Goal: Feedback & Contribution: Leave review/rating

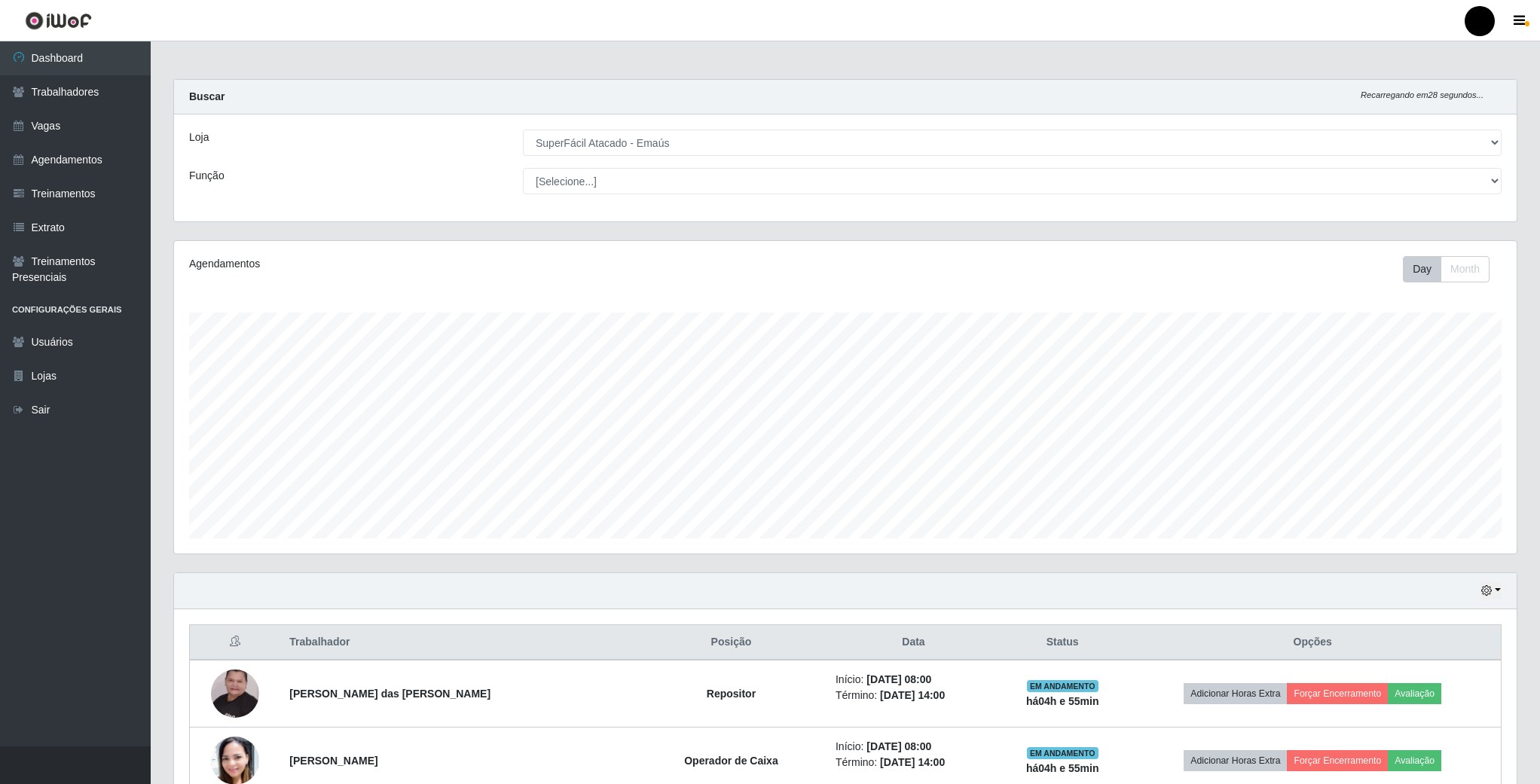
select select "407"
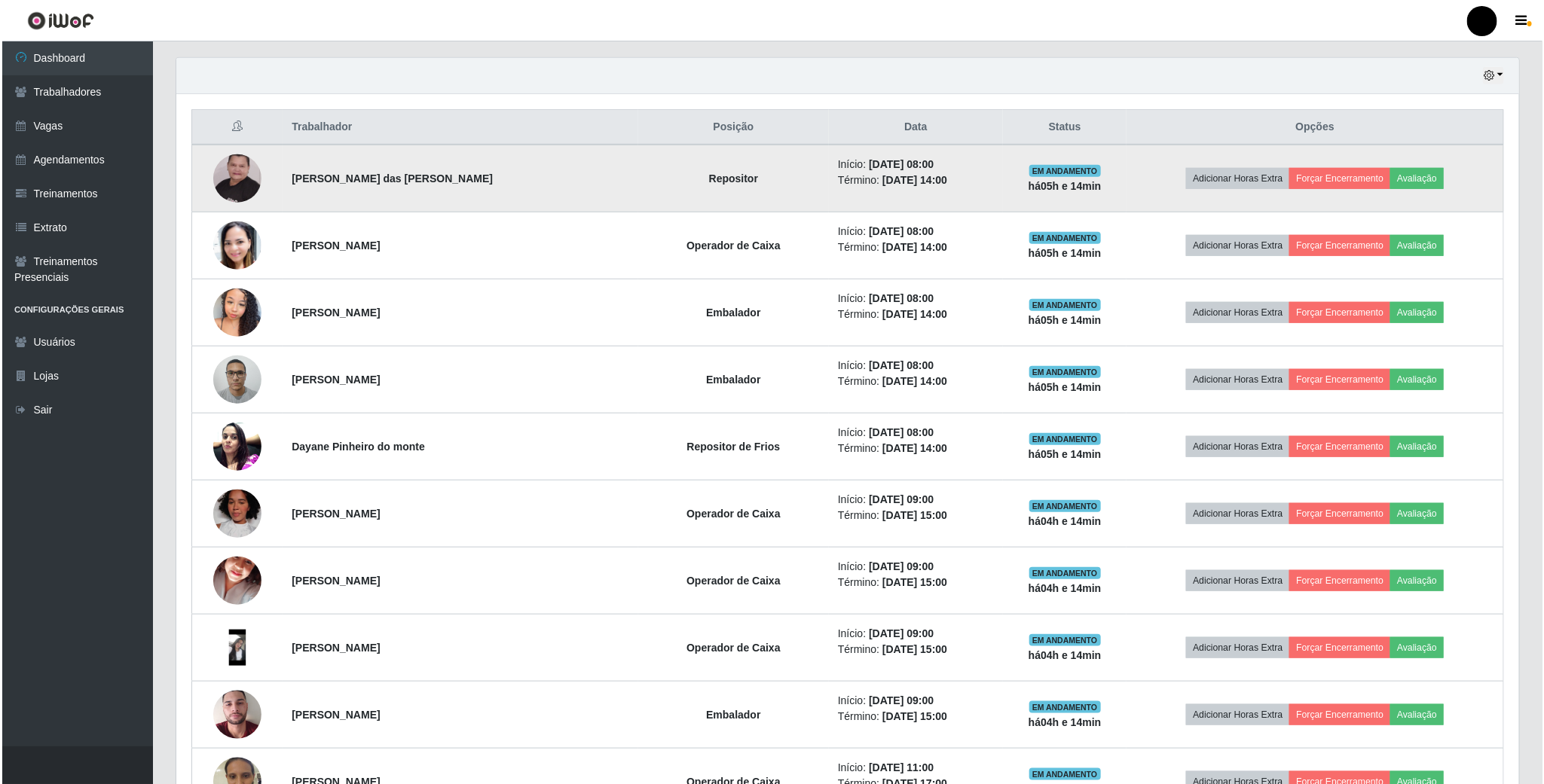
scroll to position [565, 0]
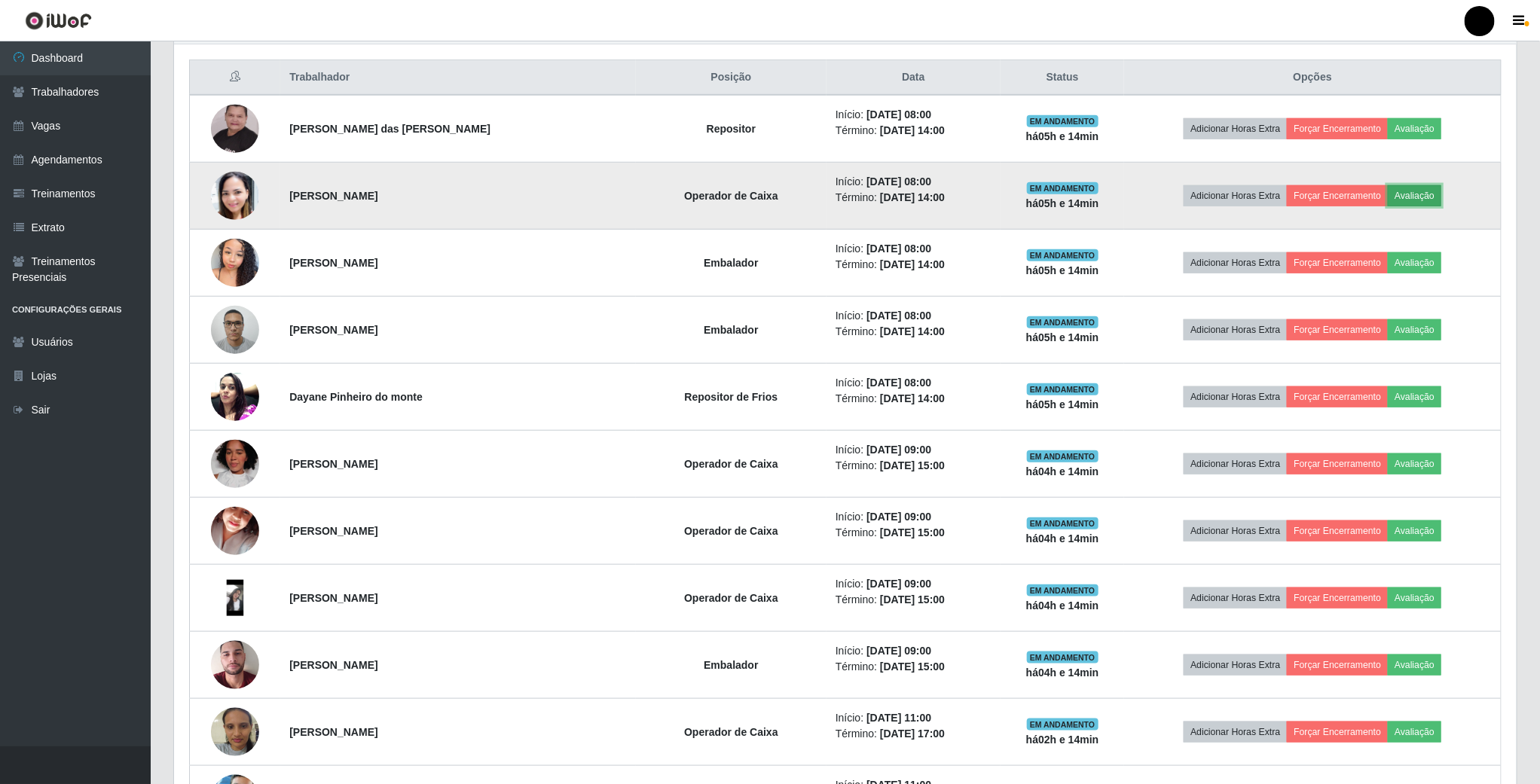
click at [1415, 198] on button "Avaliação" at bounding box center [1415, 196] width 53 height 21
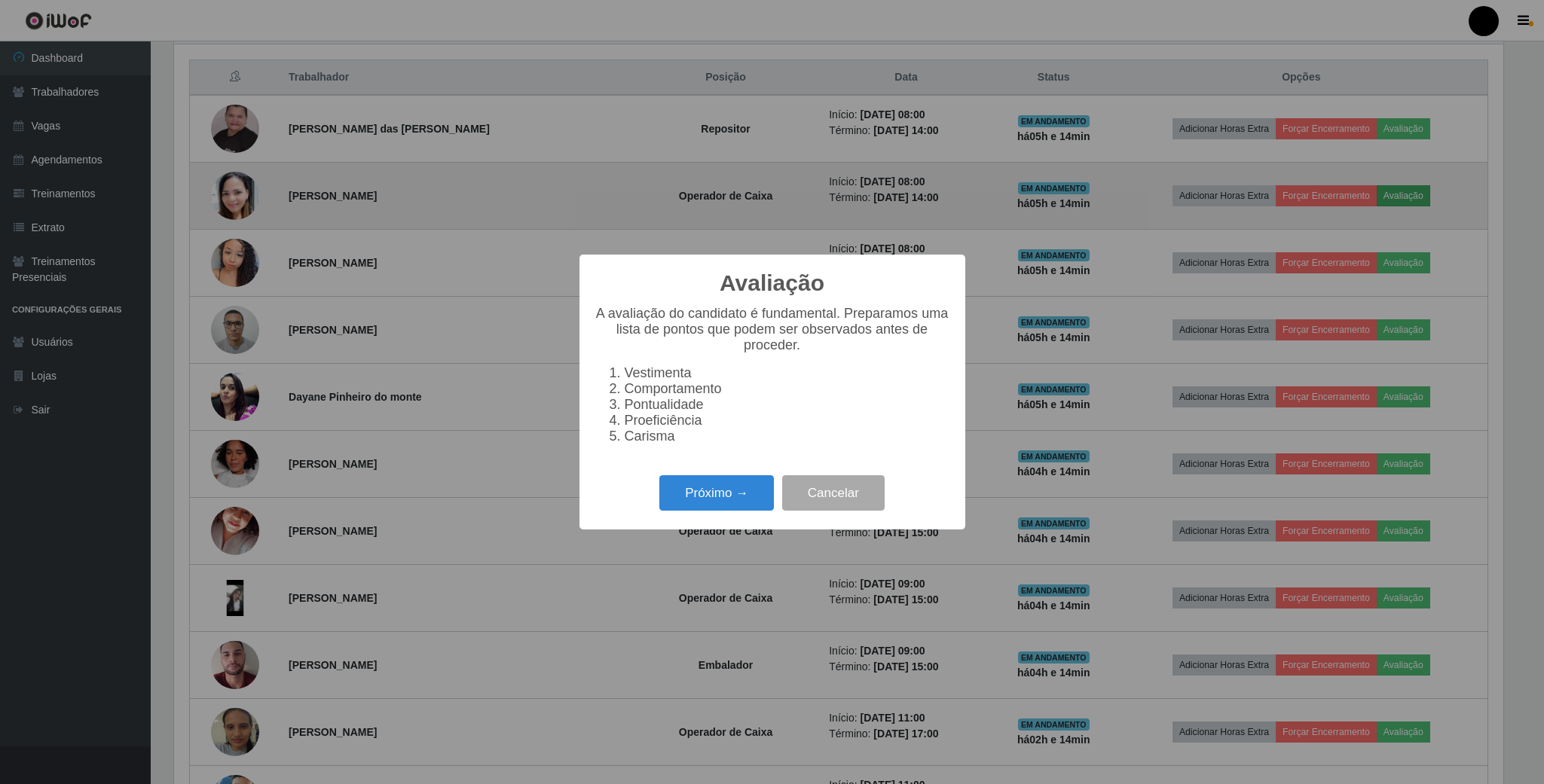
scroll to position [314, 1329]
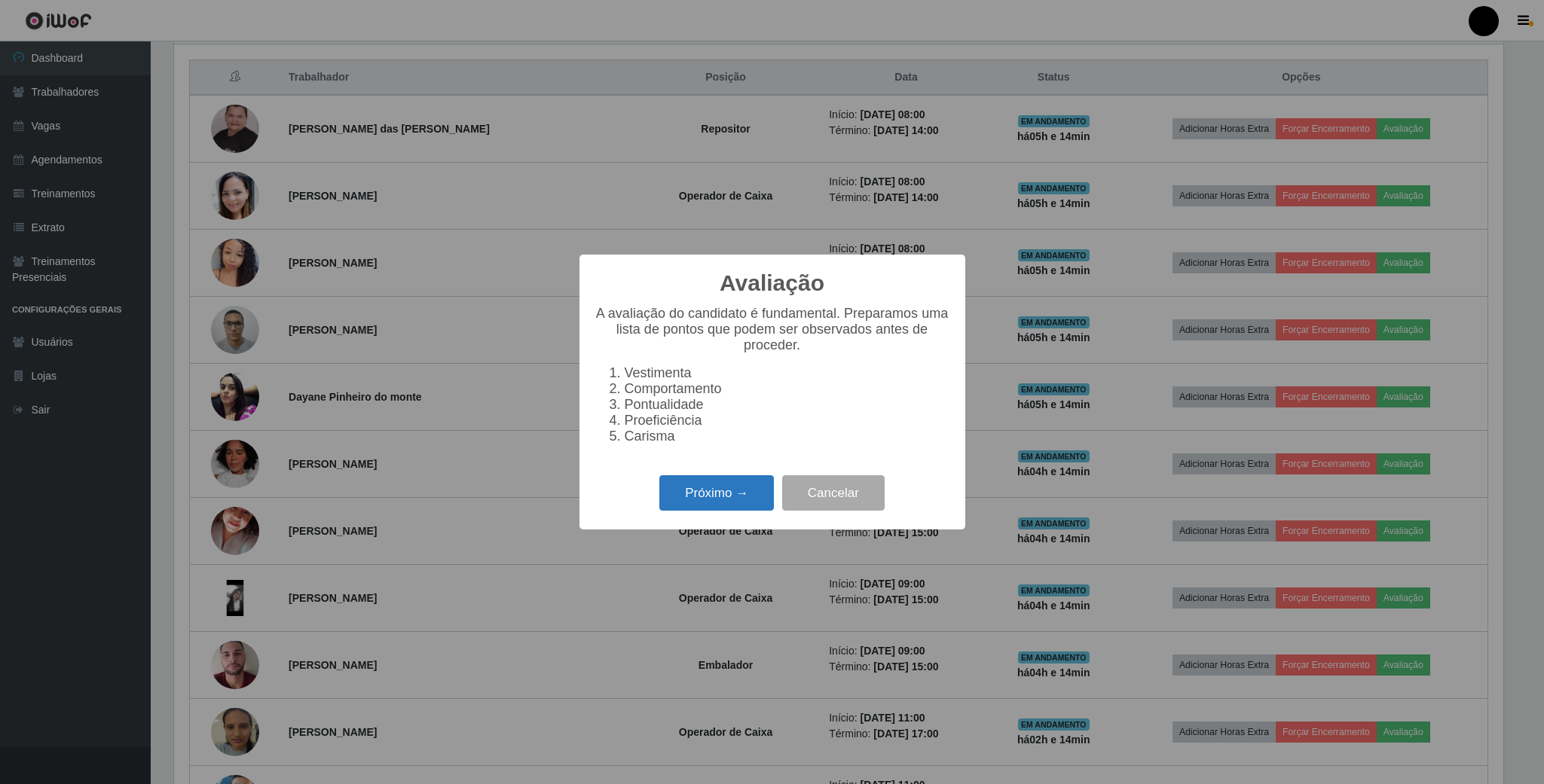
click at [705, 509] on button "Próximo →" at bounding box center [716, 493] width 115 height 36
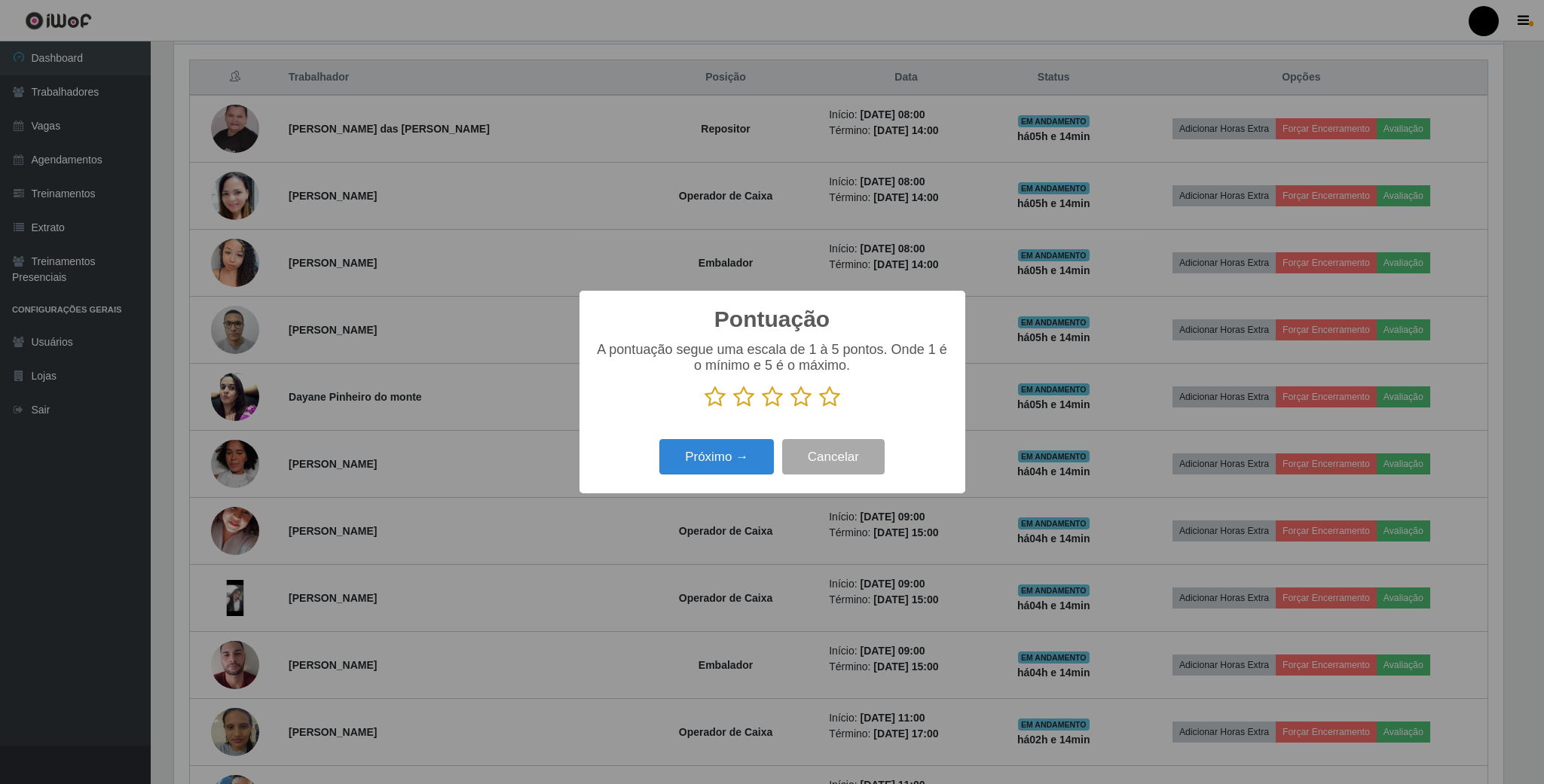
scroll to position [752683, 752002]
click at [744, 401] on icon at bounding box center [743, 396] width 21 height 23
click at [733, 408] on input "radio" at bounding box center [733, 408] width 0 height 0
click at [735, 452] on button "Próximo →" at bounding box center [716, 457] width 115 height 36
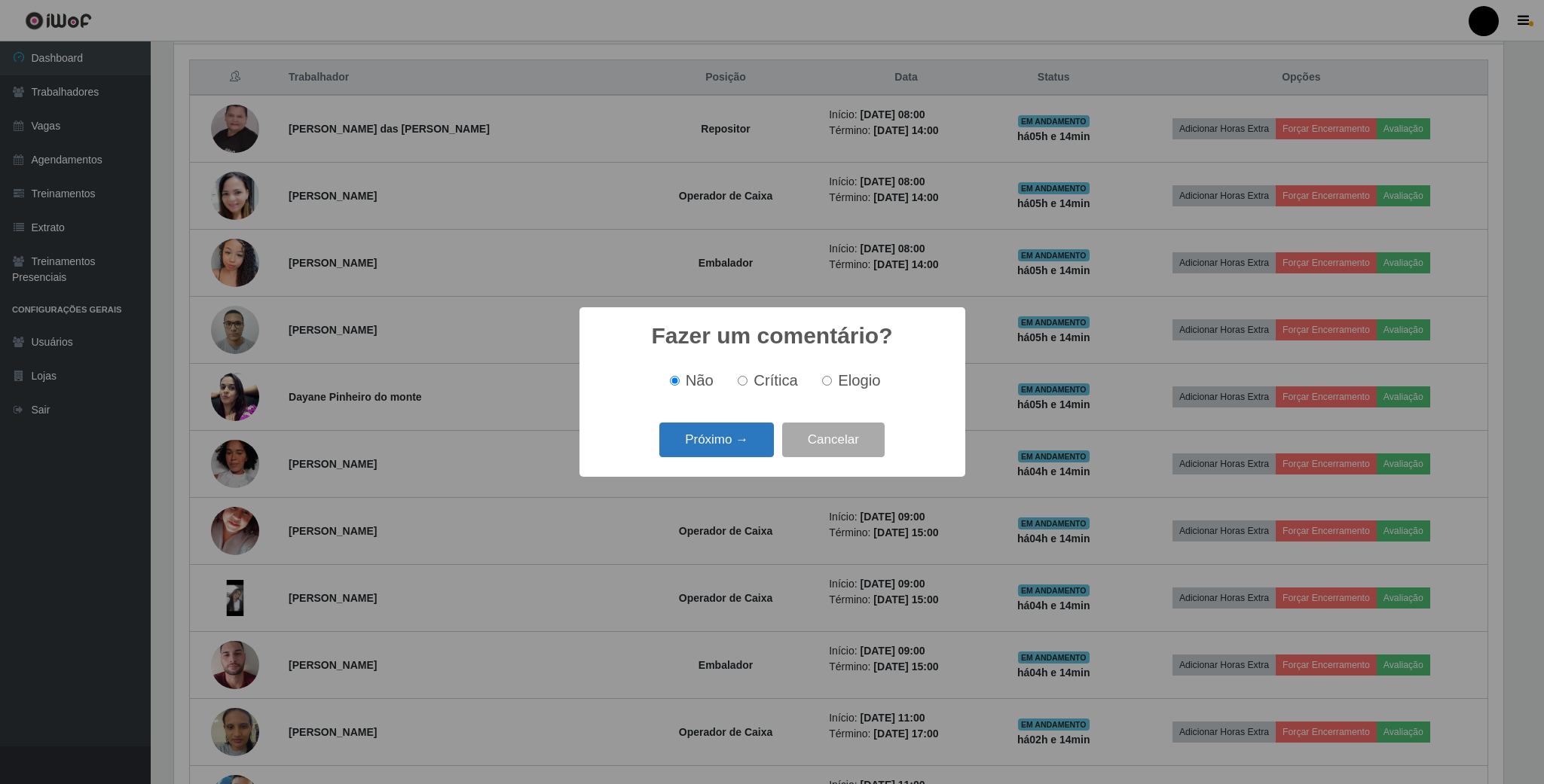
click at [735, 447] on button "Próximo →" at bounding box center [716, 440] width 115 height 36
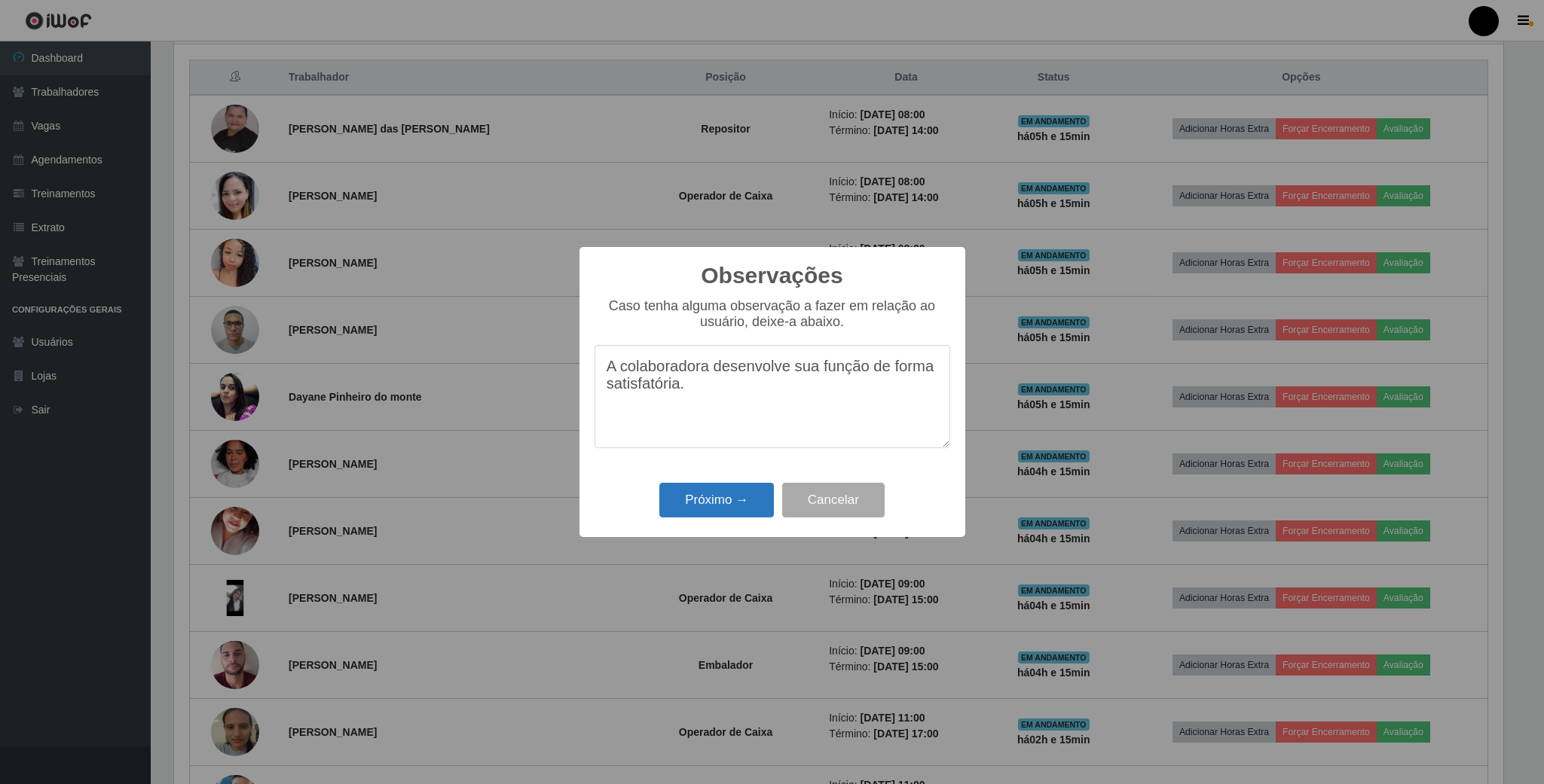
type textarea "A colaboradora desenvolve sua função de forma satisfatória."
click at [716, 500] on button "Próximo →" at bounding box center [716, 501] width 115 height 36
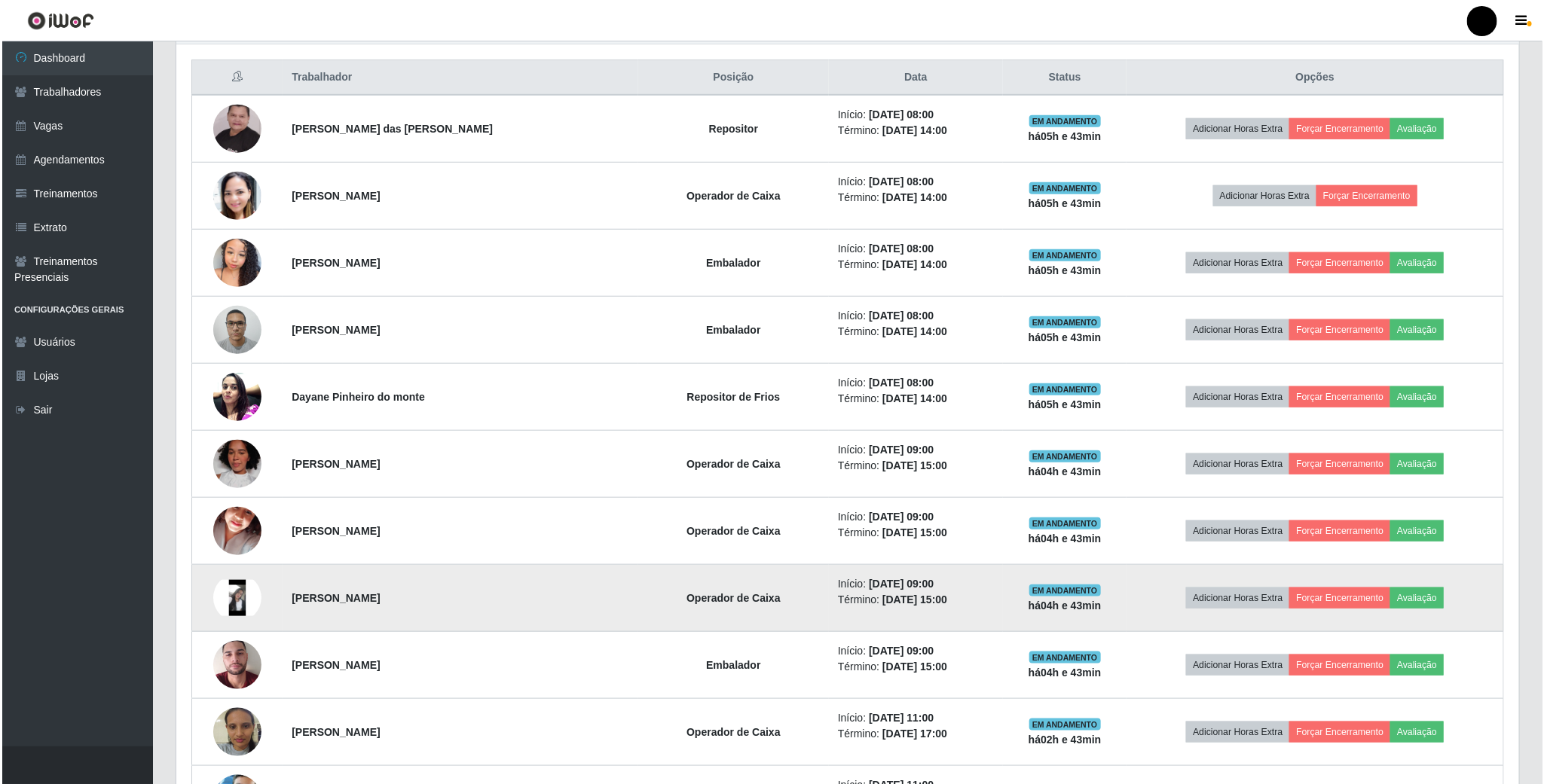
scroll to position [452, 0]
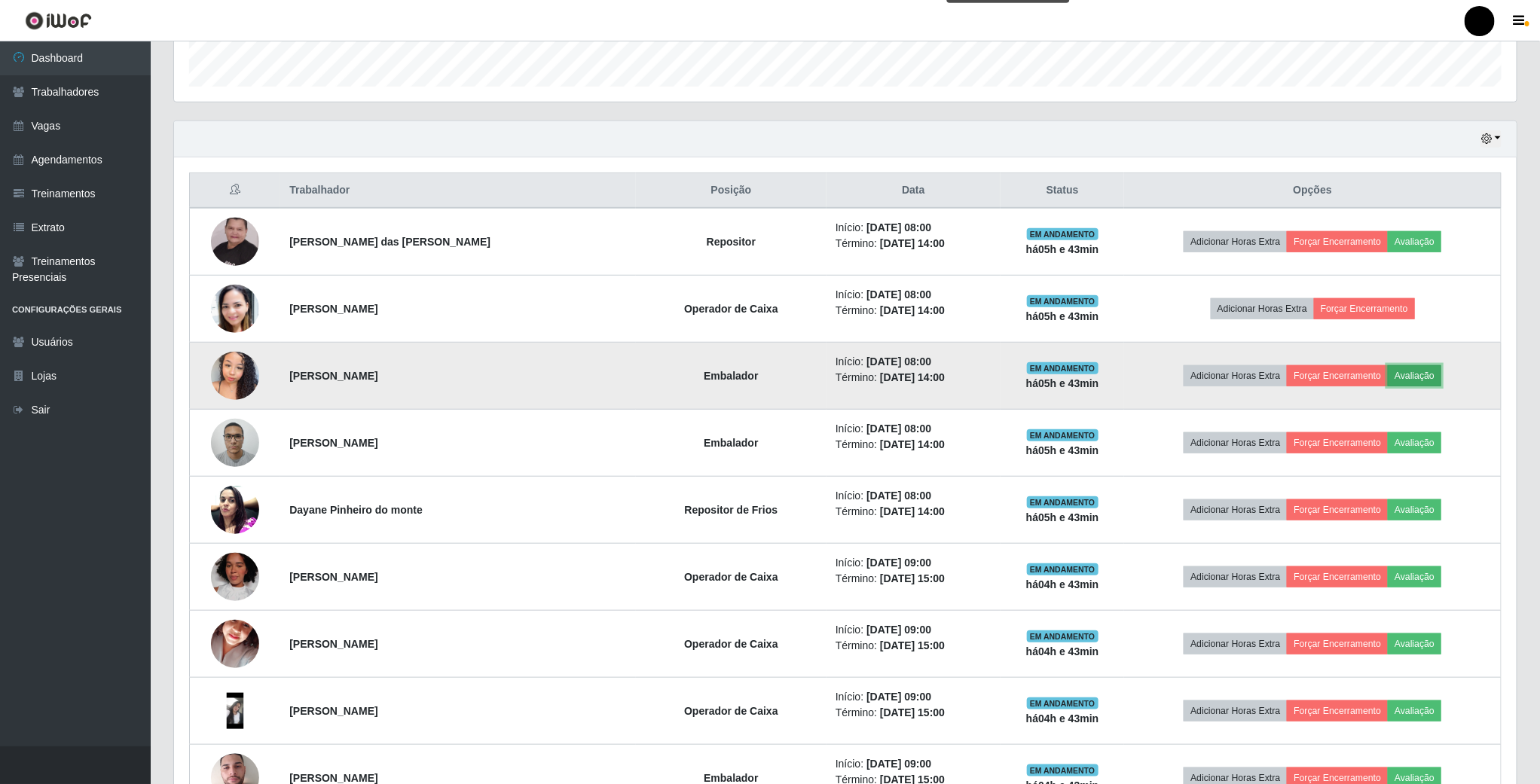
click at [1426, 386] on button "Avaliação" at bounding box center [1415, 375] width 53 height 21
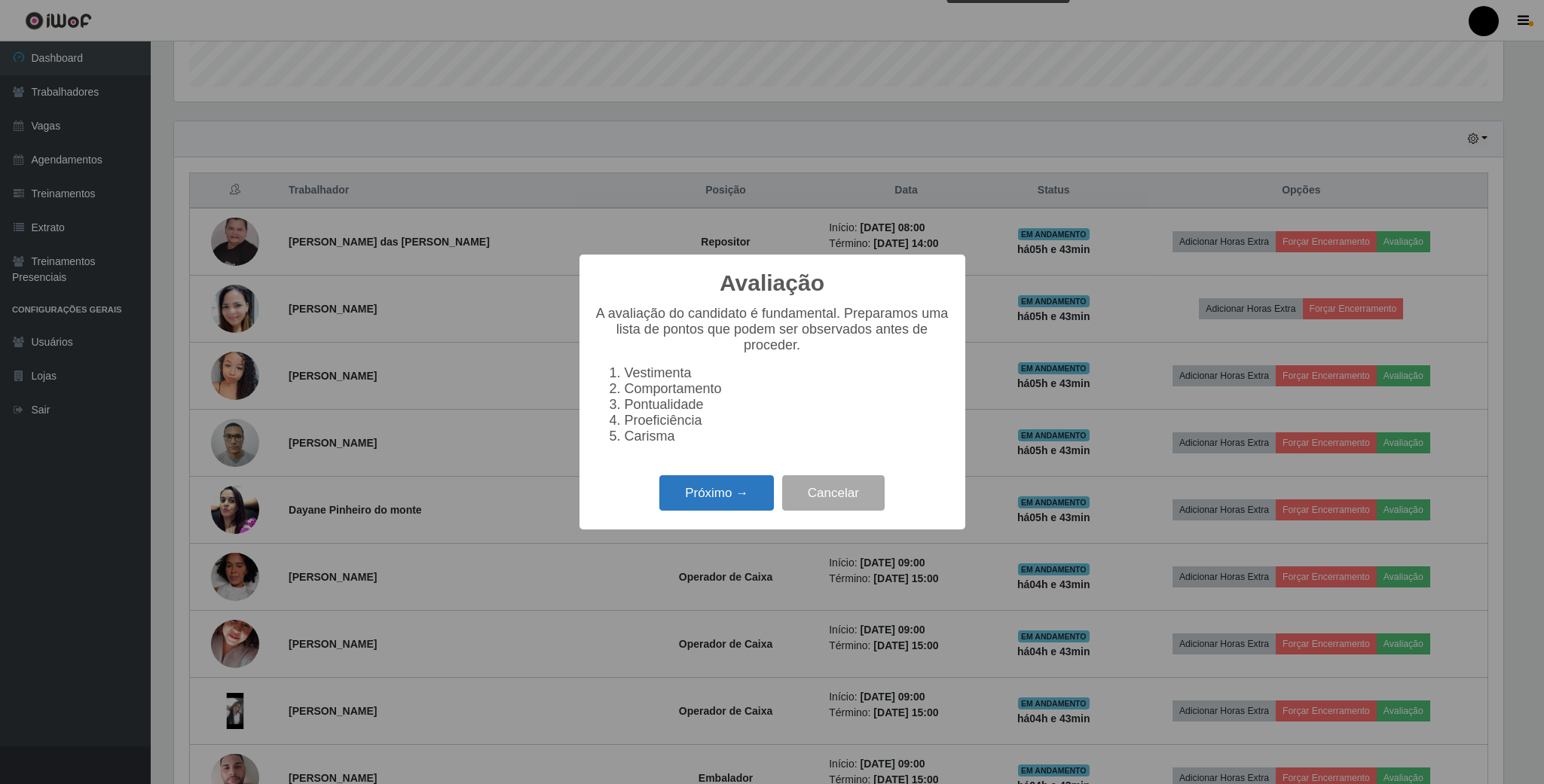
click at [731, 497] on button "Próximo →" at bounding box center [716, 493] width 115 height 36
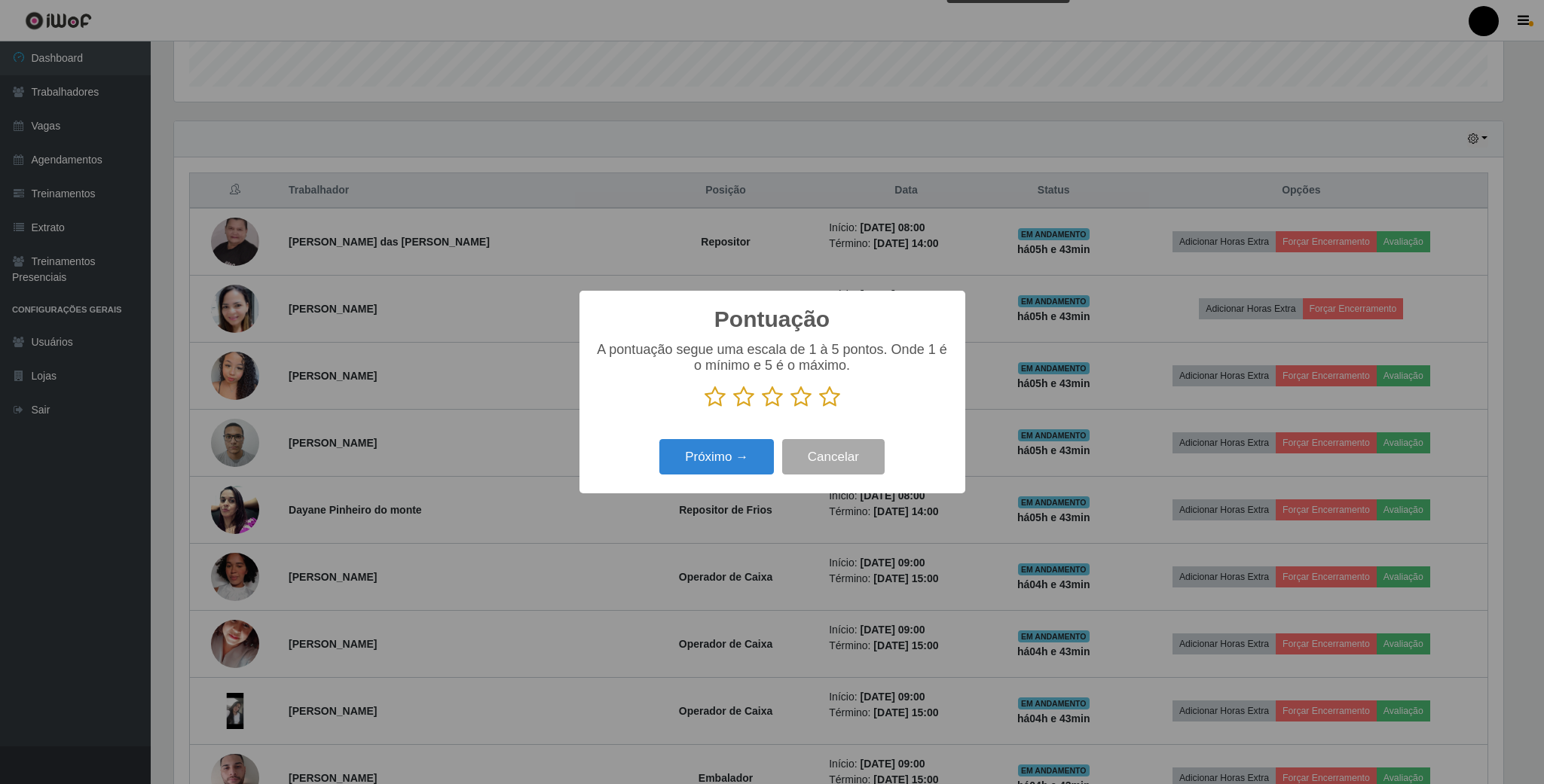
scroll to position [752683, 752002]
click at [742, 401] on icon at bounding box center [743, 396] width 21 height 23
click at [733, 408] on input "radio" at bounding box center [733, 408] width 0 height 0
click at [742, 466] on button "Próximo →" at bounding box center [716, 457] width 115 height 36
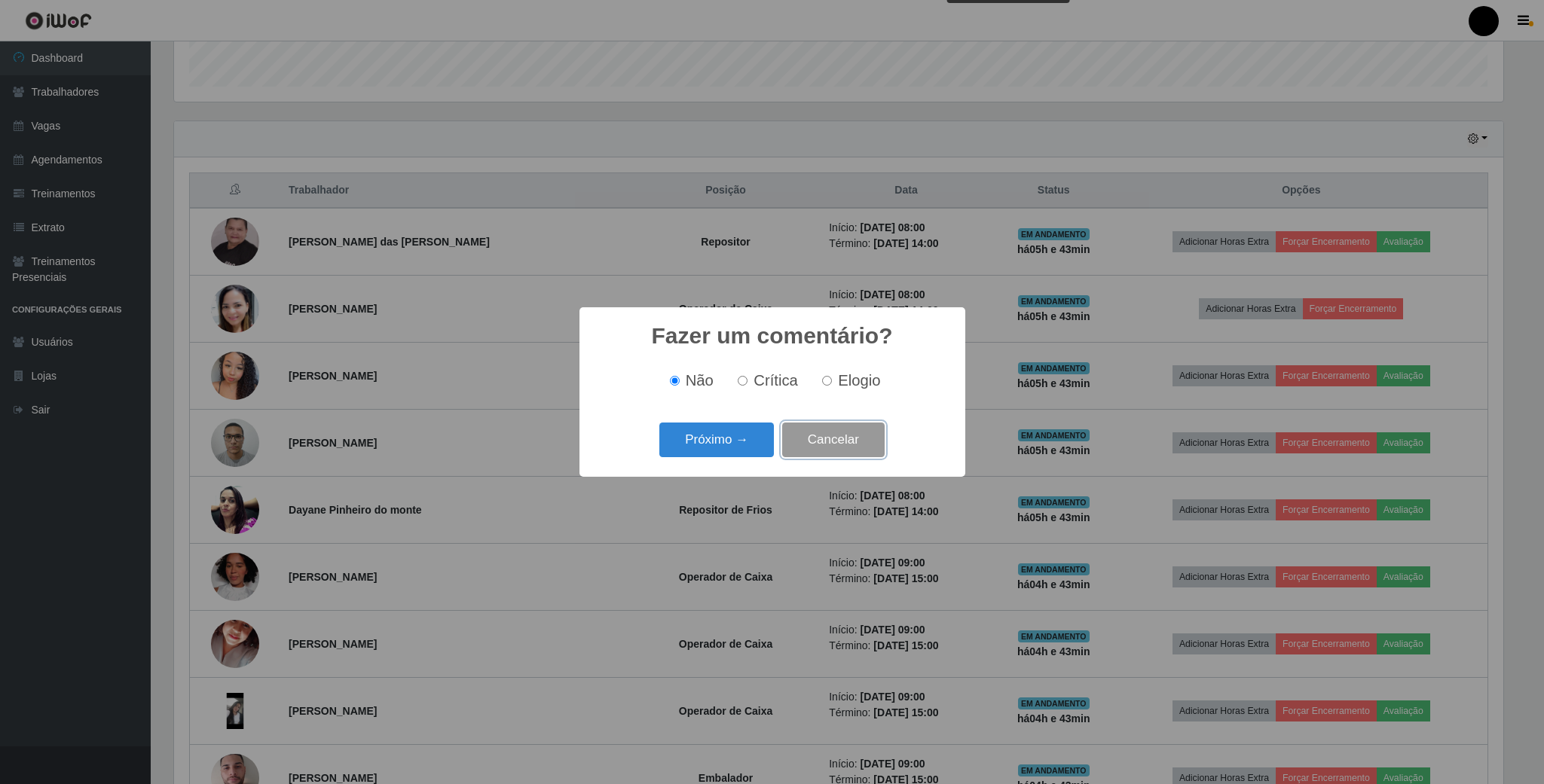
click at [879, 438] on button "Cancelar" at bounding box center [834, 440] width 103 height 36
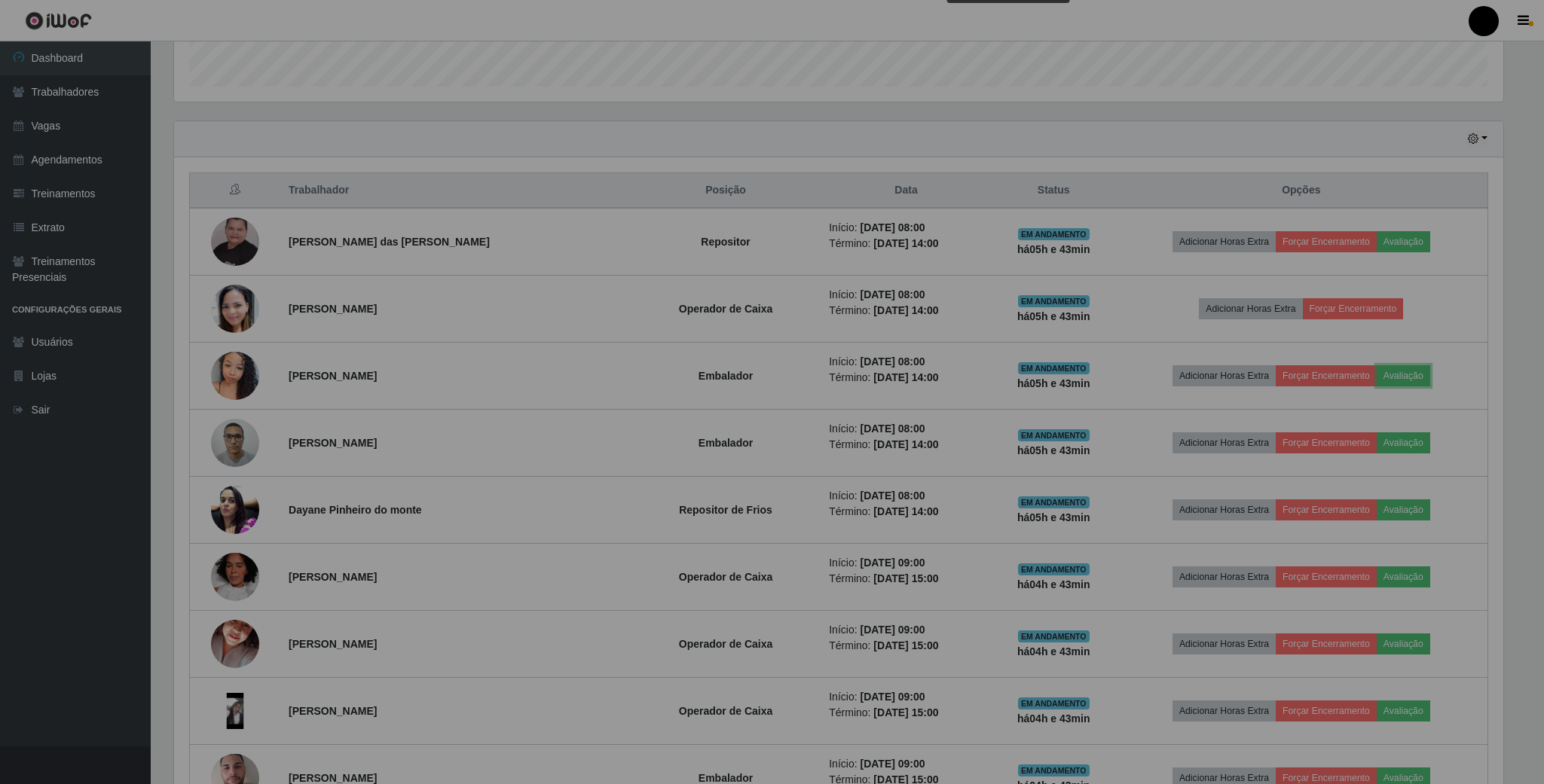
scroll to position [314, 1341]
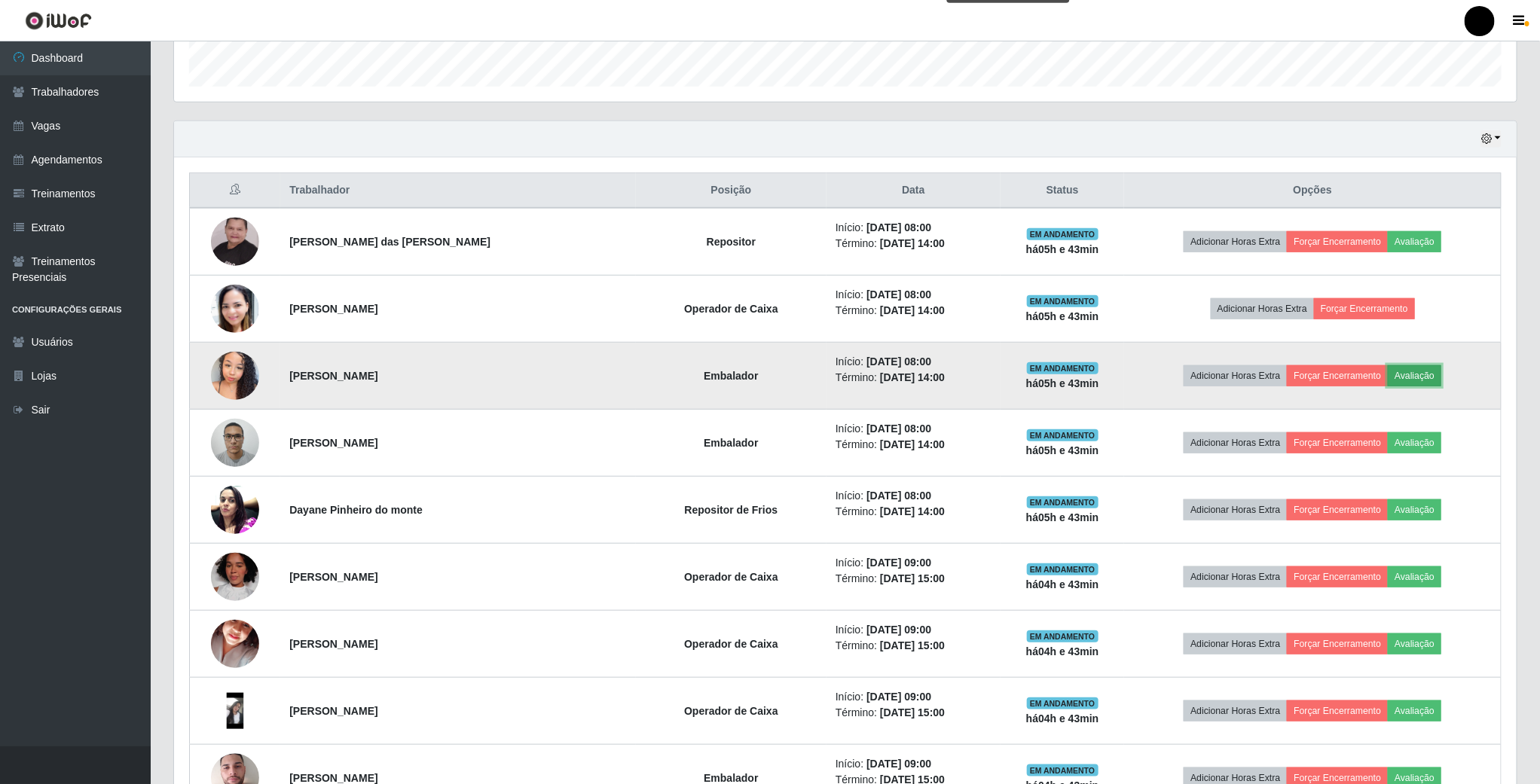
click at [1411, 384] on button "Avaliação" at bounding box center [1415, 375] width 53 height 21
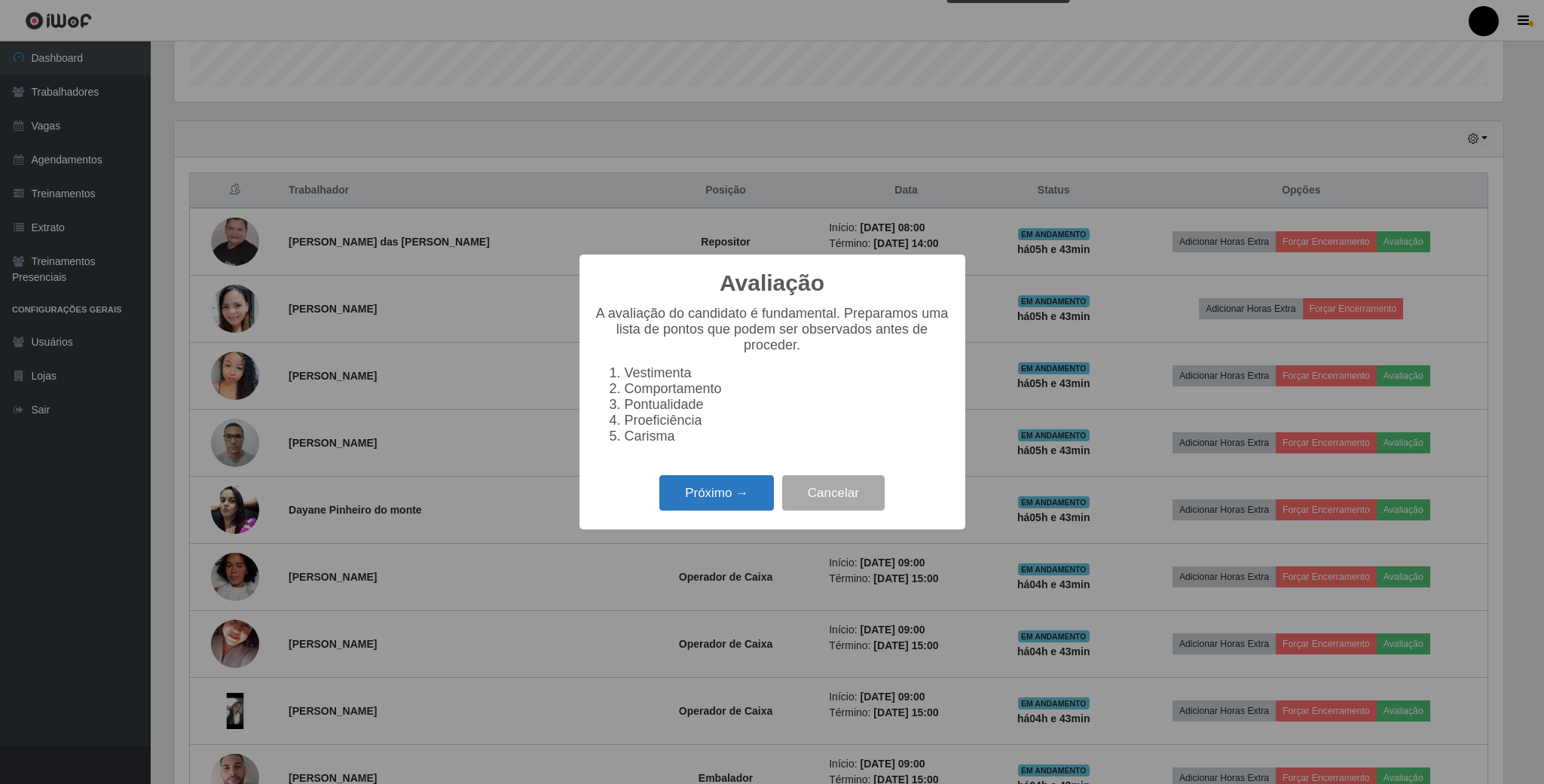
click at [754, 493] on button "Próximo →" at bounding box center [716, 493] width 115 height 36
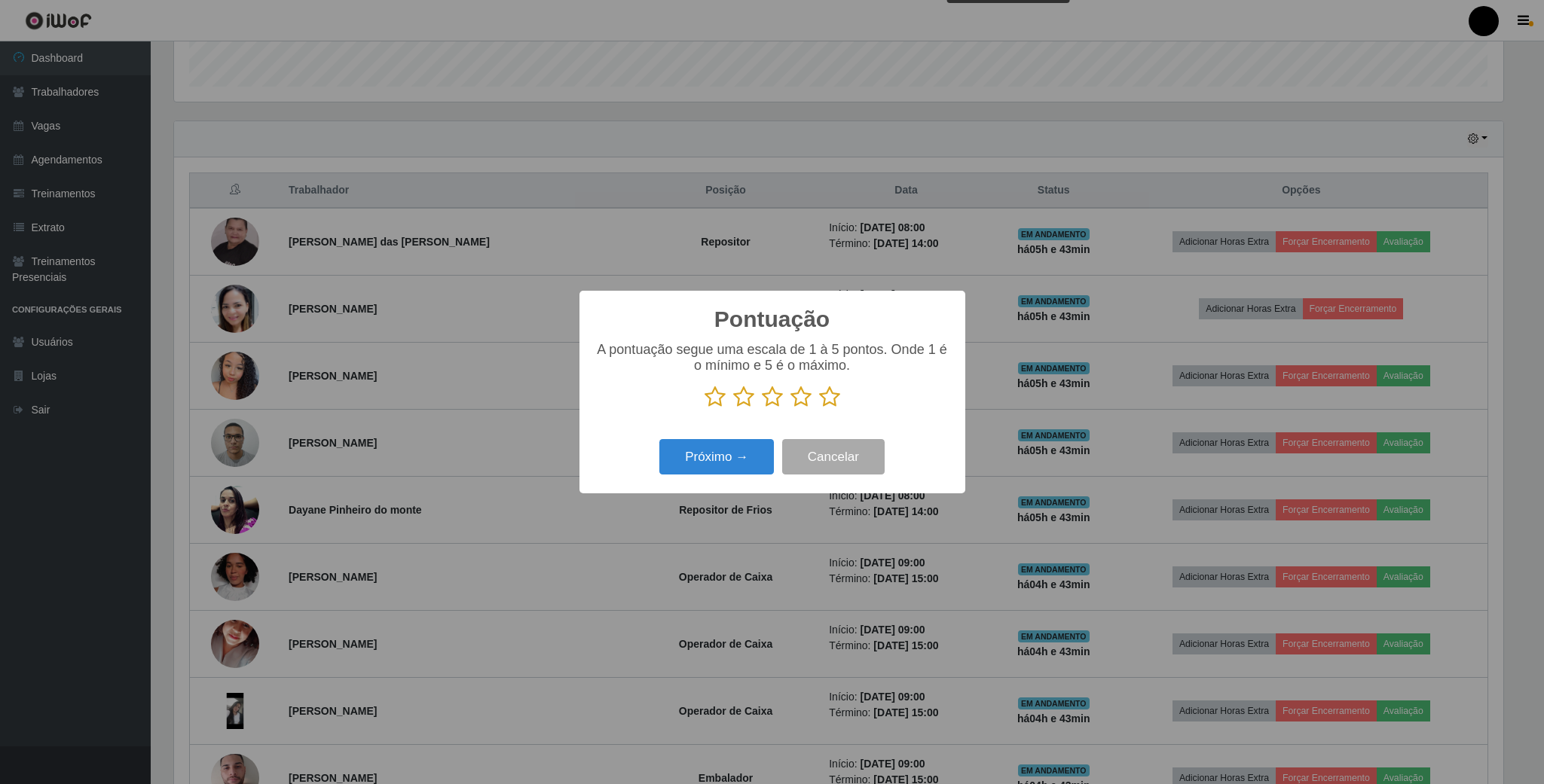
click at [712, 395] on icon at bounding box center [714, 396] width 21 height 23
click at [704, 408] on input "radio" at bounding box center [704, 408] width 0 height 0
click at [699, 458] on button "Próximo →" at bounding box center [716, 457] width 115 height 36
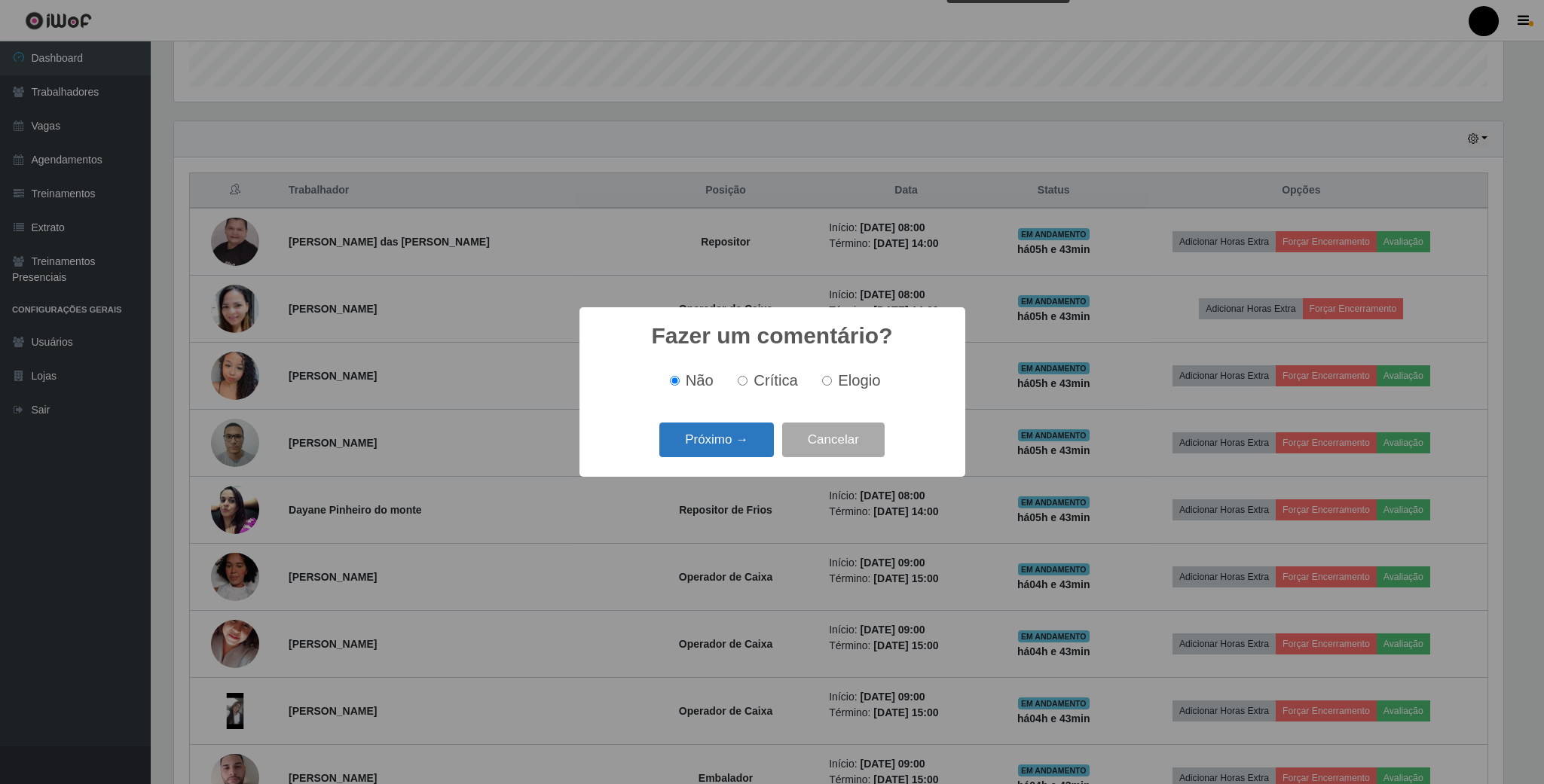
click at [751, 440] on button "Próximo →" at bounding box center [716, 440] width 115 height 36
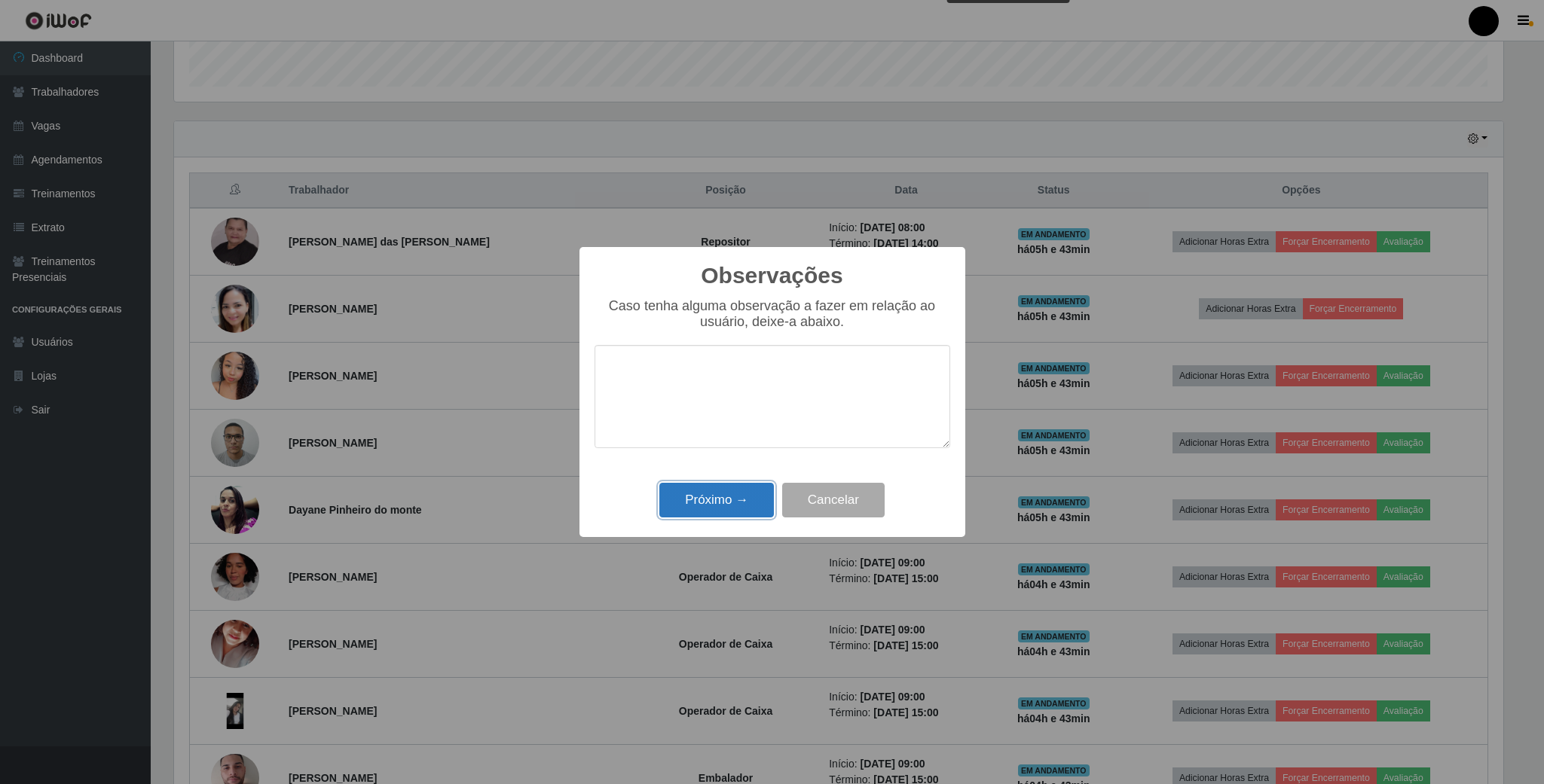
click at [754, 506] on button "Próximo →" at bounding box center [716, 501] width 115 height 36
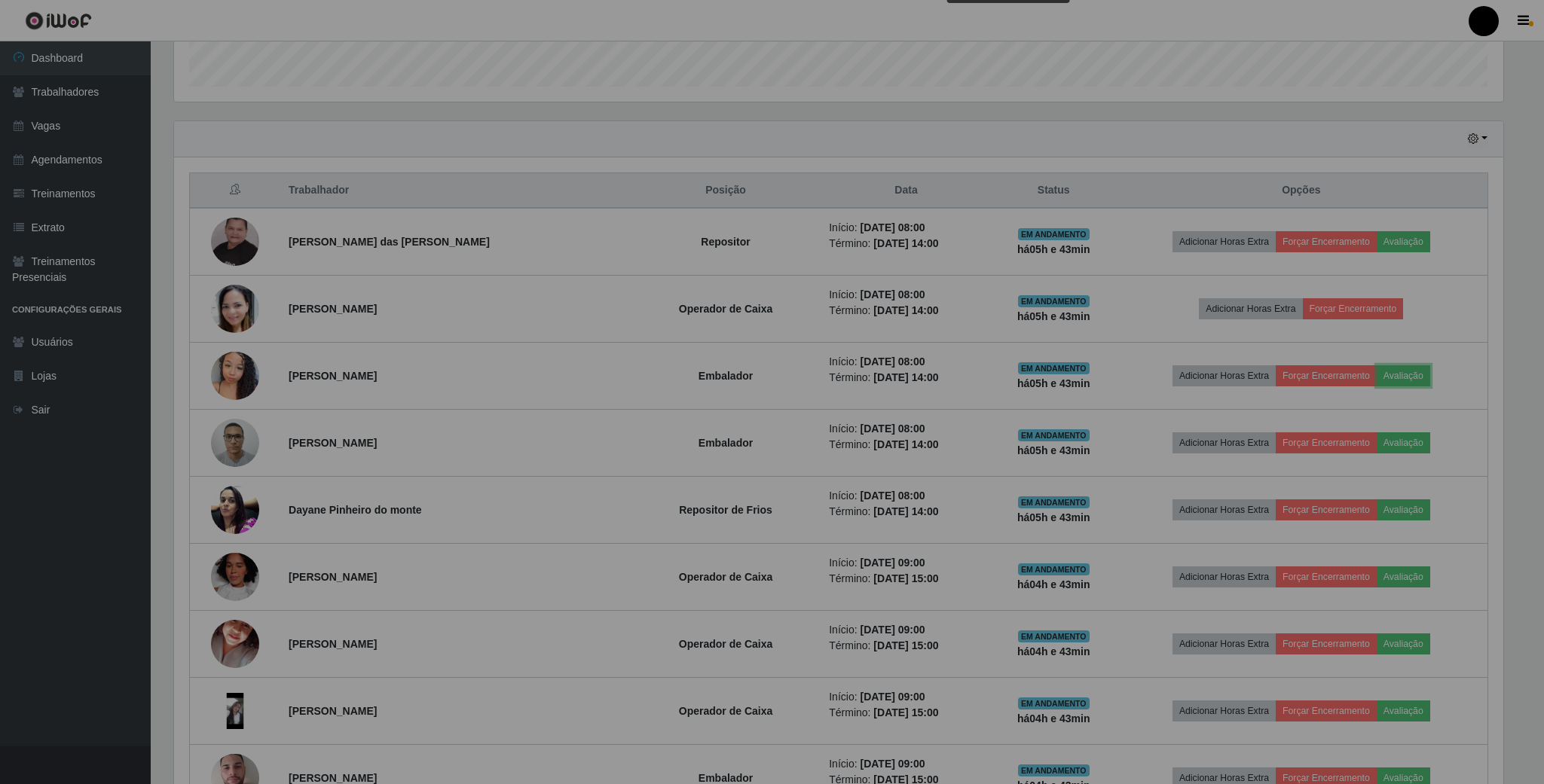
scroll to position [314, 1341]
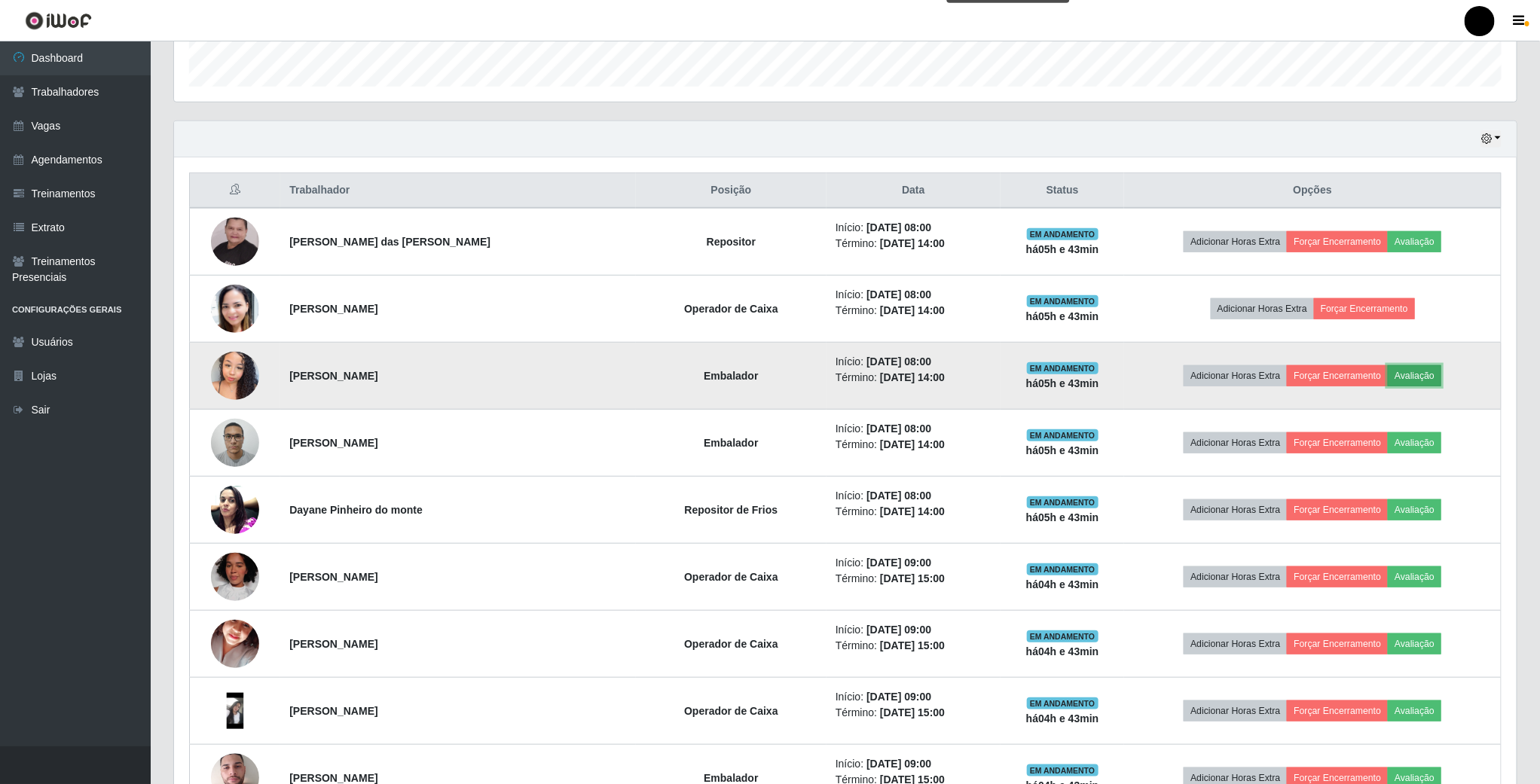
click at [1415, 382] on button "Avaliação" at bounding box center [1415, 375] width 53 height 21
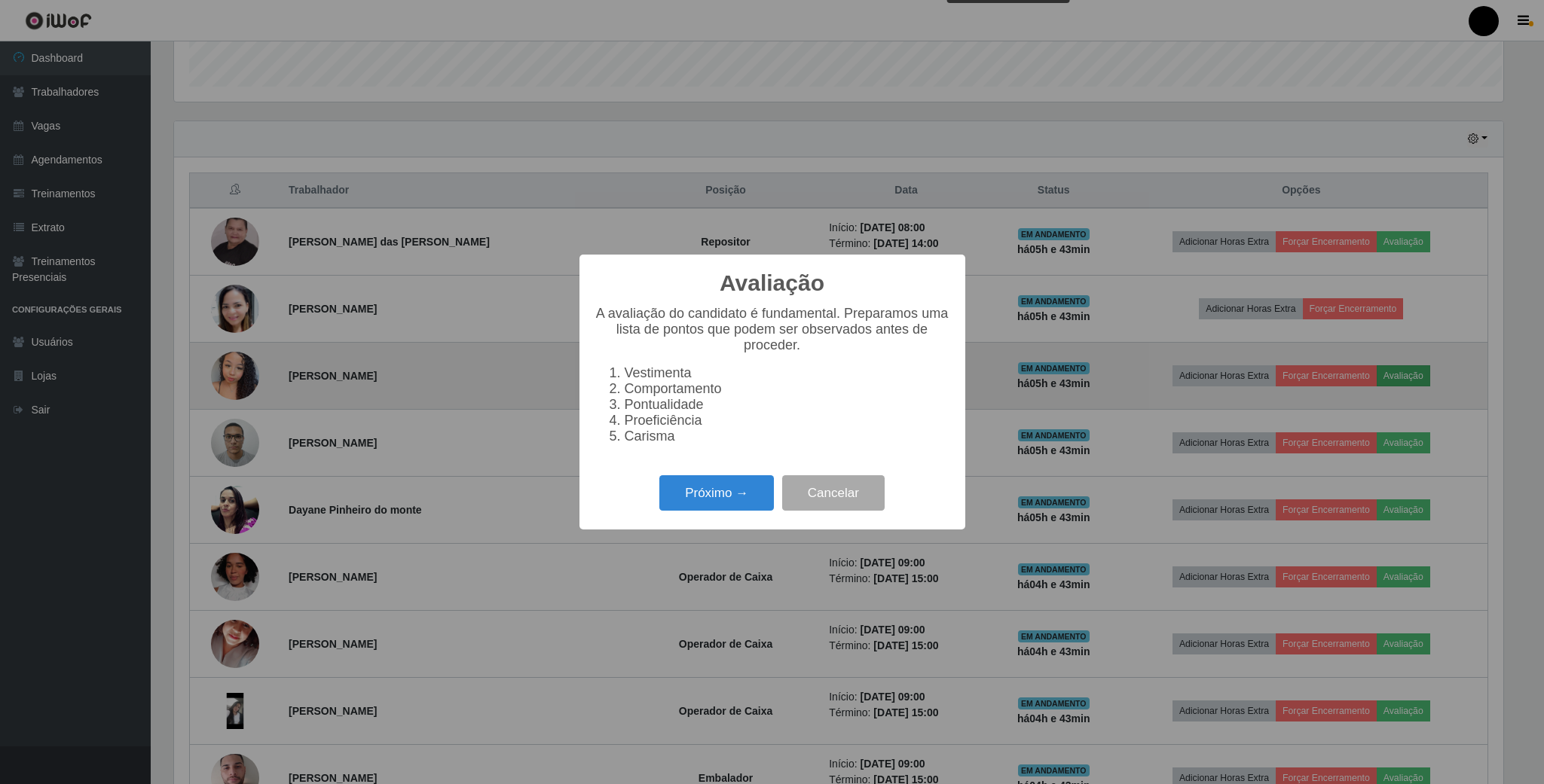
scroll to position [314, 1329]
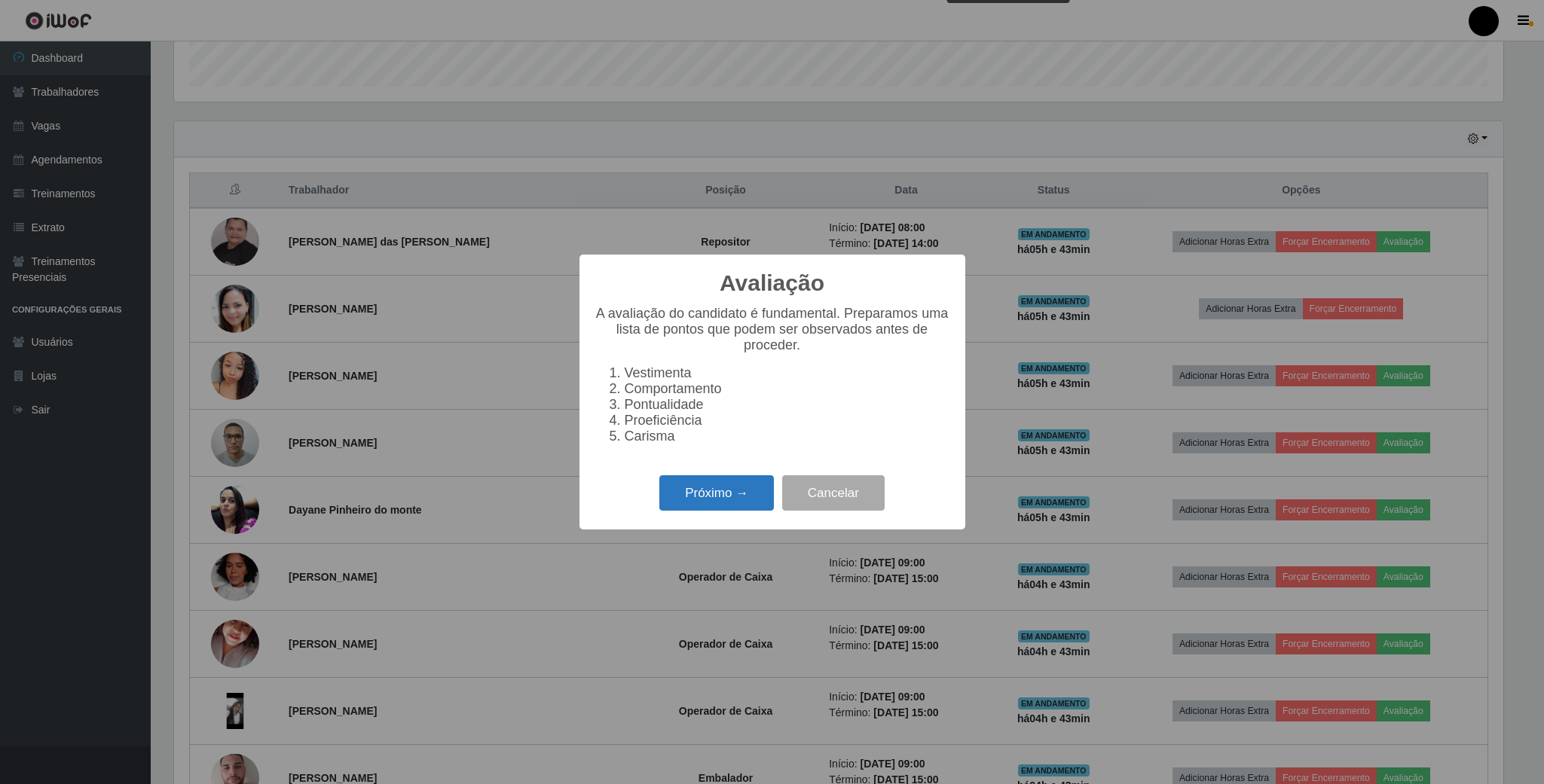
click at [722, 510] on button "Próximo →" at bounding box center [716, 493] width 115 height 36
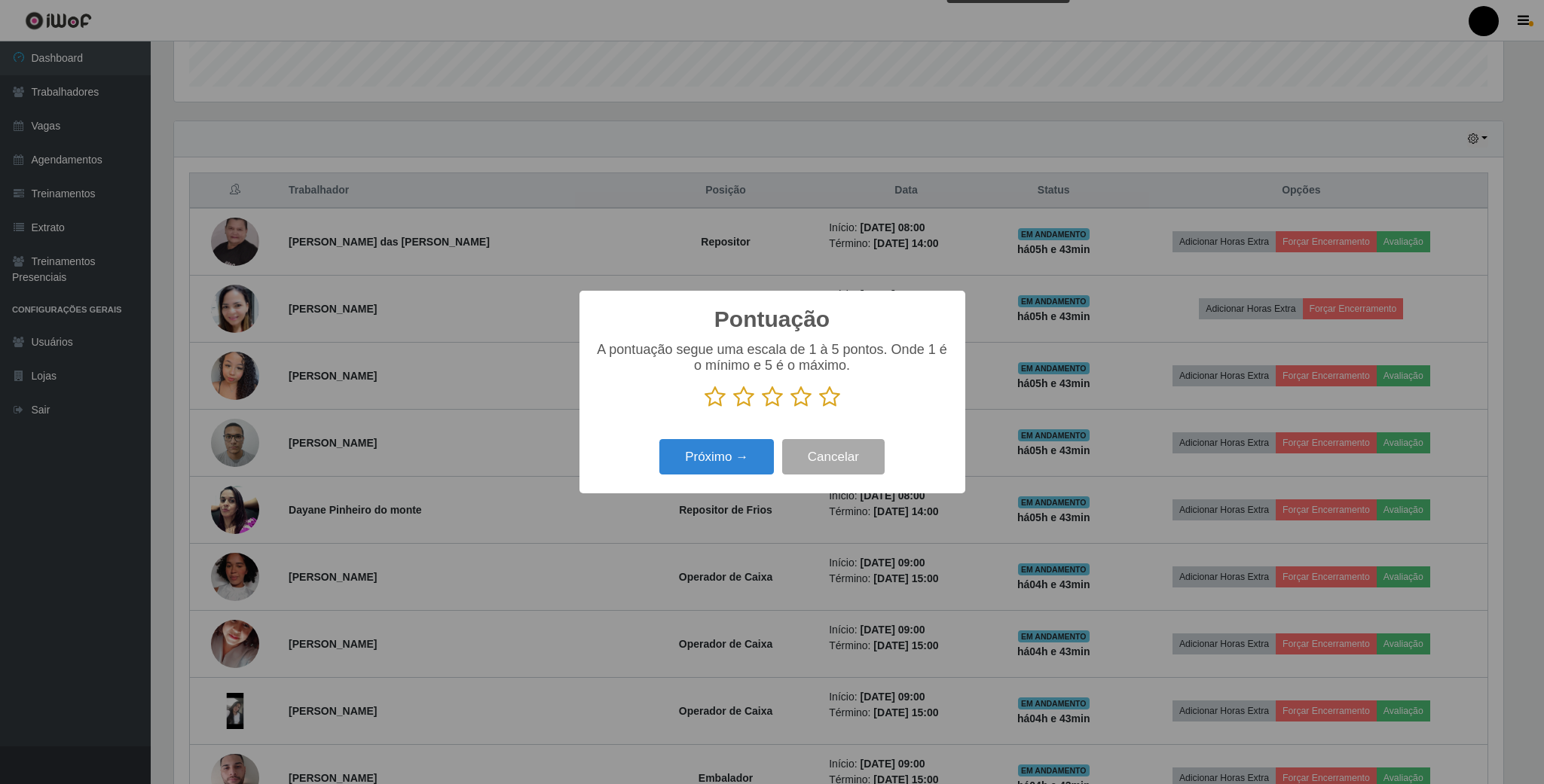
scroll to position [752683, 752002]
click at [714, 395] on icon at bounding box center [714, 396] width 21 height 23
click at [704, 408] on input "radio" at bounding box center [704, 408] width 0 height 0
click at [757, 466] on button "Próximo →" at bounding box center [716, 457] width 115 height 36
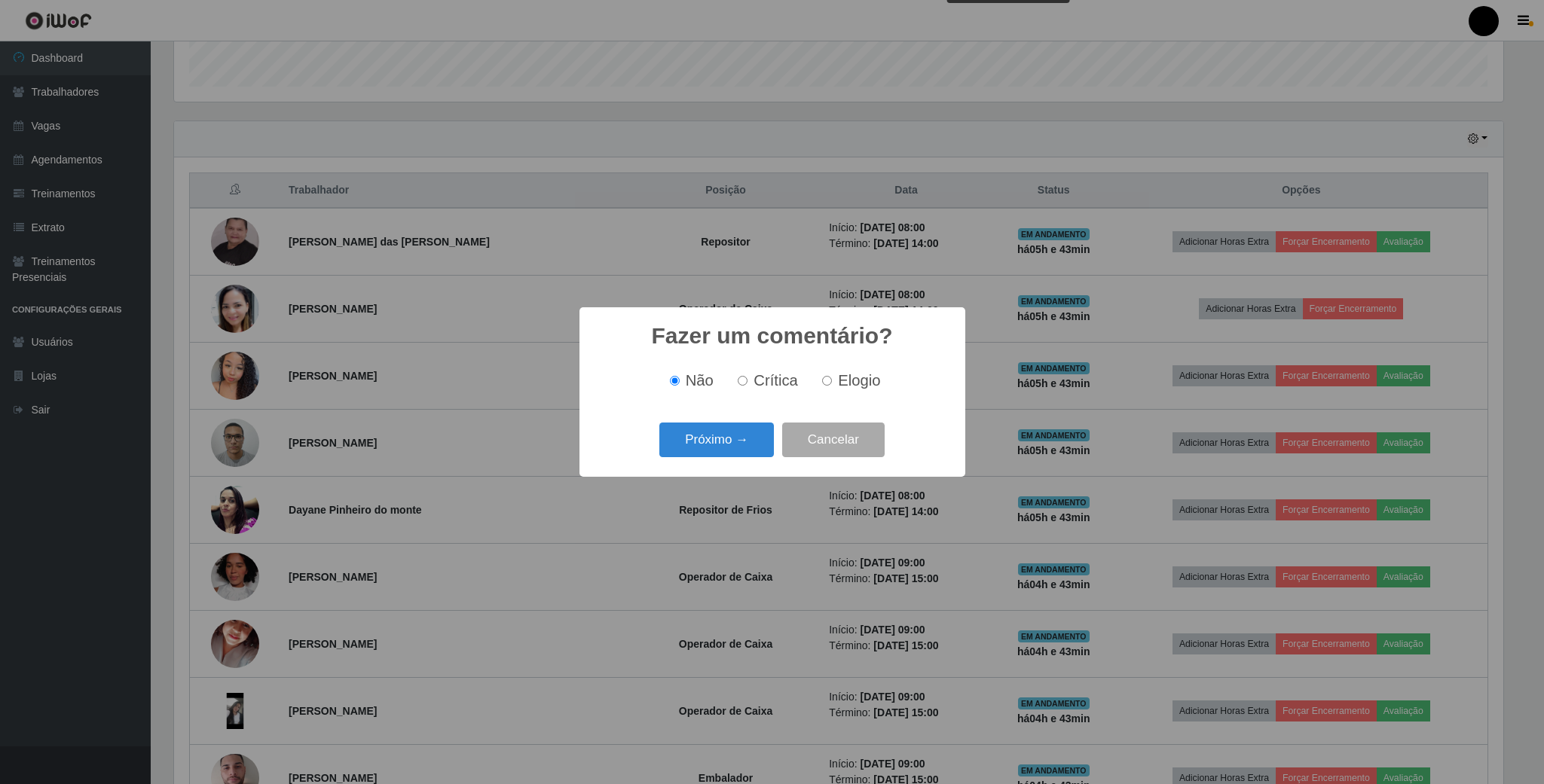
click at [747, 379] on input "Crítica" at bounding box center [743, 381] width 10 height 10
radio input "true"
click at [726, 440] on button "Próximo →" at bounding box center [716, 440] width 115 height 36
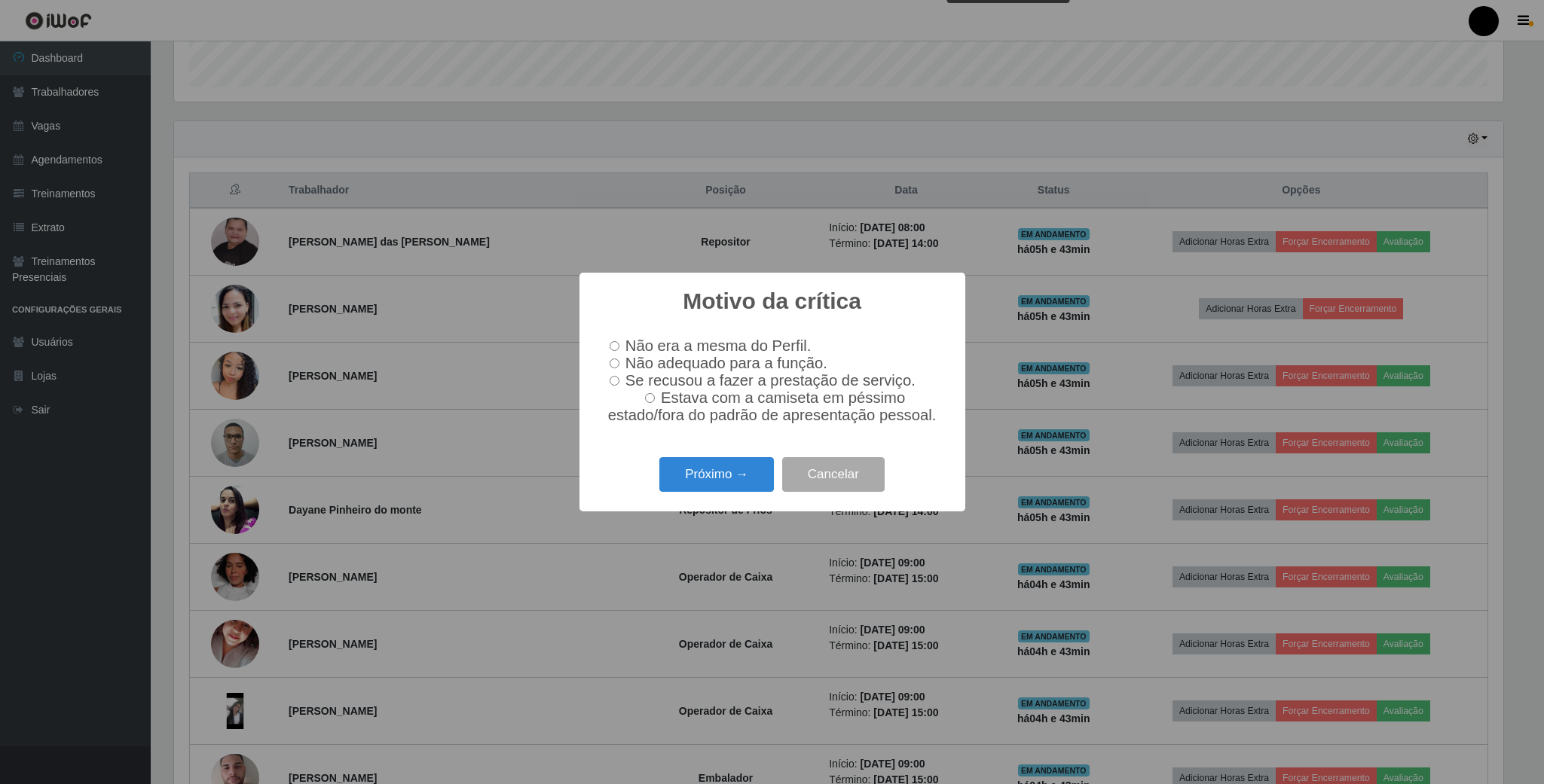
click at [612, 359] on input "Não adequado para a função." at bounding box center [614, 363] width 10 height 10
radio input "true"
click at [700, 487] on button "Próximo →" at bounding box center [716, 475] width 115 height 36
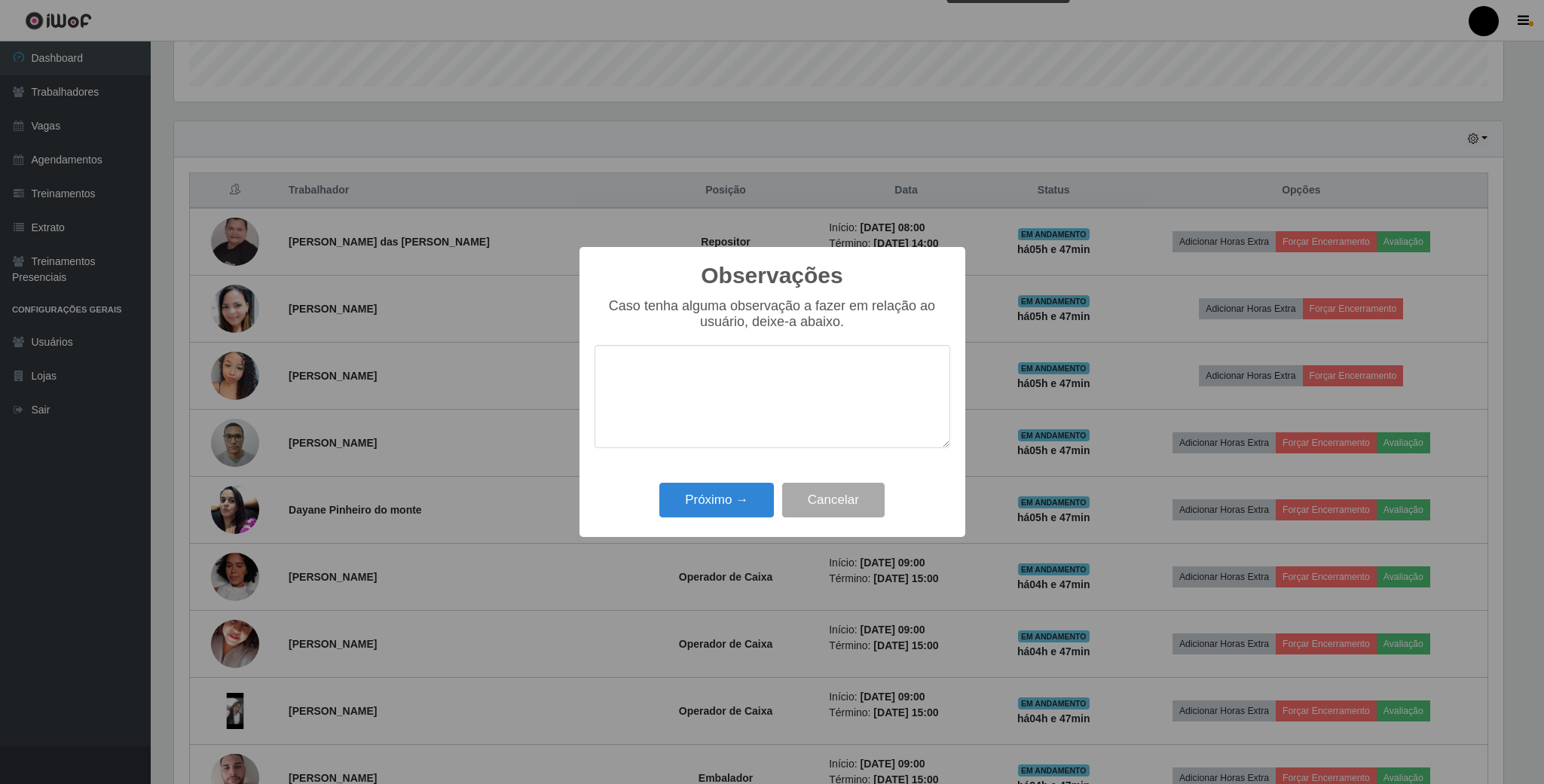
type textarea "a"
click at [755, 375] on textarea "A colaboradora" at bounding box center [772, 396] width 356 height 103
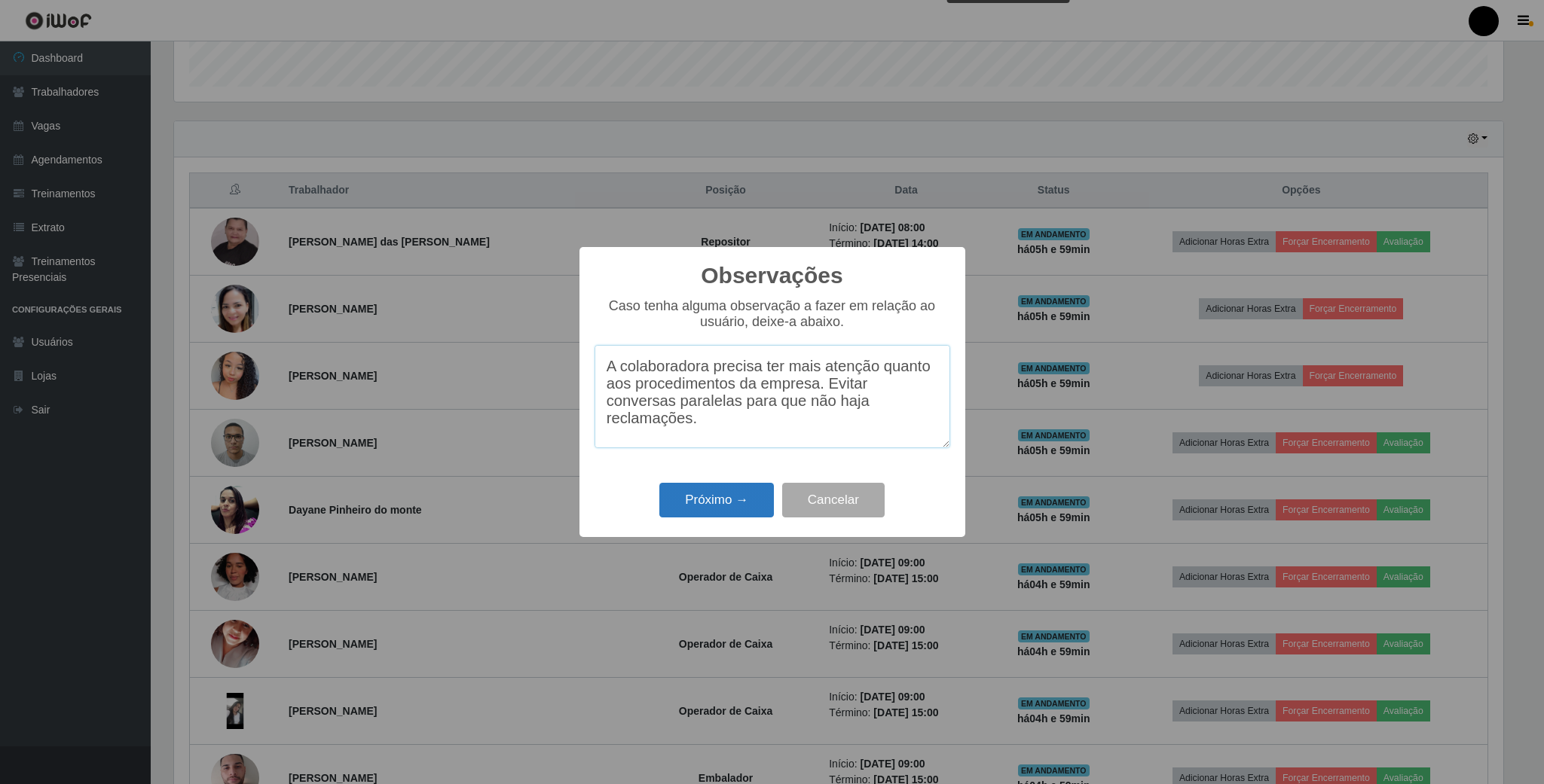
type textarea "A colaboradora precisa ter mais atenção quanto aos procedimentos da empresa. Ev…"
click at [724, 500] on button "Próximo →" at bounding box center [716, 501] width 115 height 36
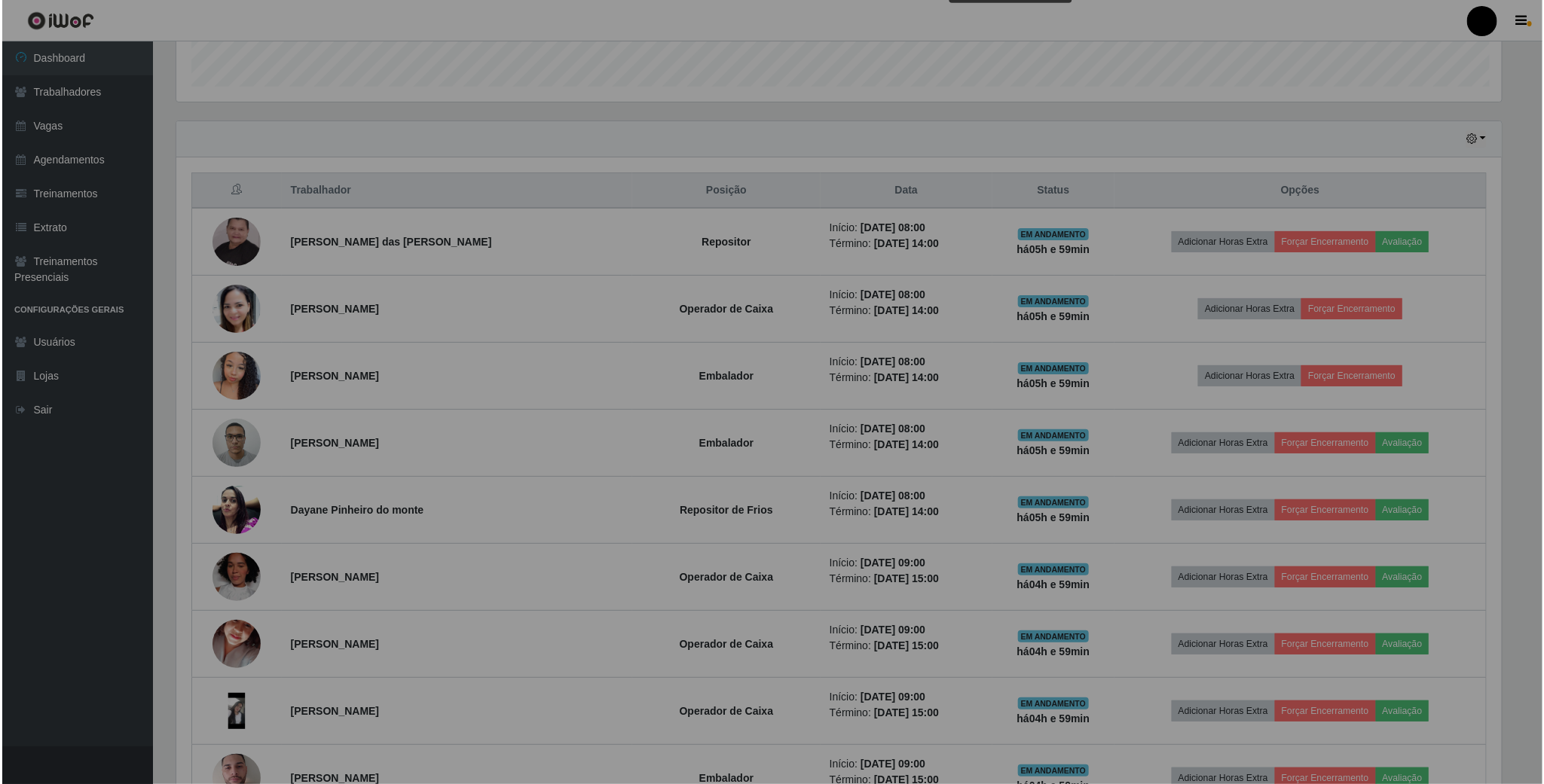
scroll to position [314, 1341]
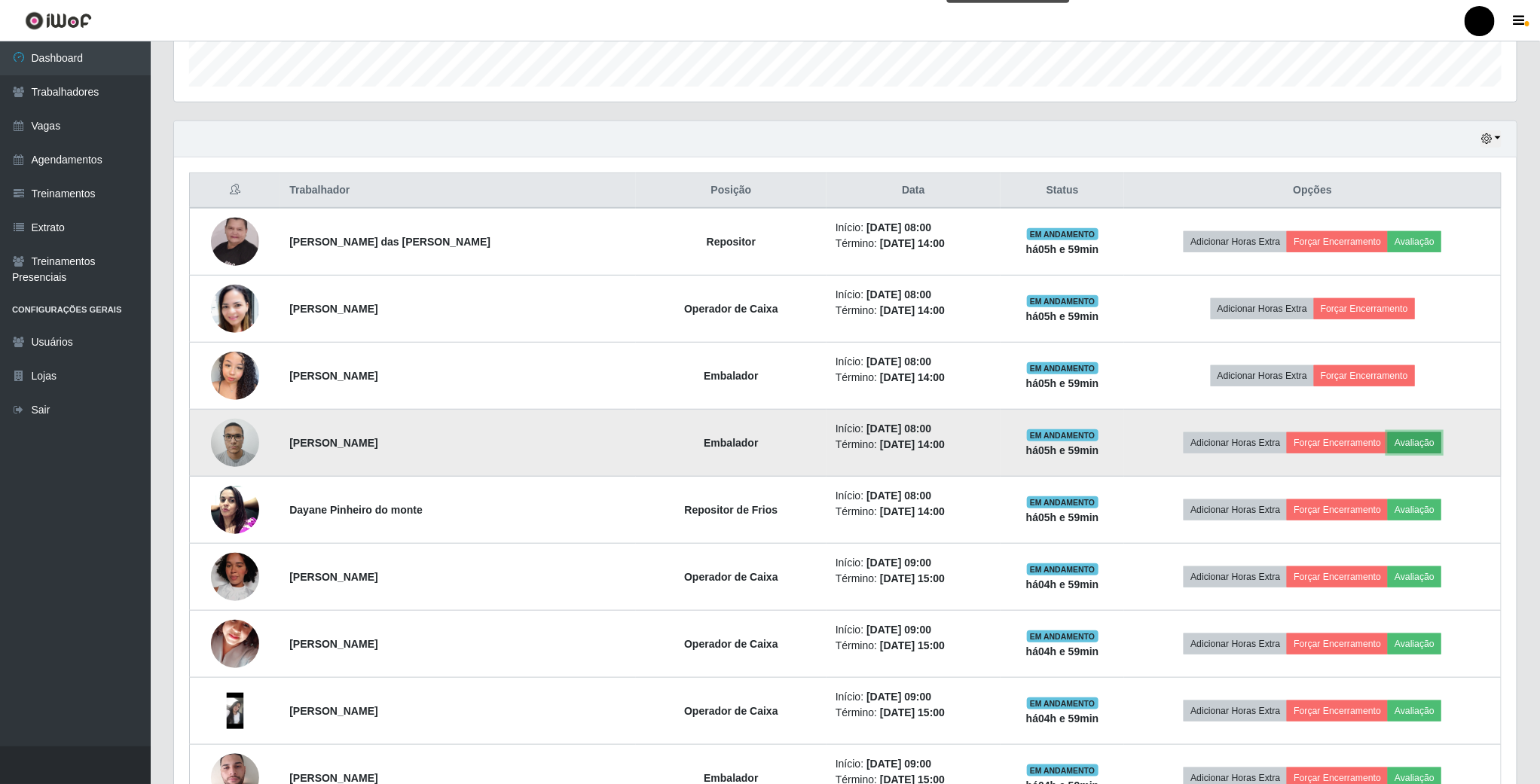
click at [1407, 442] on button "Avaliação" at bounding box center [1415, 442] width 53 height 21
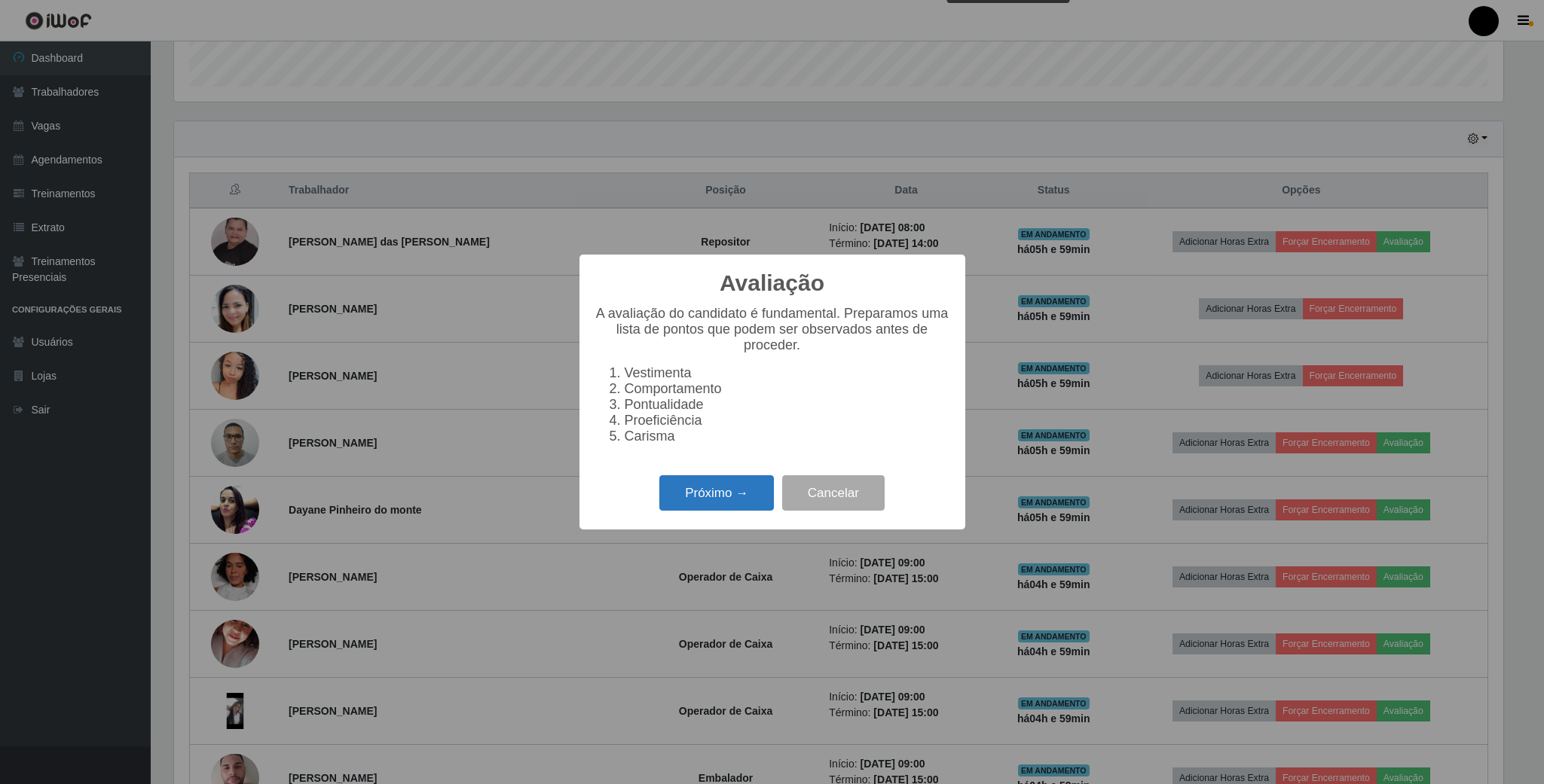
click at [709, 507] on button "Próximo →" at bounding box center [716, 493] width 115 height 36
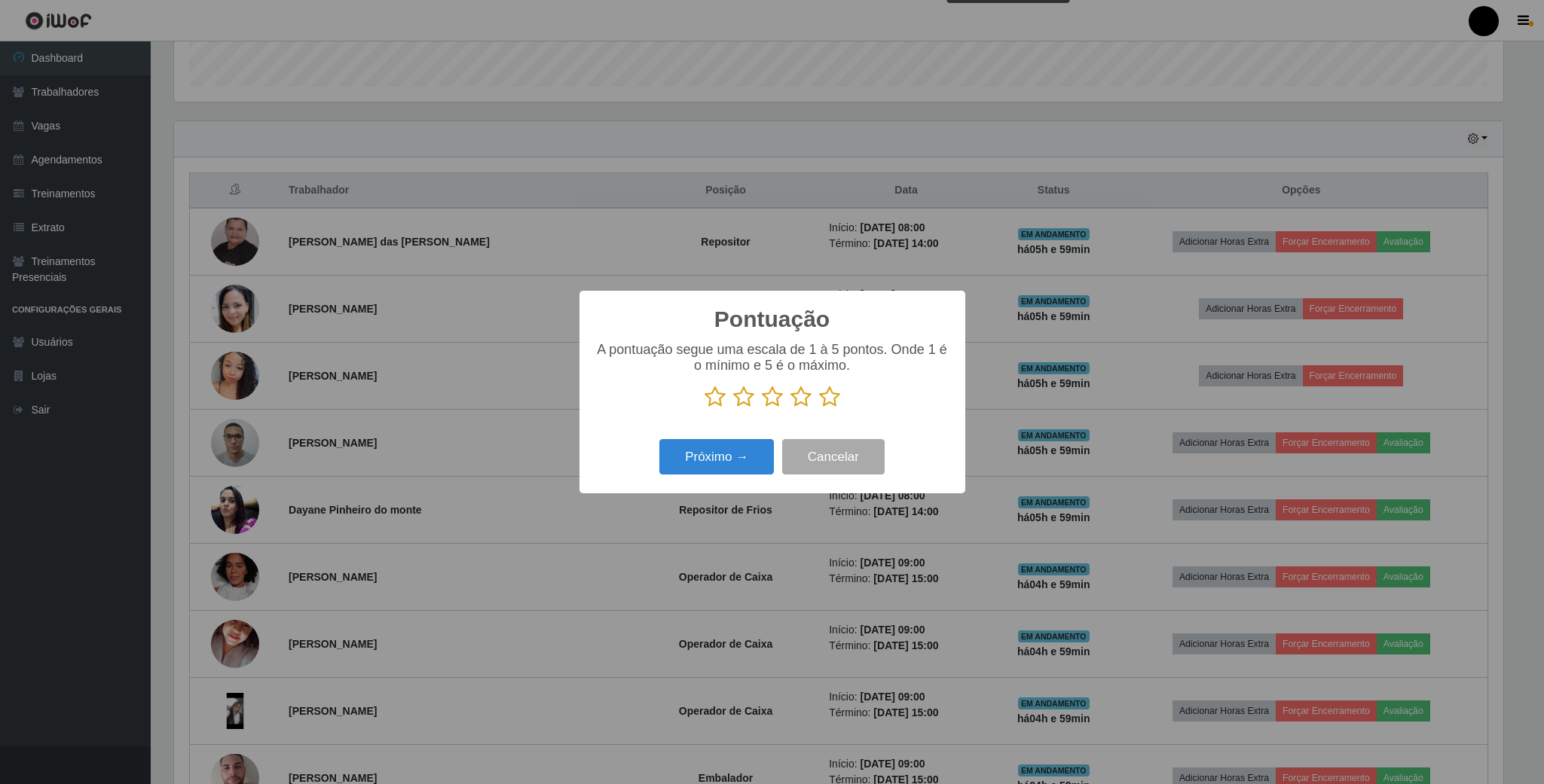
click at [772, 396] on icon at bounding box center [772, 396] width 21 height 23
click at [762, 408] on input "radio" at bounding box center [762, 408] width 0 height 0
click at [738, 461] on button "Próximo →" at bounding box center [716, 457] width 115 height 36
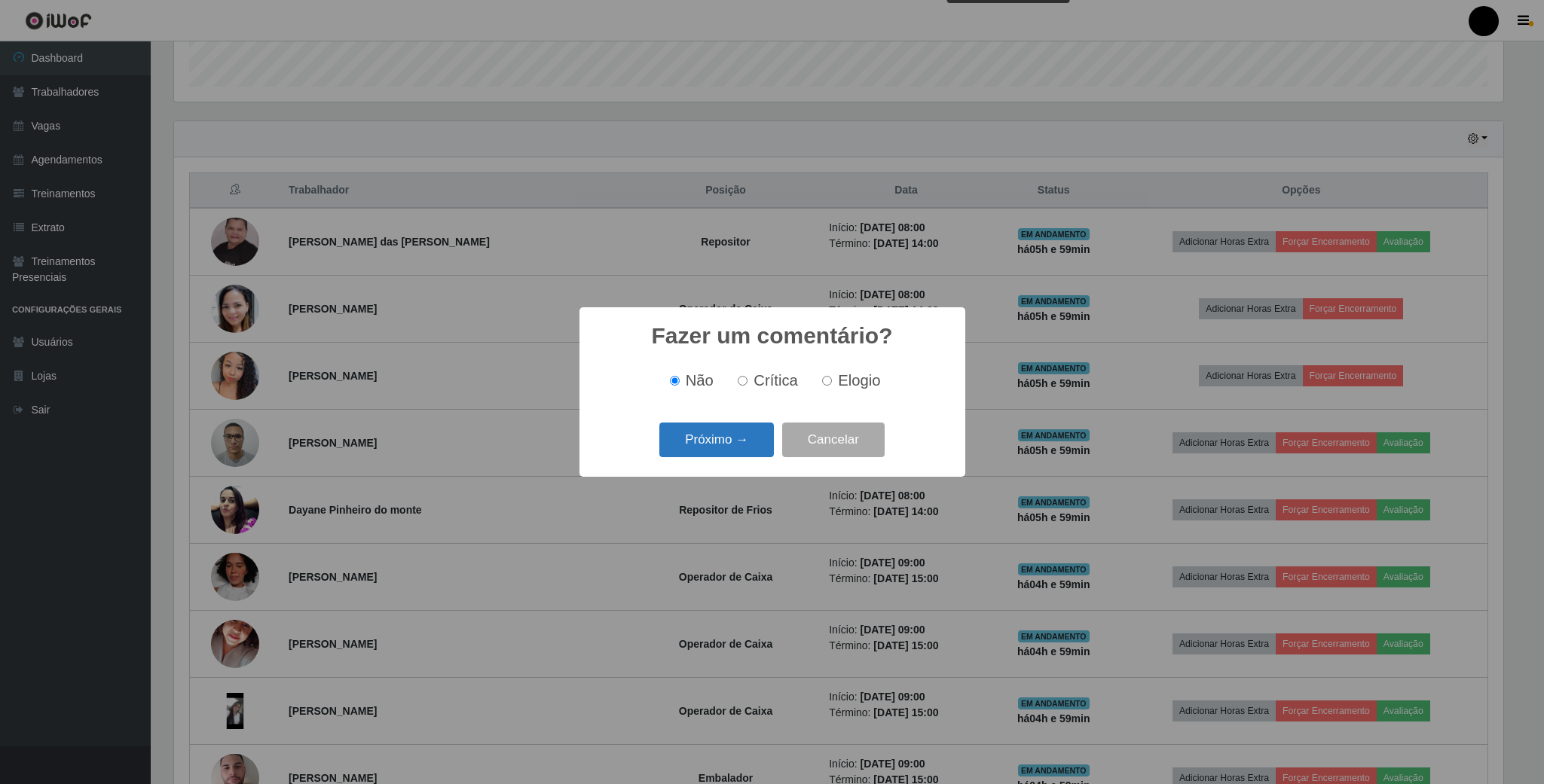
click at [725, 436] on button "Próximo →" at bounding box center [716, 440] width 115 height 36
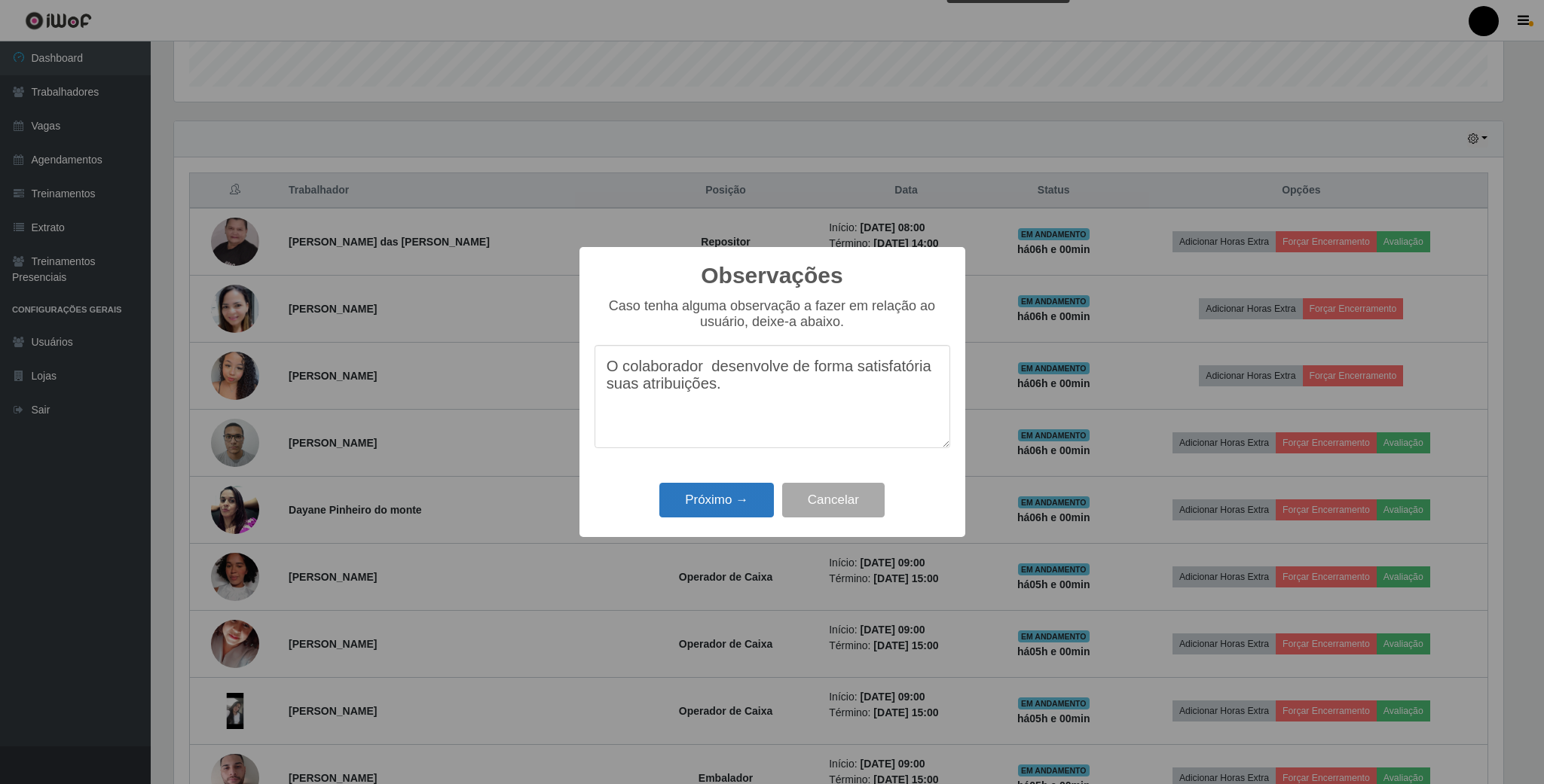
type textarea "O colaborador desenvolve de forma satisfatória suas atribuições."
click at [687, 507] on button "Próximo →" at bounding box center [716, 501] width 115 height 36
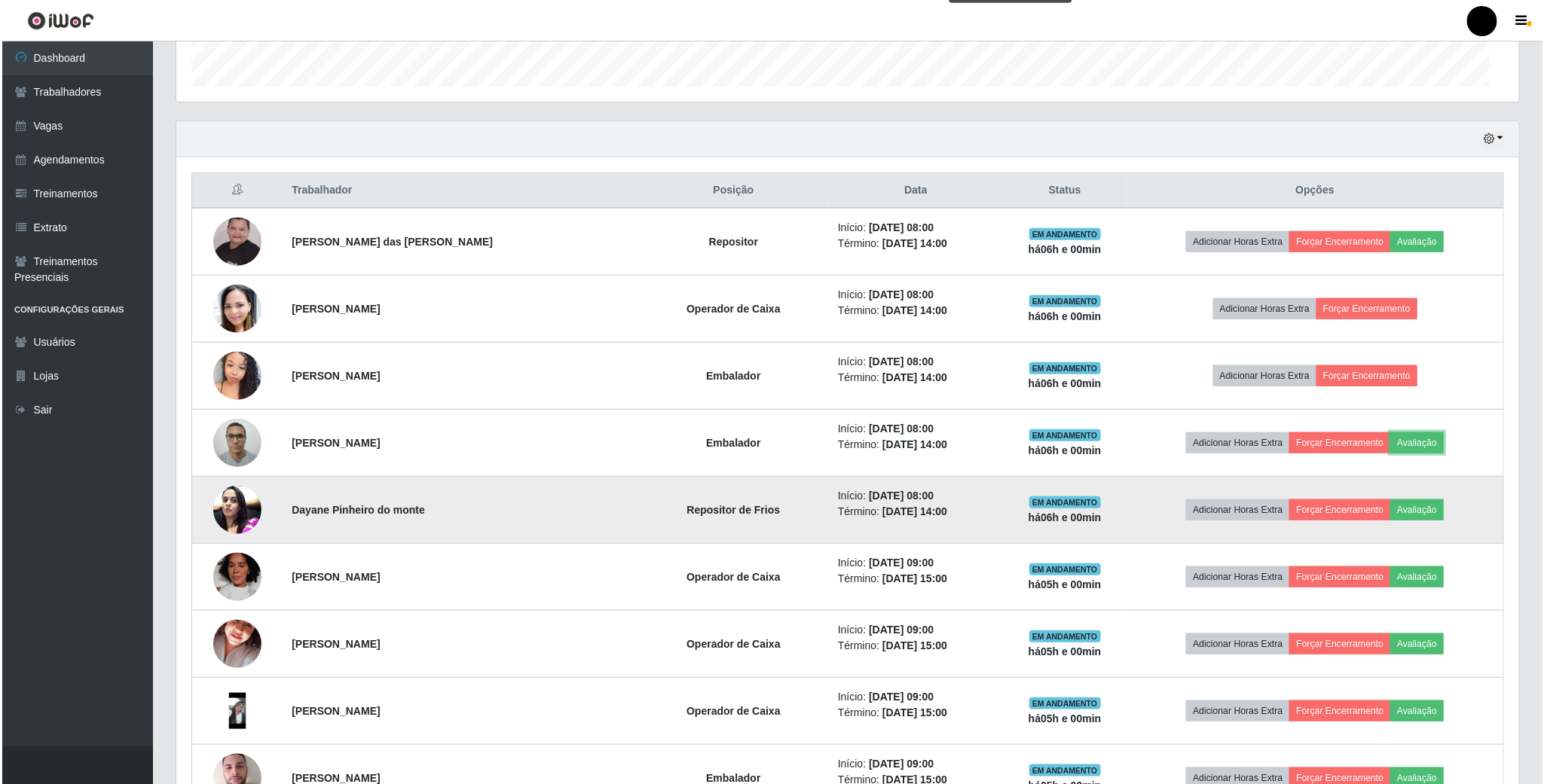
scroll to position [314, 1341]
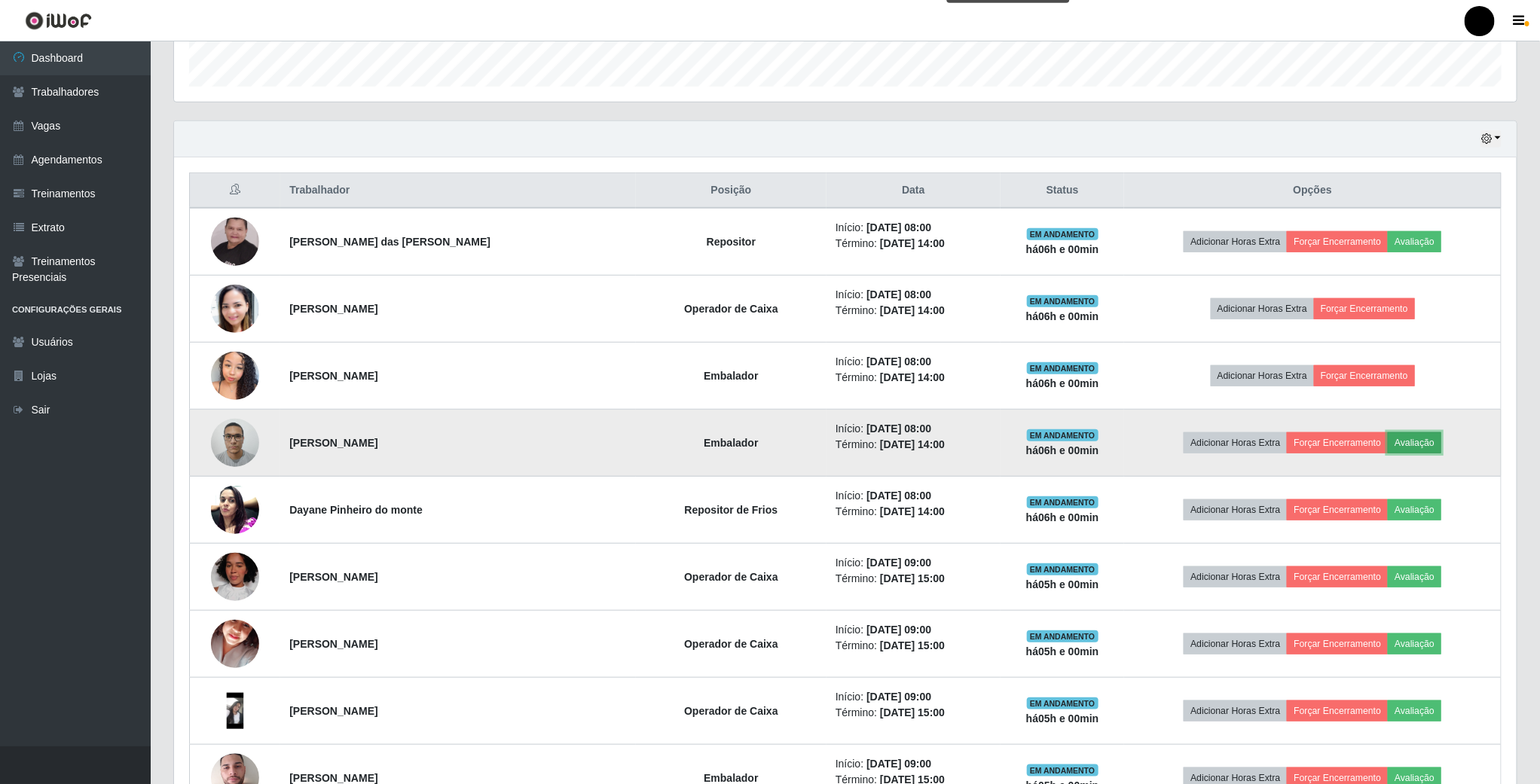
click at [1415, 445] on button "Avaliação" at bounding box center [1415, 442] width 53 height 21
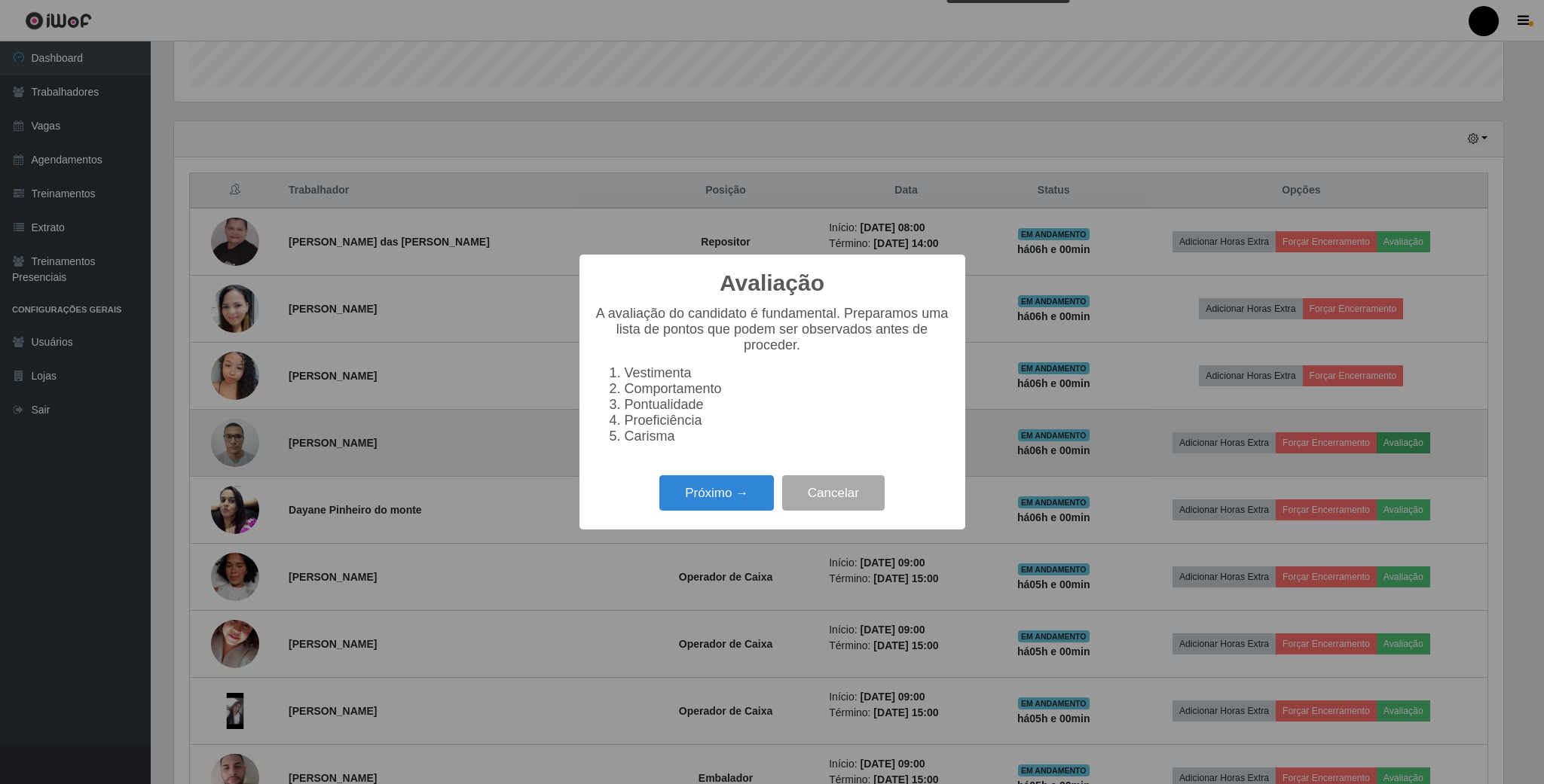
scroll to position [314, 1329]
click at [723, 504] on button "Próximo →" at bounding box center [716, 493] width 115 height 36
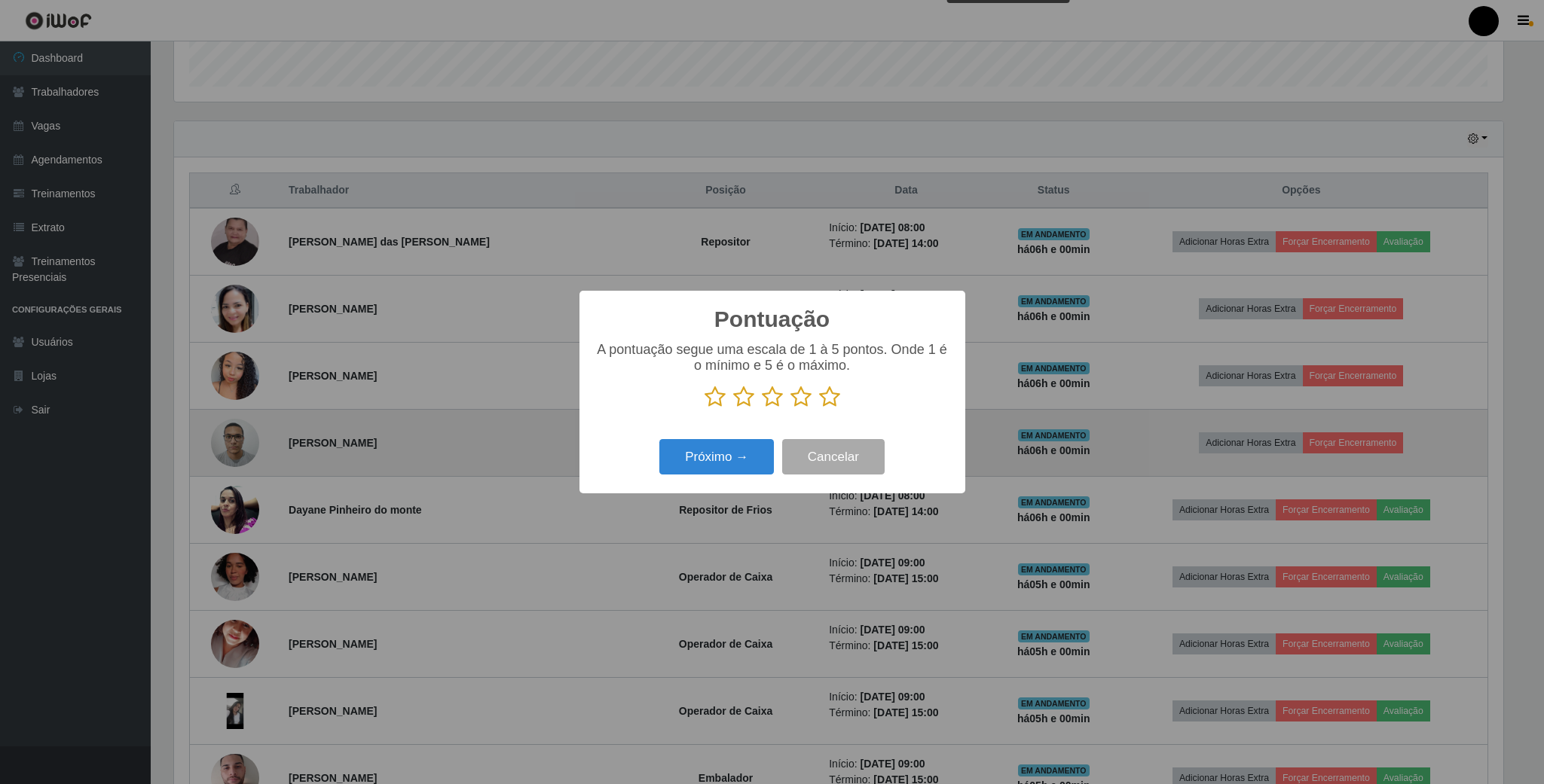
scroll to position [752683, 752002]
click at [770, 398] on icon at bounding box center [772, 396] width 21 height 23
click at [762, 408] on input "radio" at bounding box center [762, 408] width 0 height 0
click at [733, 452] on button "Próximo →" at bounding box center [716, 457] width 115 height 36
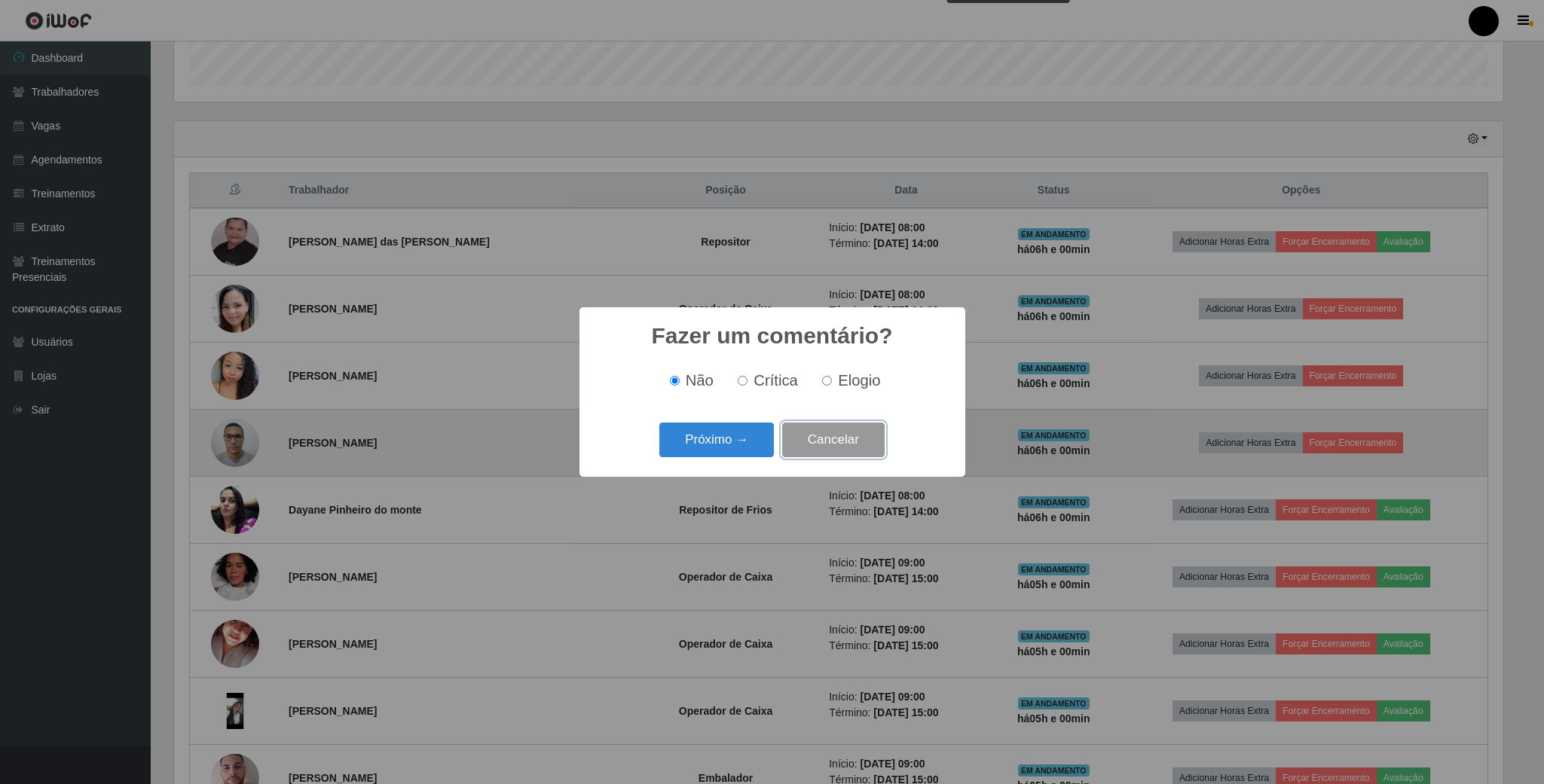
click at [843, 431] on button "Cancelar" at bounding box center [834, 440] width 103 height 36
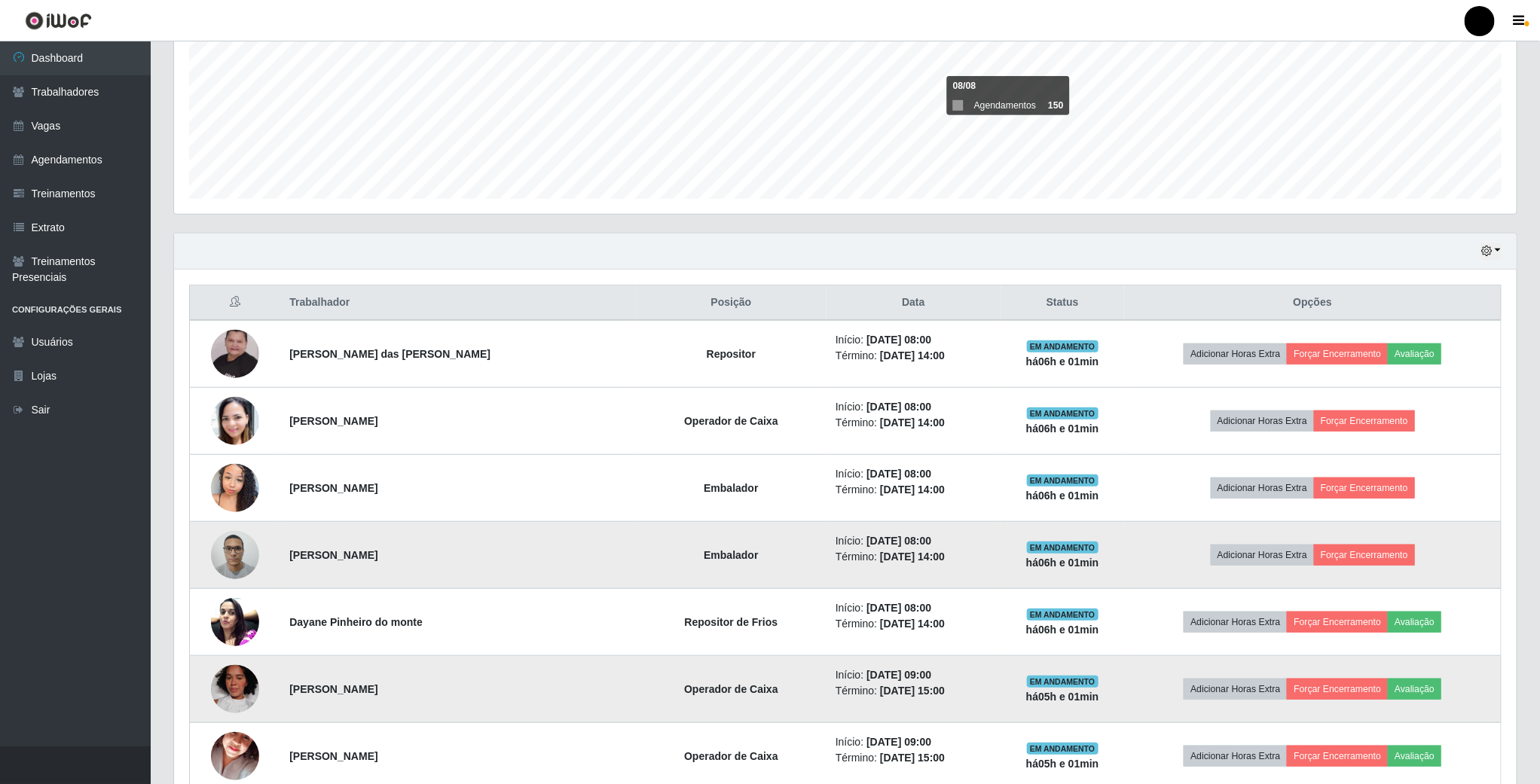
scroll to position [339, 0]
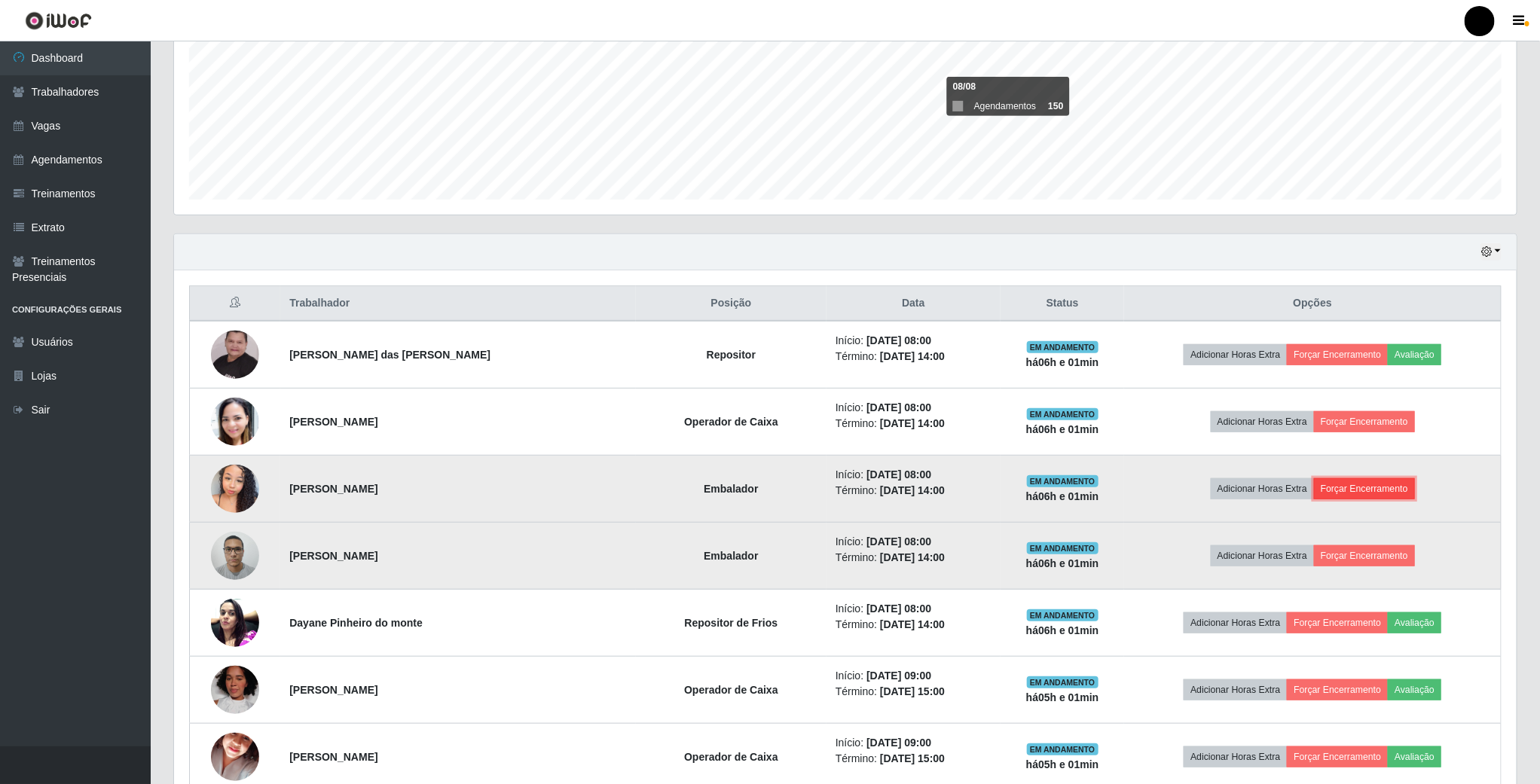
click at [1368, 488] on button "Forçar Encerramento" at bounding box center [1364, 488] width 101 height 21
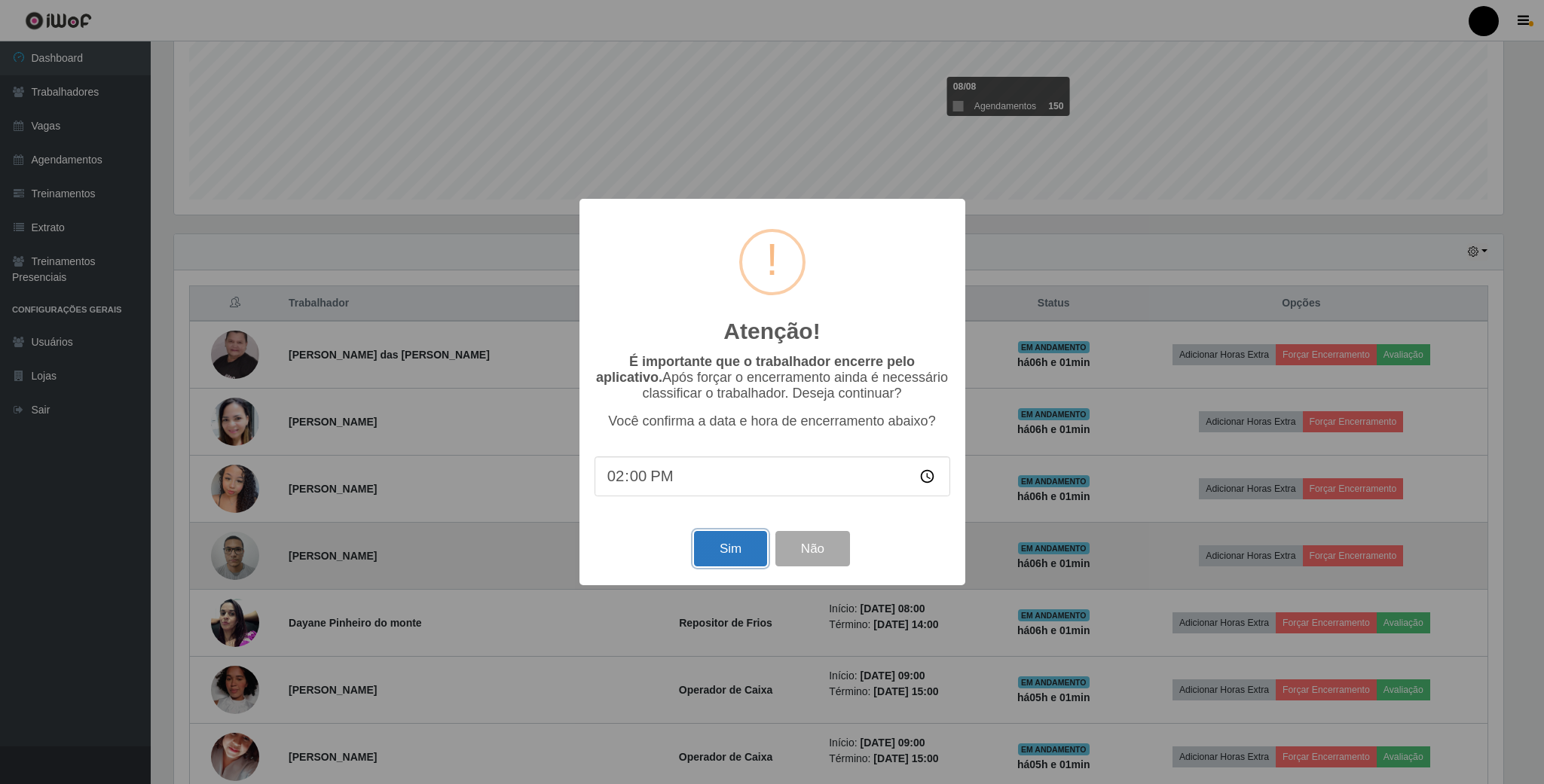
click at [748, 559] on button "Sim" at bounding box center [730, 549] width 73 height 36
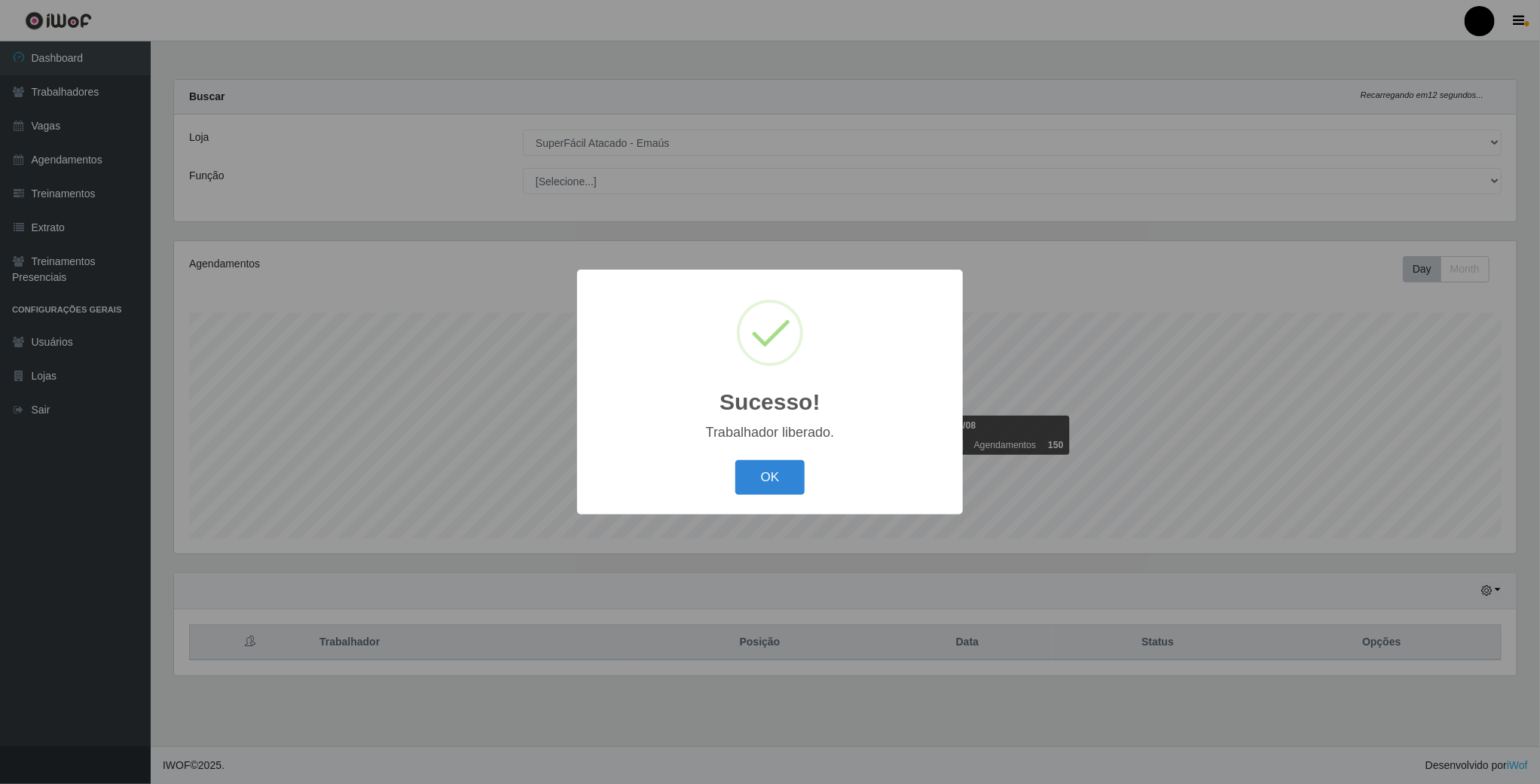
scroll to position [314, 1344]
click at [772, 474] on button "OK" at bounding box center [771, 478] width 70 height 36
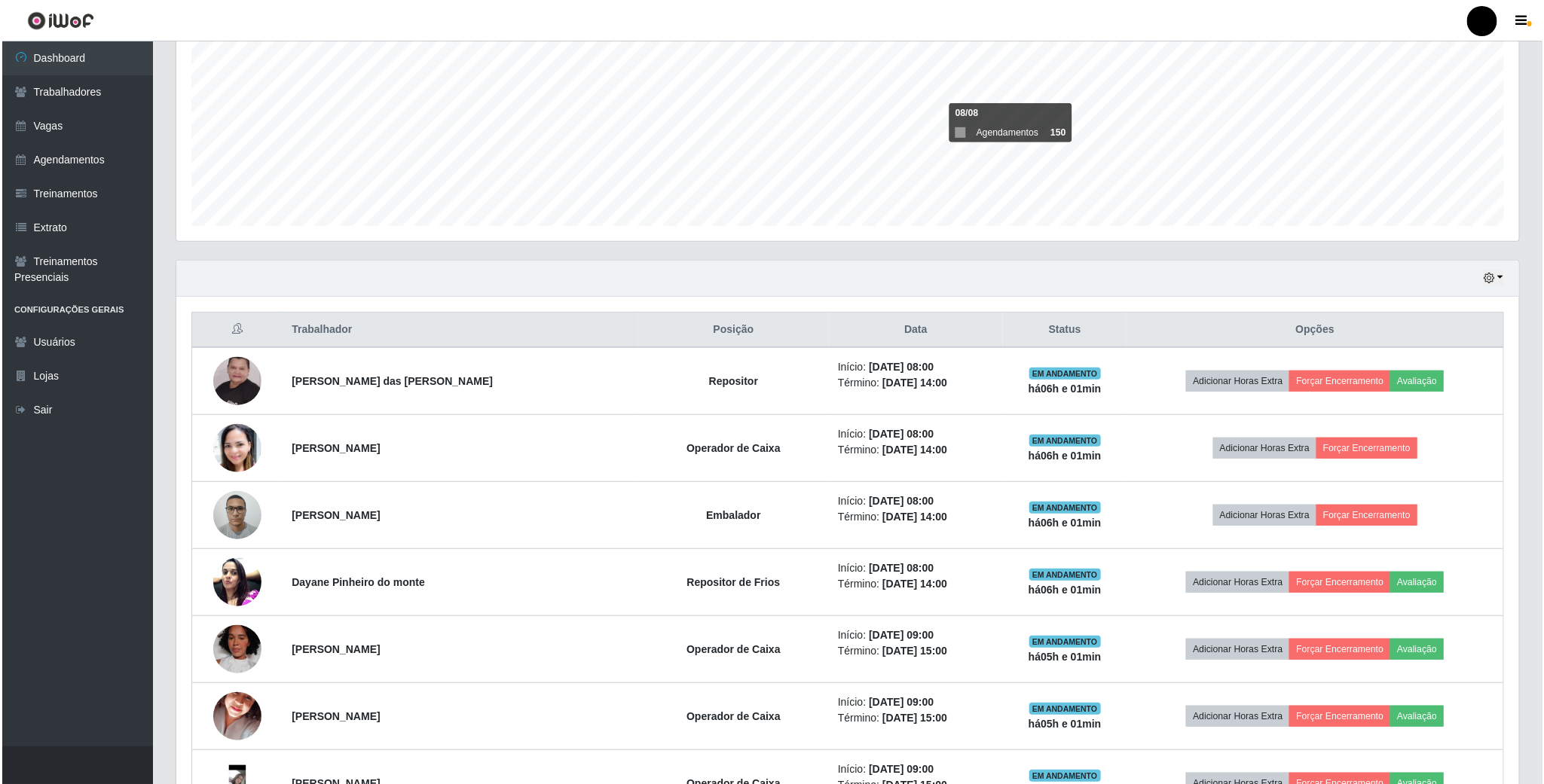
scroll to position [339, 0]
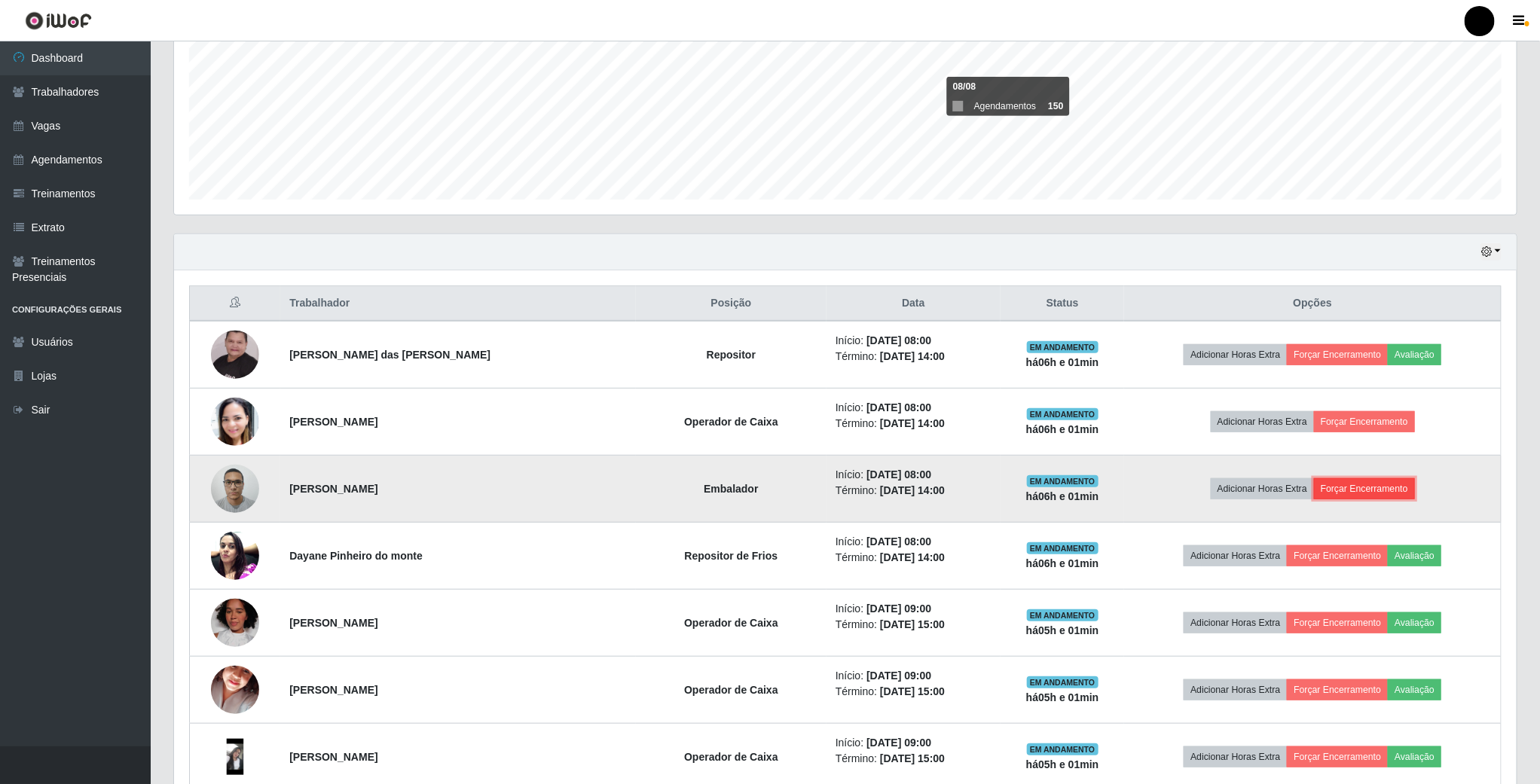
click at [1370, 490] on button "Forçar Encerramento" at bounding box center [1364, 488] width 101 height 21
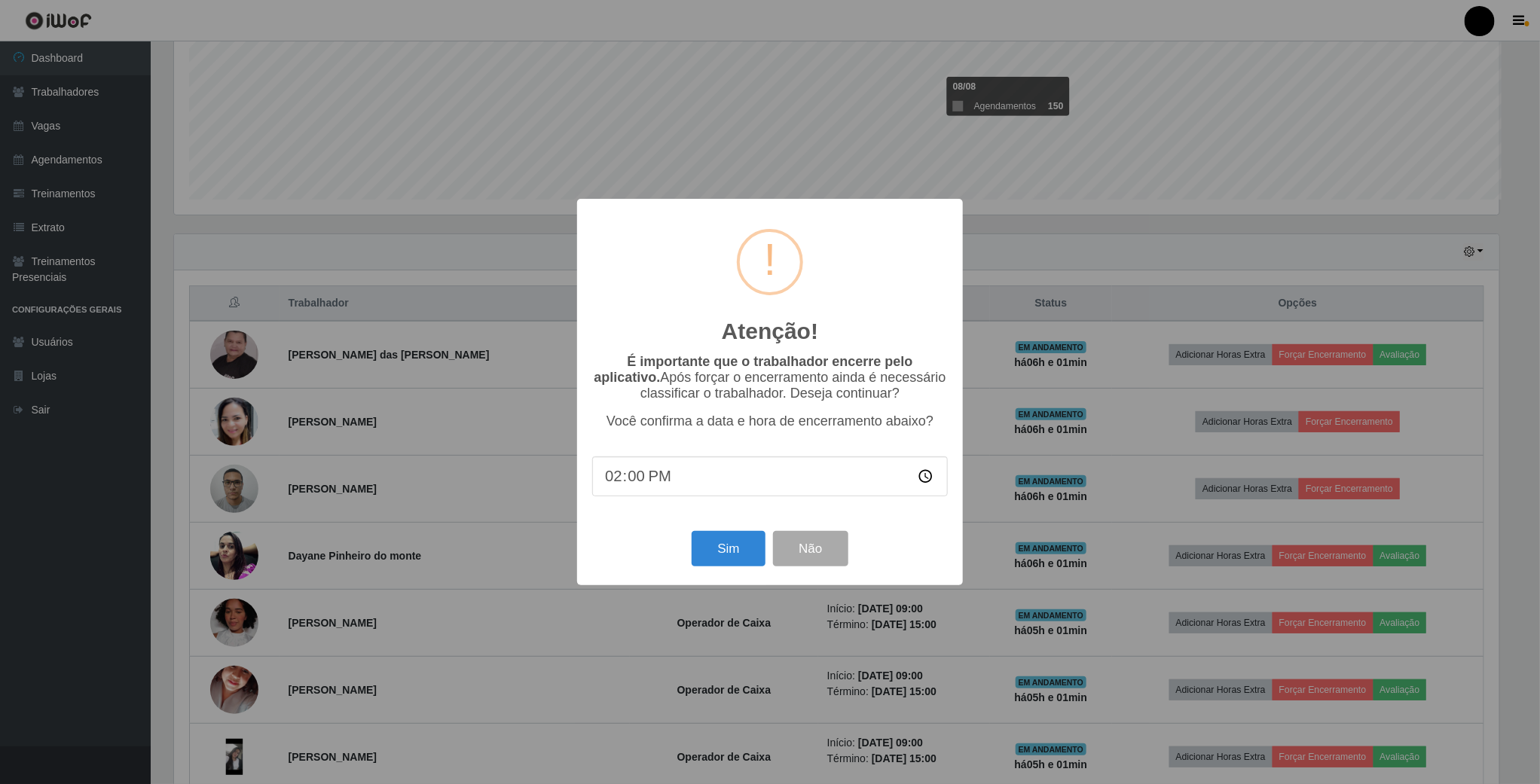
scroll to position [314, 1329]
click at [758, 554] on button "Sim" at bounding box center [730, 549] width 73 height 36
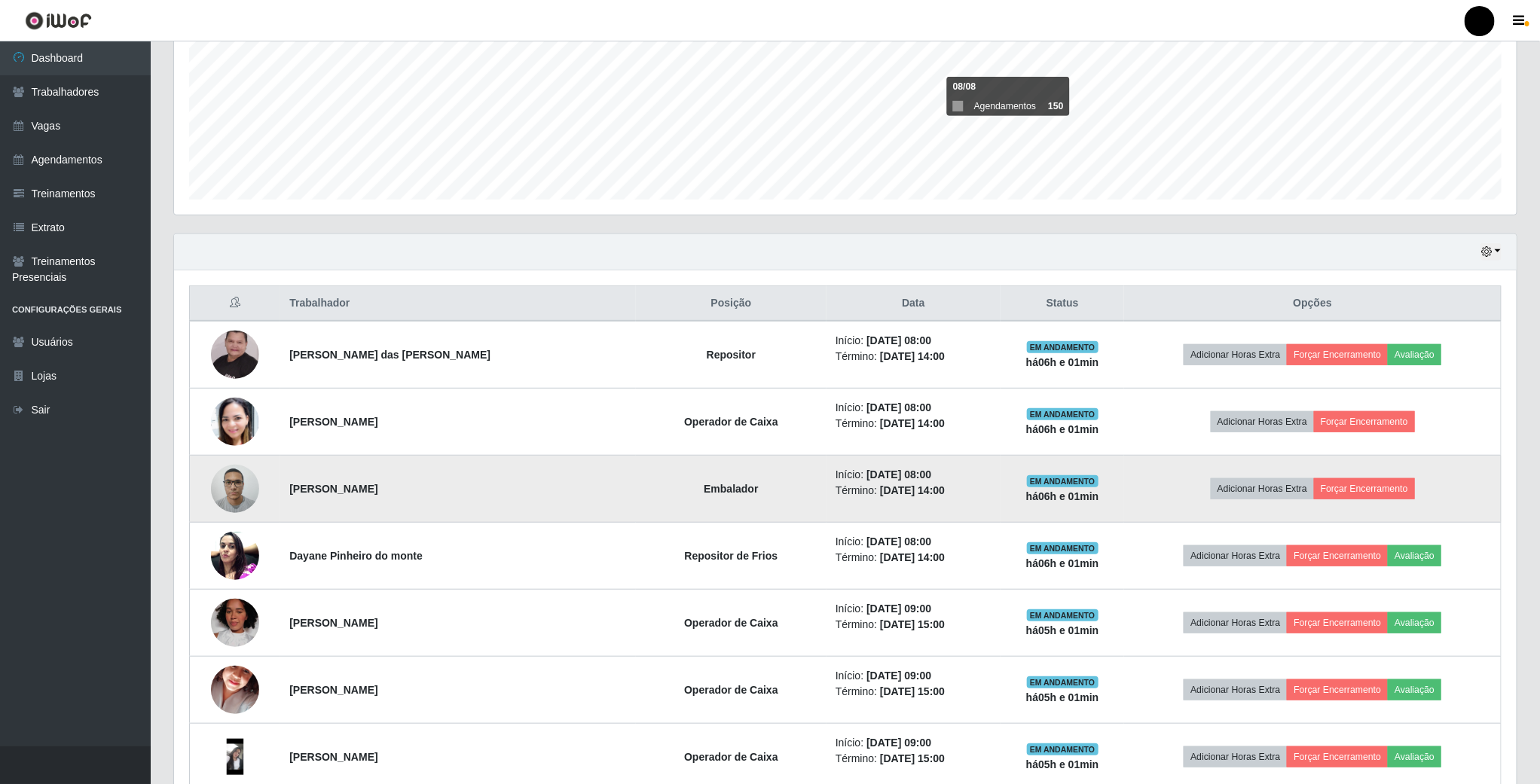
scroll to position [314, 1344]
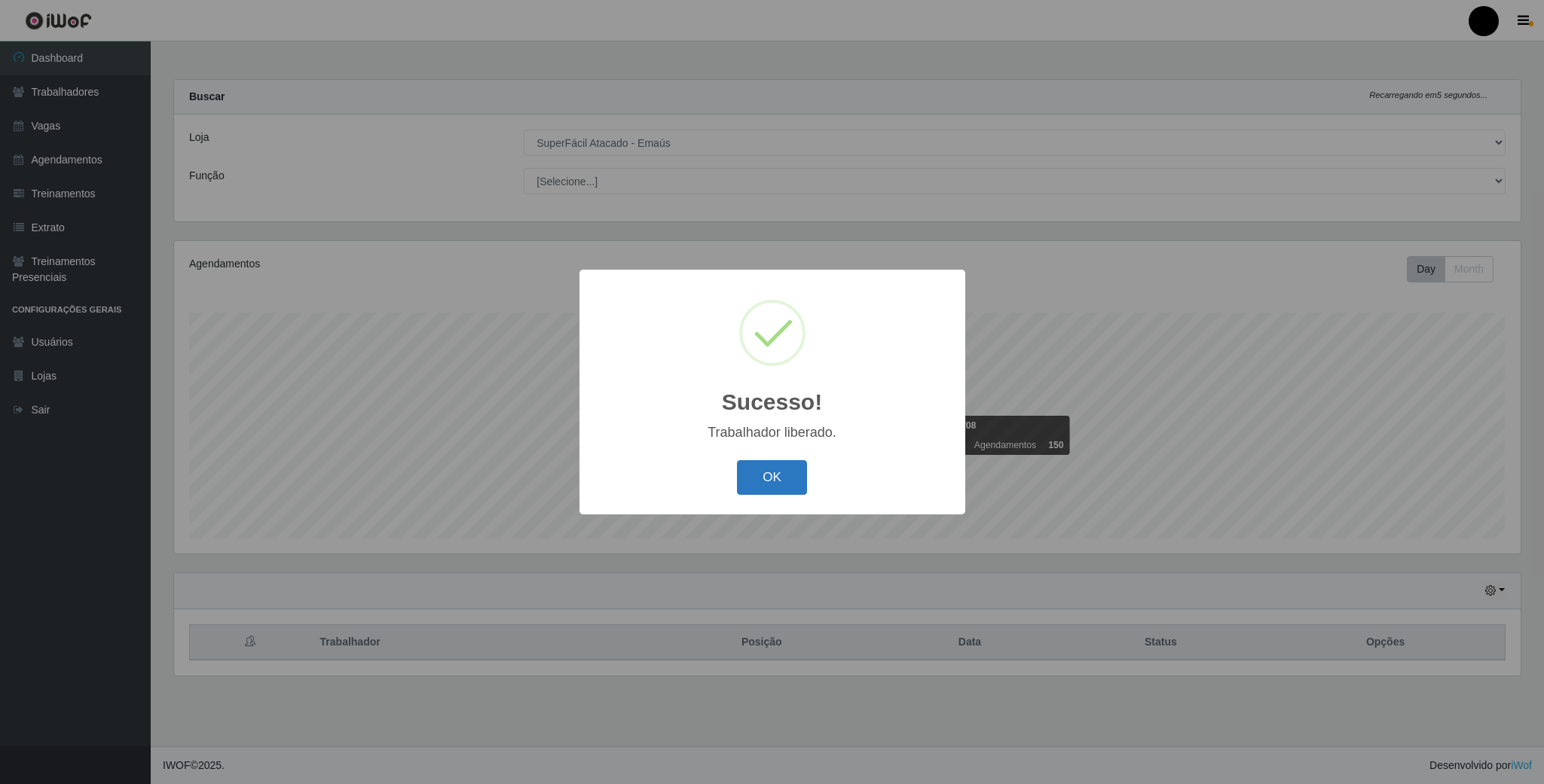
click at [780, 481] on button "OK" at bounding box center [772, 478] width 70 height 36
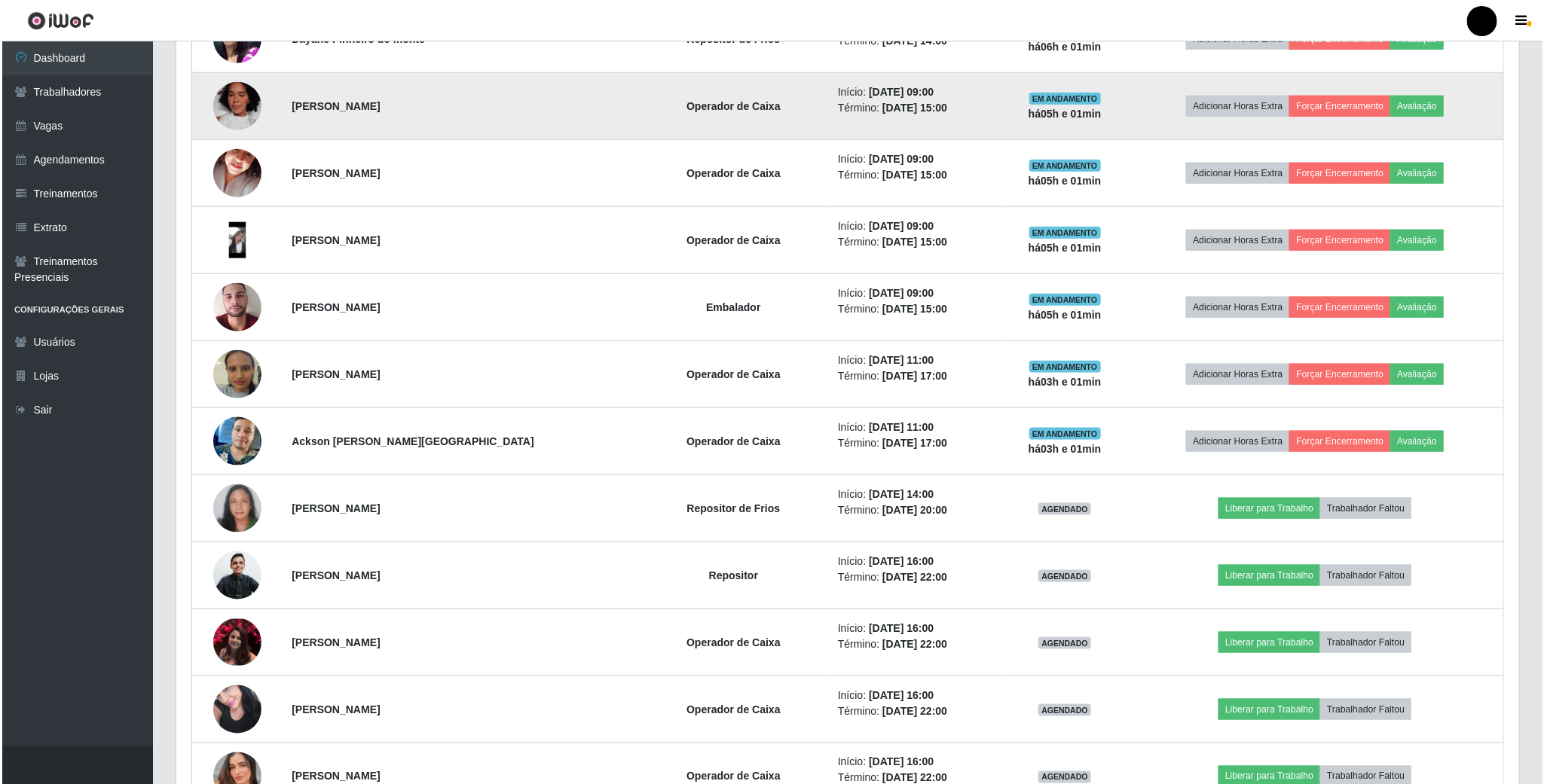
scroll to position [791, 0]
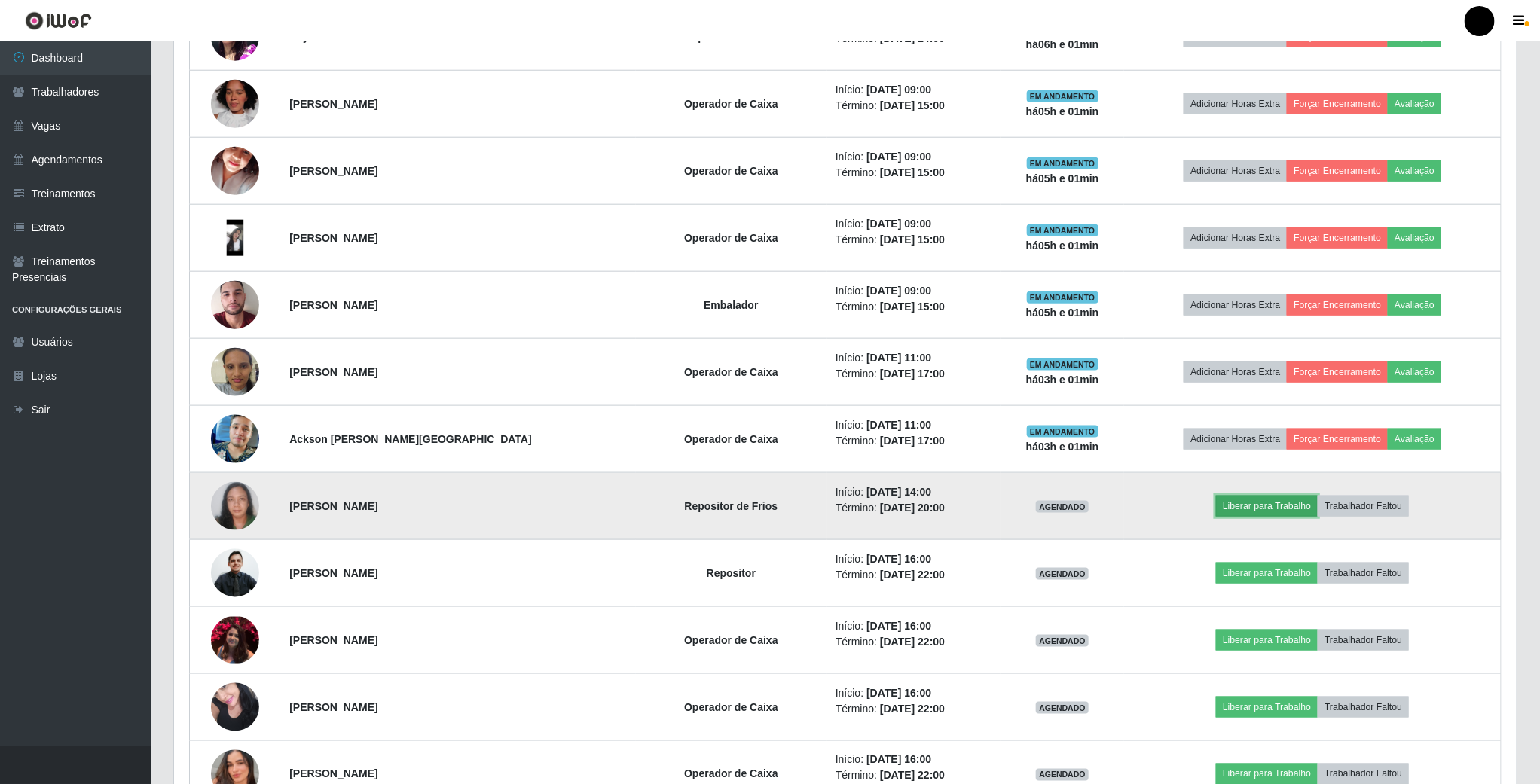
click at [1258, 516] on button "Liberar para Trabalho" at bounding box center [1266, 506] width 102 height 21
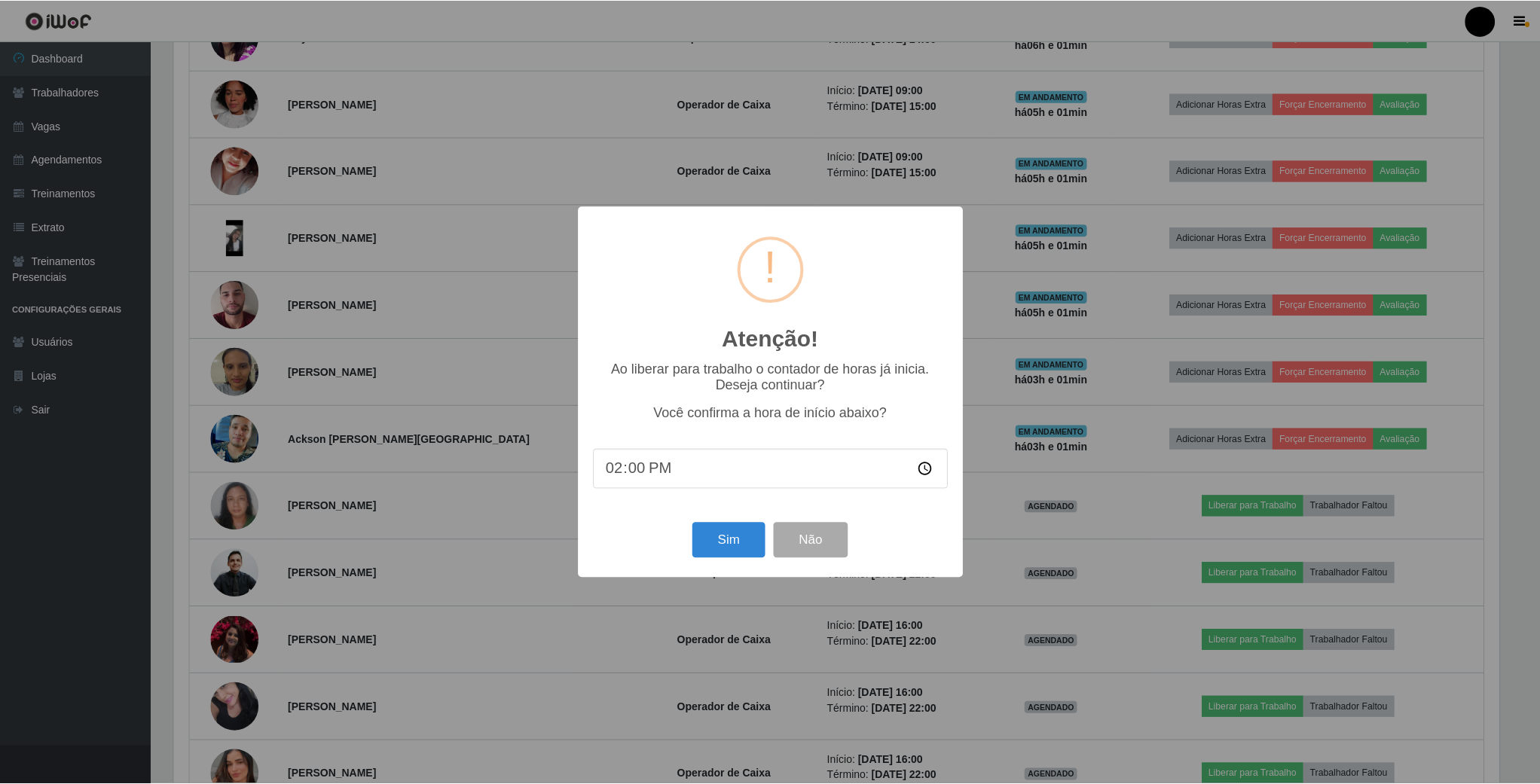
scroll to position [314, 1329]
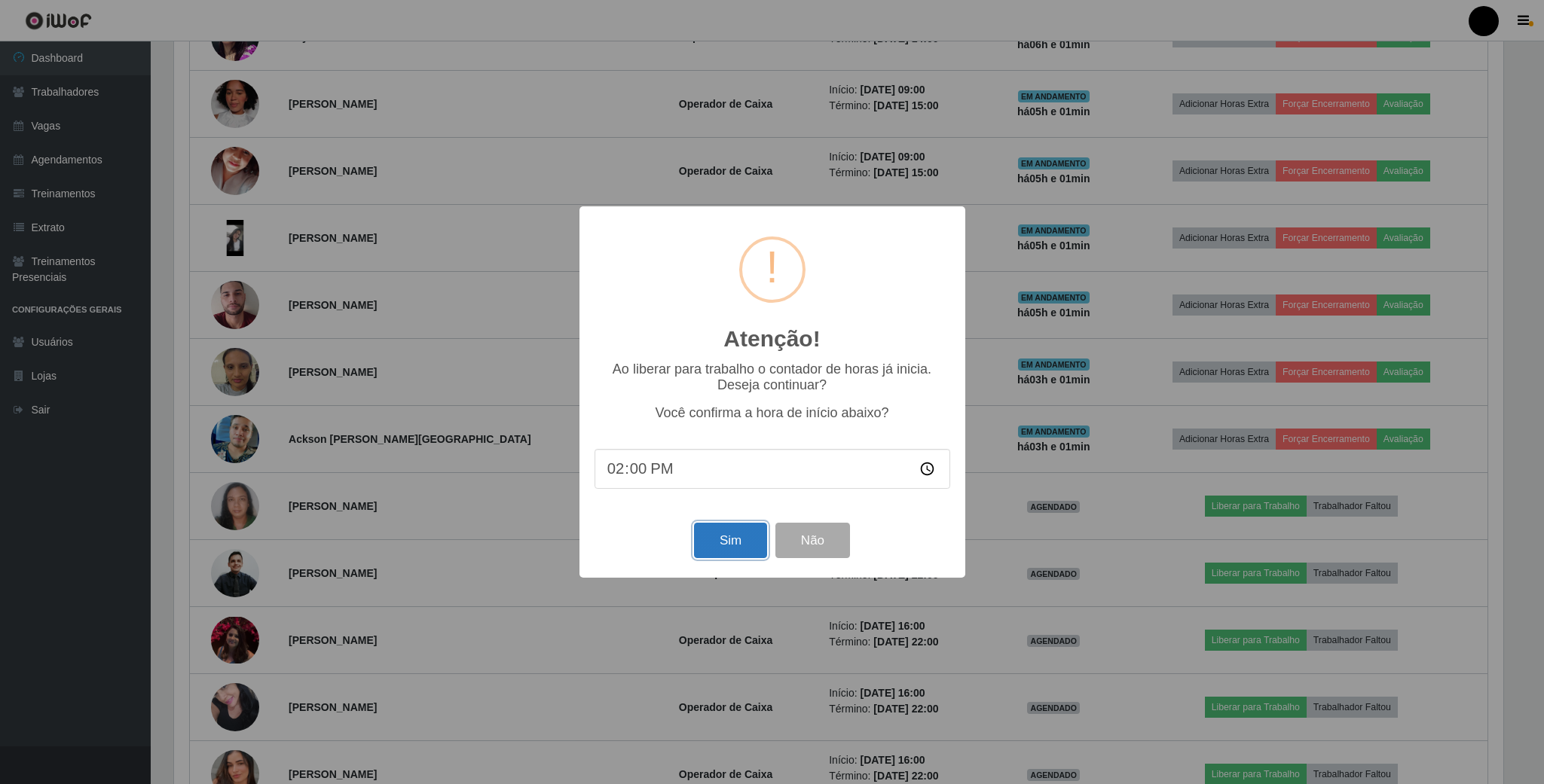
click at [714, 543] on button "Sim" at bounding box center [730, 540] width 73 height 36
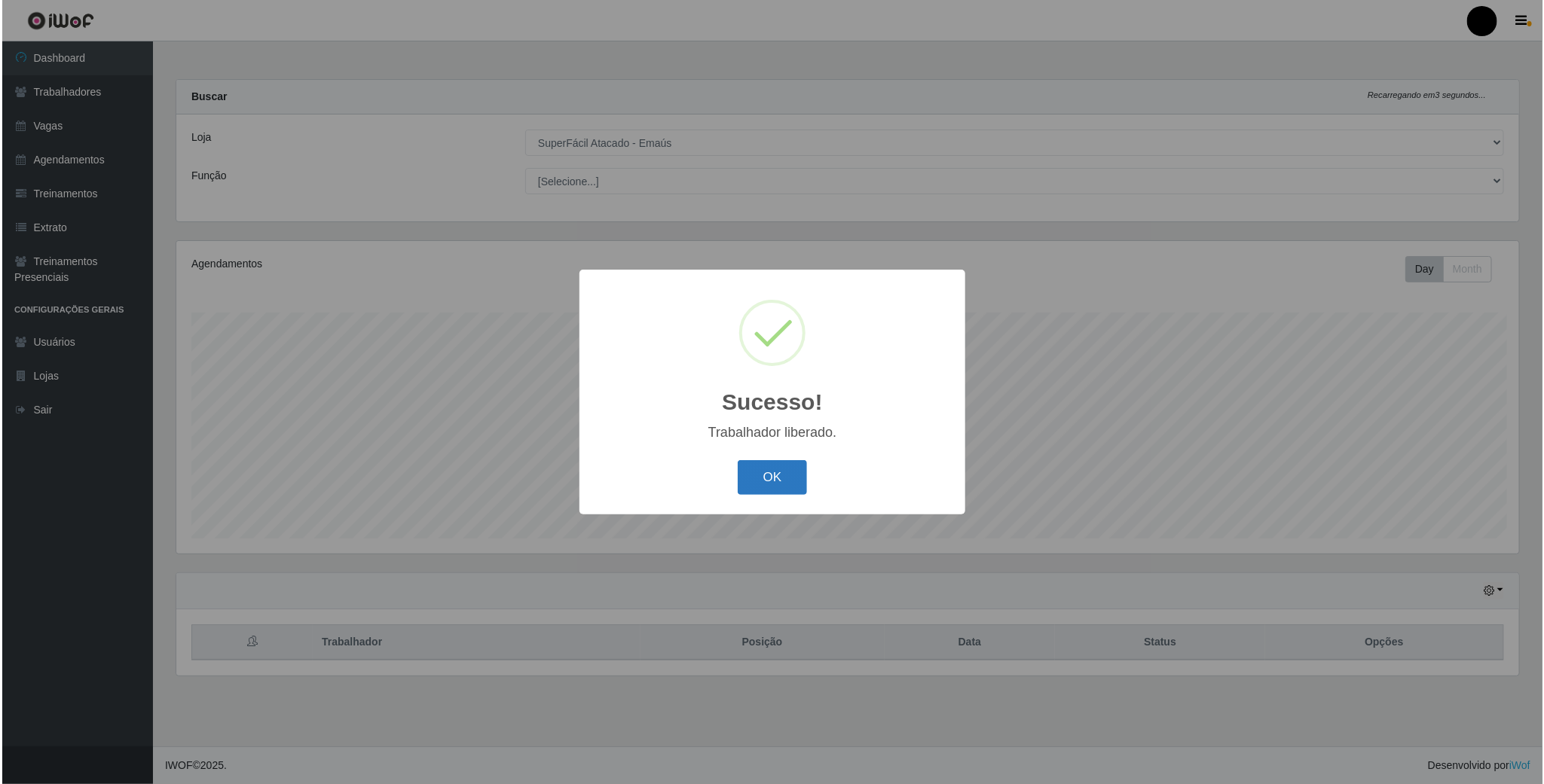
scroll to position [0, 0]
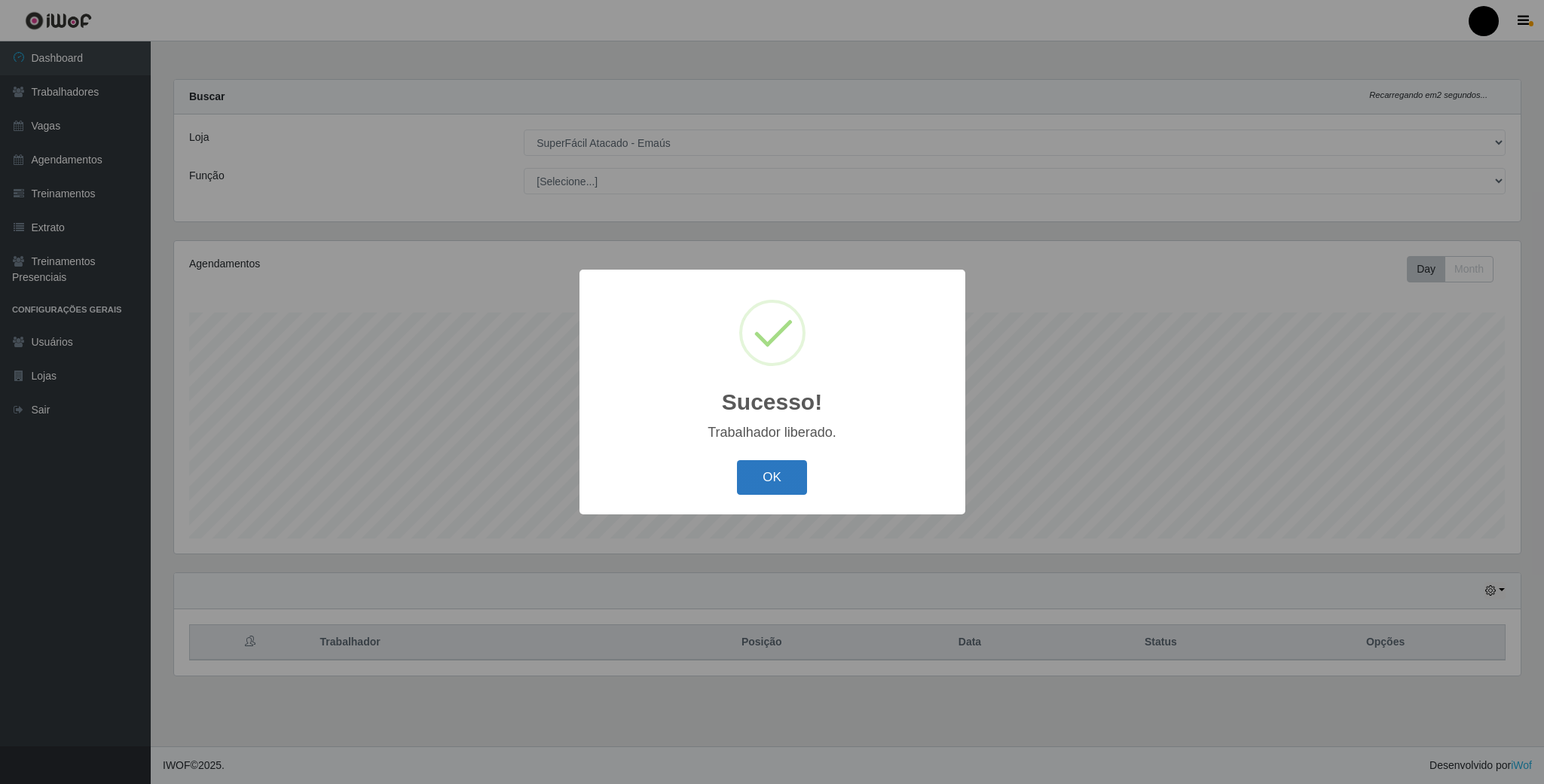
click at [760, 477] on button "OK" at bounding box center [772, 478] width 70 height 36
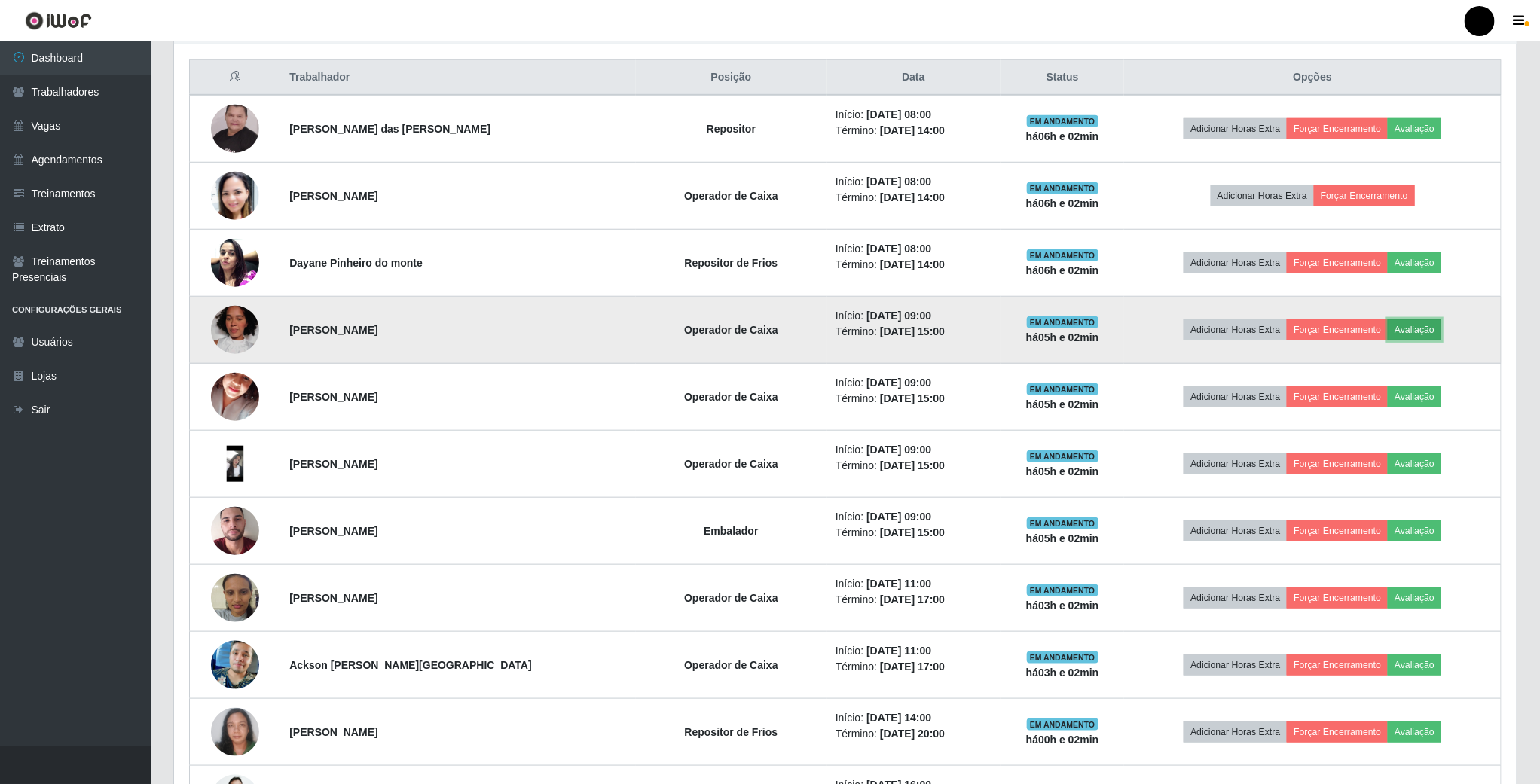
click at [1421, 332] on button "Avaliação" at bounding box center [1415, 329] width 53 height 21
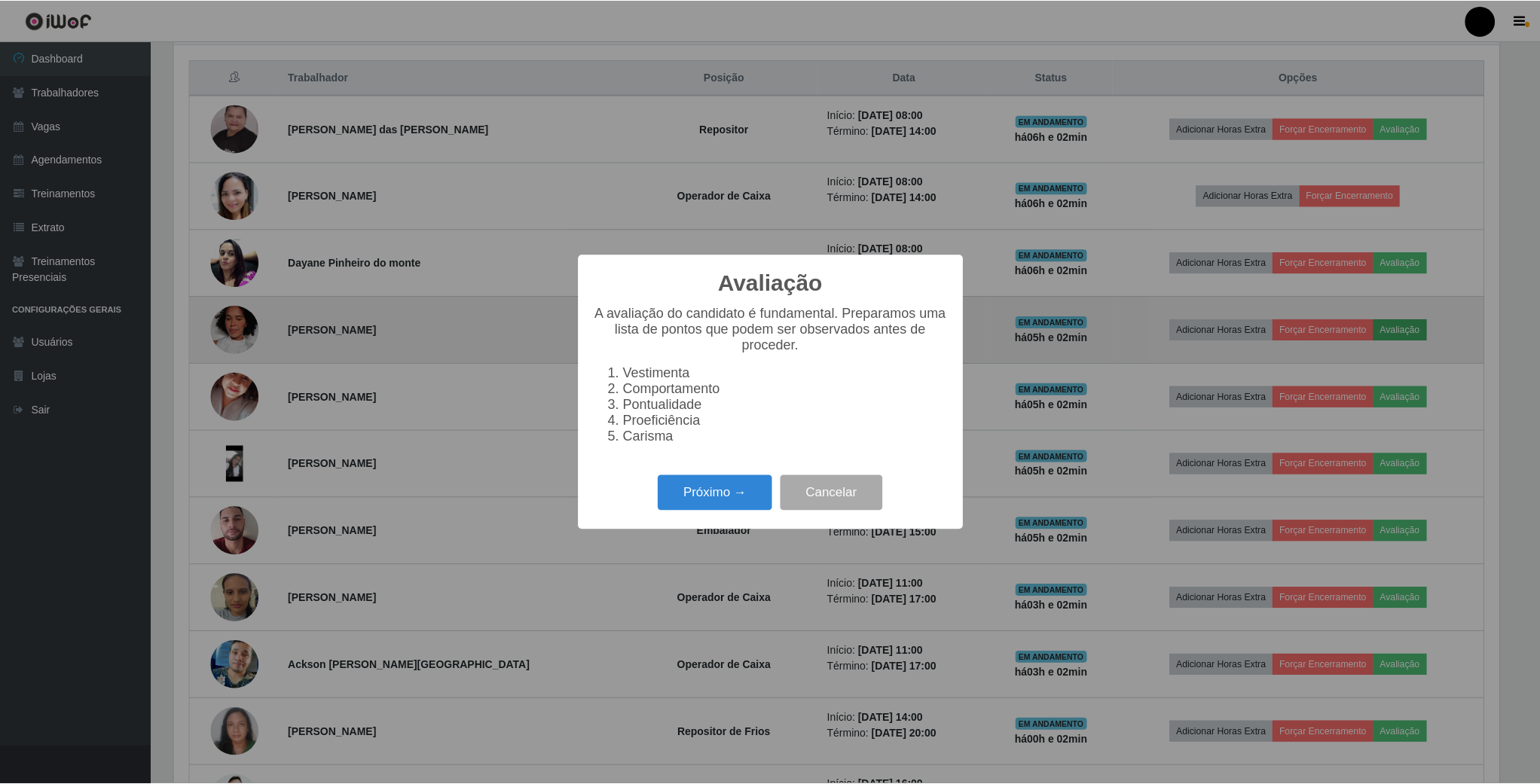
scroll to position [314, 1329]
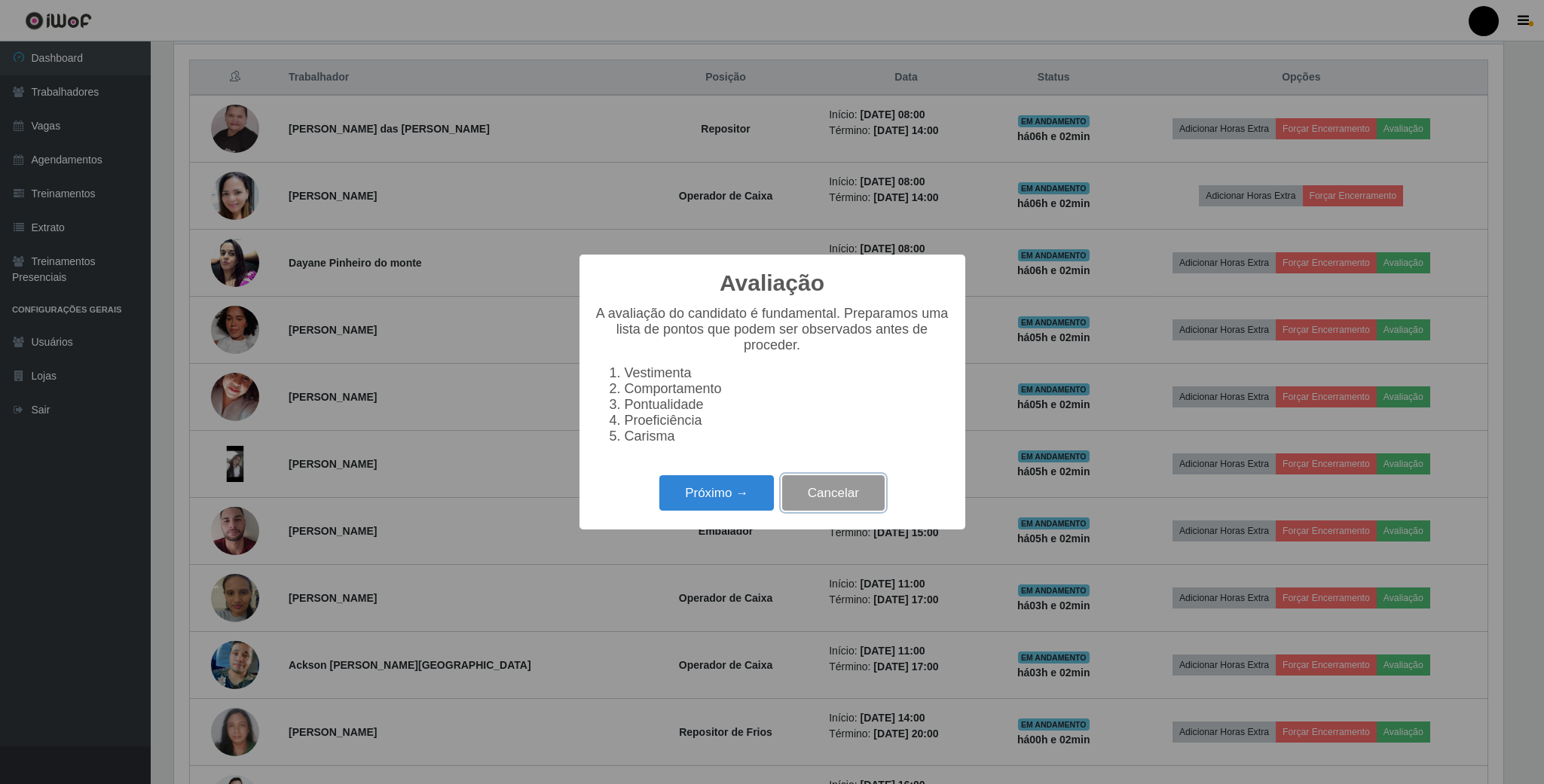
click at [826, 503] on button "Cancelar" at bounding box center [834, 493] width 103 height 36
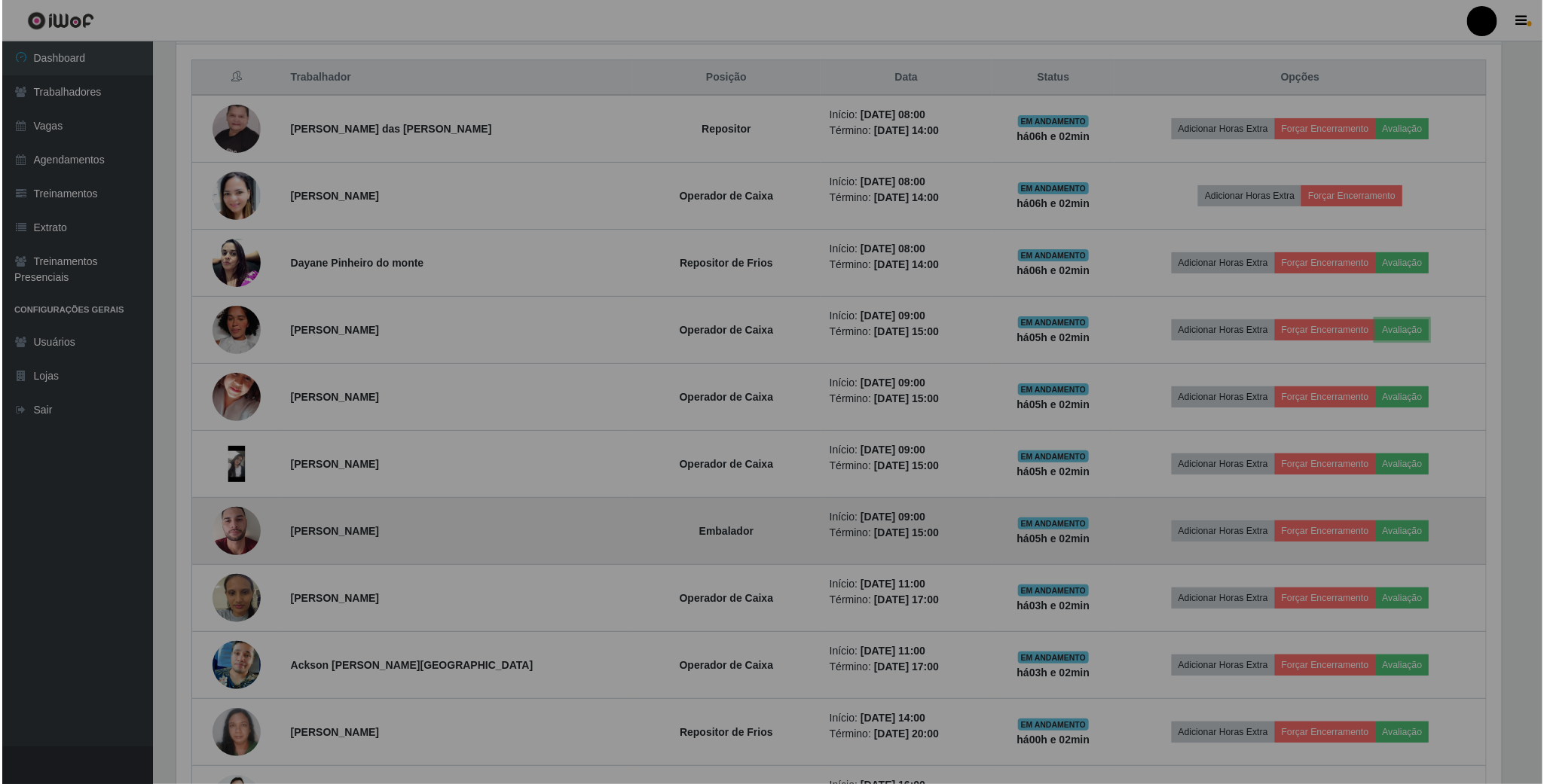
scroll to position [314, 1341]
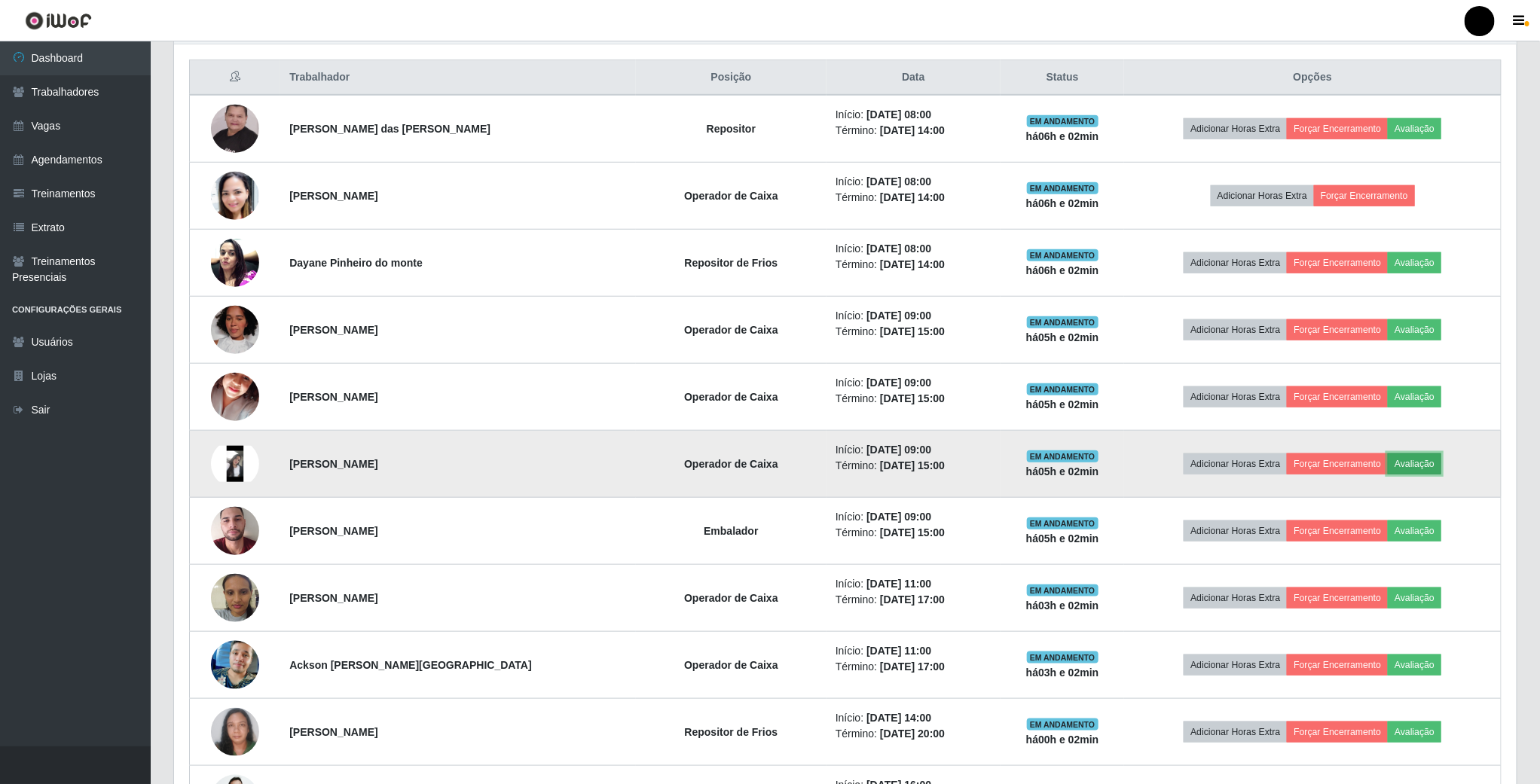
click at [1415, 471] on button "Avaliação" at bounding box center [1415, 463] width 53 height 21
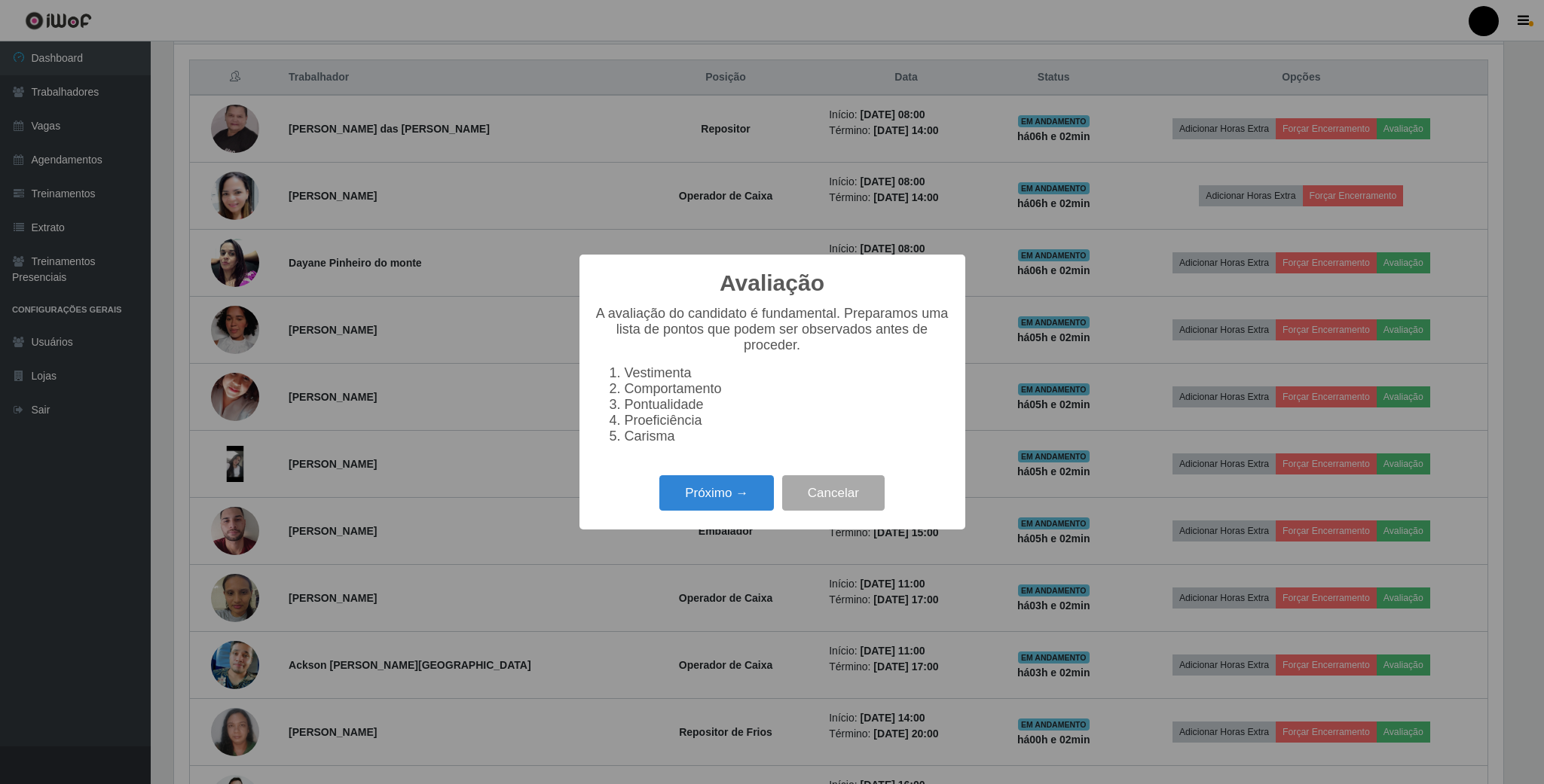
scroll to position [314, 1329]
click at [715, 504] on button "Próximo →" at bounding box center [716, 493] width 115 height 36
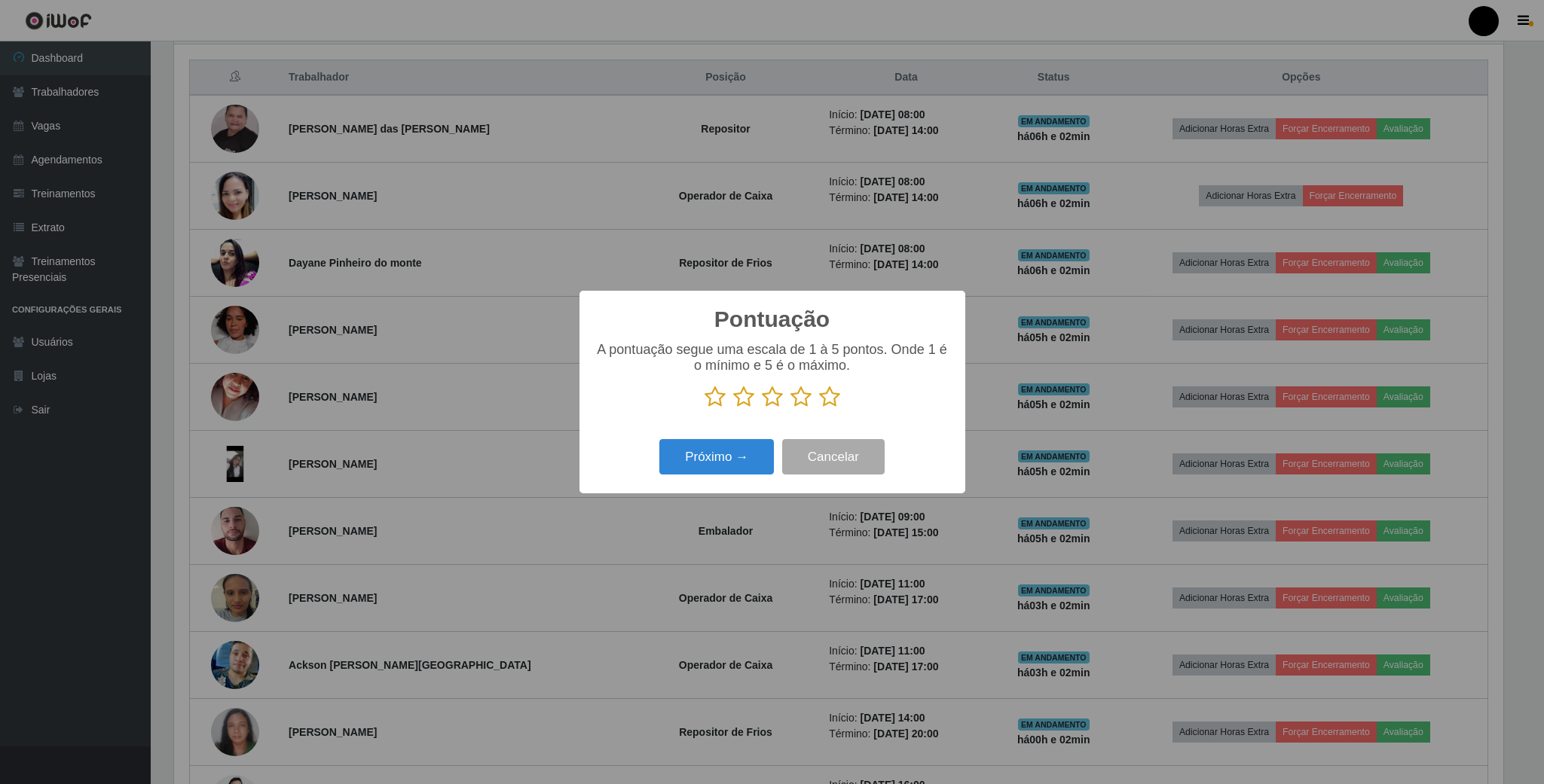
scroll to position [752683, 752002]
click at [716, 396] on icon at bounding box center [714, 396] width 21 height 23
click at [704, 408] on input "radio" at bounding box center [704, 408] width 0 height 0
click at [716, 452] on button "Próximo →" at bounding box center [716, 457] width 115 height 36
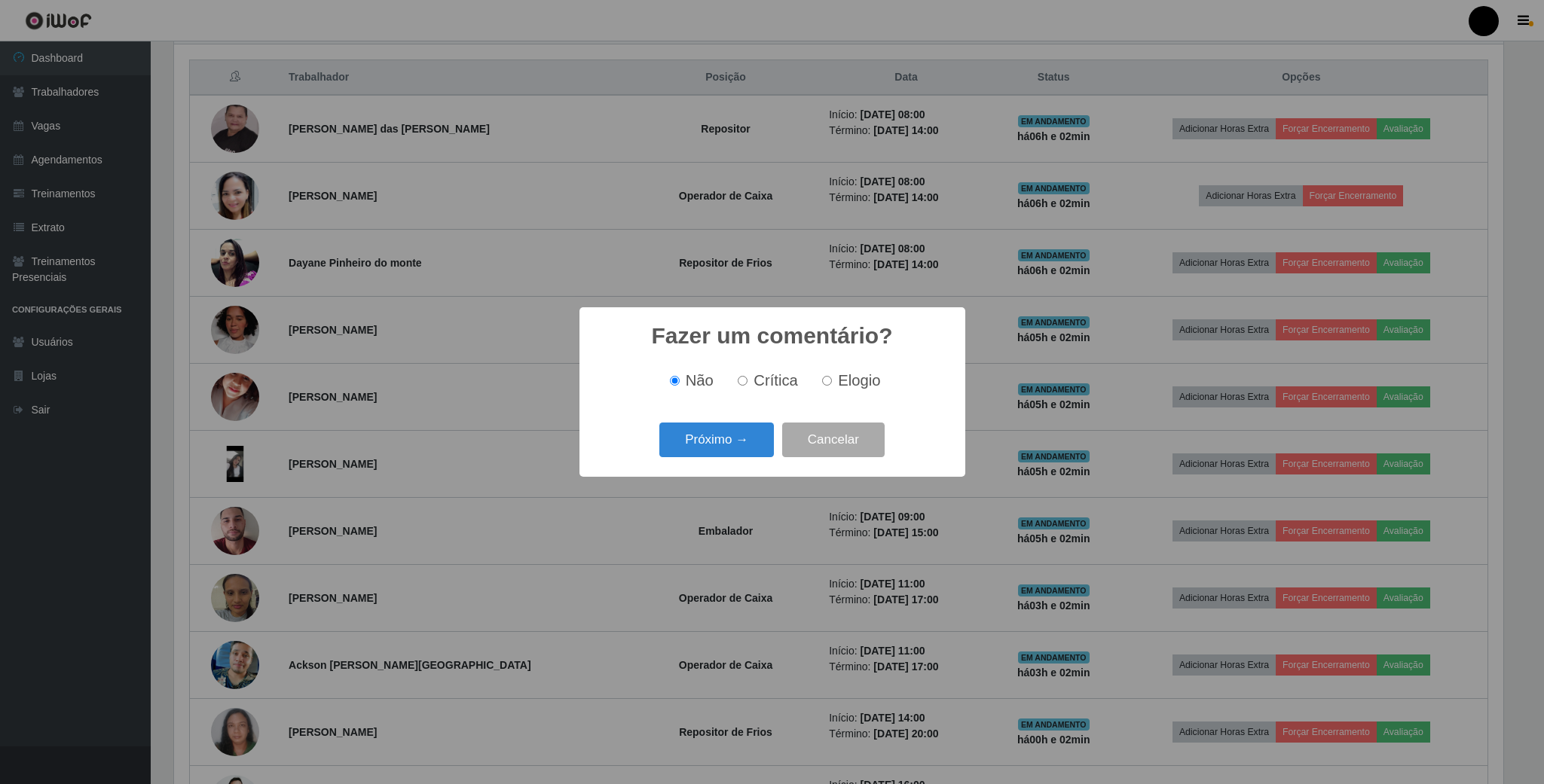
click at [746, 379] on input "Crítica" at bounding box center [743, 381] width 10 height 10
radio input "true"
click at [728, 441] on button "Próximo →" at bounding box center [716, 440] width 115 height 36
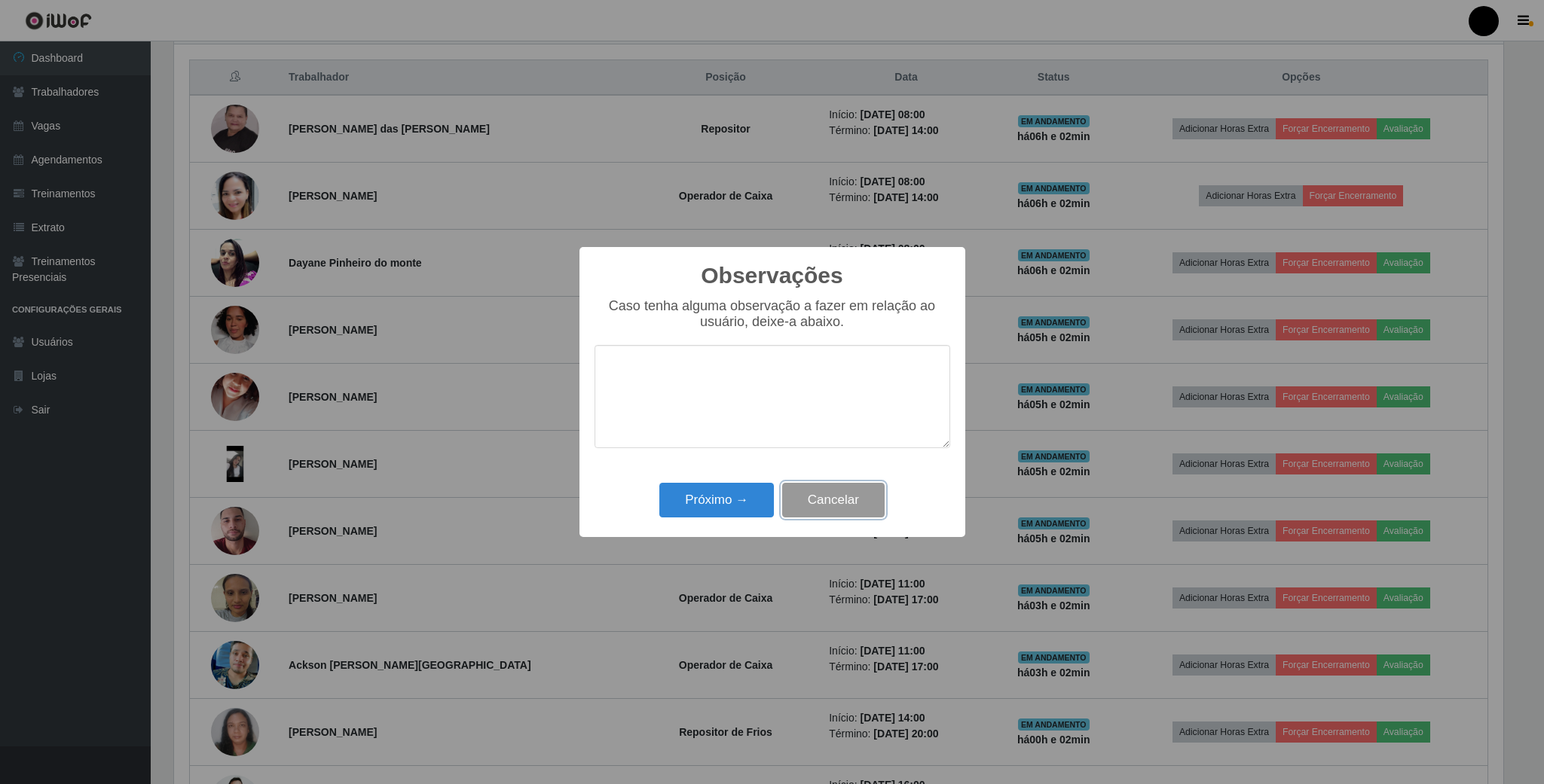
click at [839, 505] on button "Cancelar" at bounding box center [834, 501] width 103 height 36
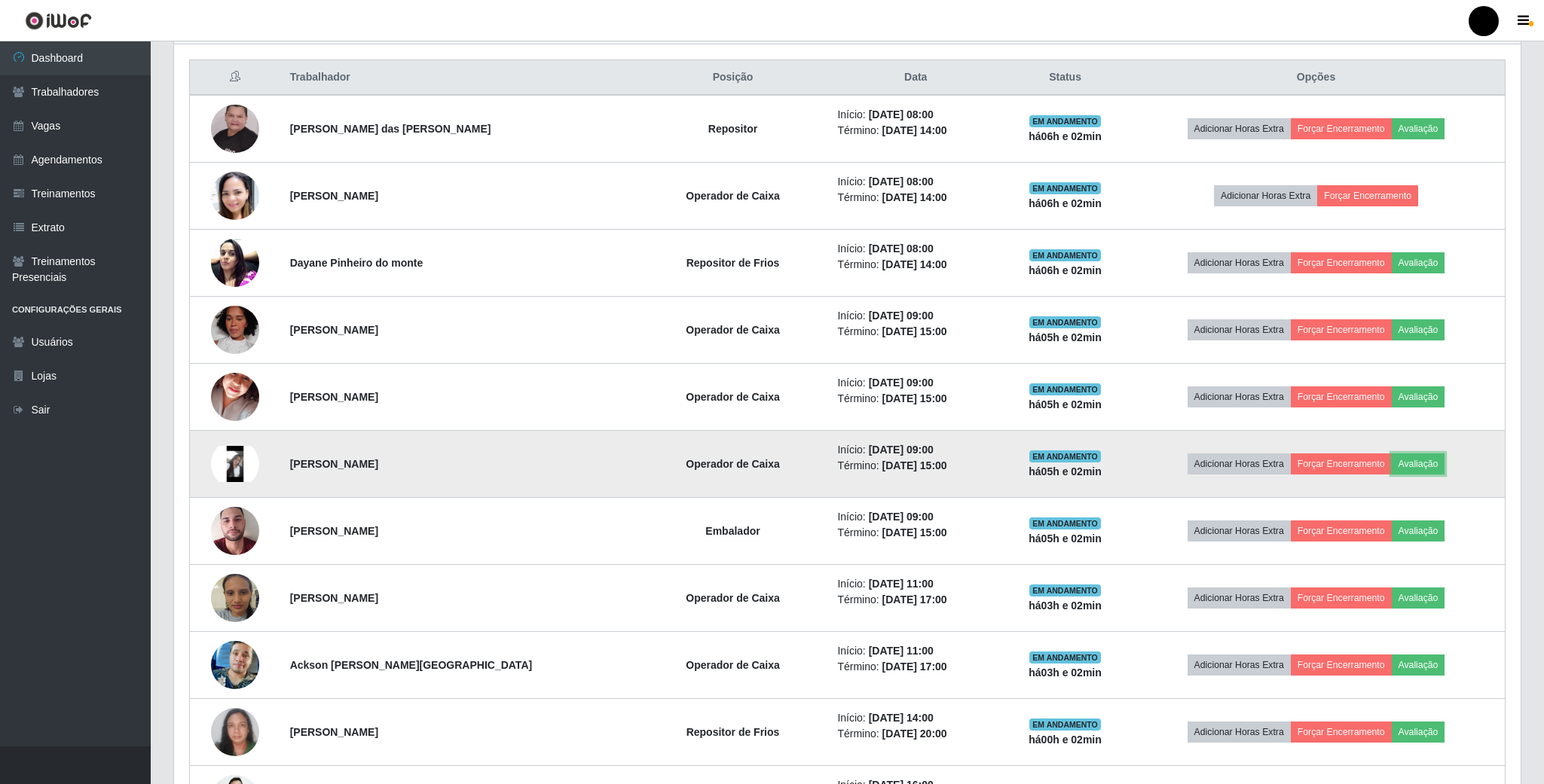
scroll to position [314, 1341]
click at [1418, 466] on button "Avaliação" at bounding box center [1415, 463] width 53 height 21
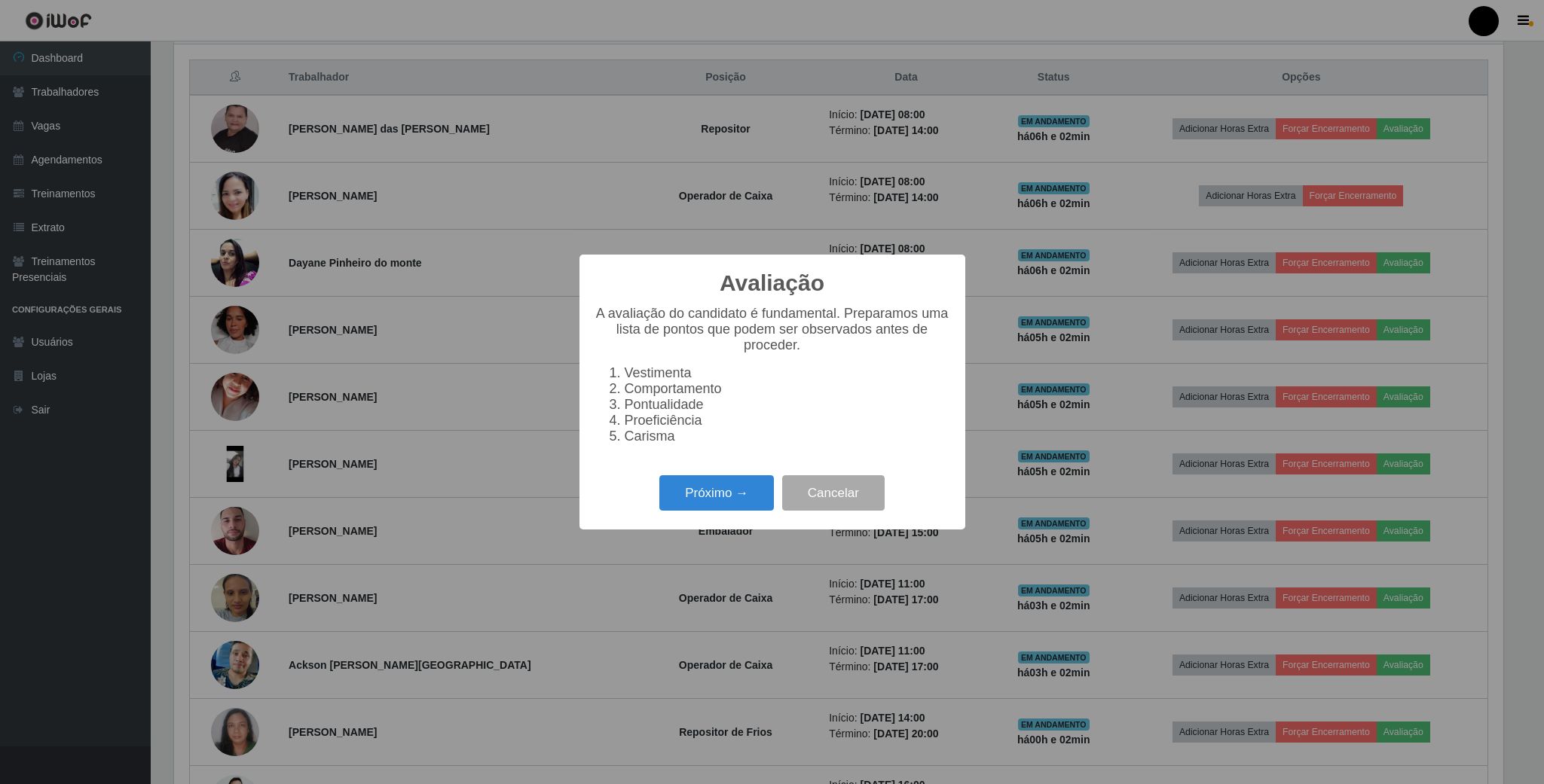
scroll to position [314, 1329]
click at [732, 505] on button "Próximo →" at bounding box center [716, 493] width 115 height 36
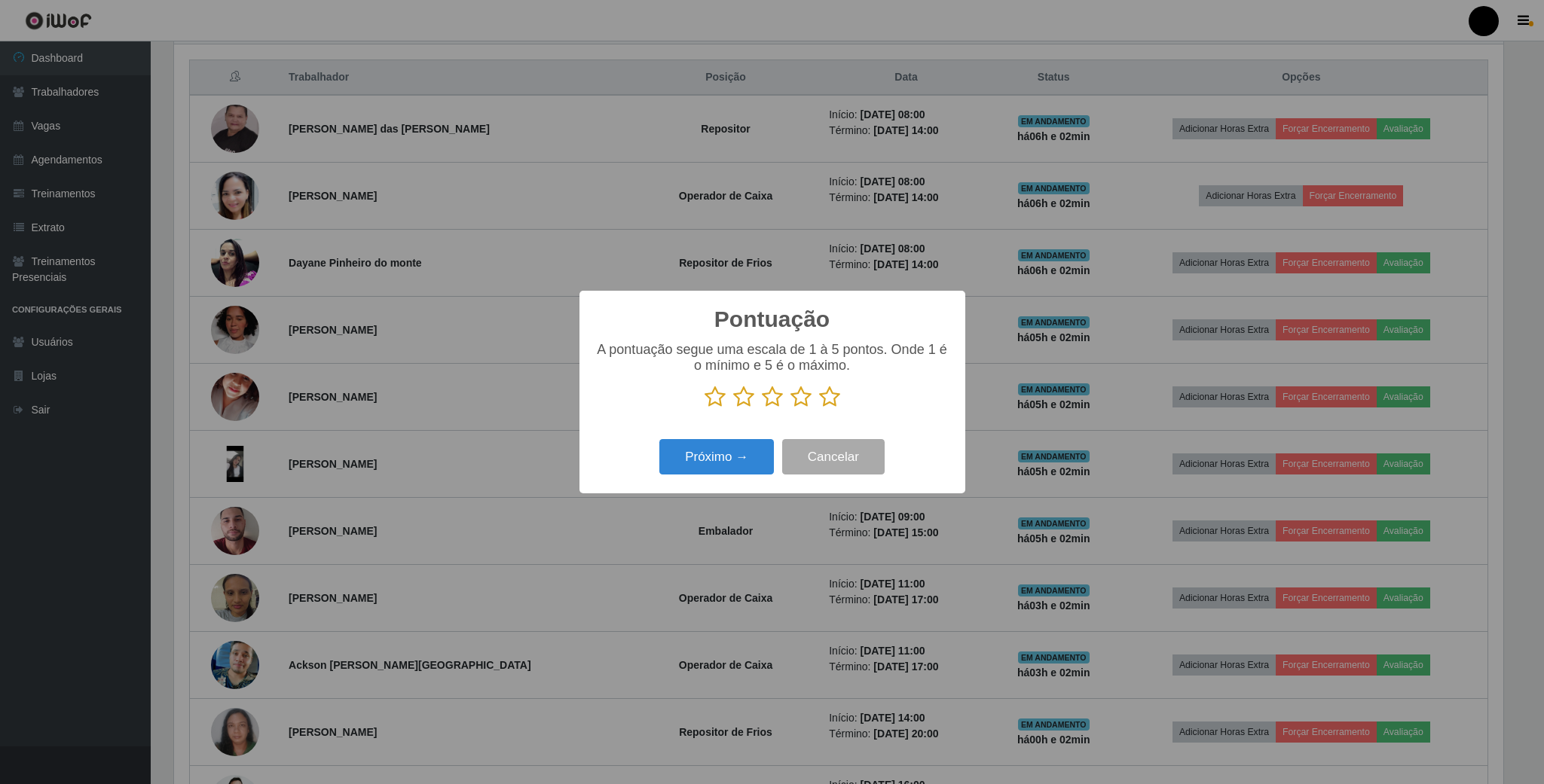
scroll to position [752683, 752002]
drag, startPoint x: 714, startPoint y: 393, endPoint x: 706, endPoint y: 405, distance: 14.4
click at [712, 393] on icon at bounding box center [714, 396] width 21 height 23
click at [704, 408] on input "radio" at bounding box center [704, 408] width 0 height 0
click at [712, 458] on button "Próximo →" at bounding box center [716, 457] width 115 height 36
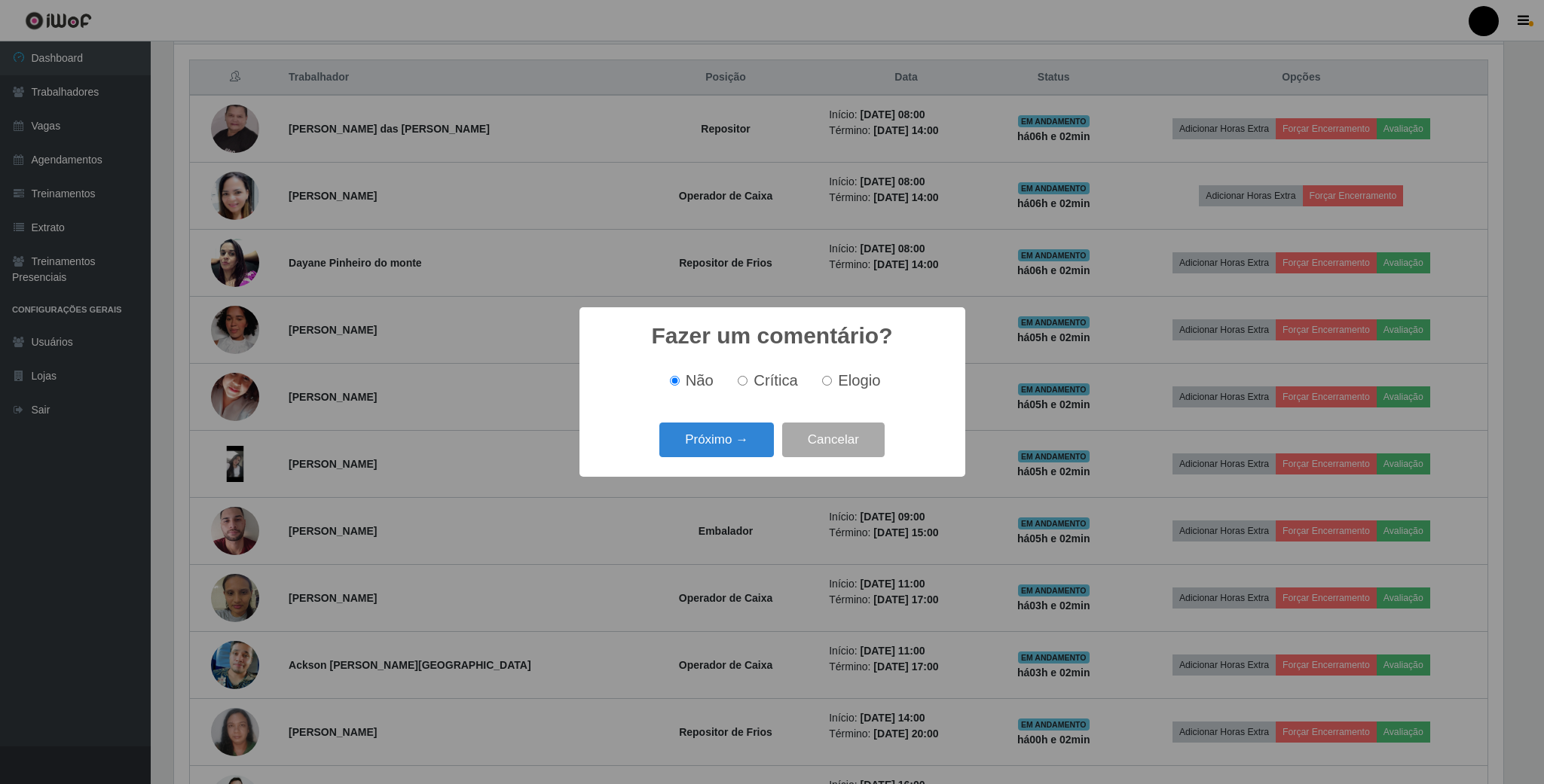
click at [747, 380] on input "Crítica" at bounding box center [743, 381] width 10 height 10
radio input "true"
click at [722, 434] on button "Próximo →" at bounding box center [716, 440] width 115 height 36
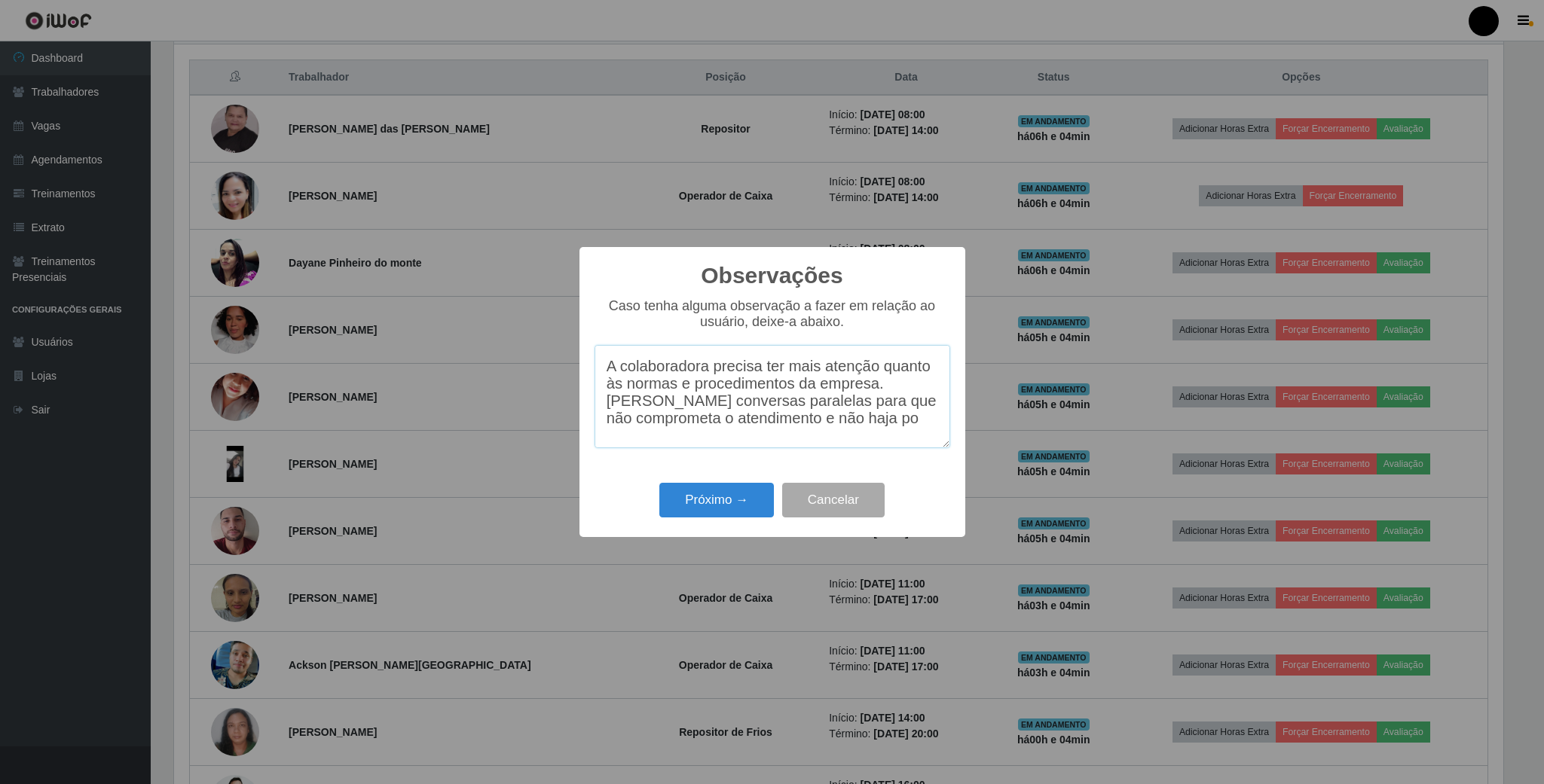
scroll to position [12, 0]
type textarea "A colaboradora precisa ter mais atenção quanto às normas e procedimentos da emp…"
click at [719, 506] on button "Próximo →" at bounding box center [716, 501] width 115 height 36
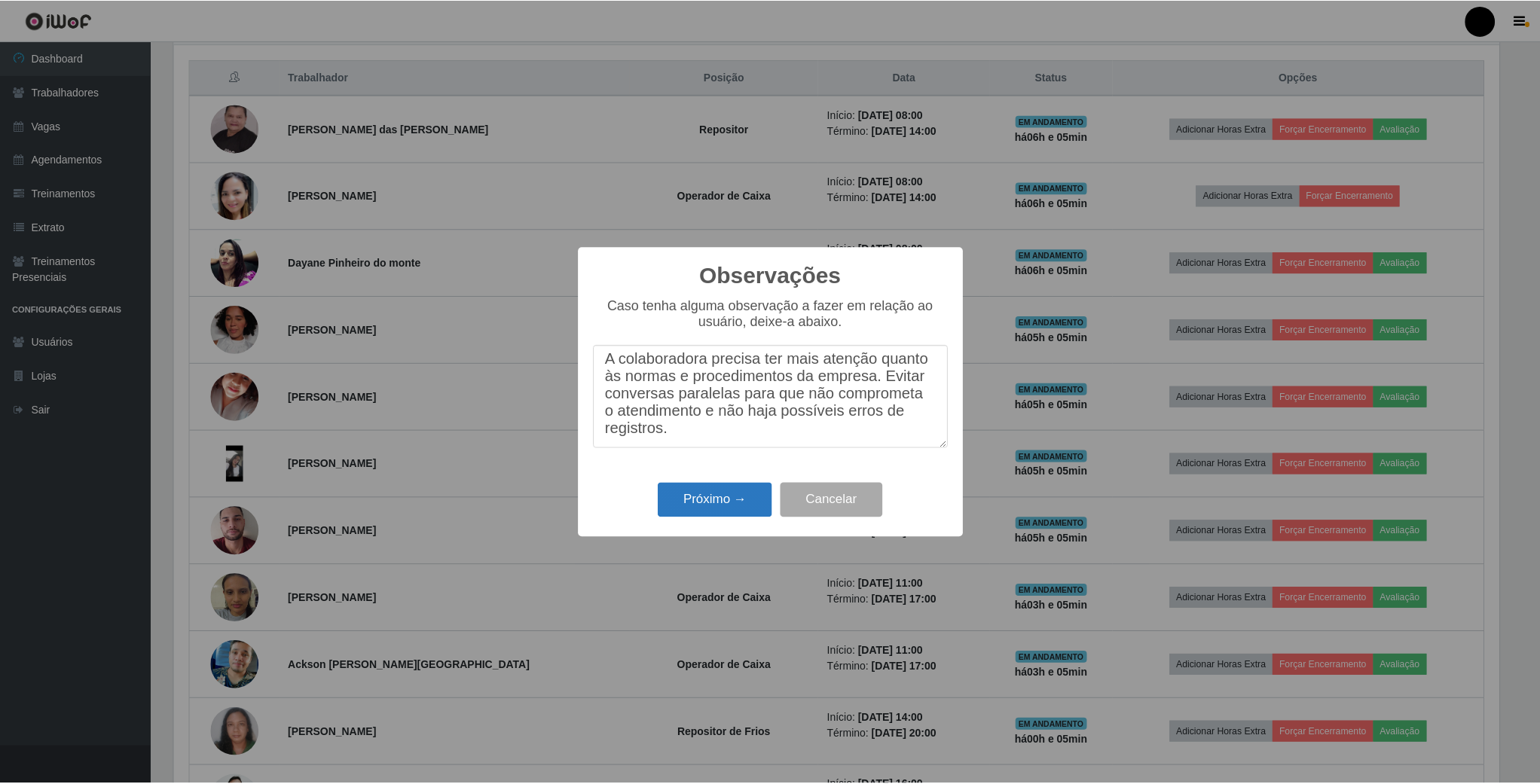
scroll to position [752683, 751978]
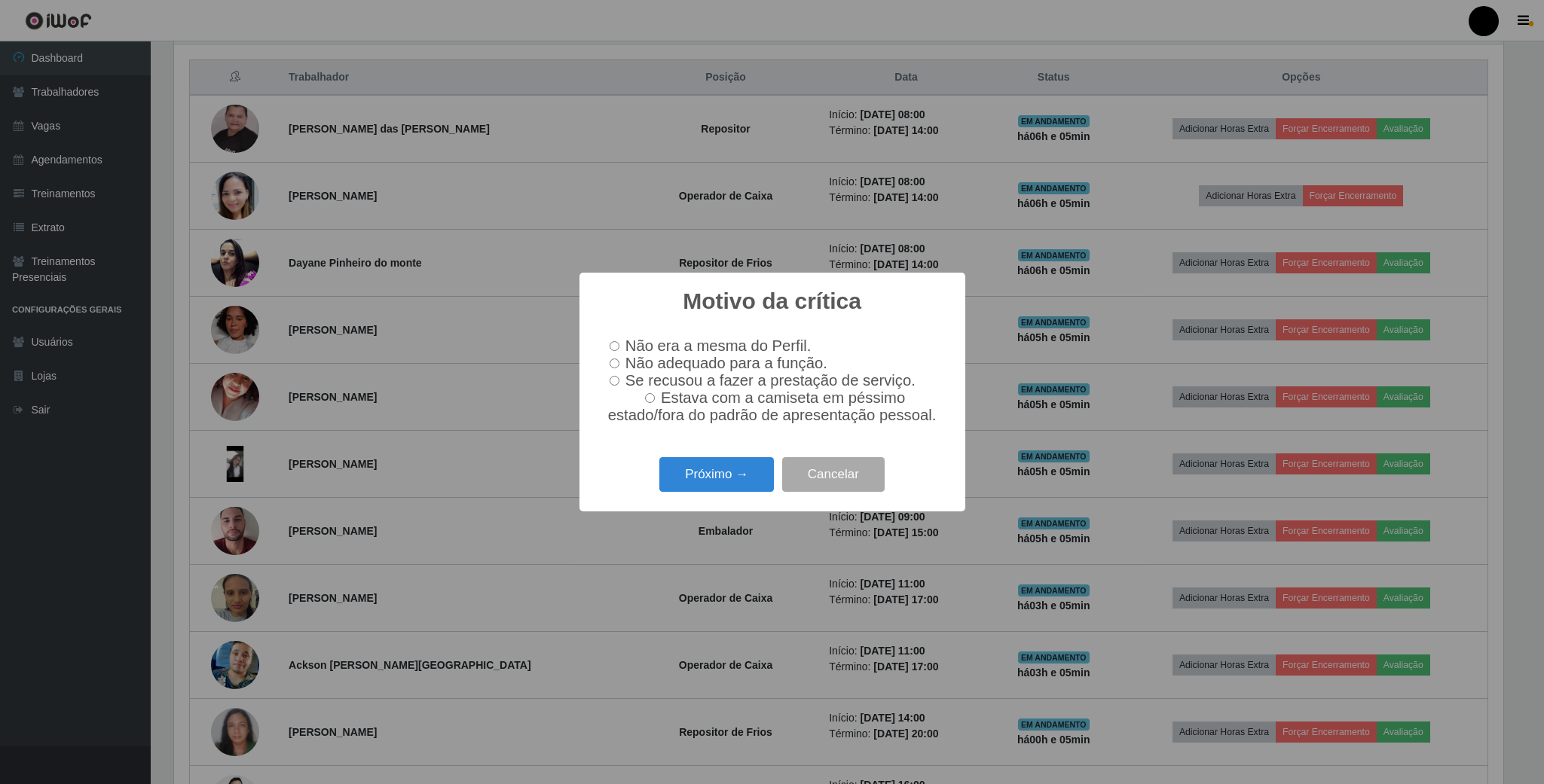
click at [614, 364] on input "Não adequado para a função." at bounding box center [614, 363] width 10 height 10
radio input "true"
click at [722, 488] on button "Próximo →" at bounding box center [716, 475] width 115 height 36
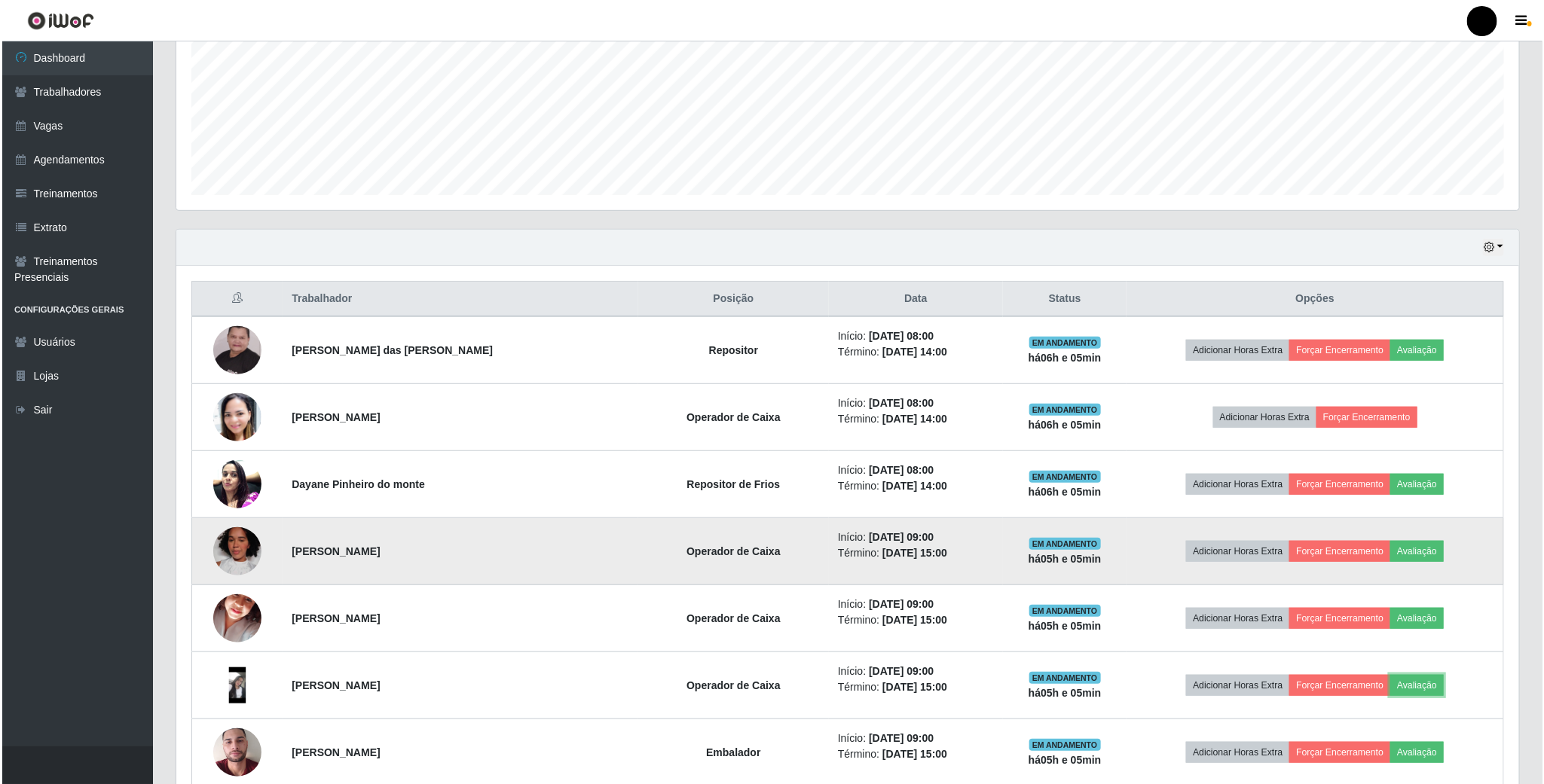
scroll to position [339, 0]
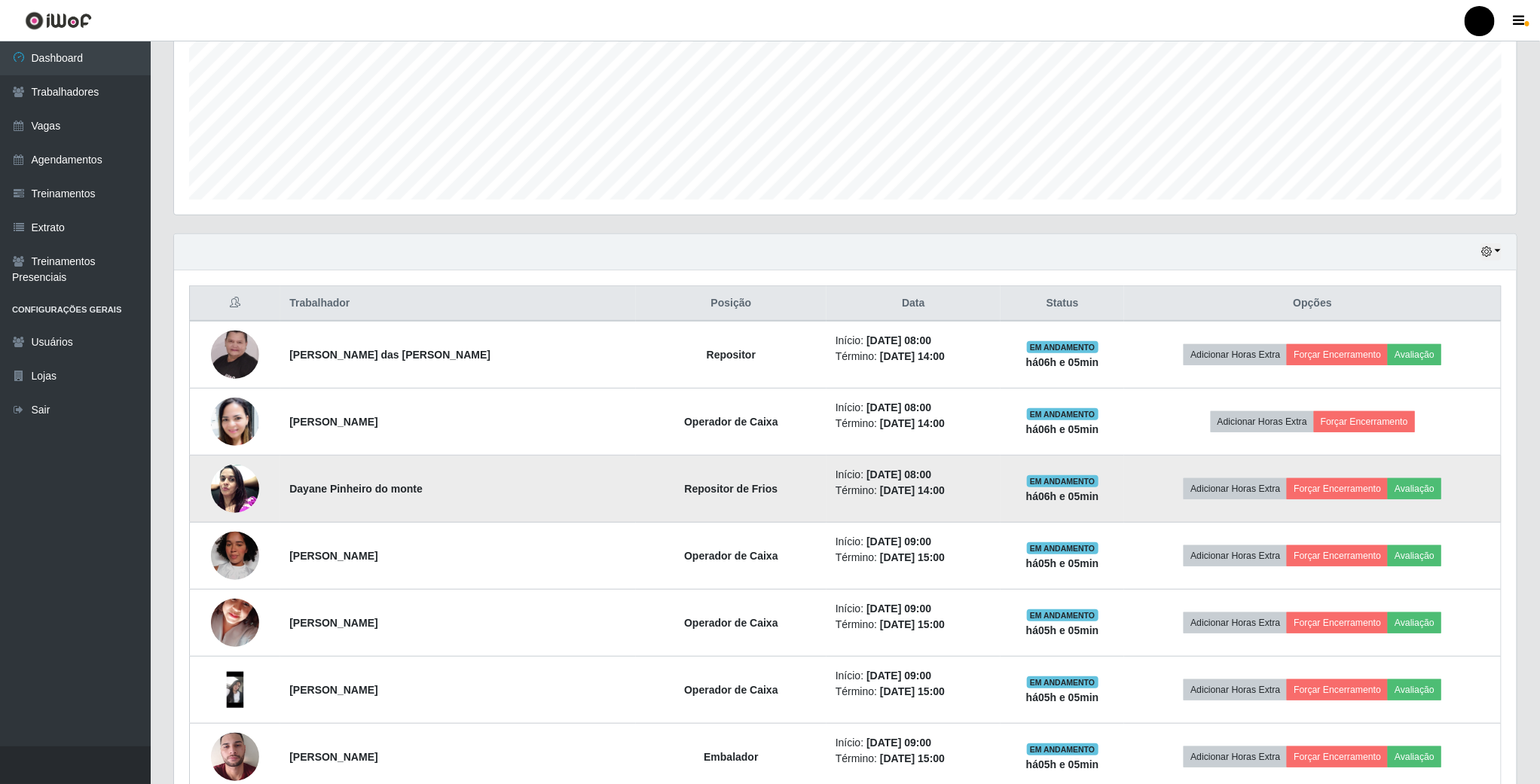
click at [243, 493] on img at bounding box center [235, 488] width 48 height 64
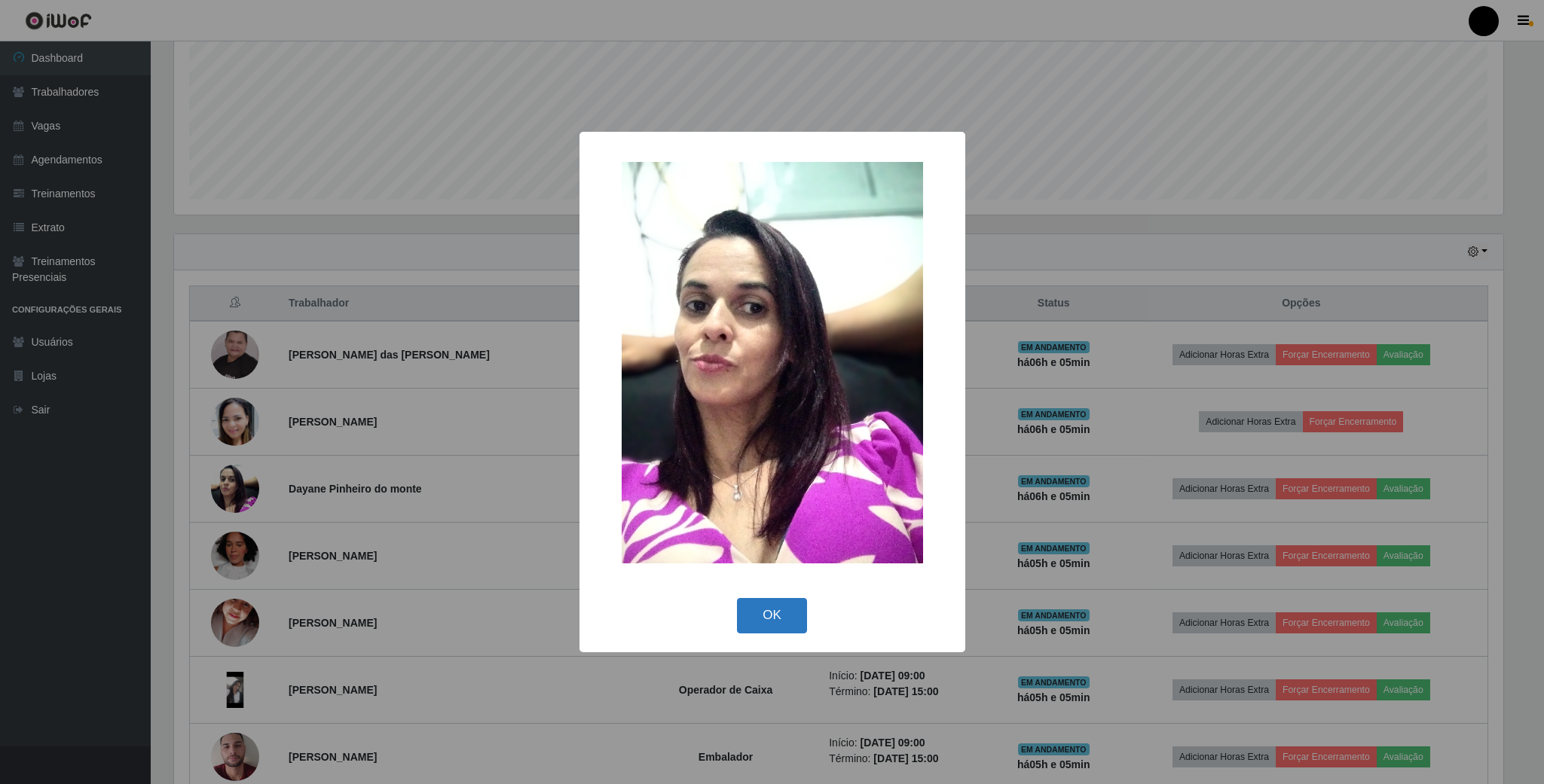
click at [763, 604] on button "OK" at bounding box center [772, 616] width 70 height 36
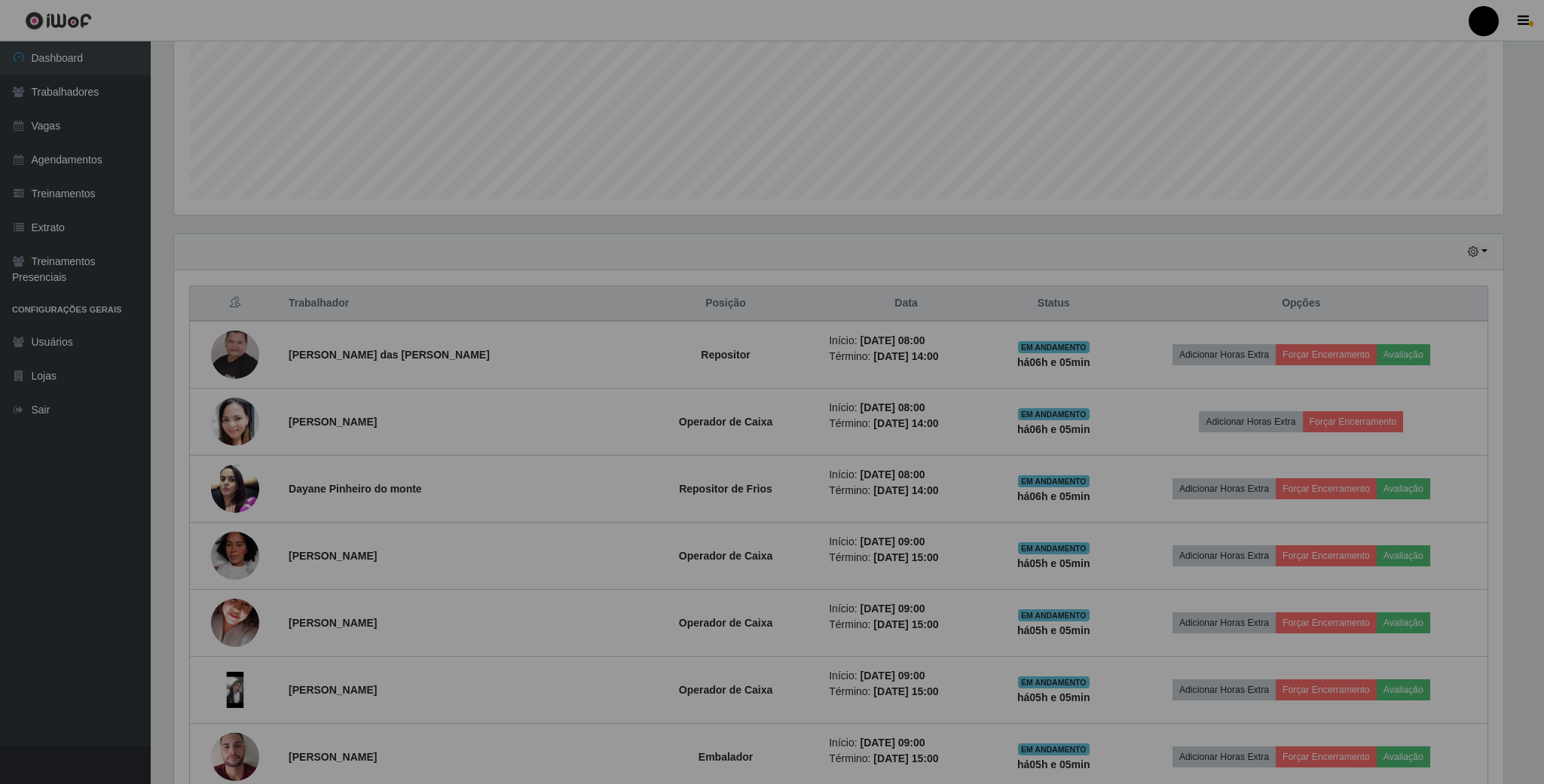
scroll to position [314, 1341]
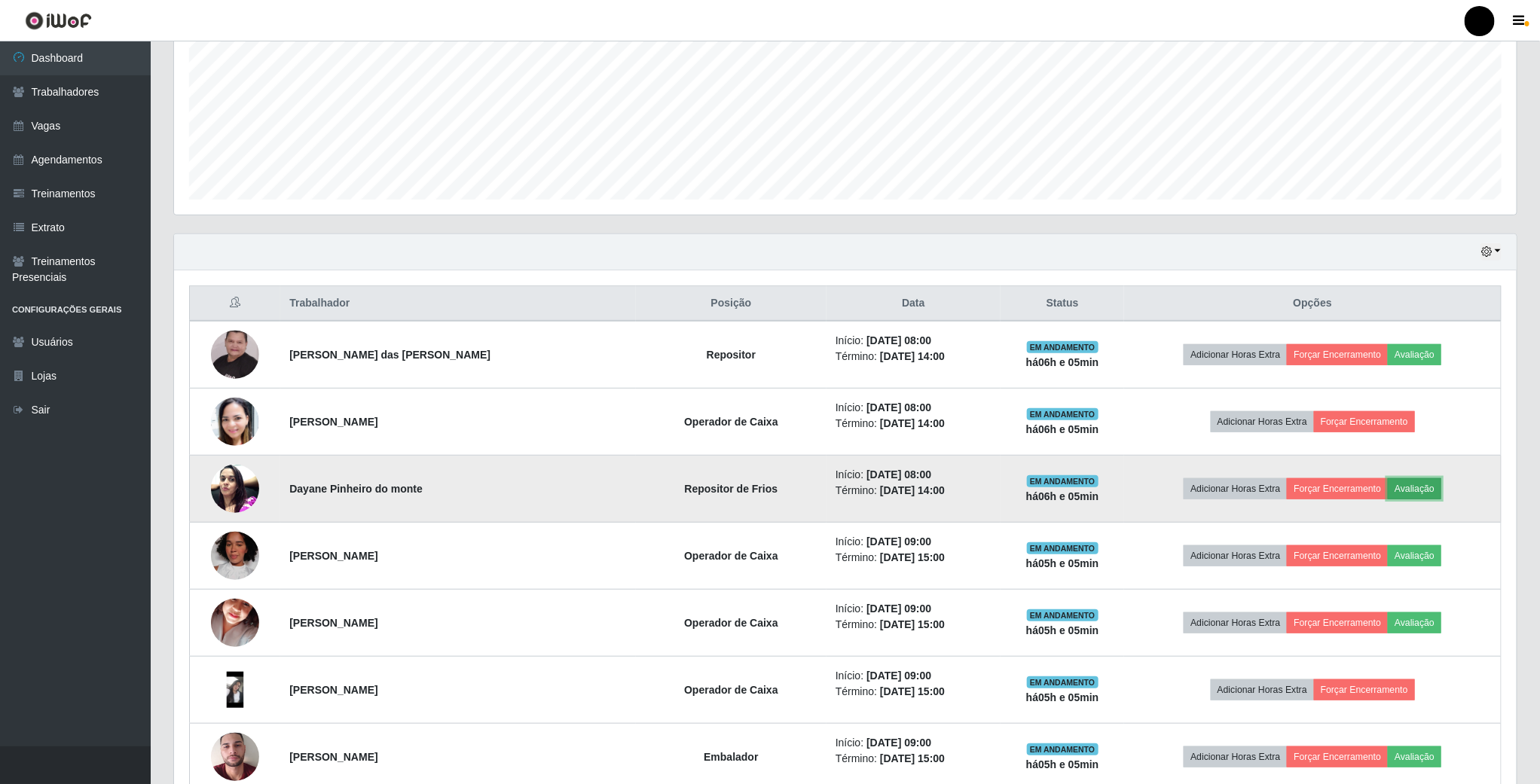
click at [1415, 484] on button "Avaliação" at bounding box center [1415, 488] width 53 height 21
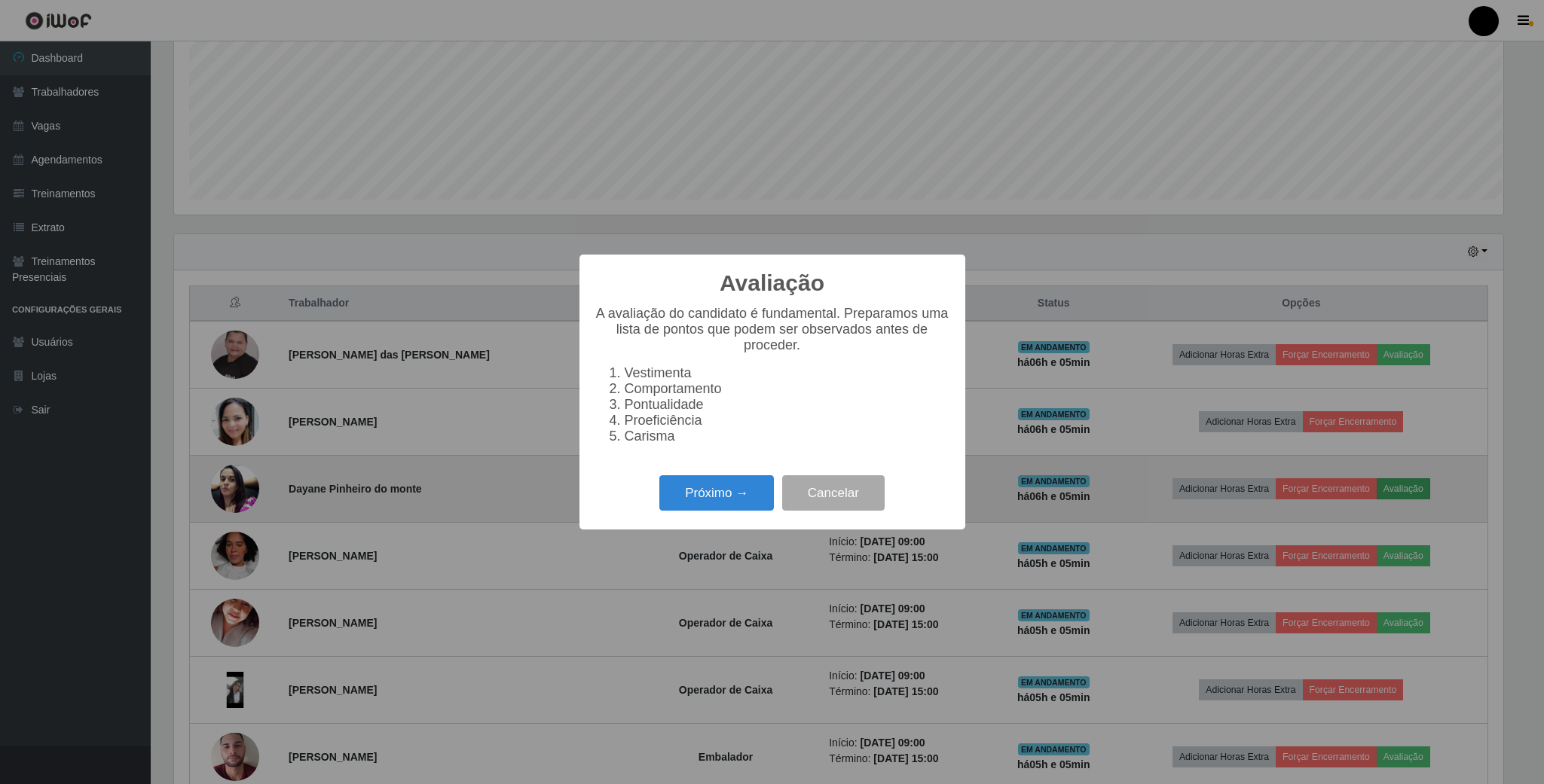
scroll to position [314, 1329]
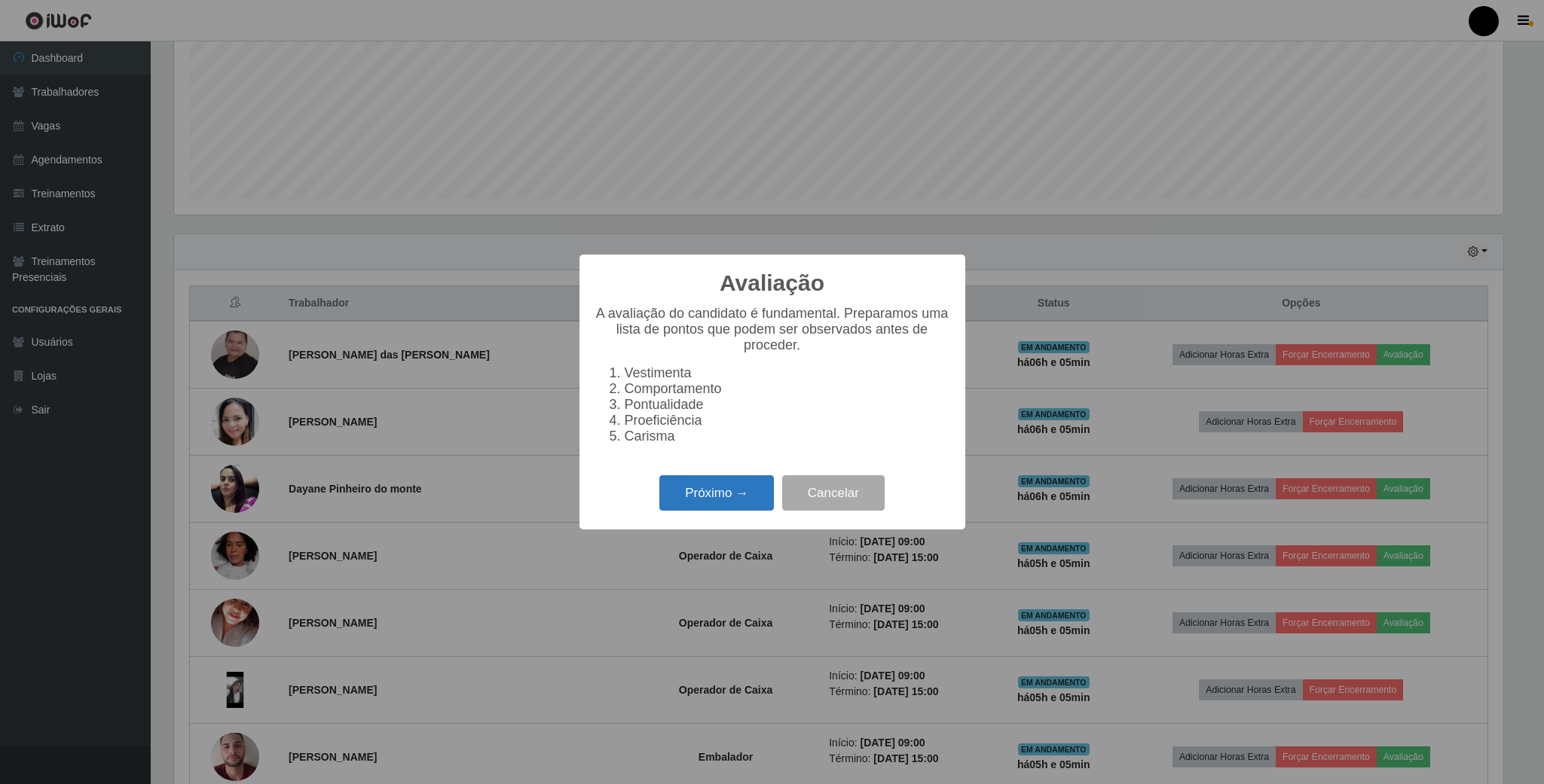
click at [715, 498] on button "Próximo →" at bounding box center [716, 493] width 115 height 36
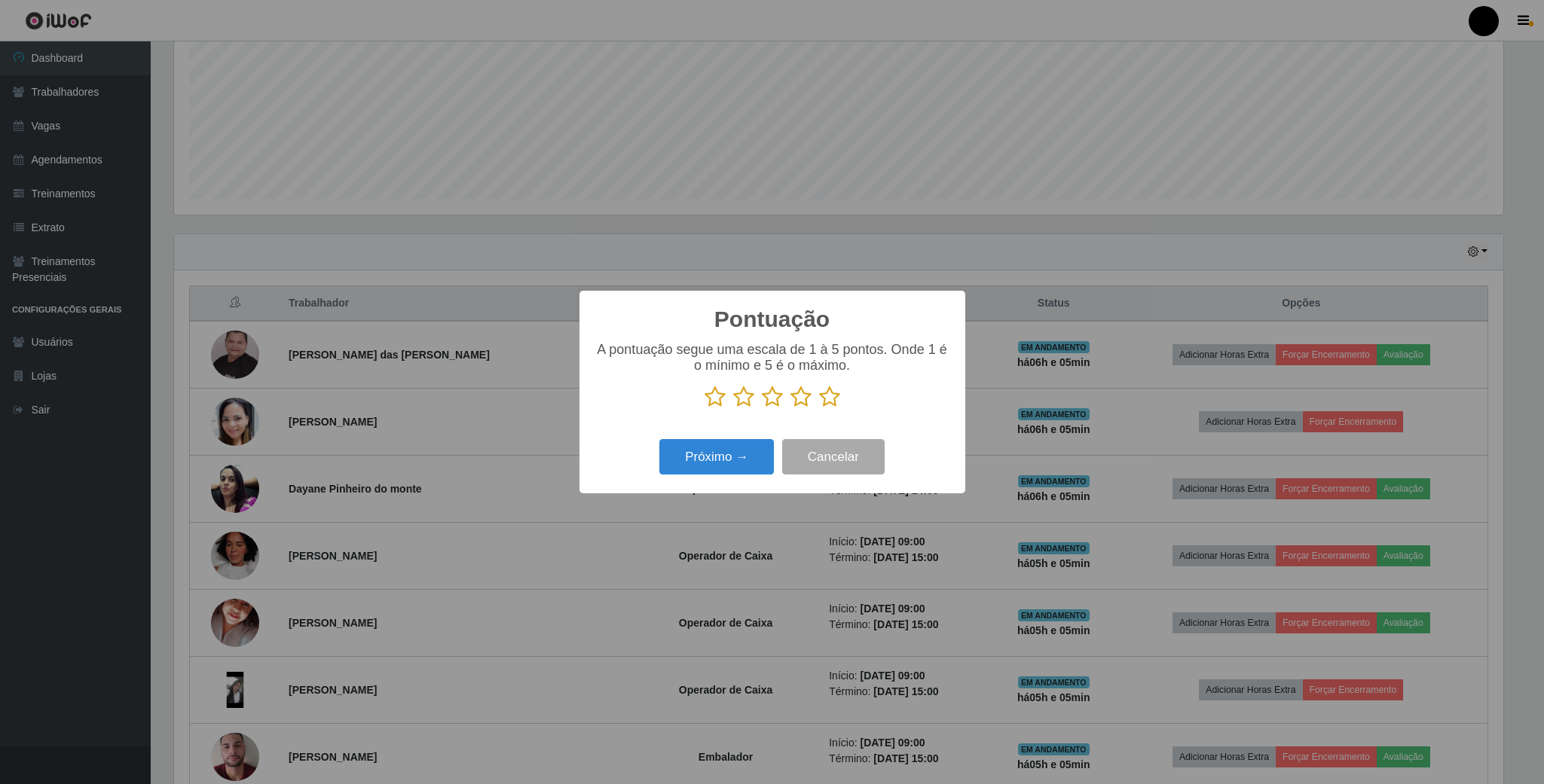
scroll to position [752683, 752002]
click at [834, 402] on icon at bounding box center [829, 396] width 21 height 23
click at [819, 408] on input "radio" at bounding box center [819, 408] width 0 height 0
click at [725, 468] on button "Próximo →" at bounding box center [716, 457] width 115 height 36
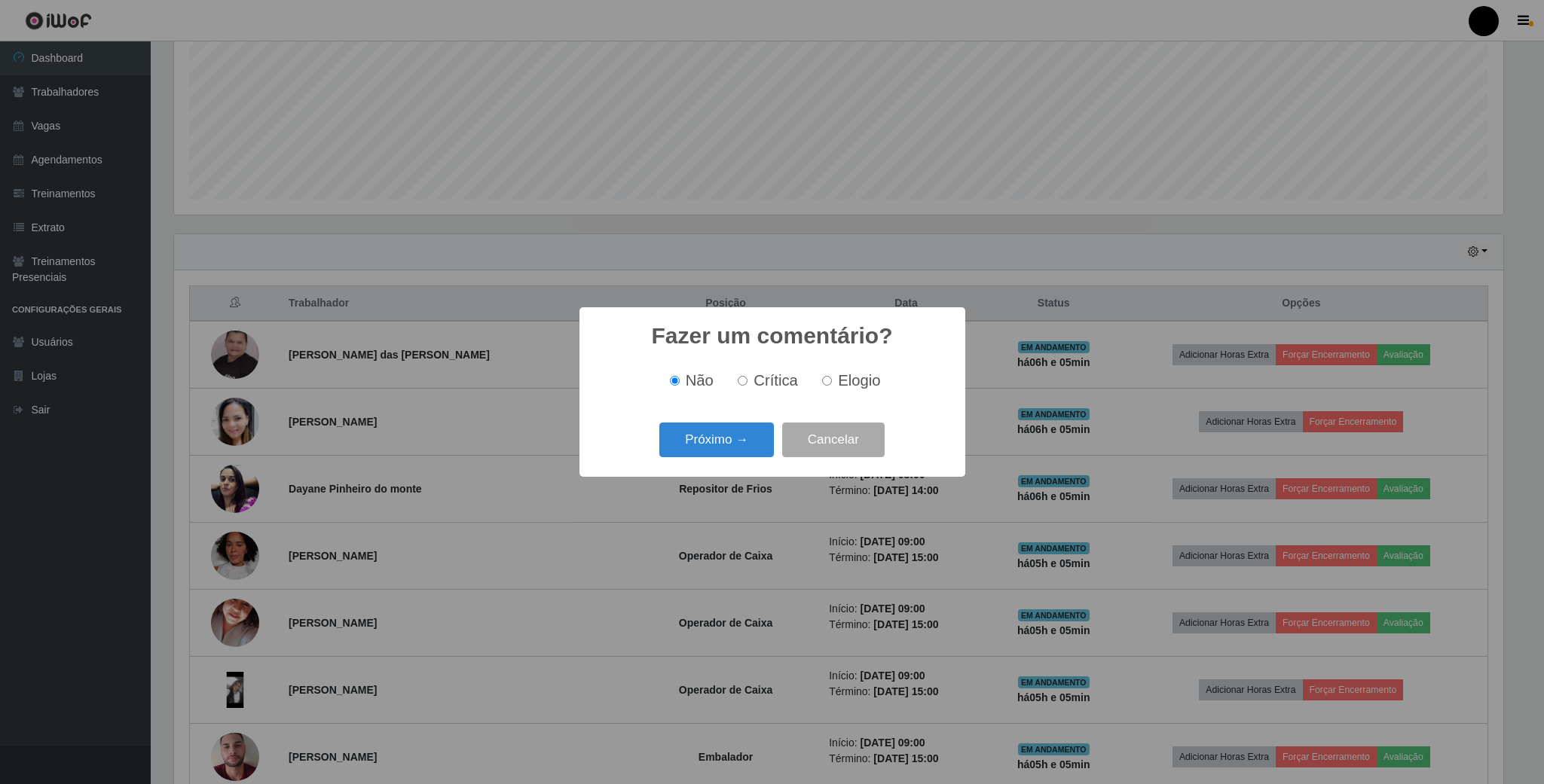
click at [825, 379] on input "Elogio" at bounding box center [827, 381] width 10 height 10
radio input "true"
click at [737, 440] on button "Próximo →" at bounding box center [716, 440] width 115 height 36
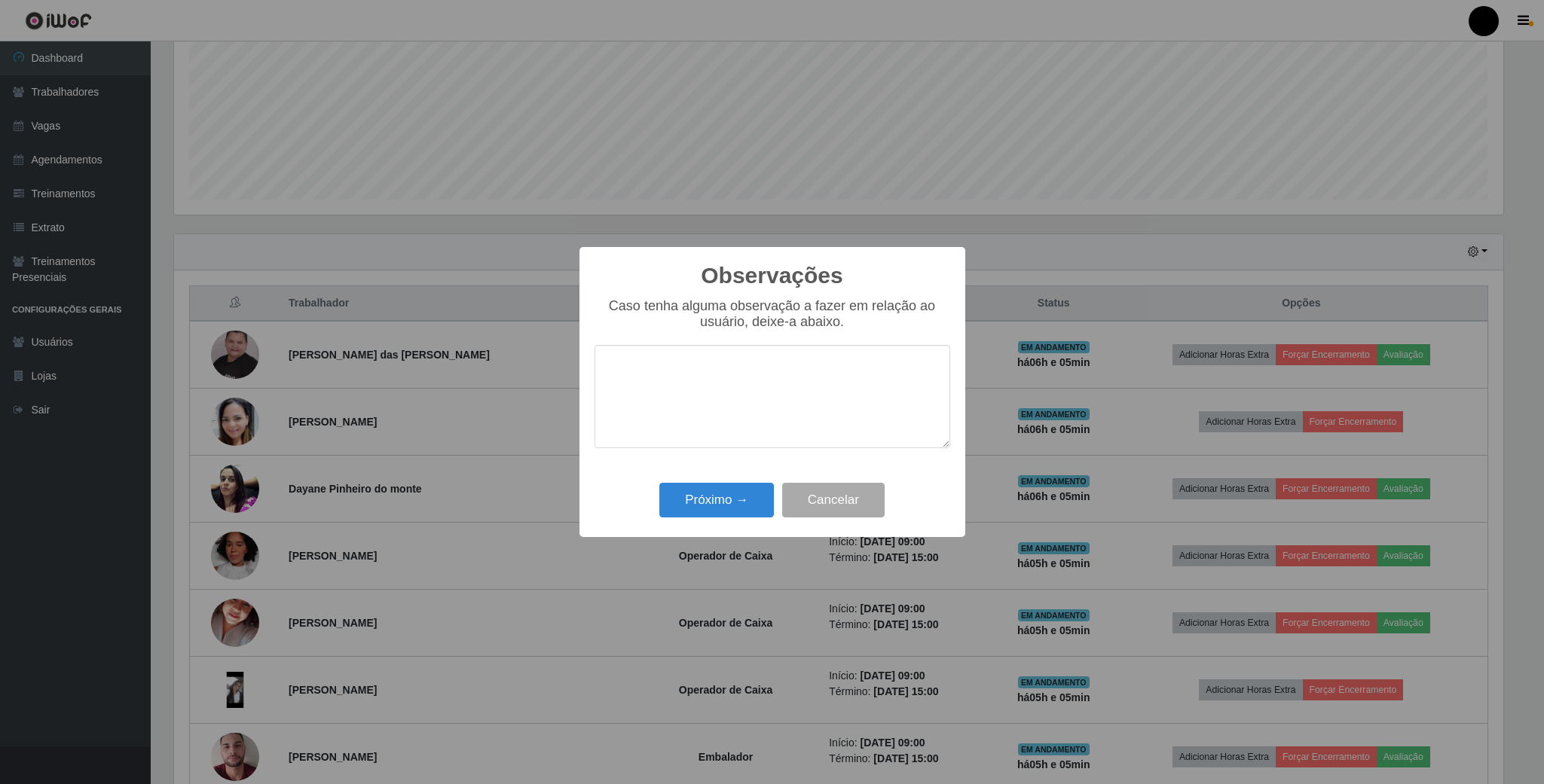
click at [688, 410] on textarea at bounding box center [772, 396] width 356 height 103
type textarea "proativa, e dinamica"
click at [706, 495] on button "Próximo →" at bounding box center [716, 501] width 115 height 36
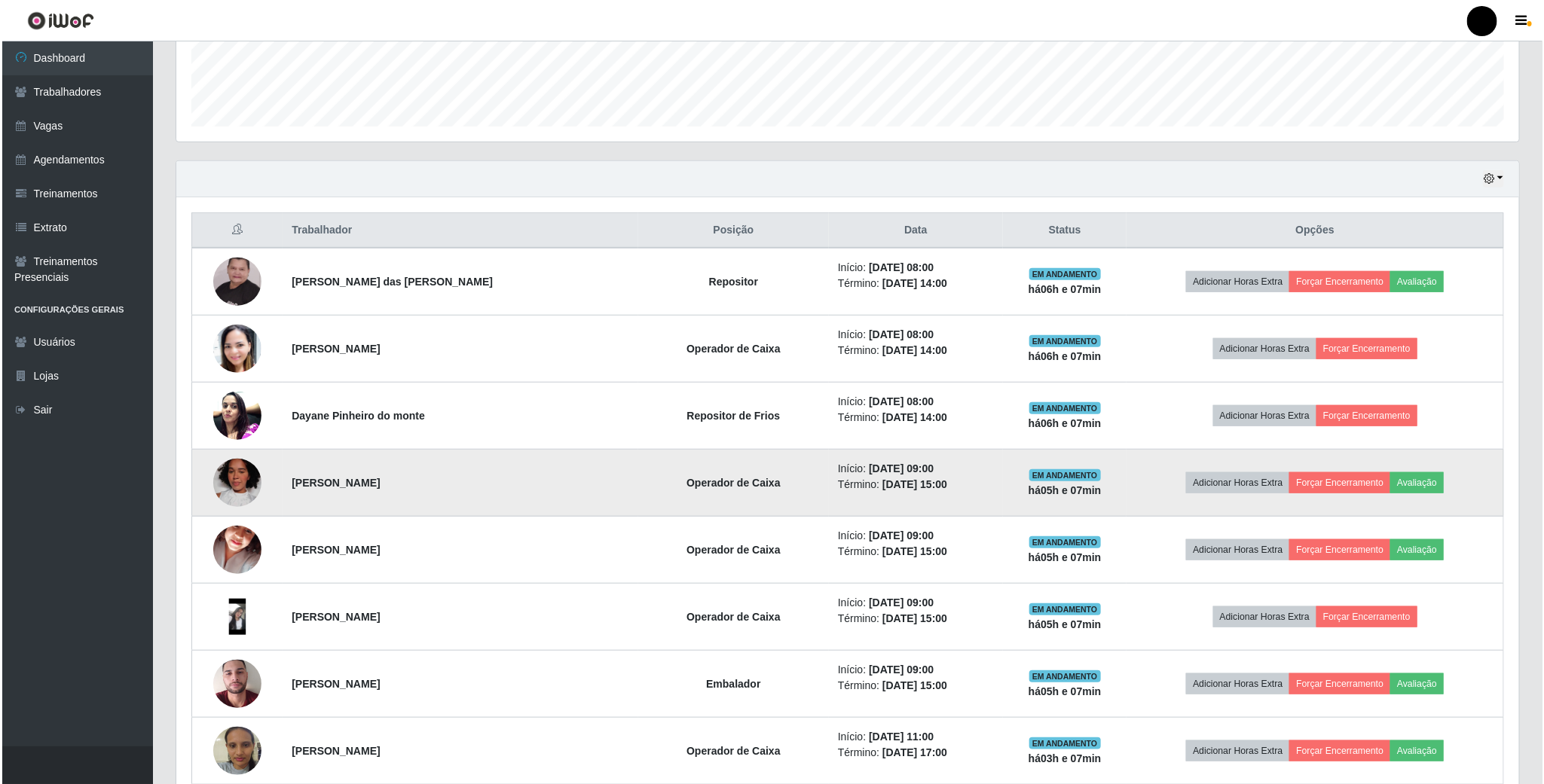
scroll to position [452, 0]
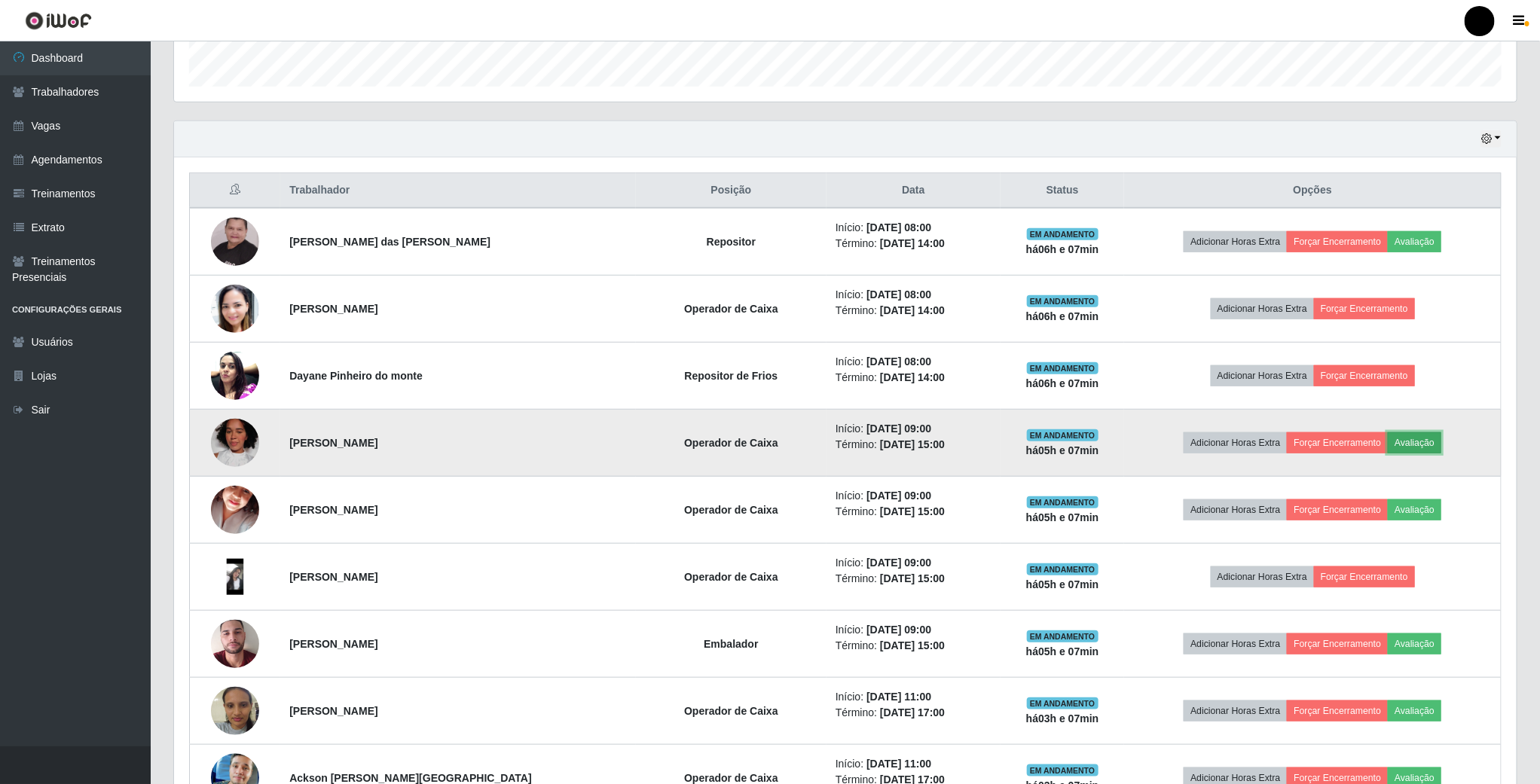
click at [1421, 447] on button "Avaliação" at bounding box center [1415, 442] width 53 height 21
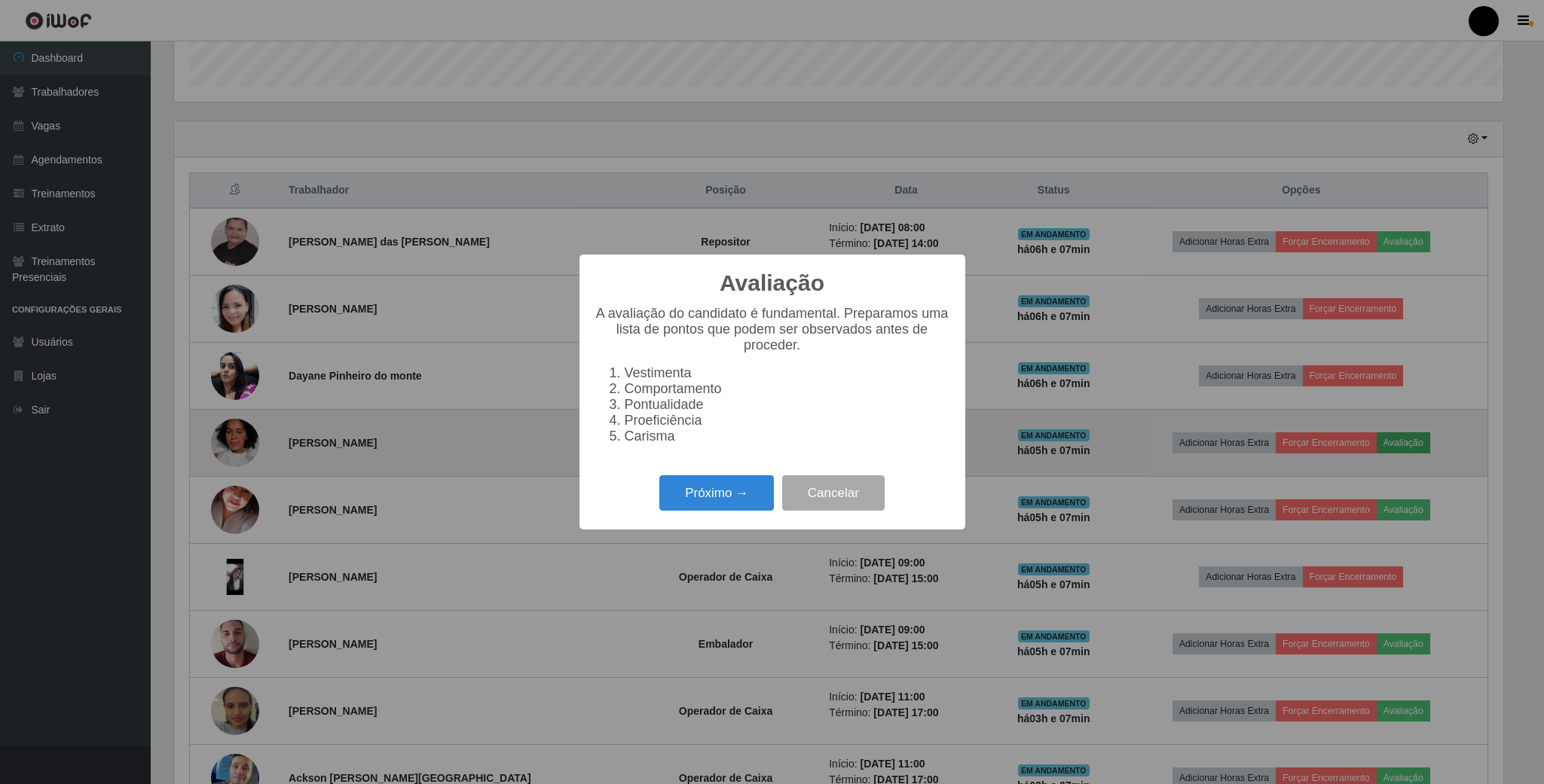
scroll to position [314, 1329]
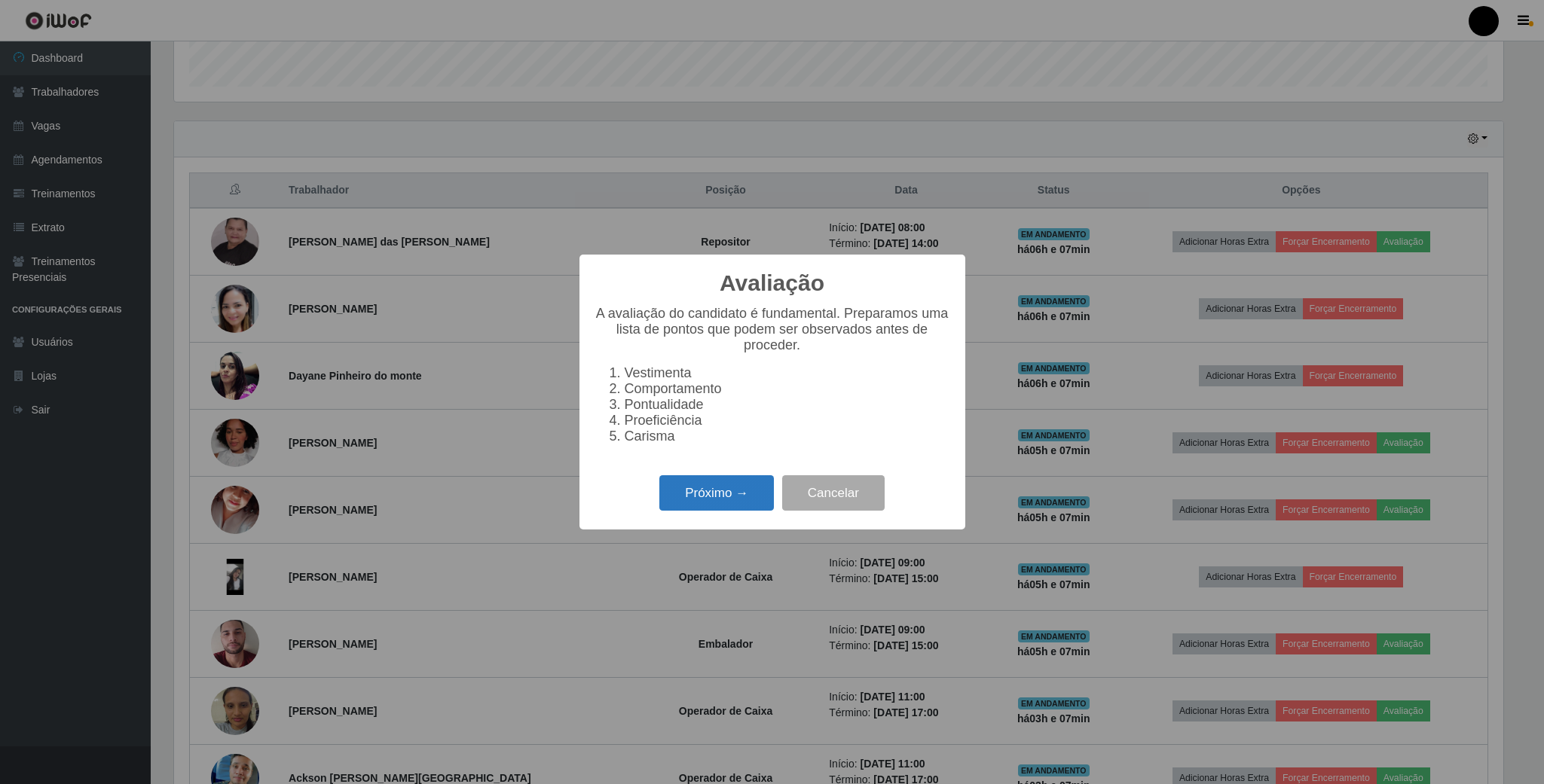
click at [741, 500] on button "Próximo →" at bounding box center [716, 493] width 115 height 36
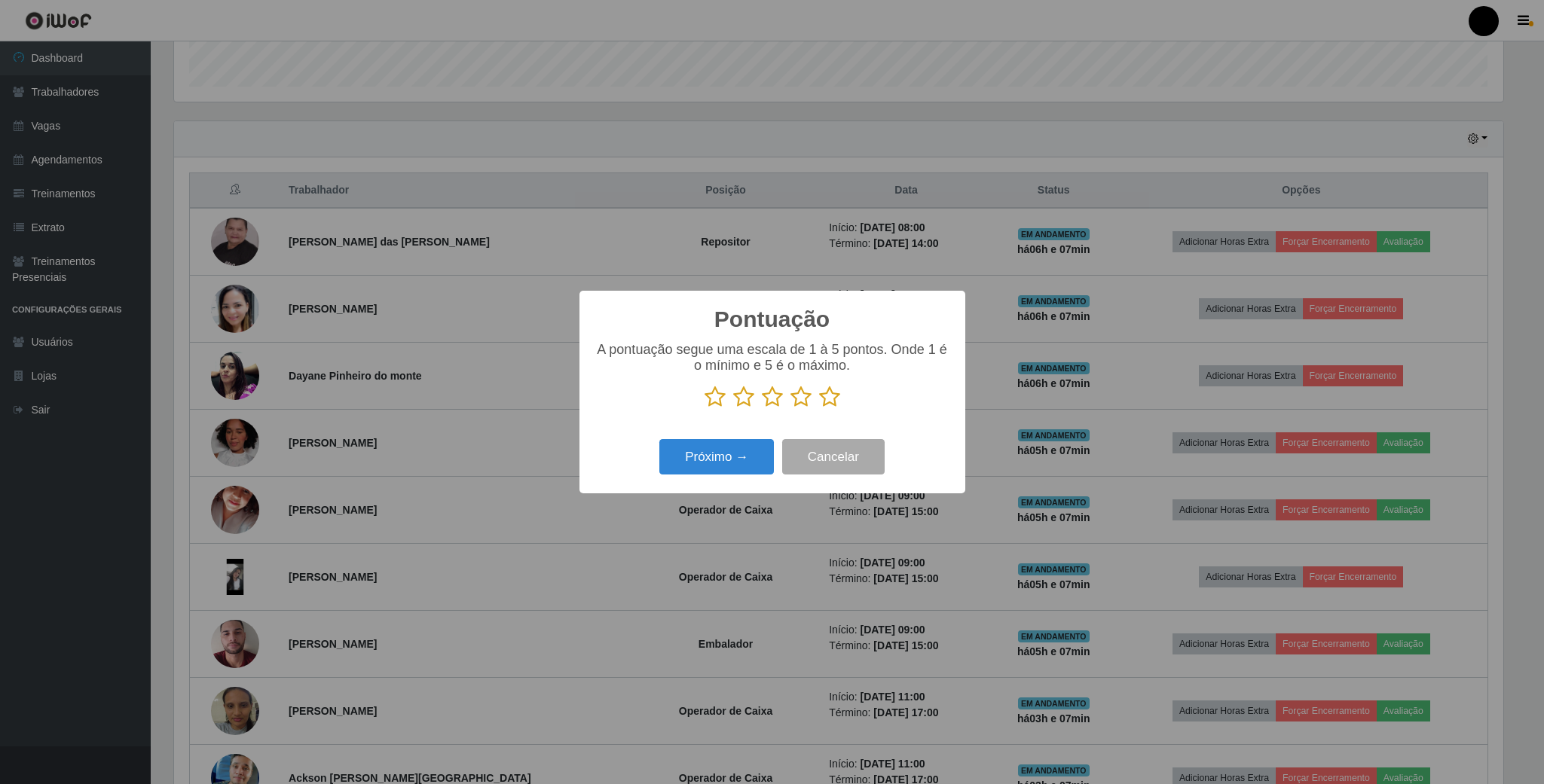
click at [746, 405] on icon at bounding box center [743, 396] width 21 height 23
click at [733, 408] on input "radio" at bounding box center [733, 408] width 0 height 0
click at [737, 452] on button "Próximo →" at bounding box center [716, 457] width 115 height 36
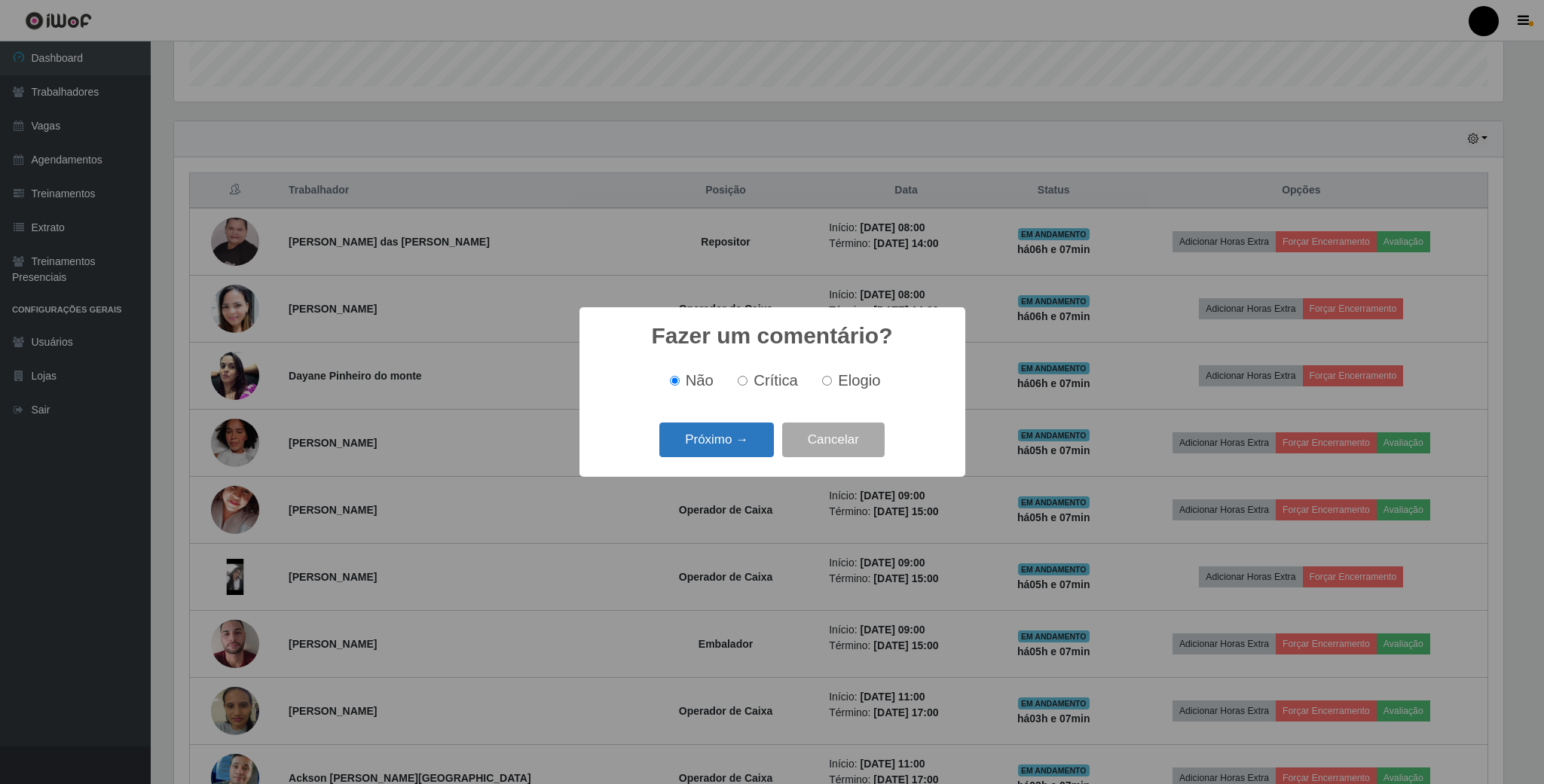
click at [742, 438] on button "Próximo →" at bounding box center [716, 440] width 115 height 36
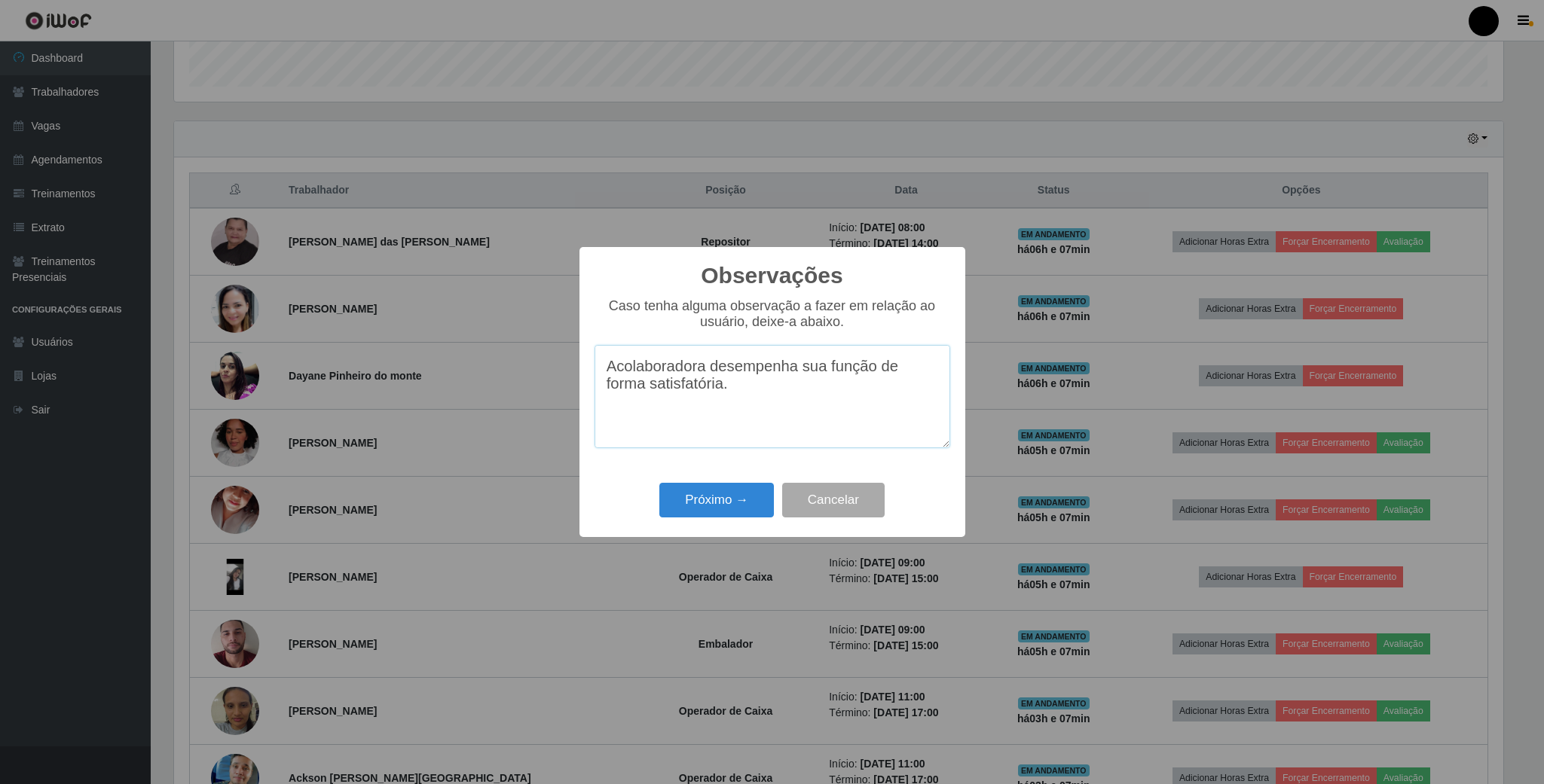
click at [610, 373] on textarea "Acolaboradora desempenha sua função de forma satisfatória." at bounding box center [772, 396] width 356 height 103
drag, startPoint x: 610, startPoint y: 373, endPoint x: 622, endPoint y: 373, distance: 12.0
click at [622, 373] on textarea "Acolaboradora desempenha sua função de forma satisfatória." at bounding box center [772, 396] width 356 height 103
drag, startPoint x: 655, startPoint y: 428, endPoint x: 659, endPoint y: 401, distance: 27.3
click at [655, 427] on textarea "Acolaboradora desempenha sua função de forma satisfatória." at bounding box center [772, 396] width 356 height 103
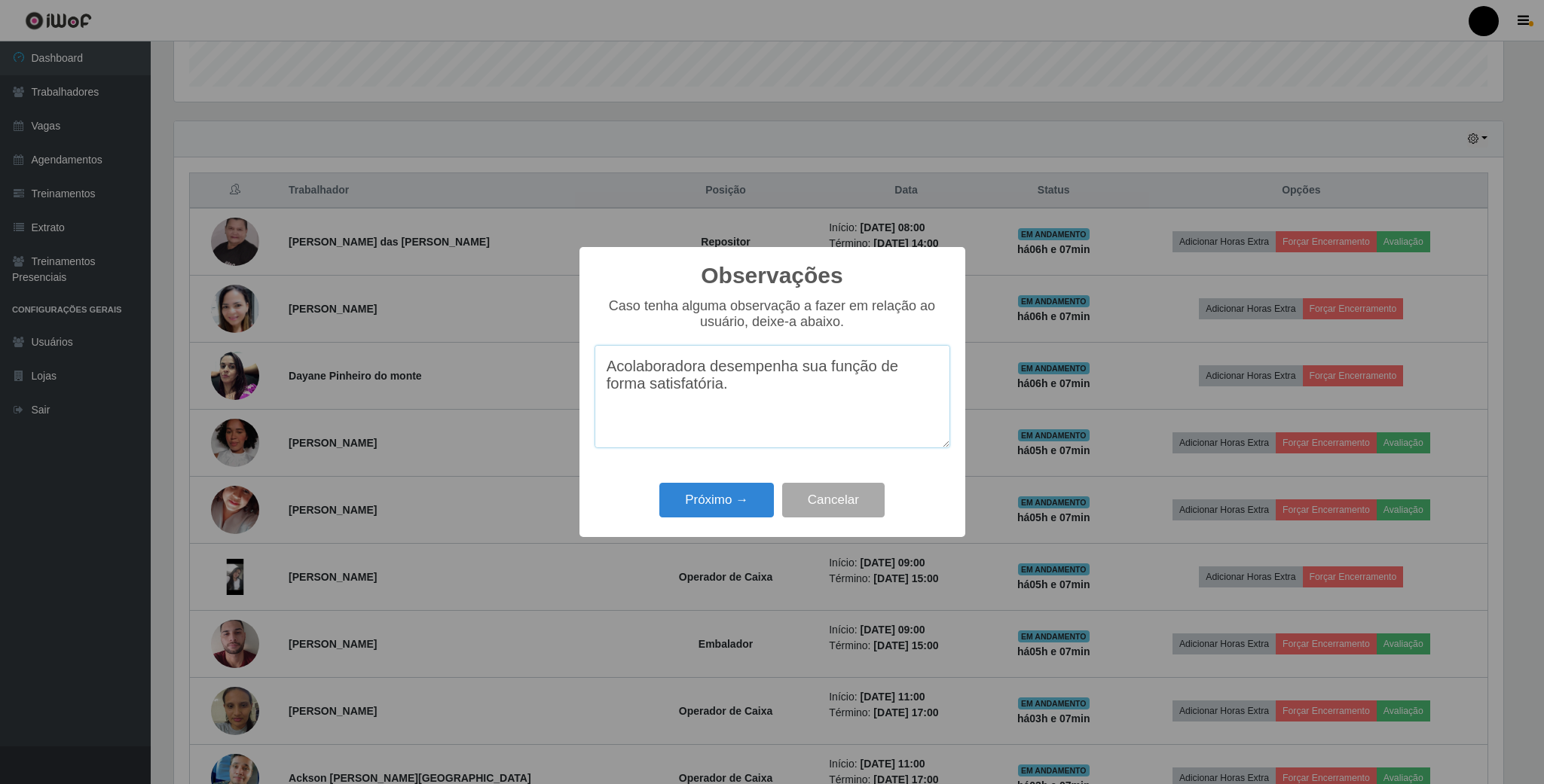
click at [617, 371] on textarea "Acolaboradora desempenha sua função de forma satisfatória." at bounding box center [772, 396] width 356 height 103
type textarea "A colaboradora desempenha sua função de forma satisfatória."
click at [740, 515] on button "Próximo →" at bounding box center [716, 501] width 115 height 36
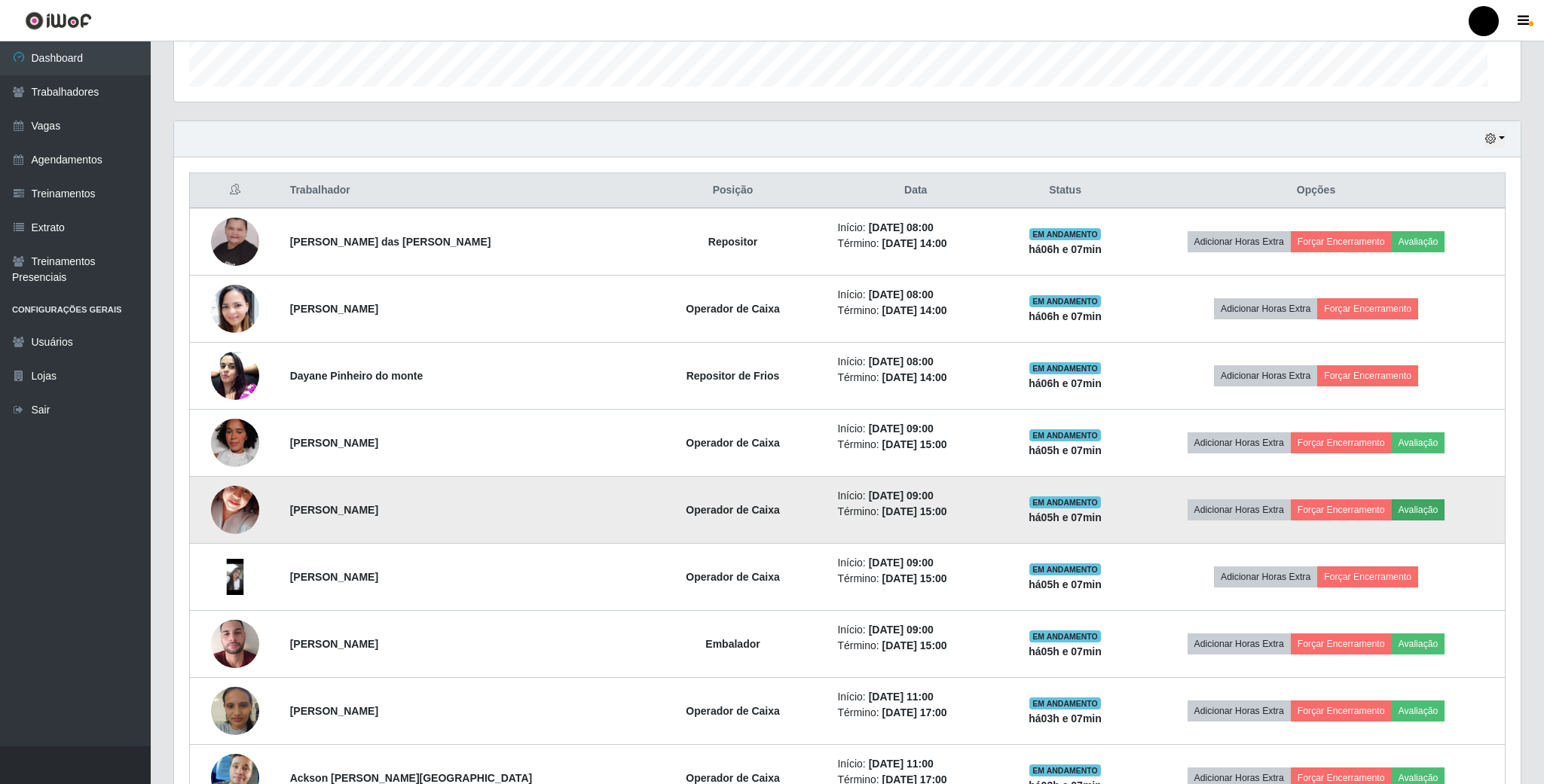
scroll to position [314, 1341]
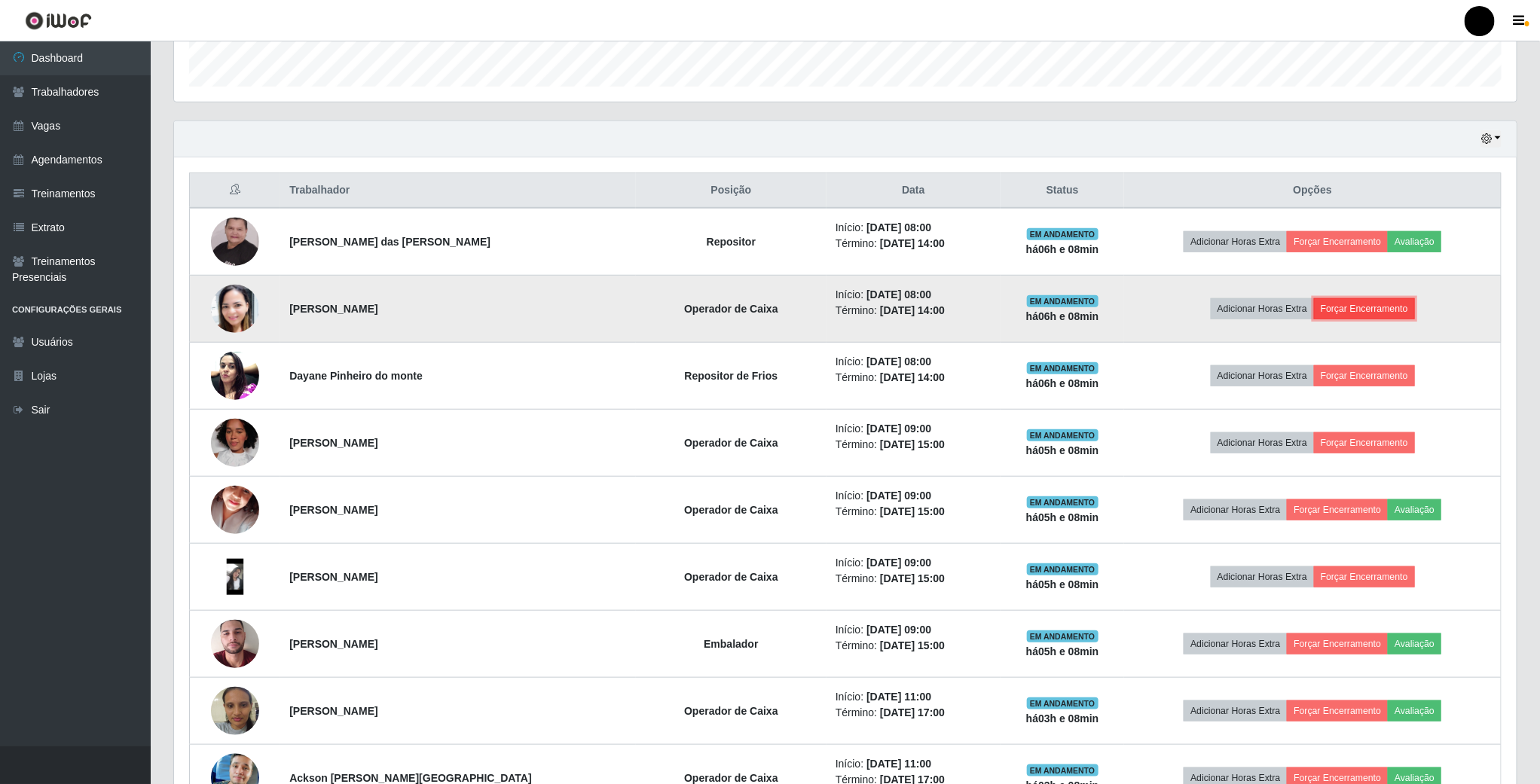
click at [1379, 310] on button "Forçar Encerramento" at bounding box center [1364, 308] width 101 height 21
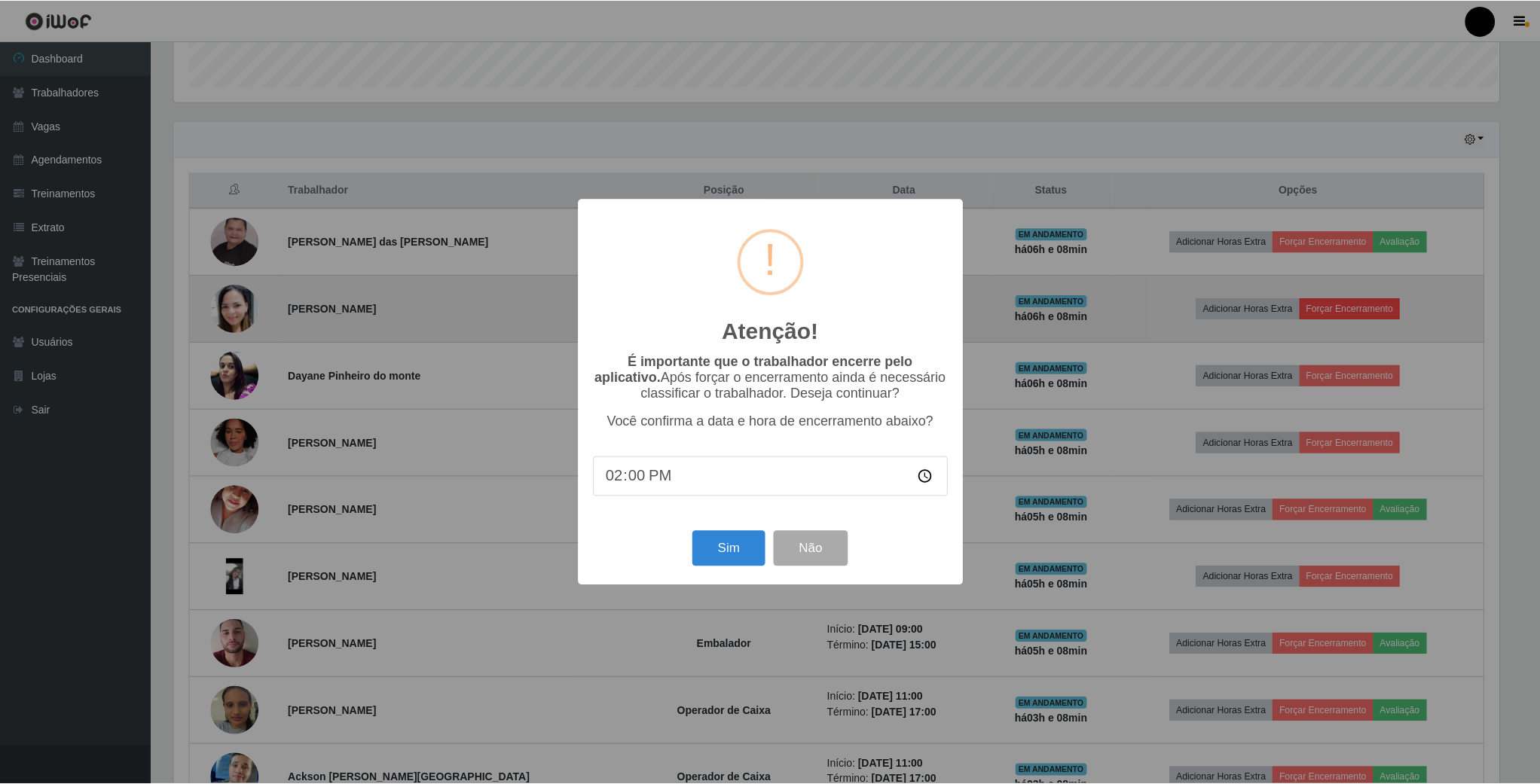
scroll to position [314, 1329]
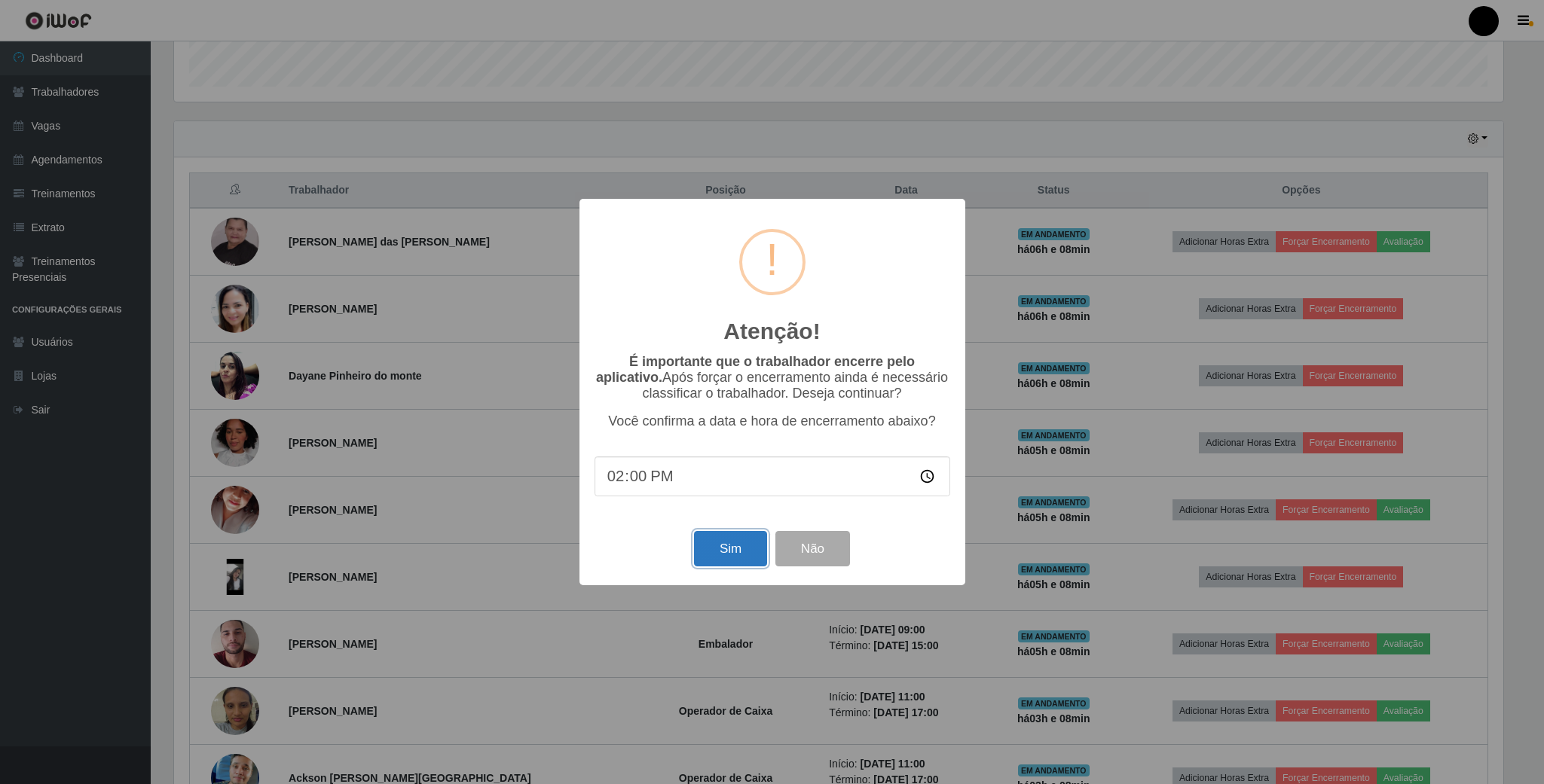
click at [746, 547] on button "Sim" at bounding box center [730, 549] width 73 height 36
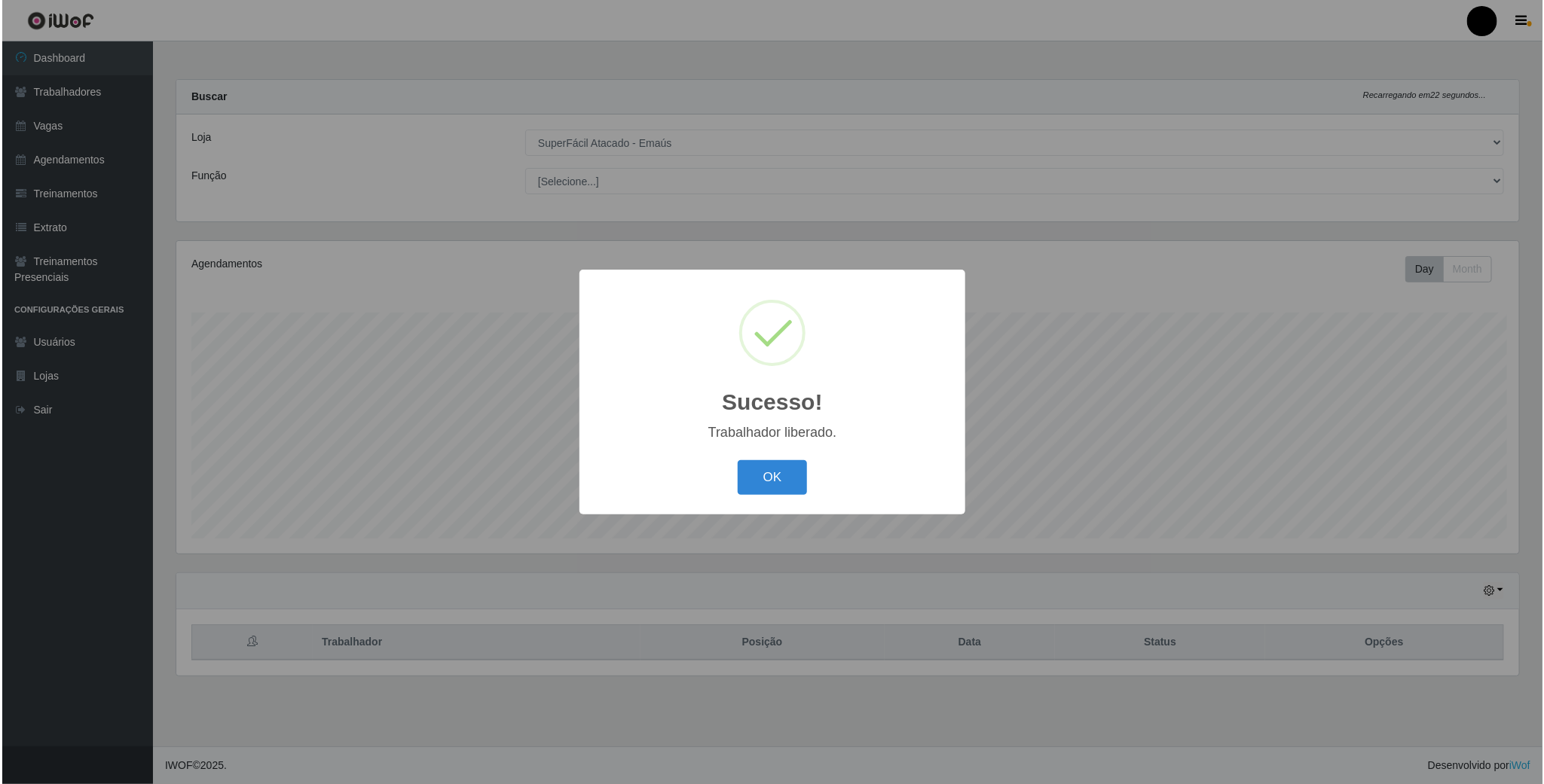
scroll to position [314, 1344]
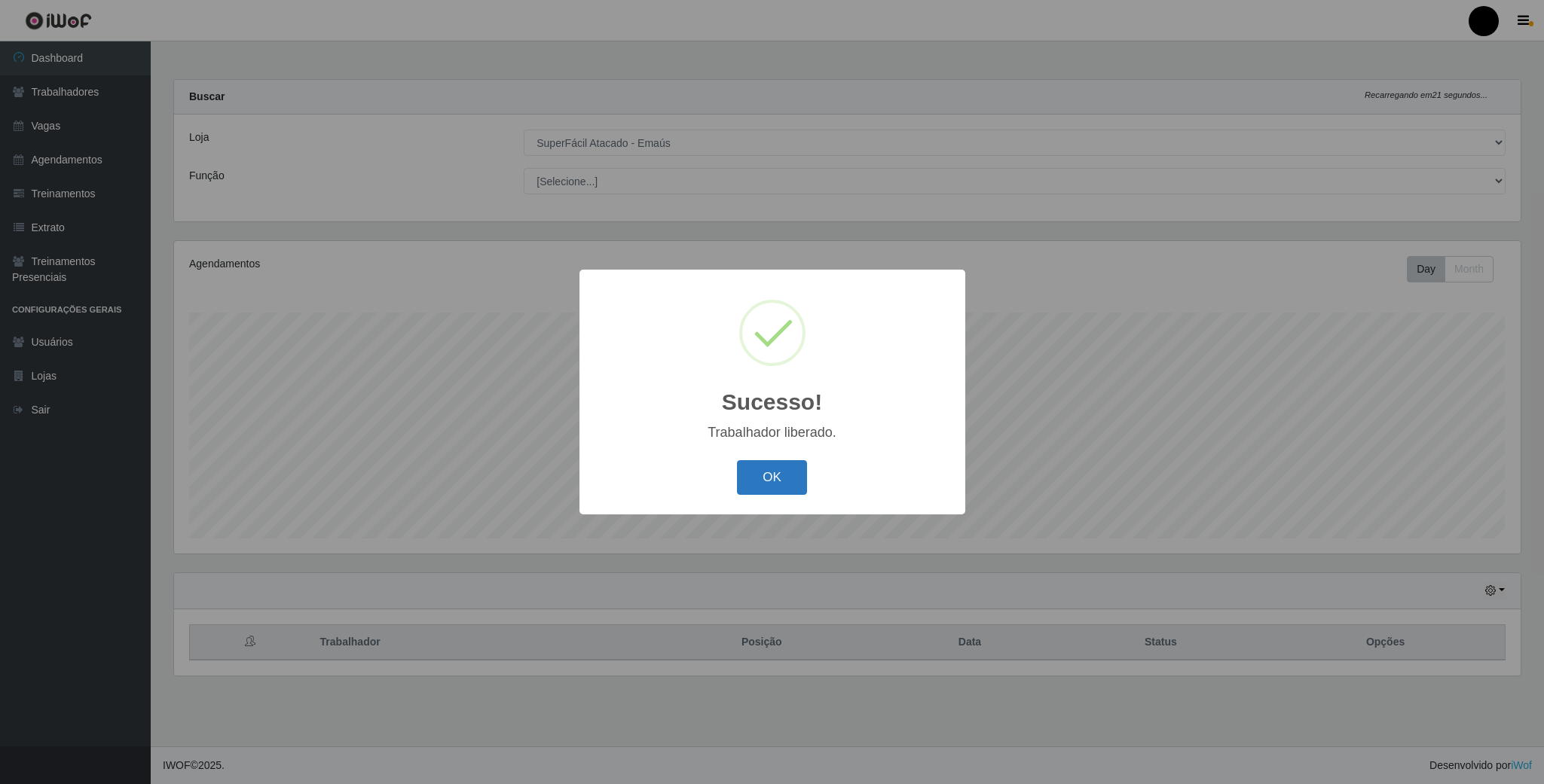
click at [764, 490] on button "OK" at bounding box center [772, 478] width 70 height 36
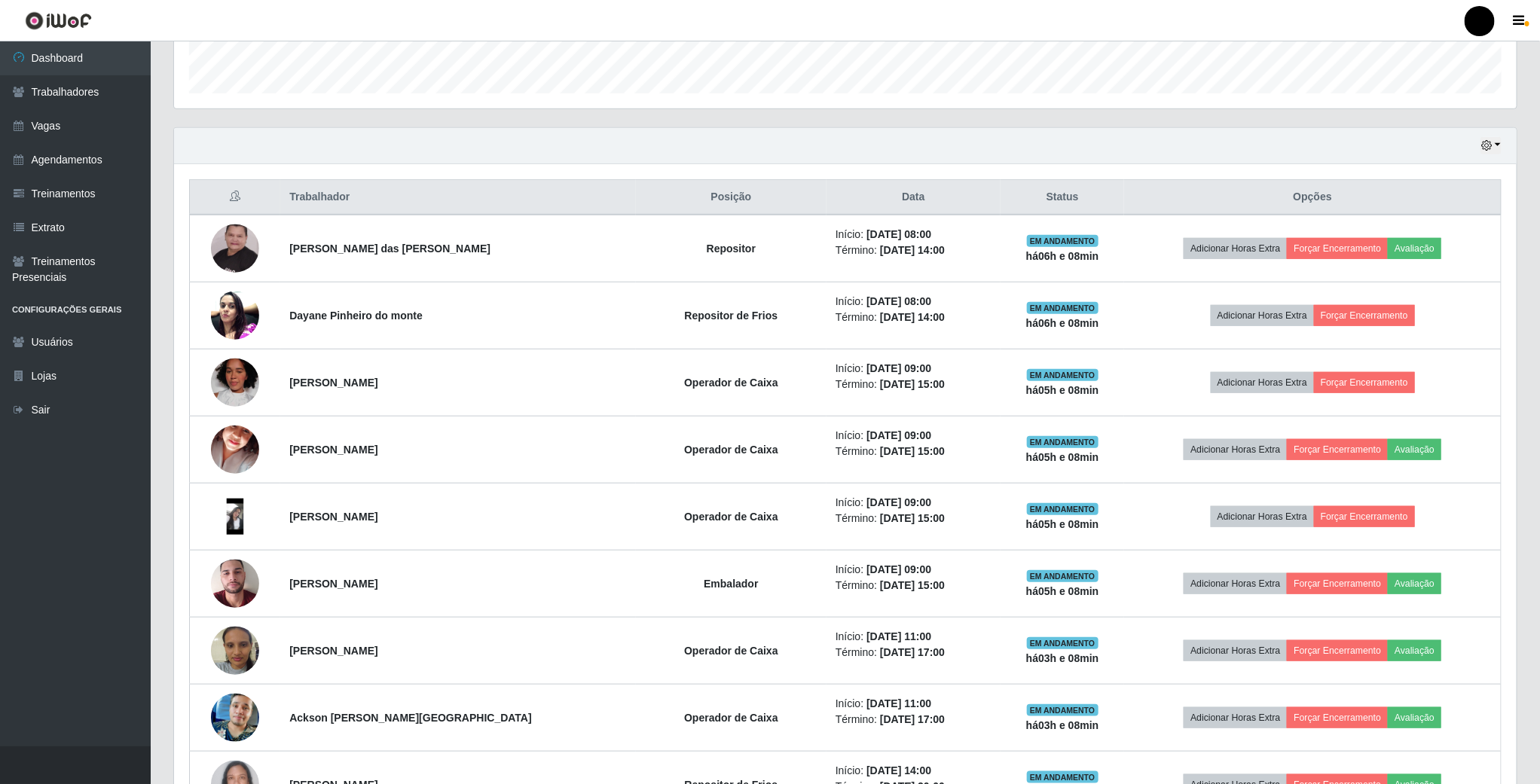
scroll to position [452, 0]
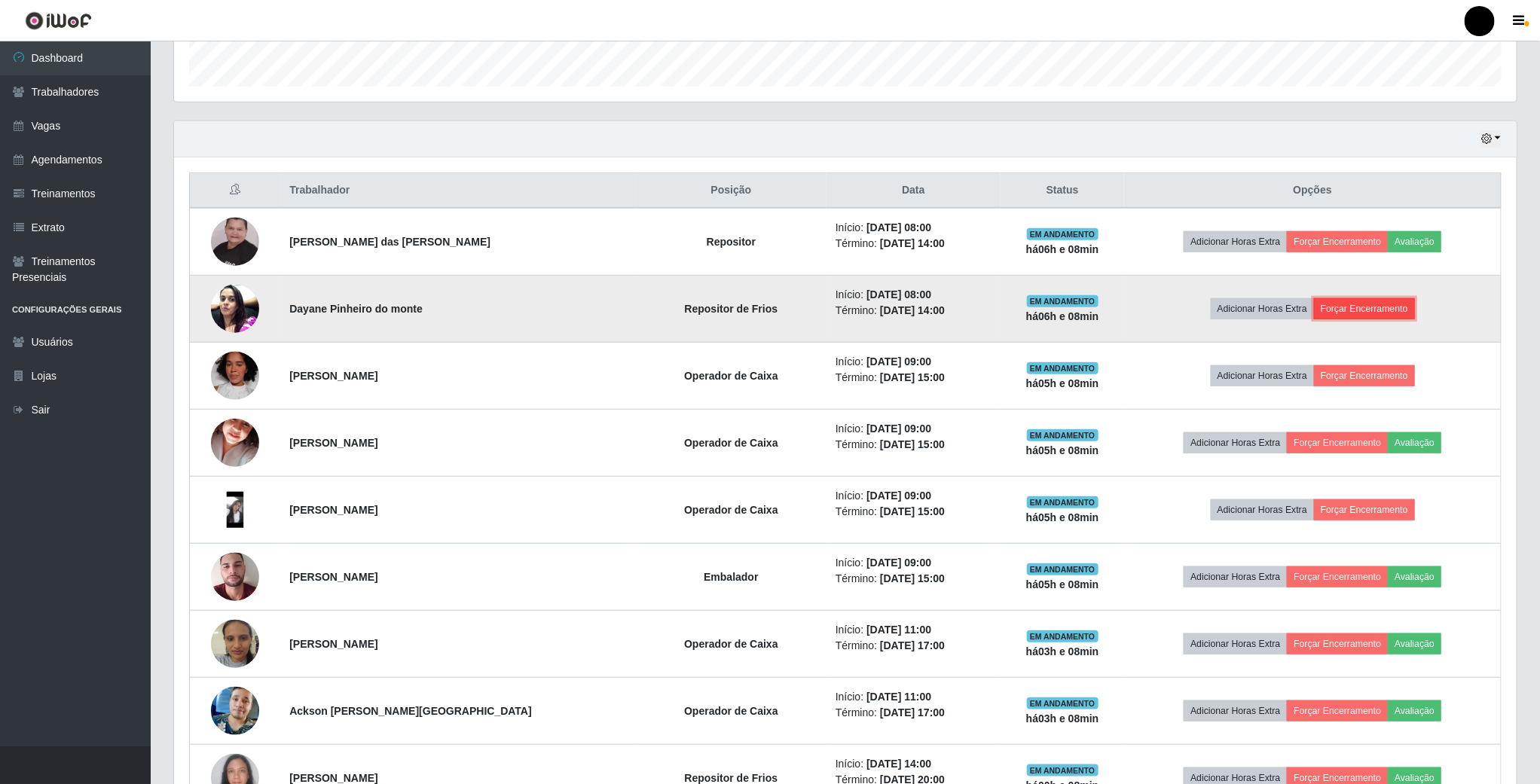
click at [1376, 314] on button "Forçar Encerramento" at bounding box center [1364, 308] width 101 height 21
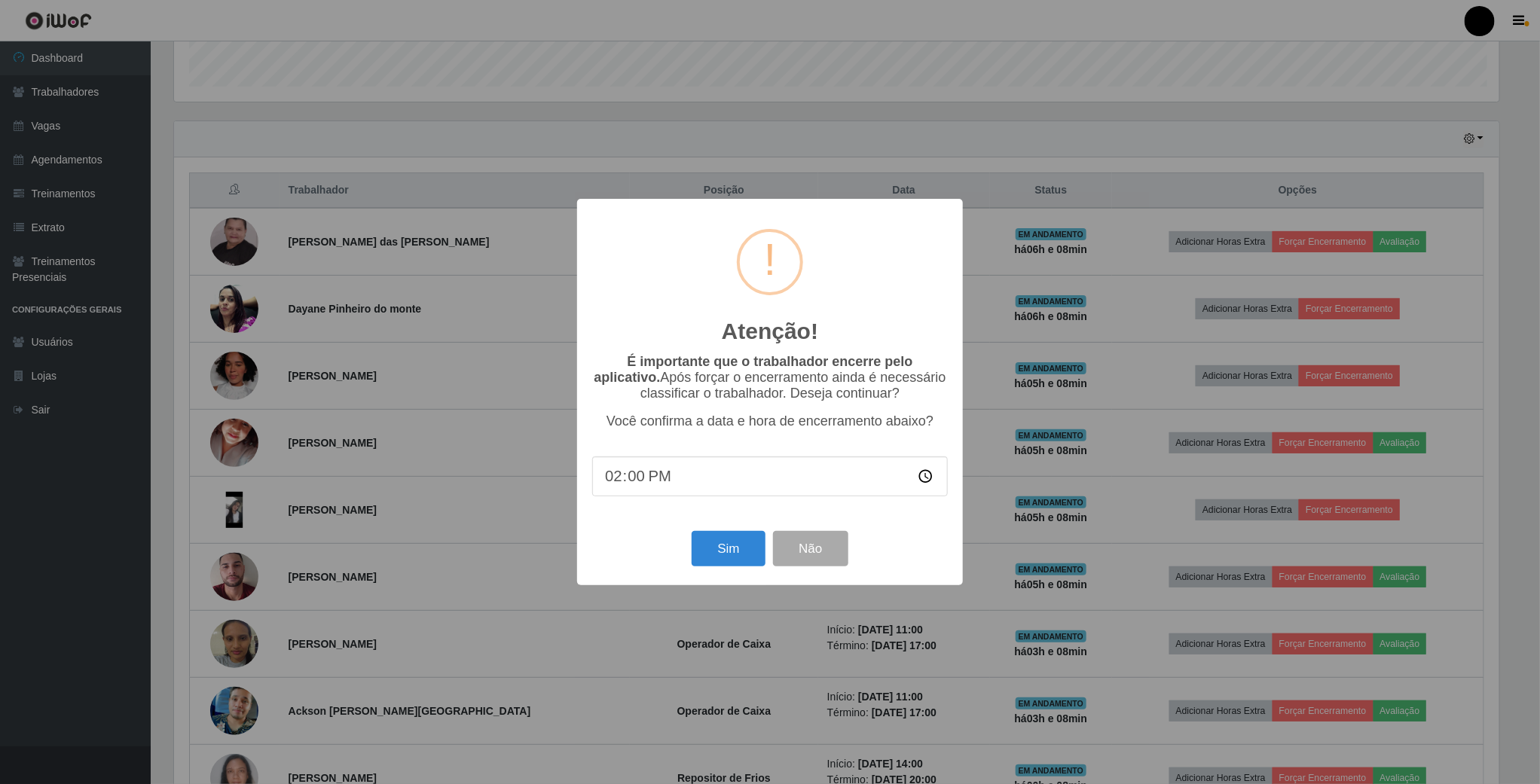
scroll to position [314, 1329]
click at [728, 551] on button "Sim" at bounding box center [730, 549] width 73 height 36
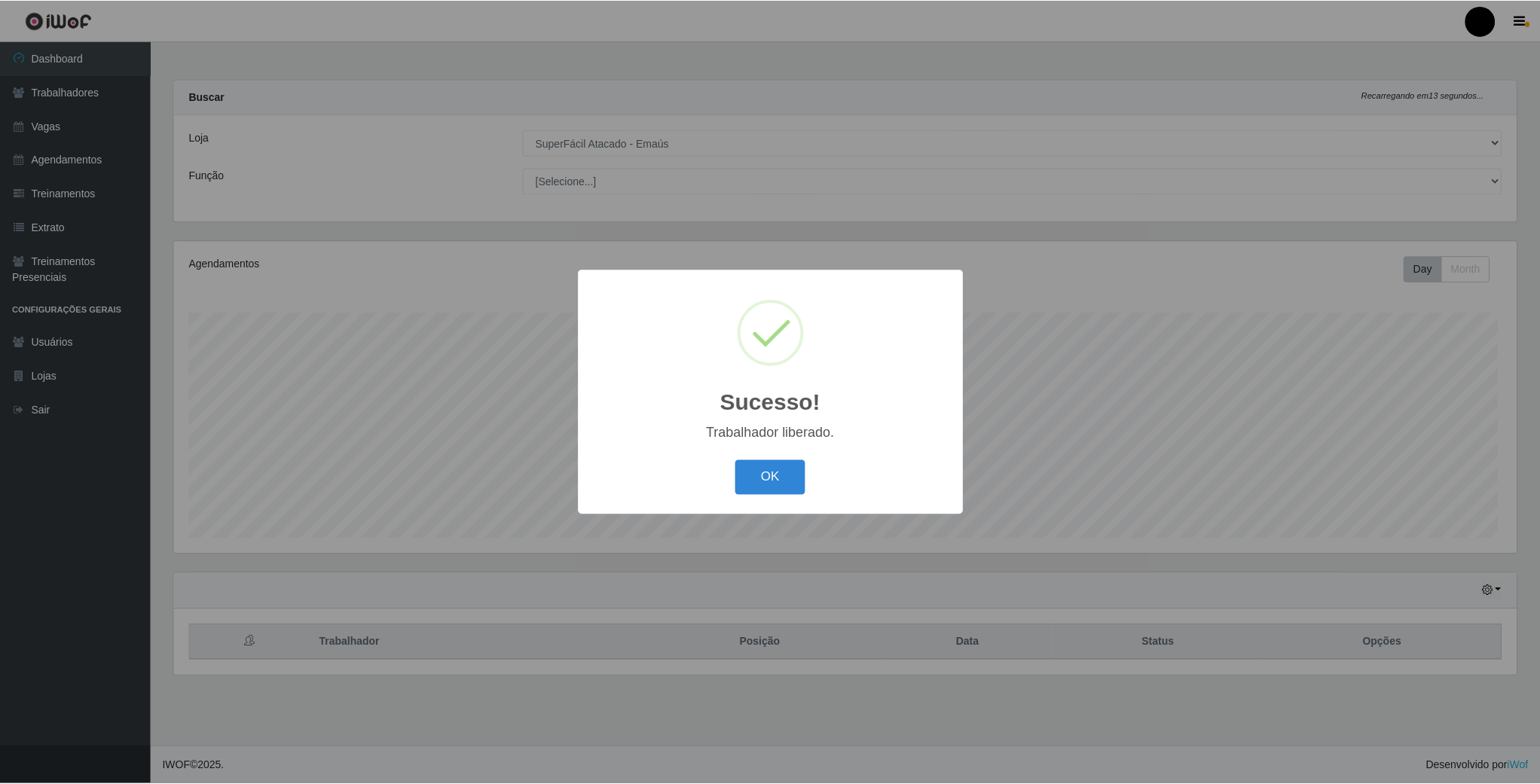
scroll to position [314, 1344]
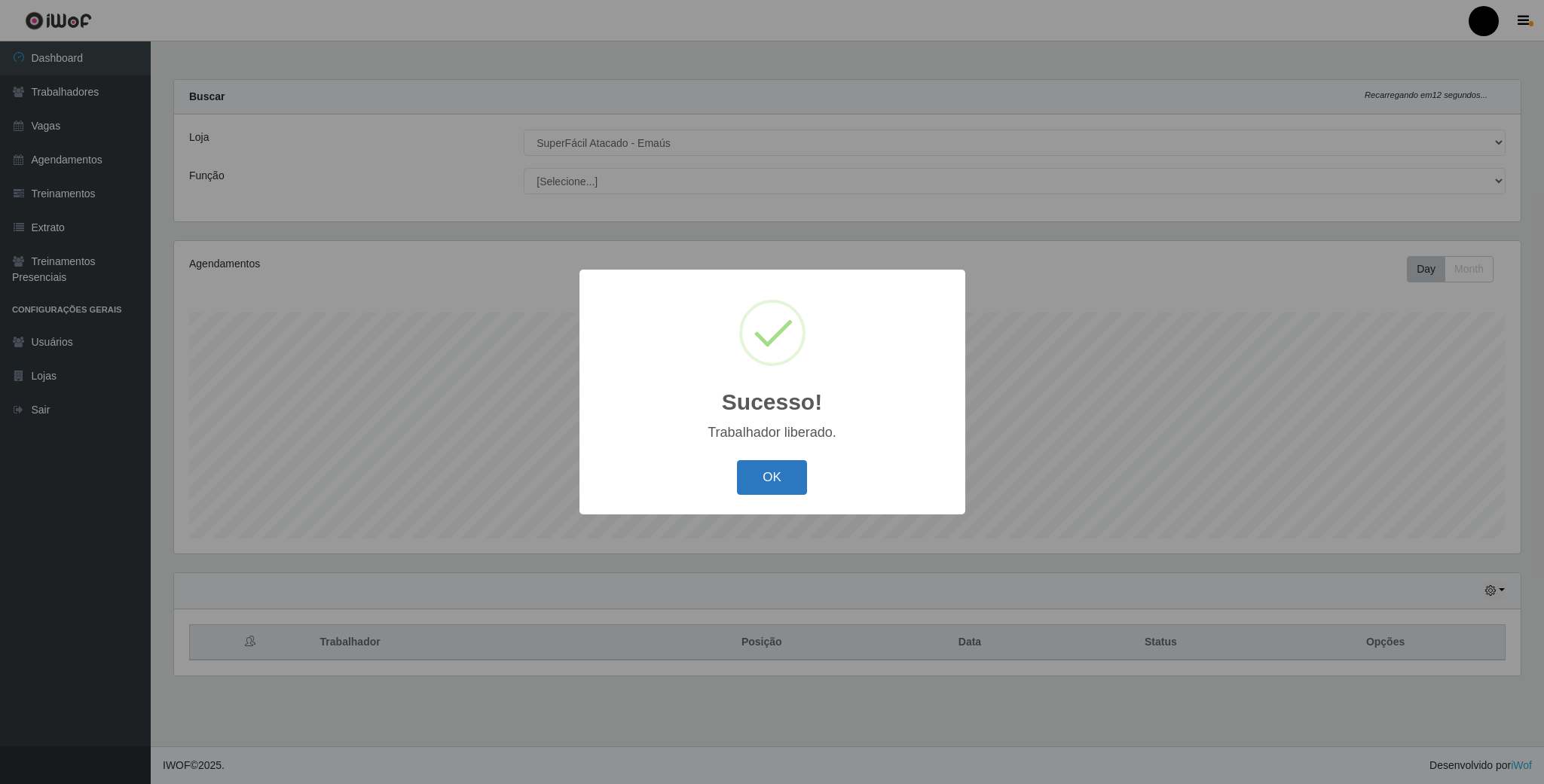
click at [785, 477] on button "OK" at bounding box center [772, 478] width 70 height 36
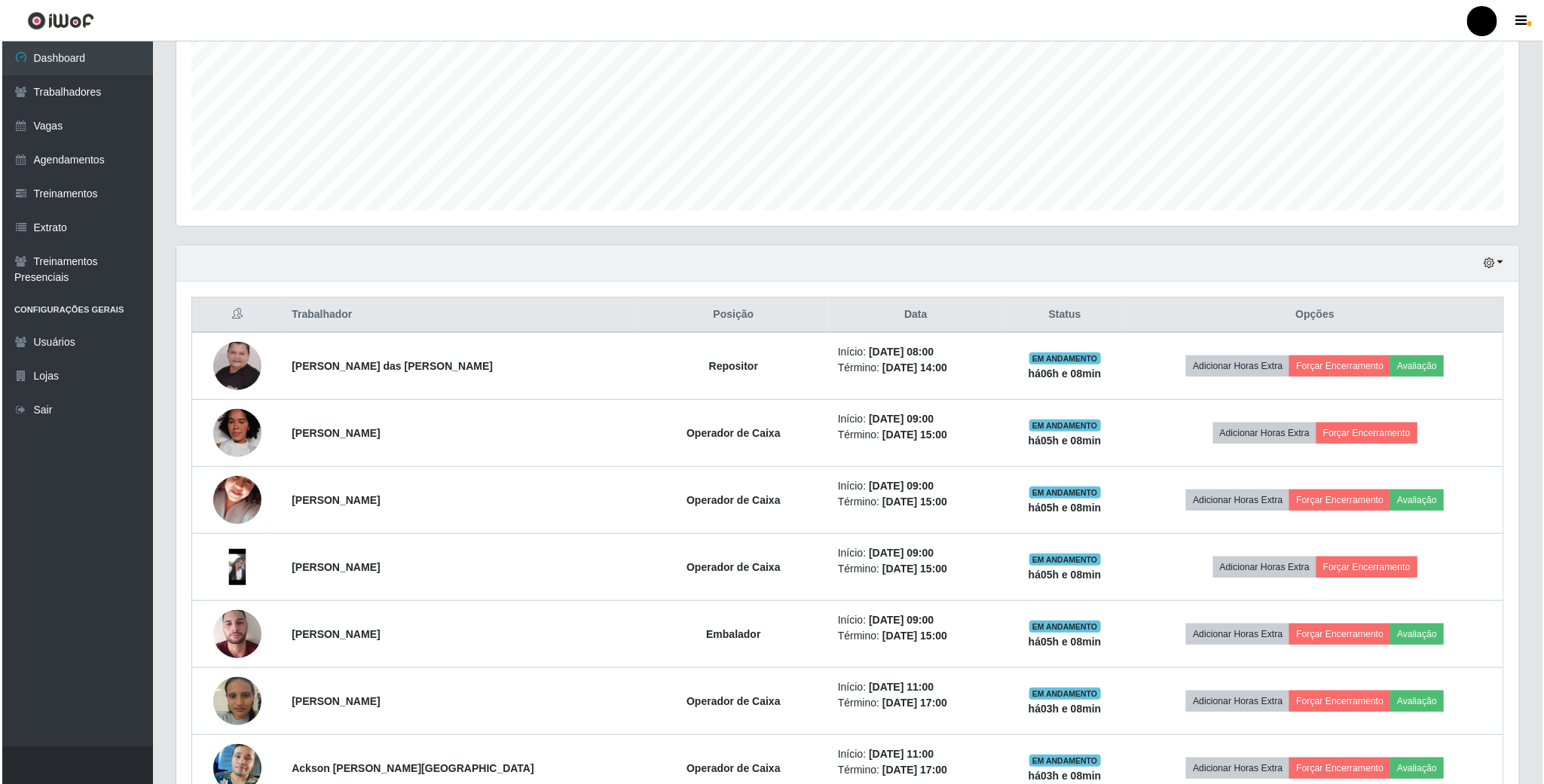
scroll to position [339, 0]
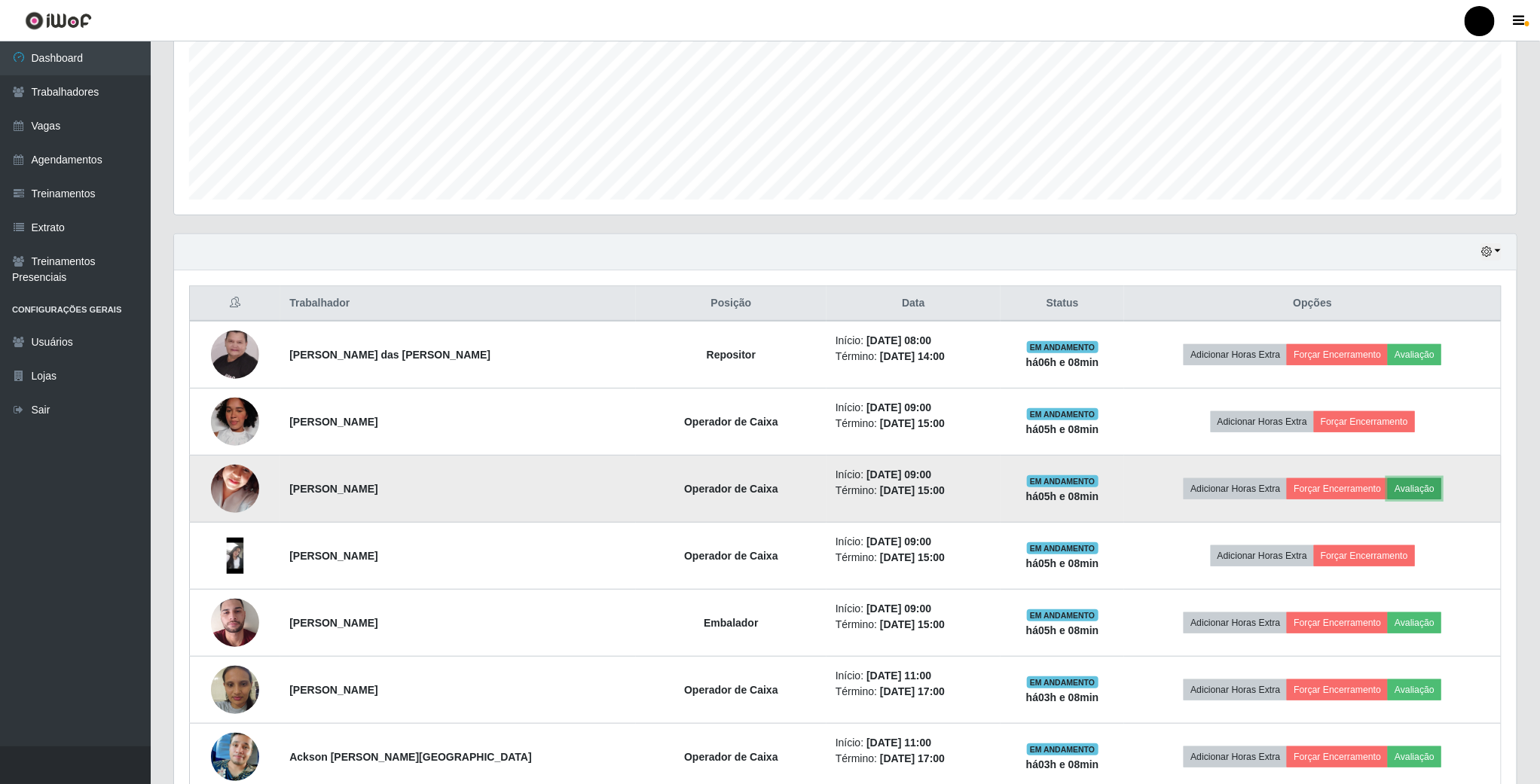
click at [1411, 488] on button "Avaliação" at bounding box center [1415, 488] width 53 height 21
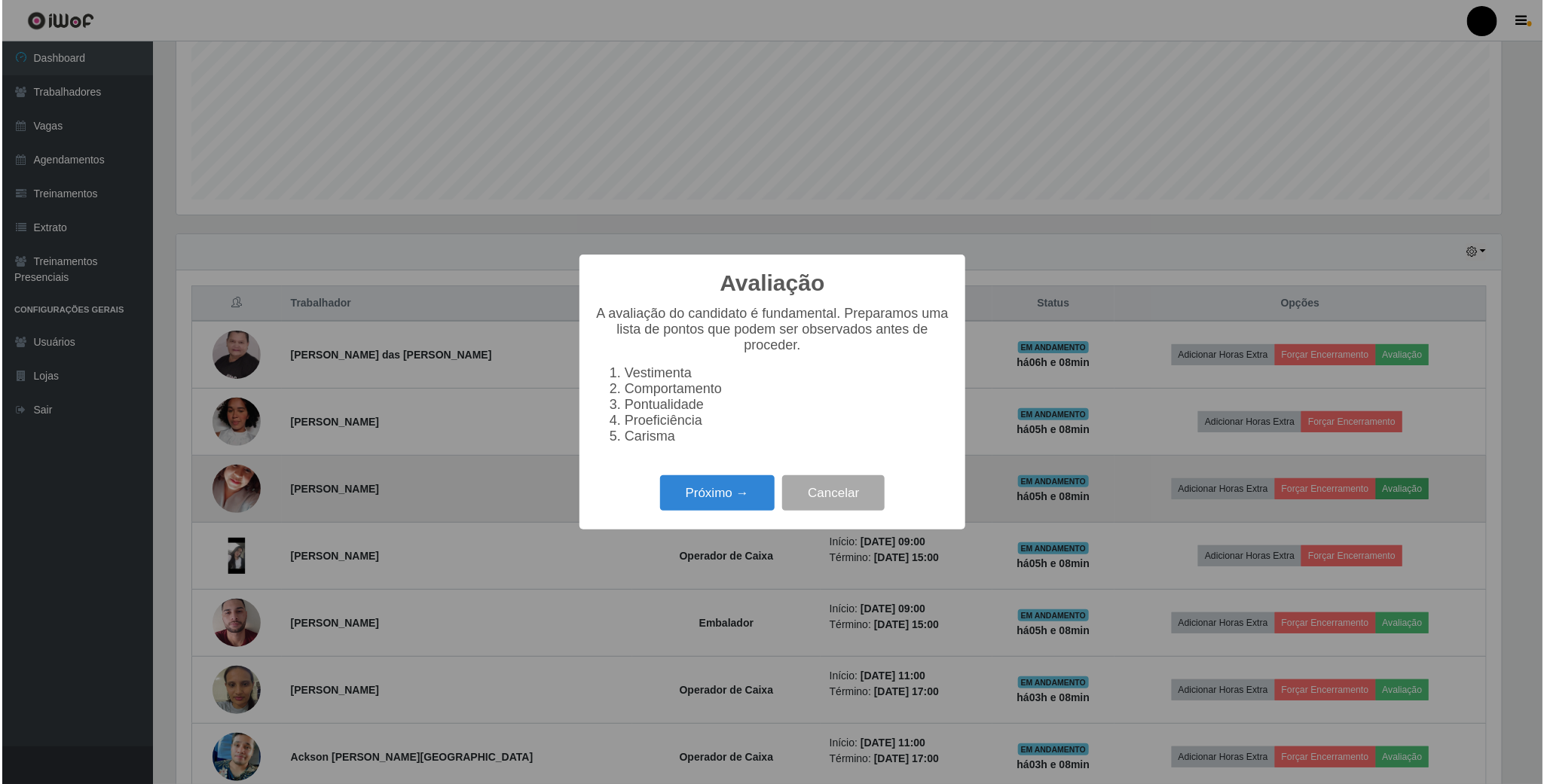
scroll to position [752683, 752002]
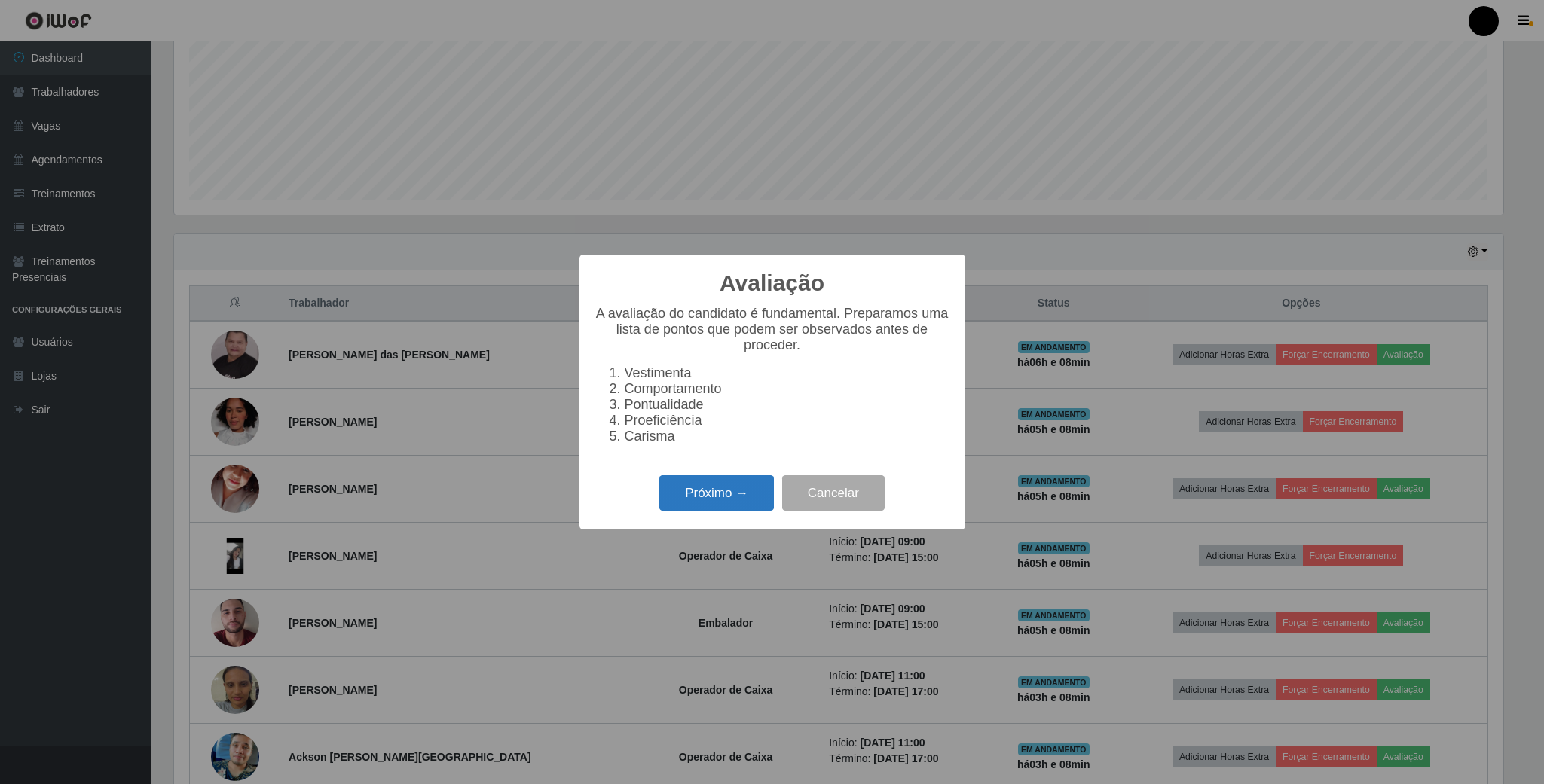
click at [748, 505] on button "Próximo →" at bounding box center [716, 493] width 115 height 36
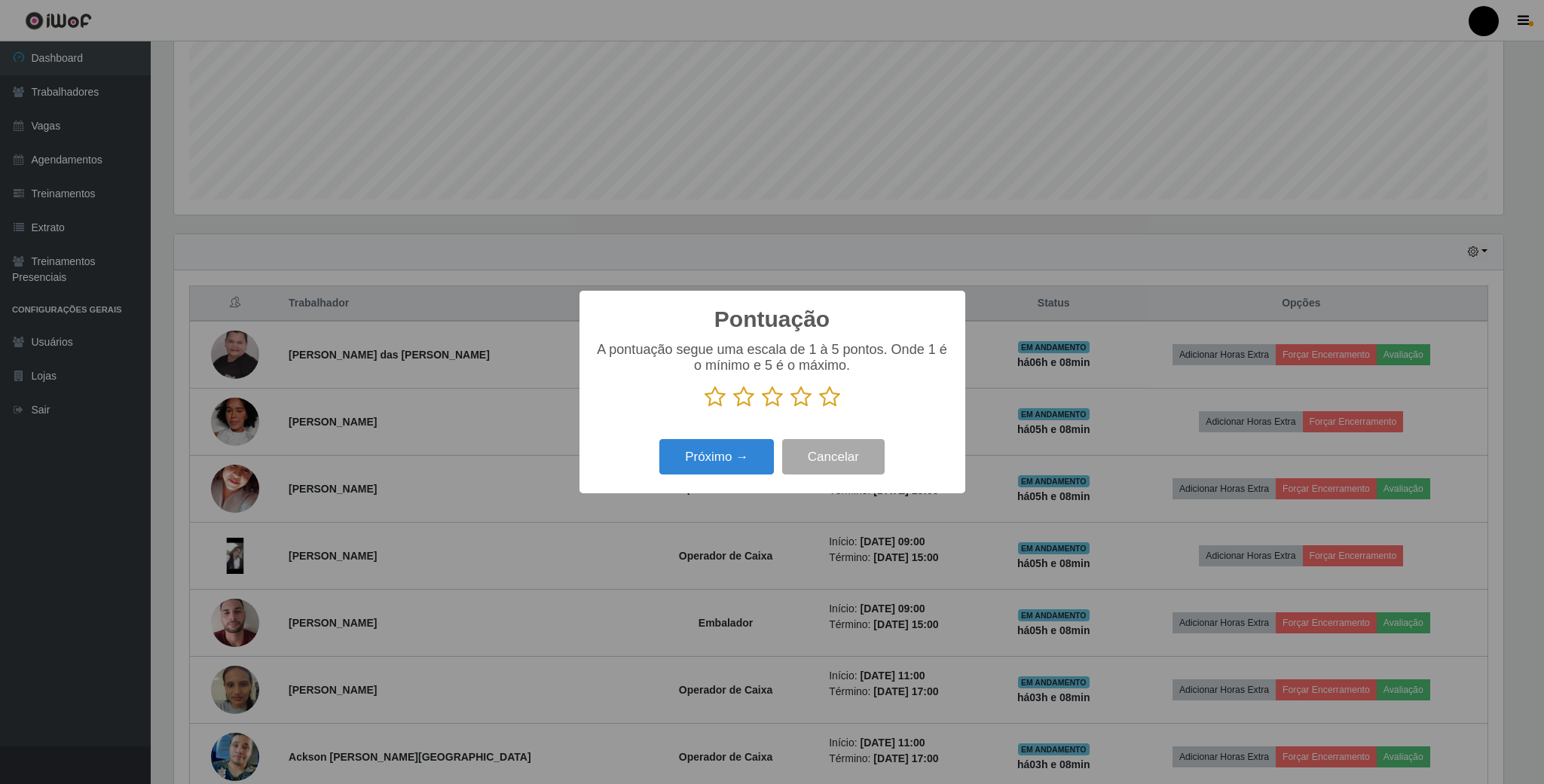
click at [744, 398] on icon at bounding box center [743, 396] width 21 height 23
click at [733, 408] on input "radio" at bounding box center [733, 408] width 0 height 0
click at [717, 459] on button "Próximo →" at bounding box center [716, 457] width 115 height 36
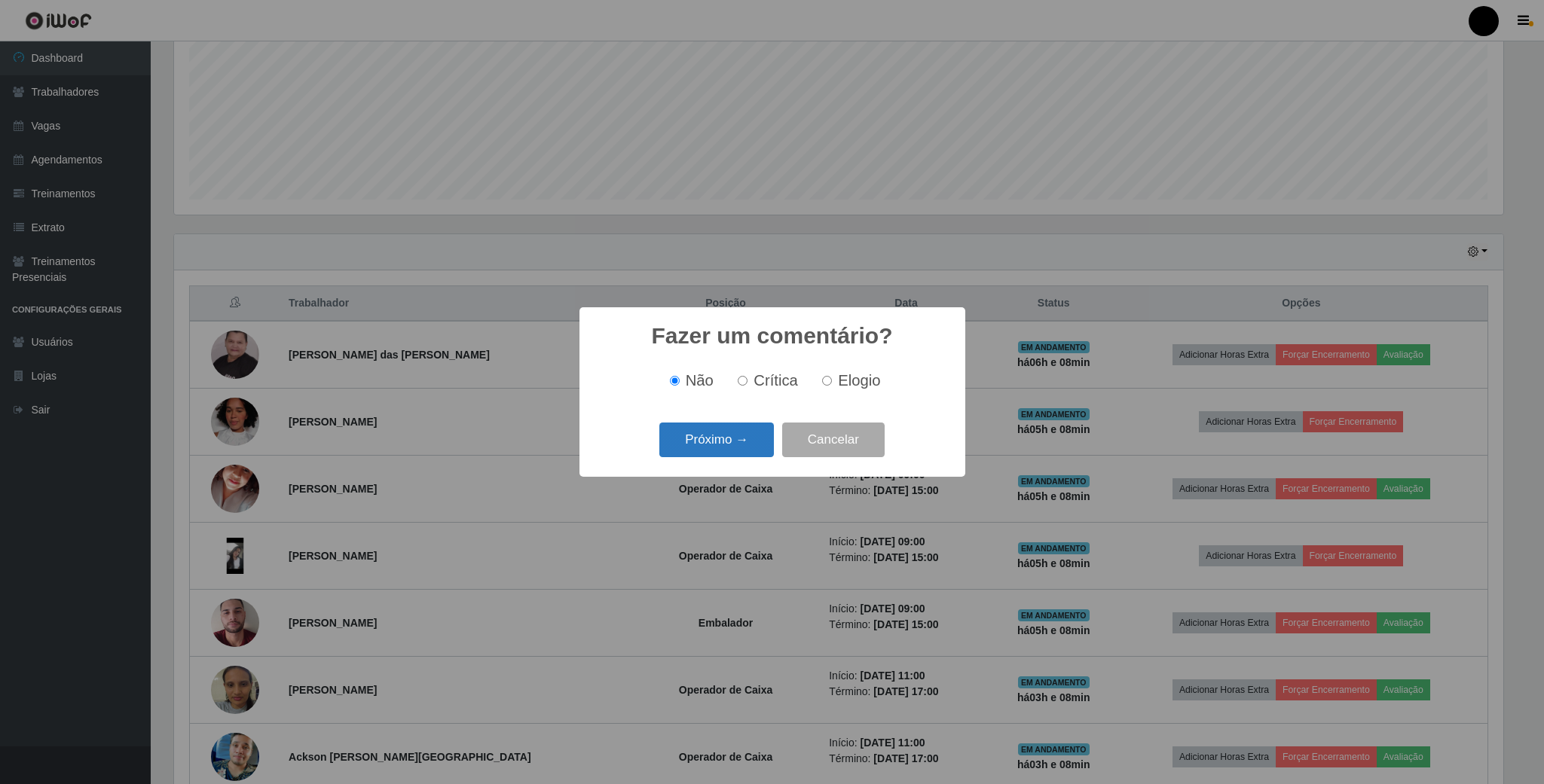
click at [728, 439] on button "Próximo →" at bounding box center [716, 440] width 115 height 36
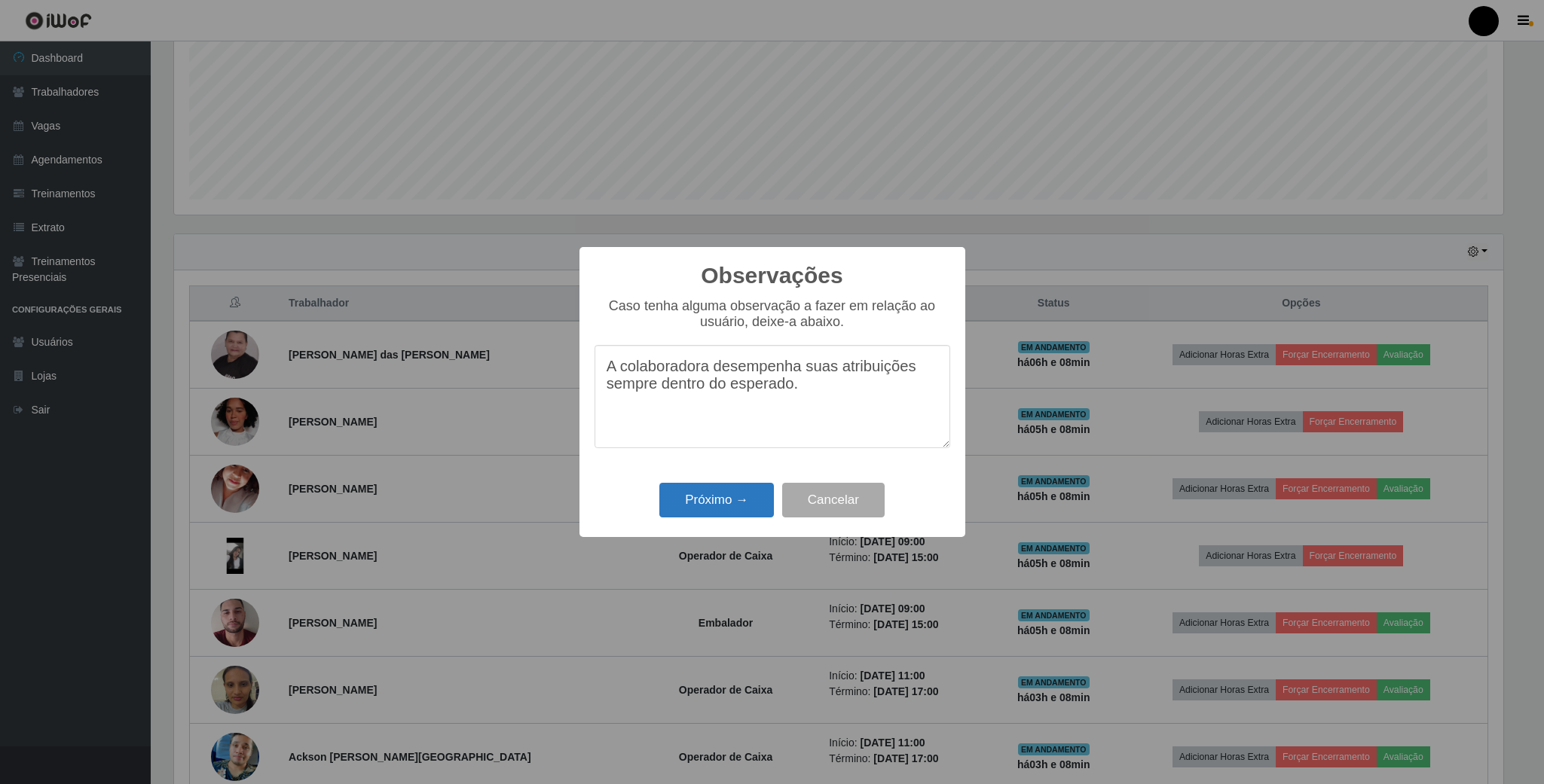
type textarea "A colaboradora desempenha suas atribuições sempre dentro do esperado."
click at [739, 507] on button "Próximo →" at bounding box center [716, 501] width 115 height 36
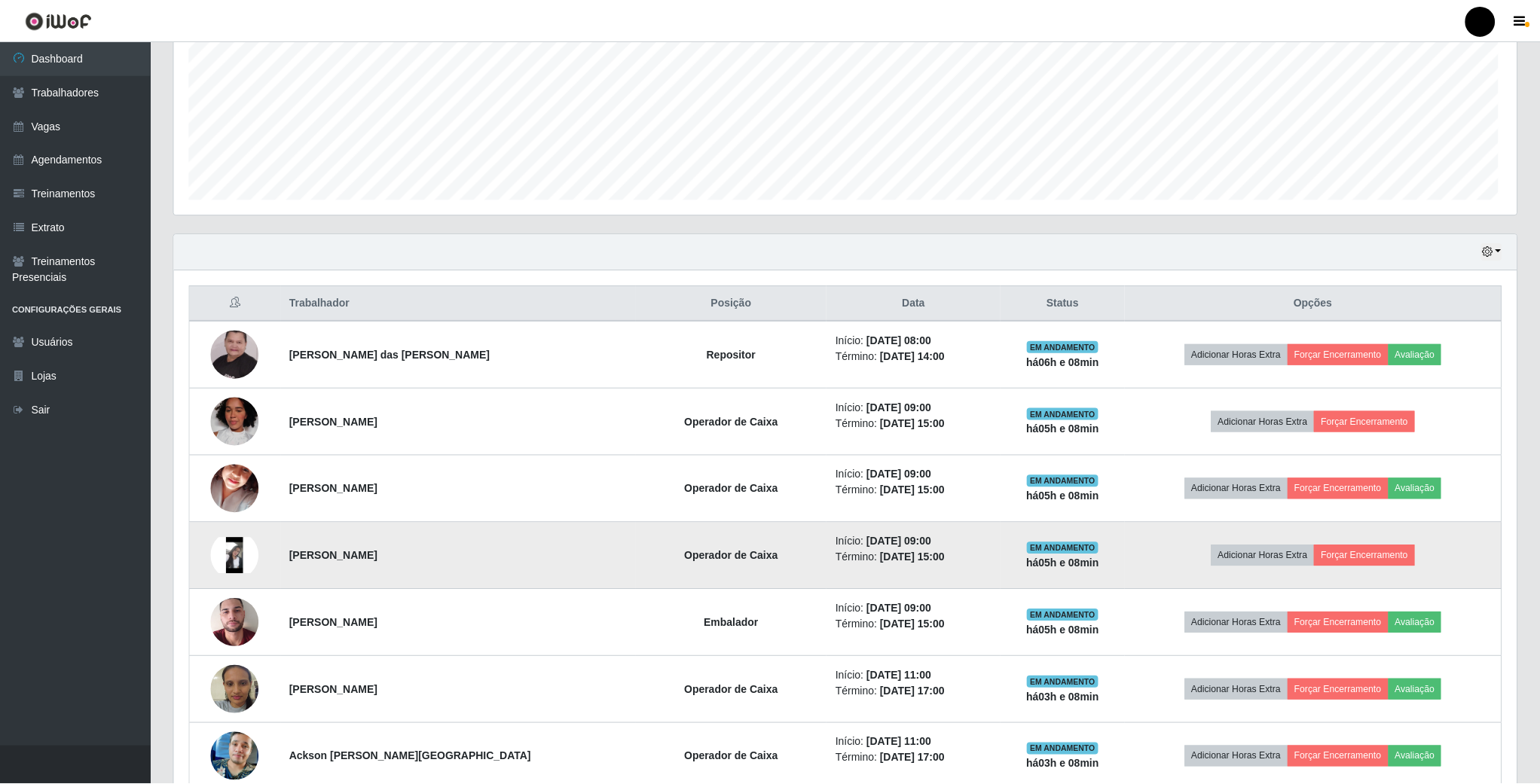
scroll to position [314, 1340]
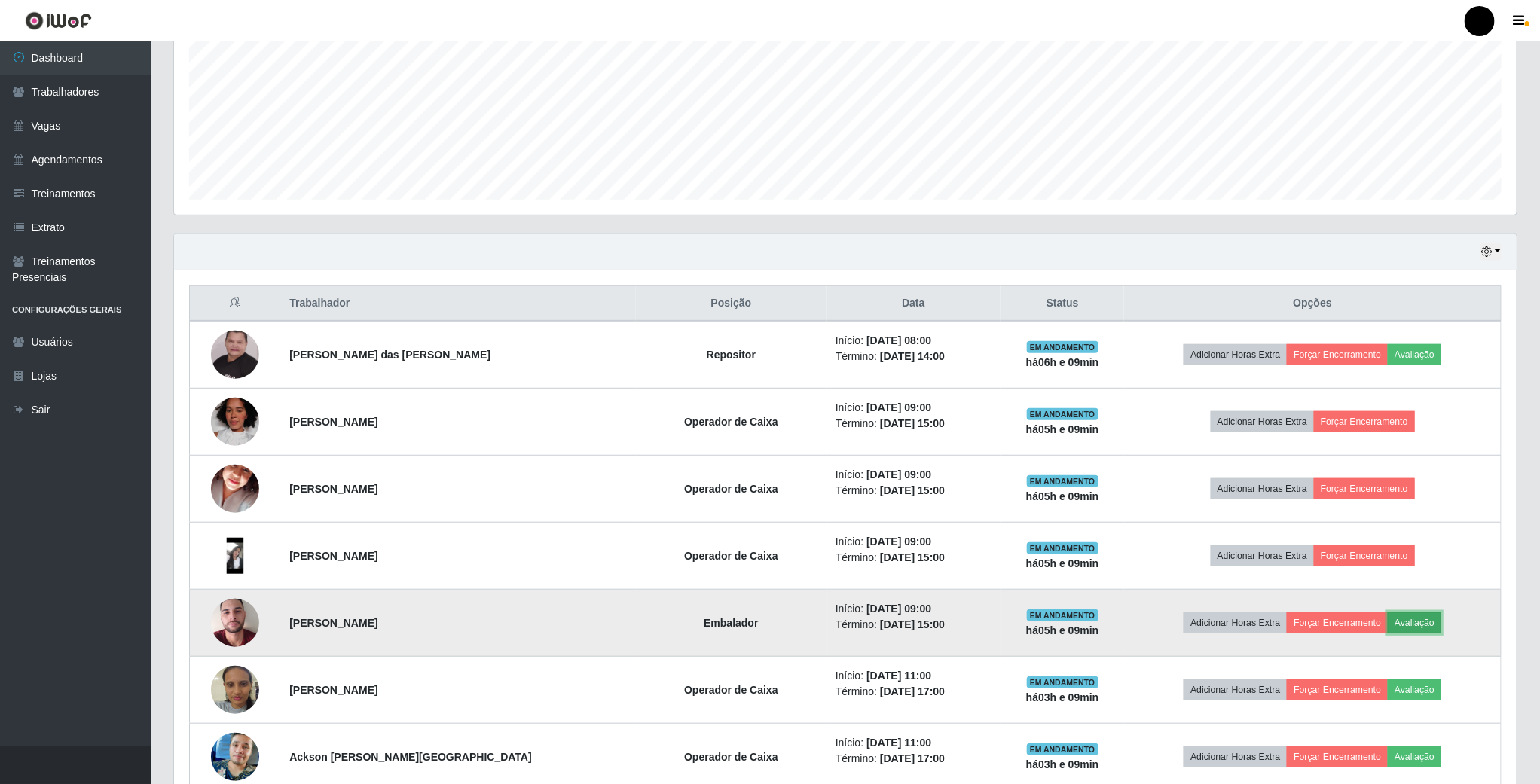
click at [1417, 629] on button "Avaliação" at bounding box center [1415, 622] width 53 height 21
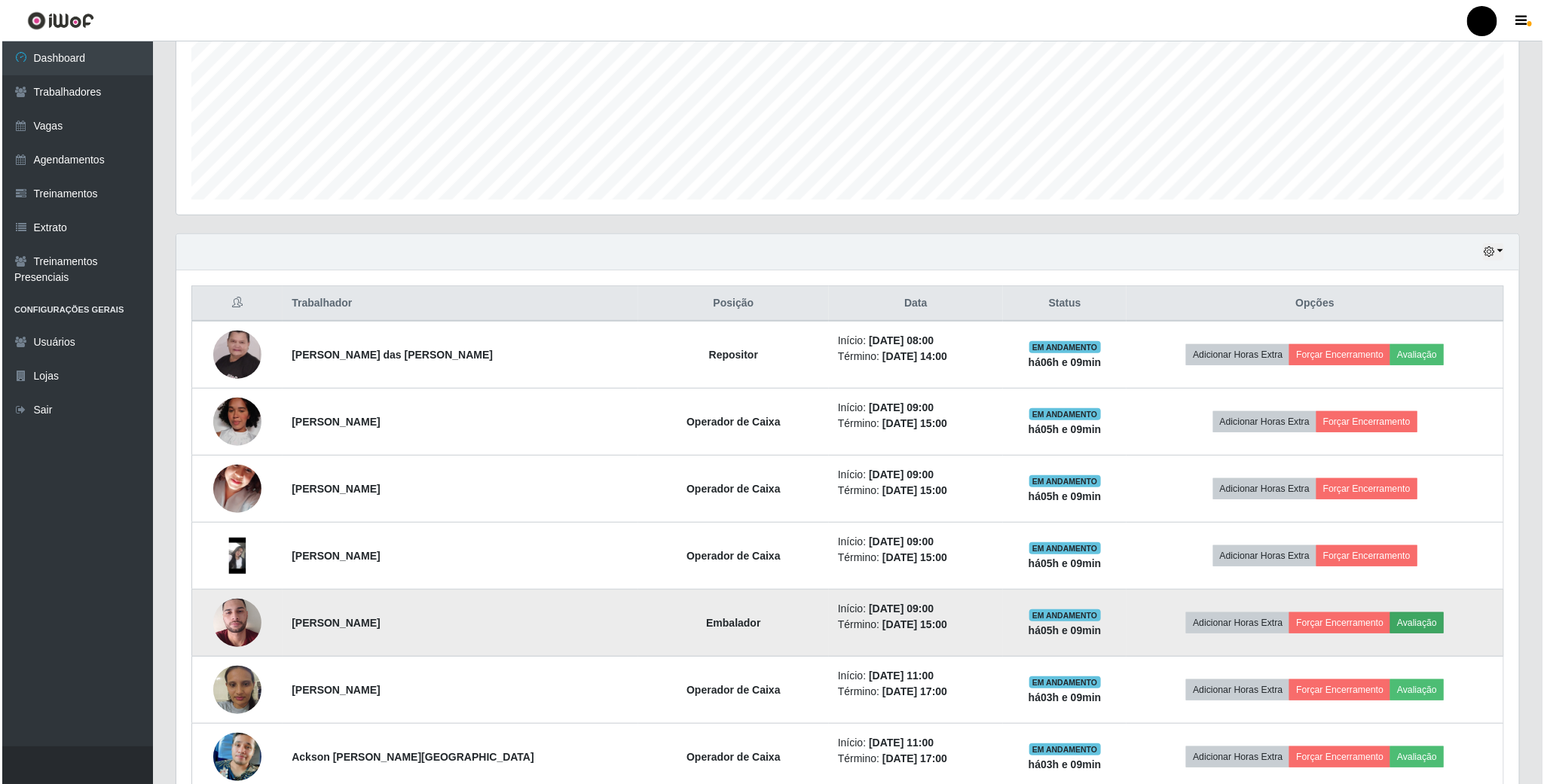
scroll to position [314, 1329]
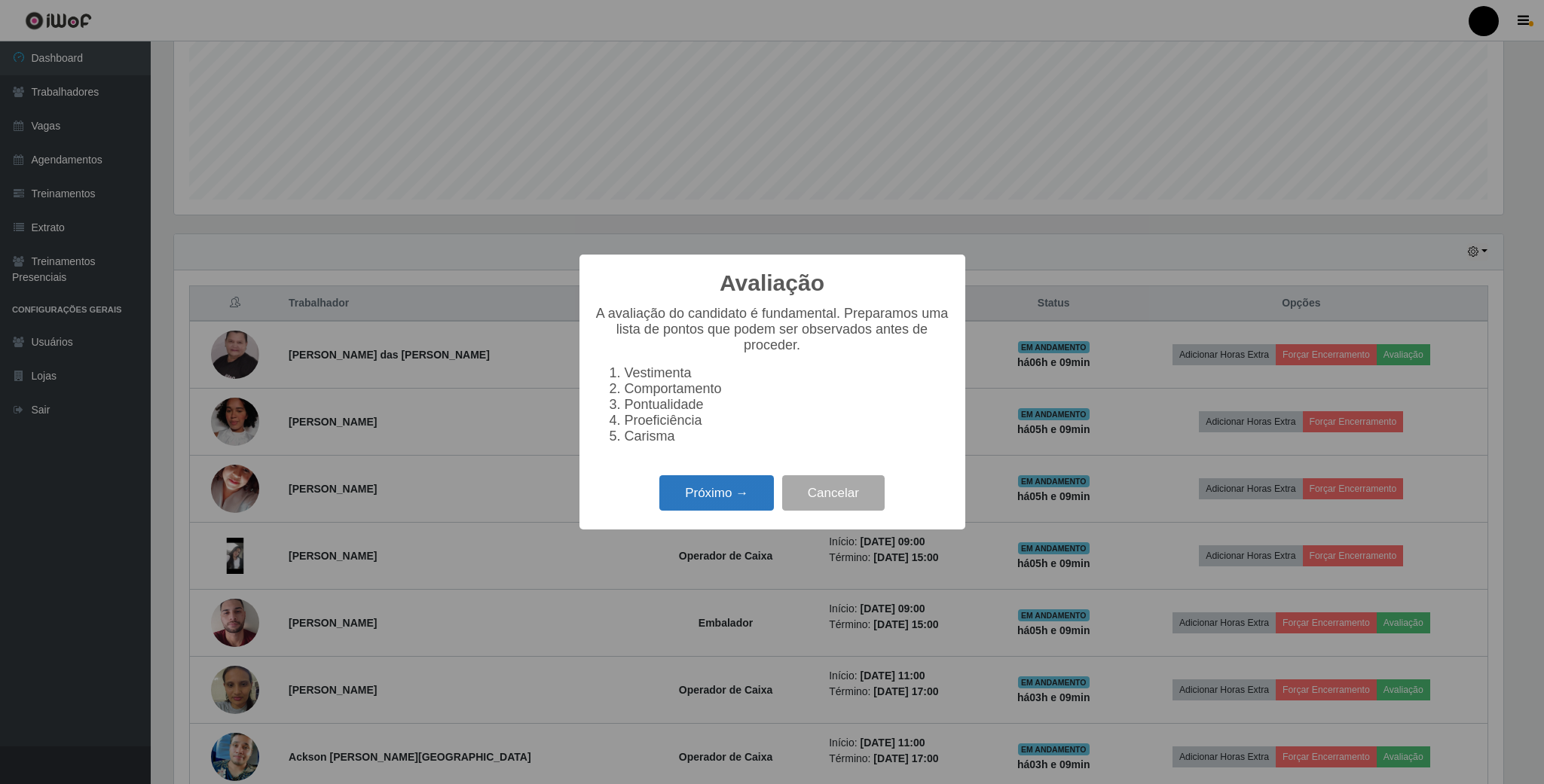
click at [714, 503] on button "Próximo →" at bounding box center [716, 493] width 115 height 36
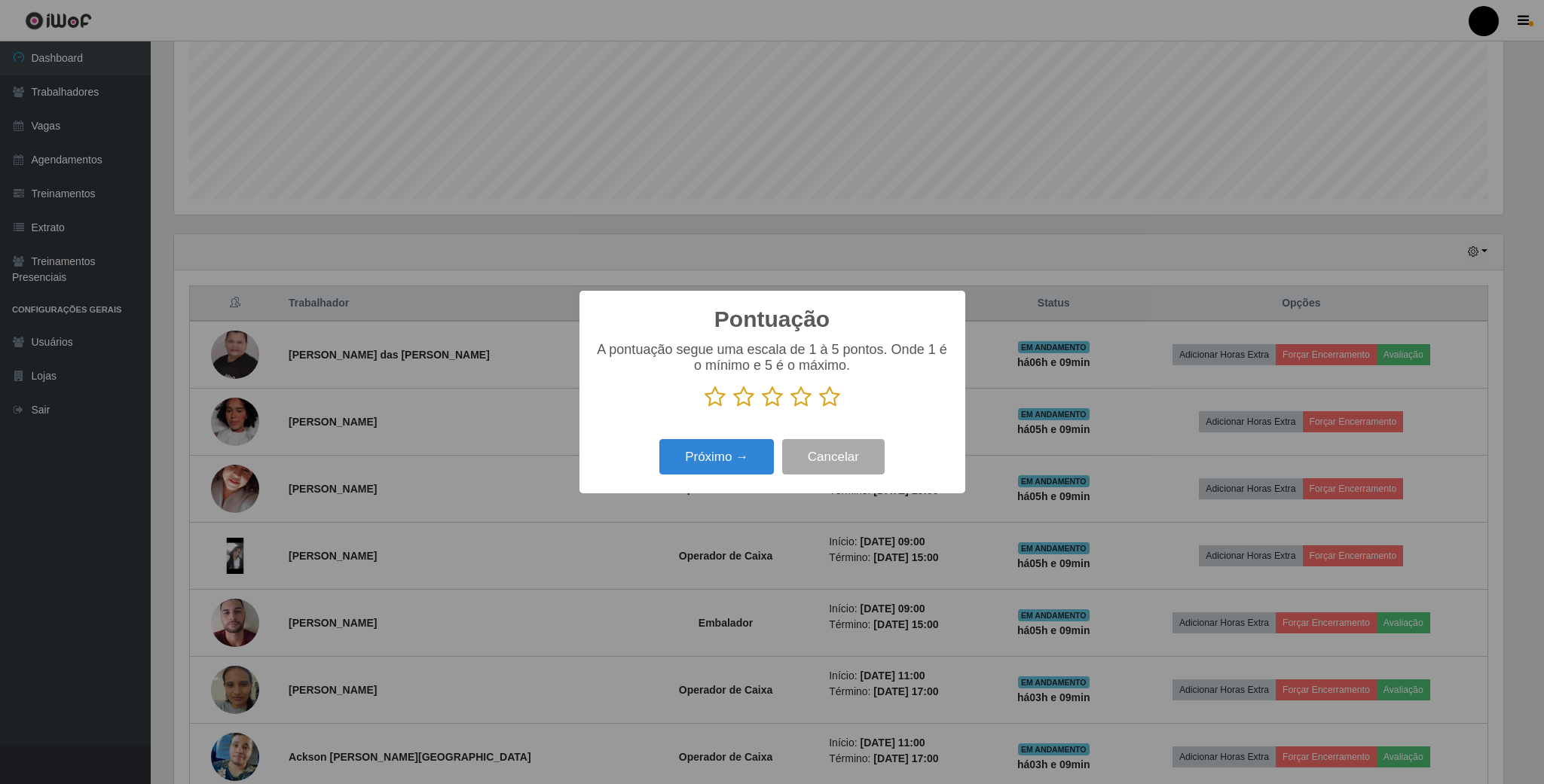
scroll to position [752683, 752002]
drag, startPoint x: 740, startPoint y: 398, endPoint x: 744, endPoint y: 431, distance: 33.2
click at [741, 400] on icon at bounding box center [743, 396] width 21 height 23
click at [733, 408] on input "radio" at bounding box center [733, 408] width 0 height 0
click at [735, 452] on button "Próximo →" at bounding box center [716, 457] width 115 height 36
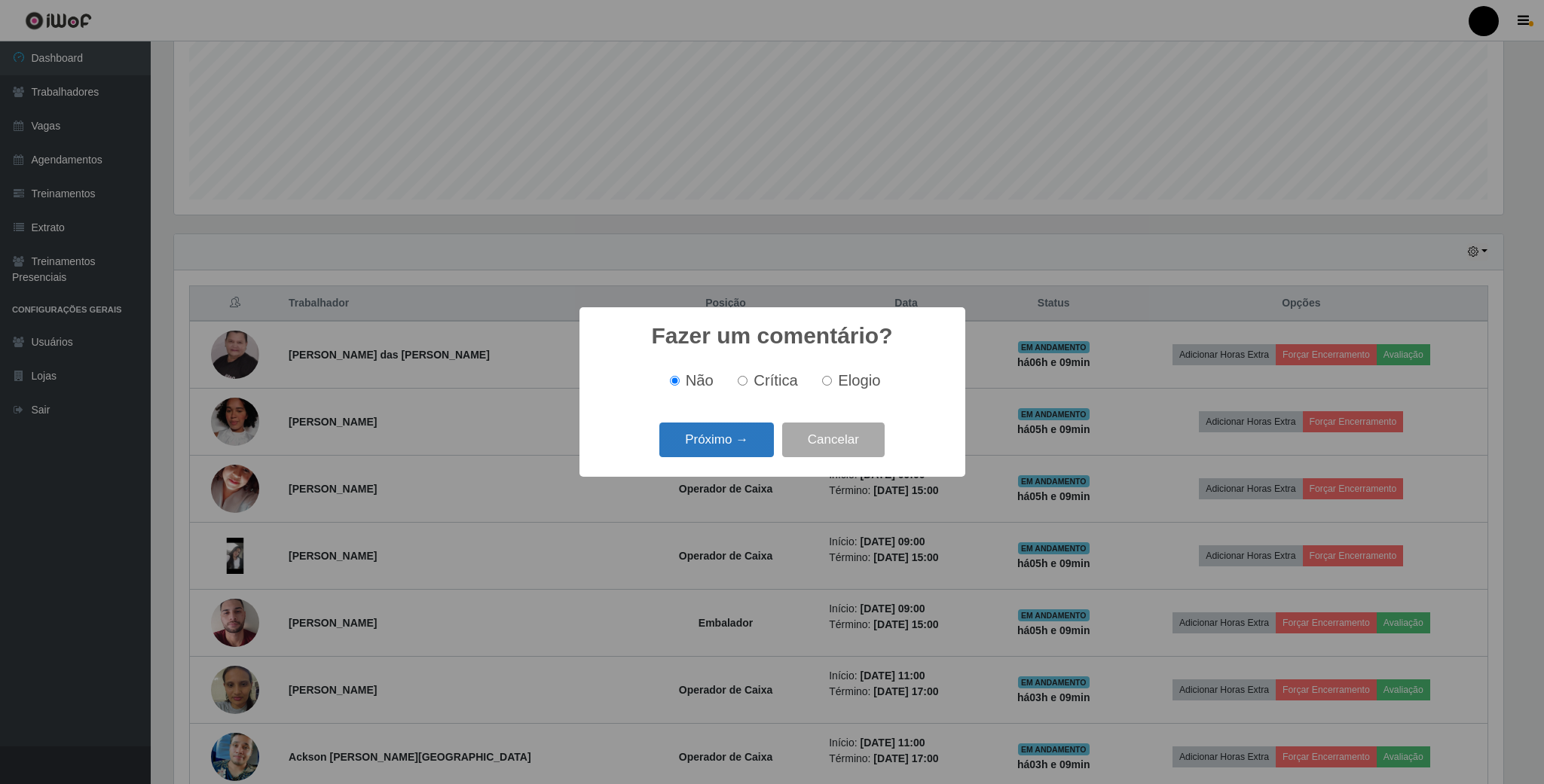
click at [719, 436] on button "Próximo →" at bounding box center [716, 440] width 115 height 36
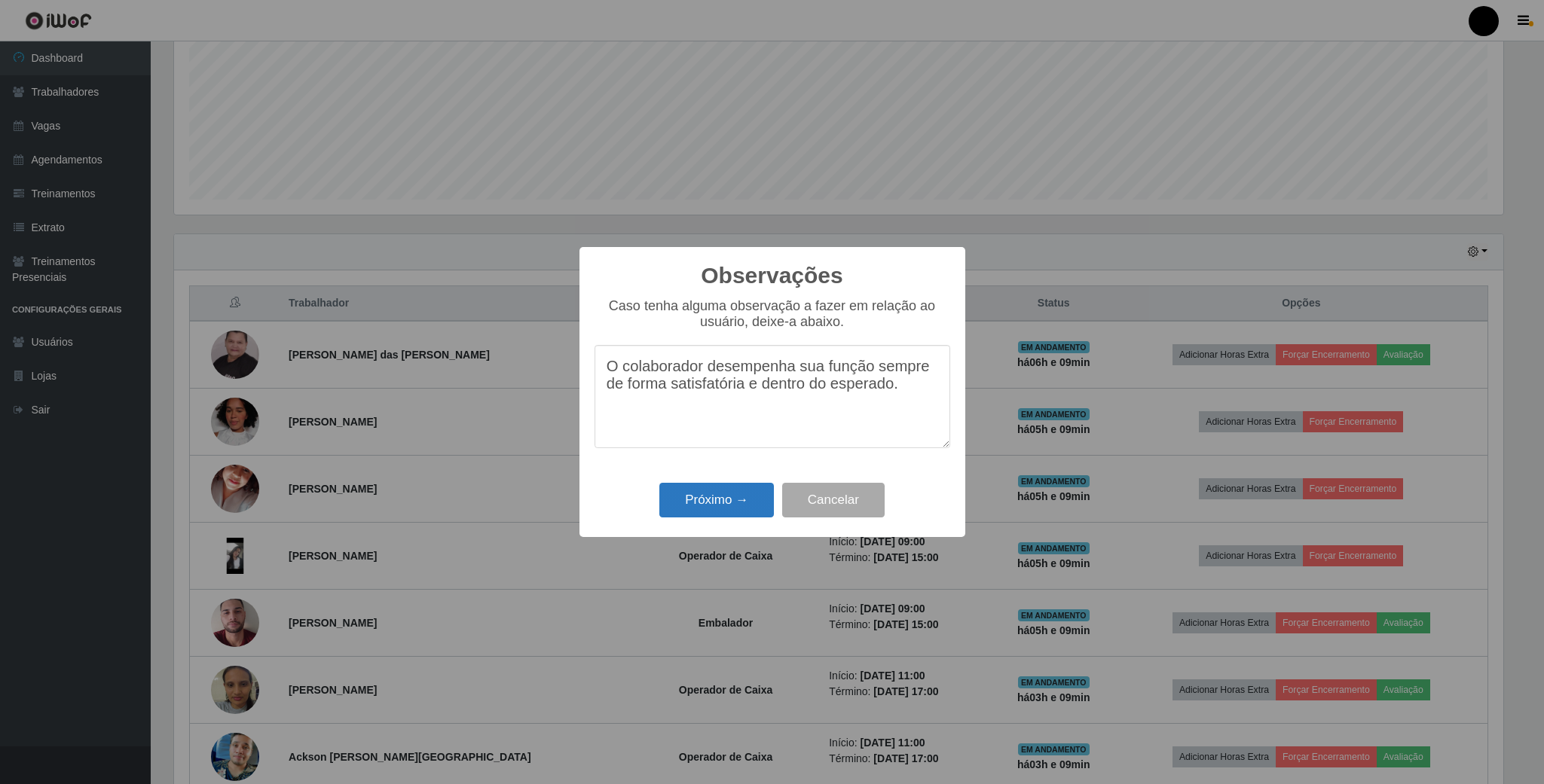
type textarea "O colaborador desempenha sua função sempre de forma satisfatória e dentro do es…"
click at [719, 503] on button "Próximo →" at bounding box center [716, 501] width 115 height 36
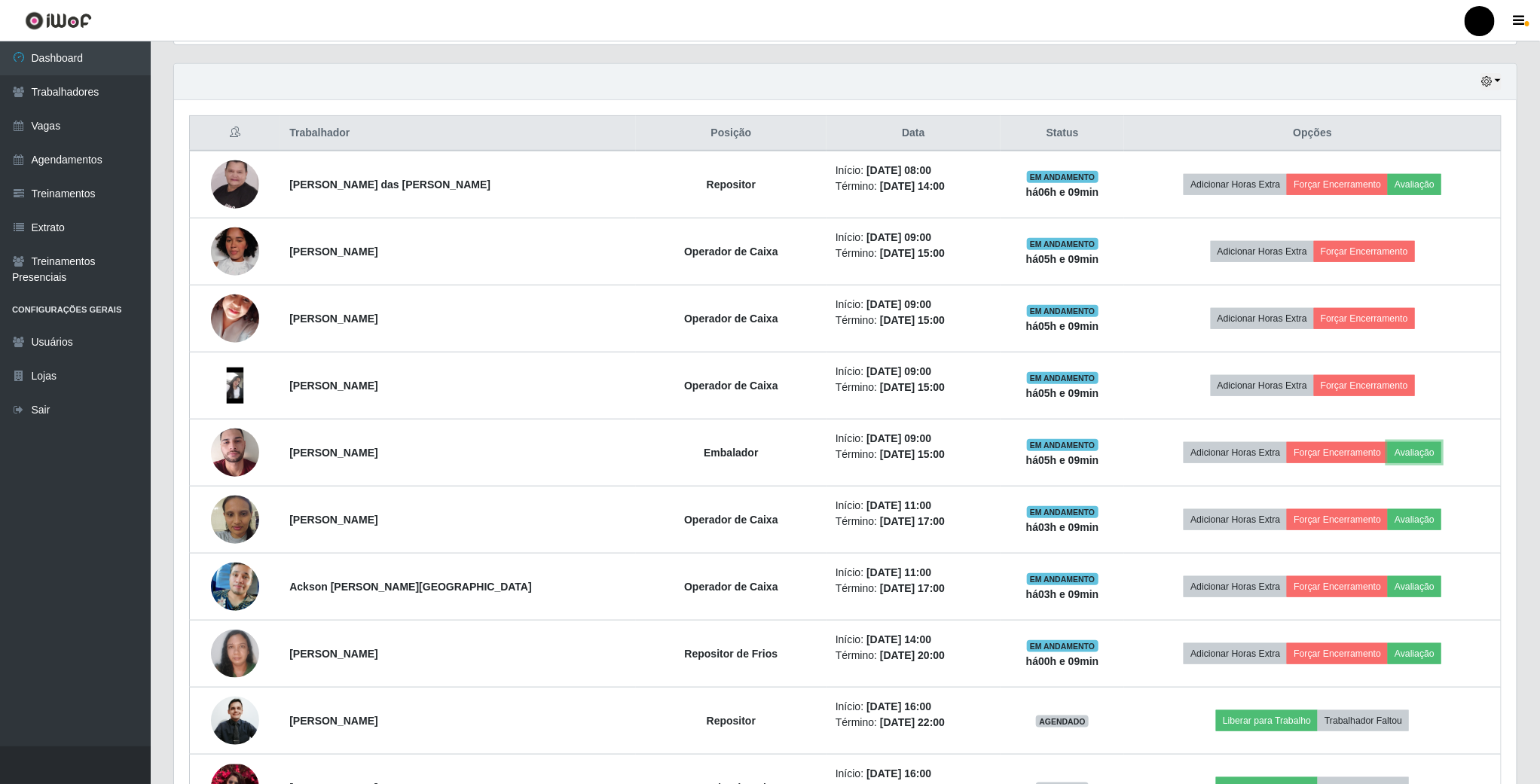
scroll to position [565, 0]
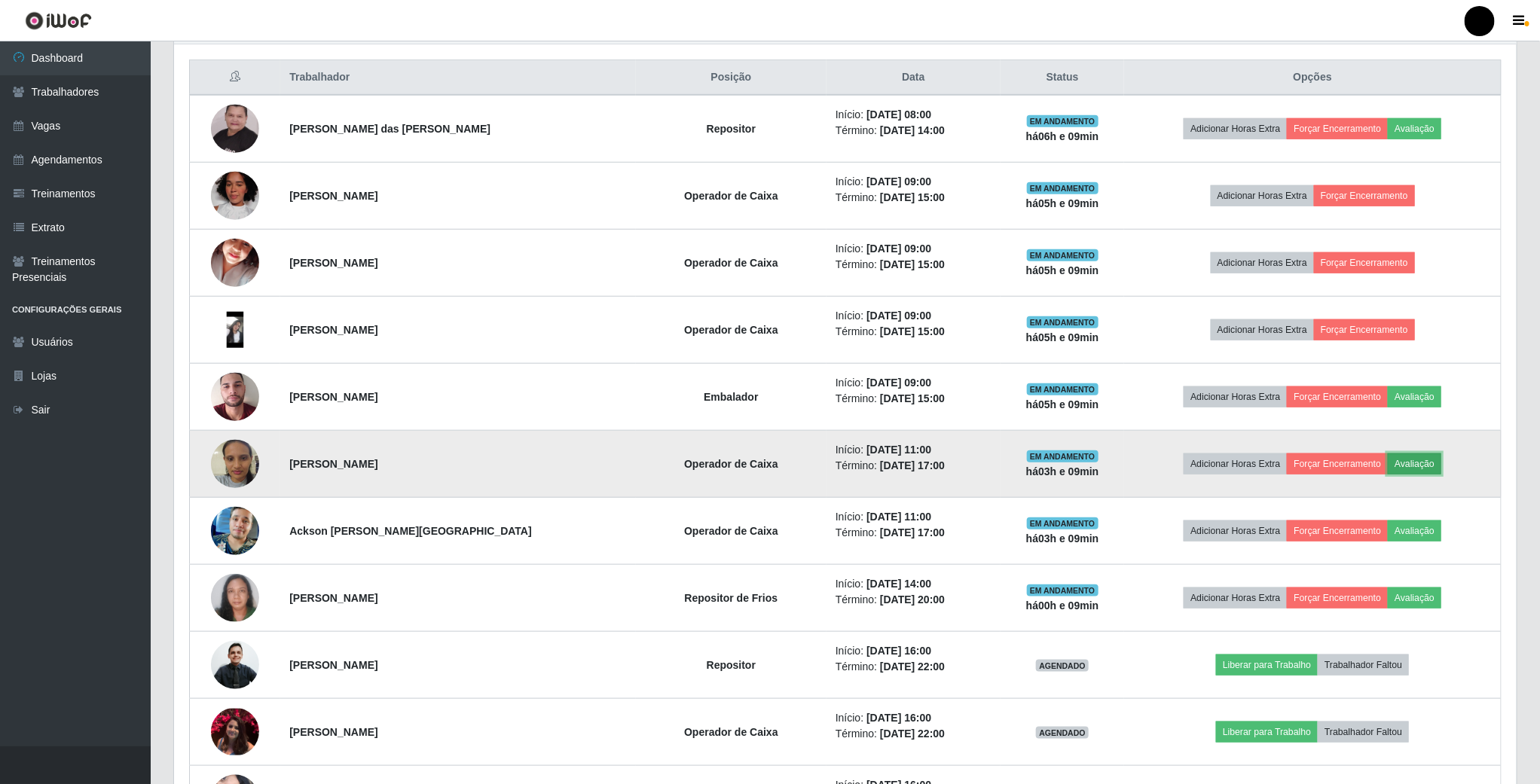
click at [1429, 465] on button "Avaliação" at bounding box center [1415, 463] width 53 height 21
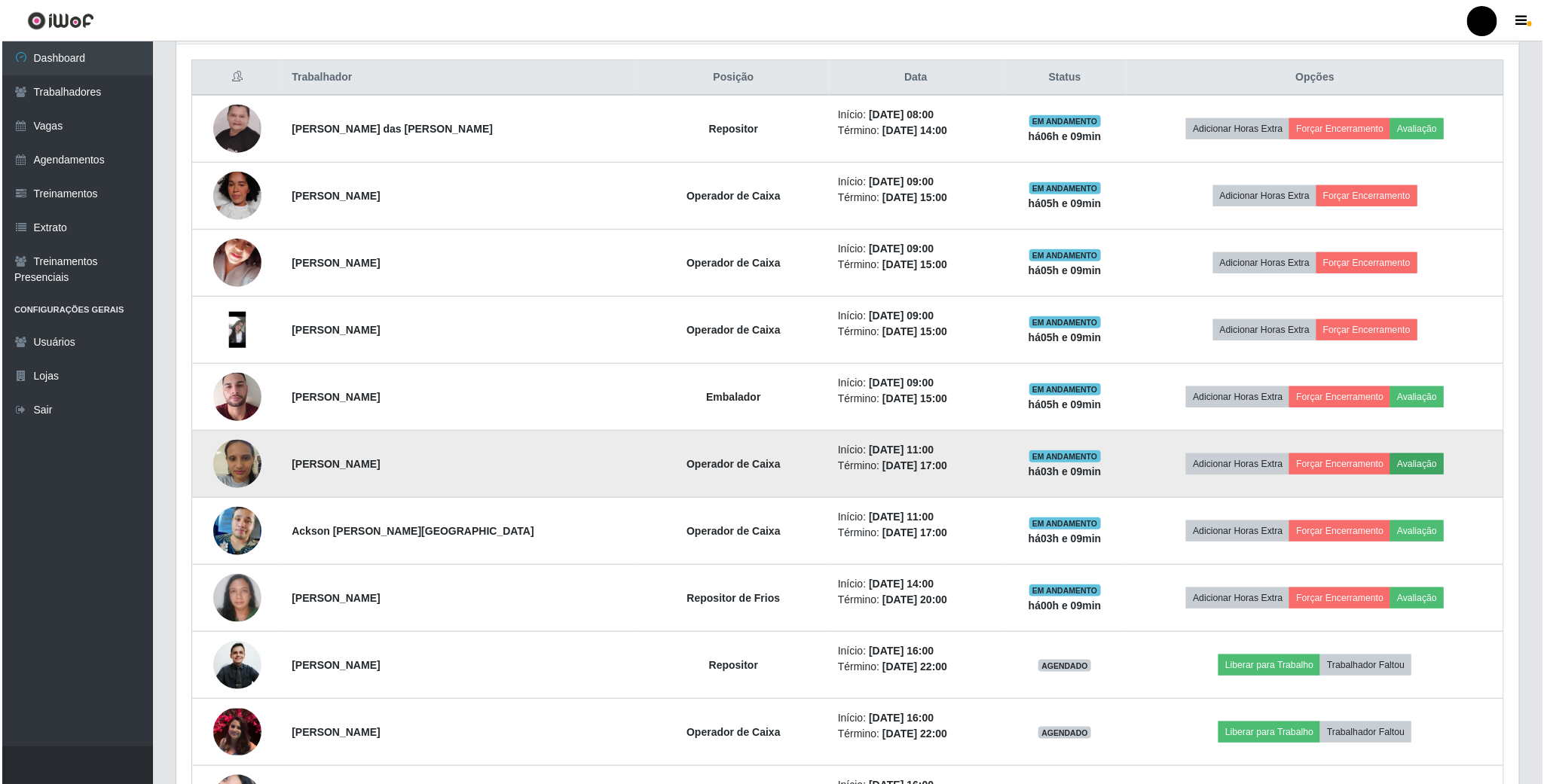
scroll to position [314, 1329]
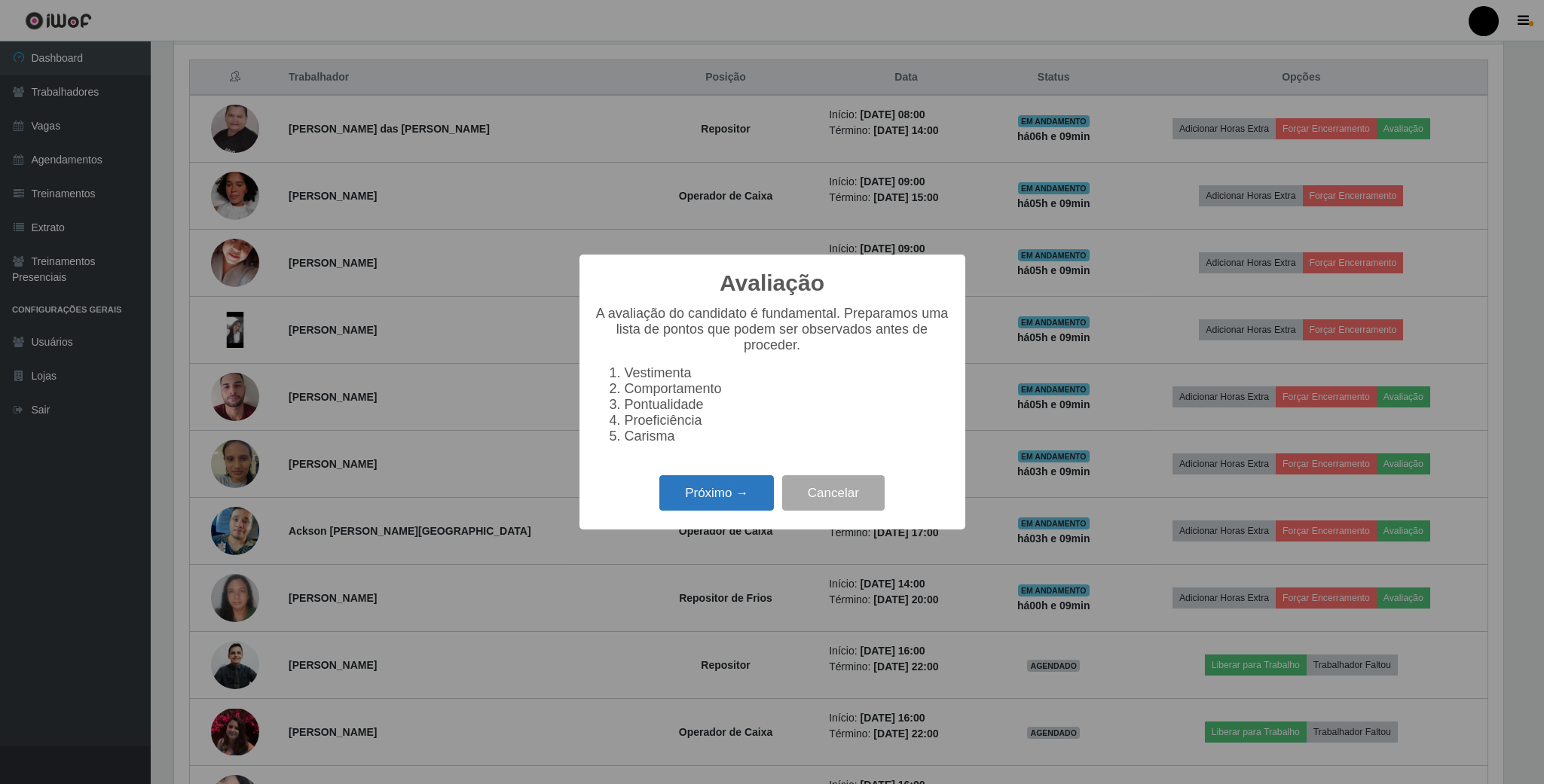
click at [741, 506] on button "Próximo →" at bounding box center [716, 493] width 115 height 36
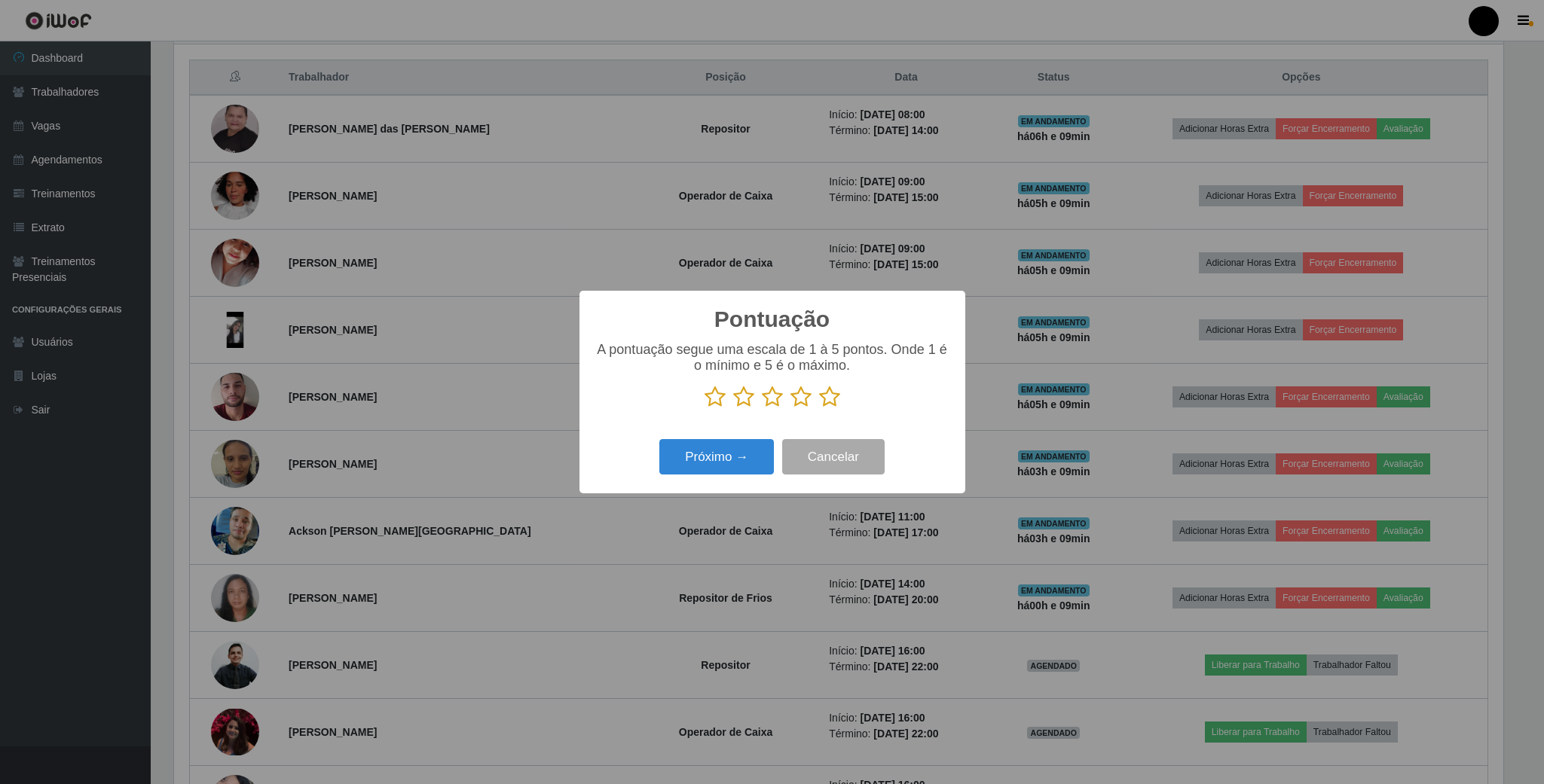
click at [741, 392] on icon at bounding box center [743, 396] width 21 height 23
click at [733, 408] on input "radio" at bounding box center [733, 408] width 0 height 0
click at [747, 459] on button "Próximo →" at bounding box center [716, 457] width 115 height 36
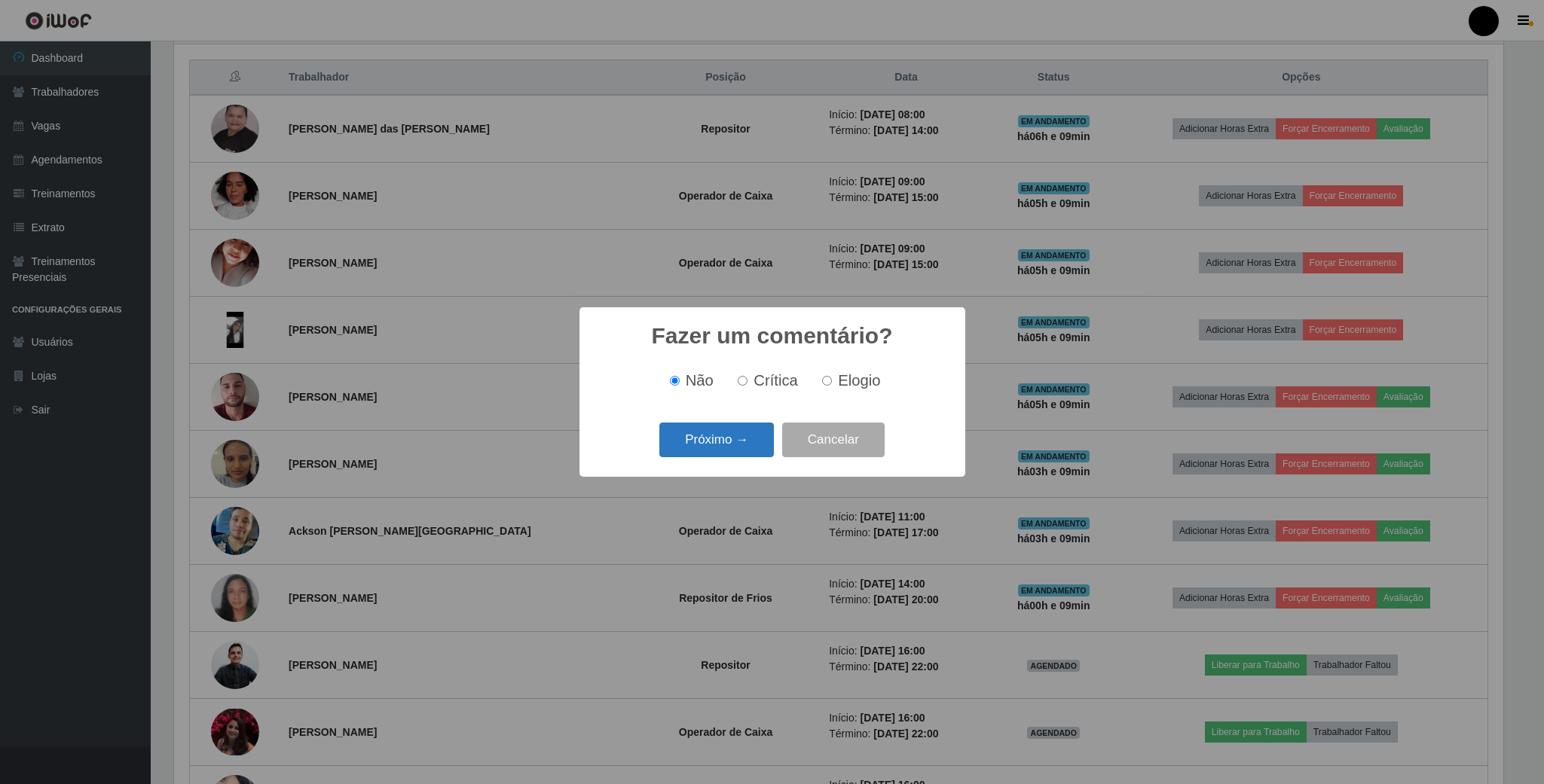
click at [751, 438] on button "Próximo →" at bounding box center [716, 440] width 115 height 36
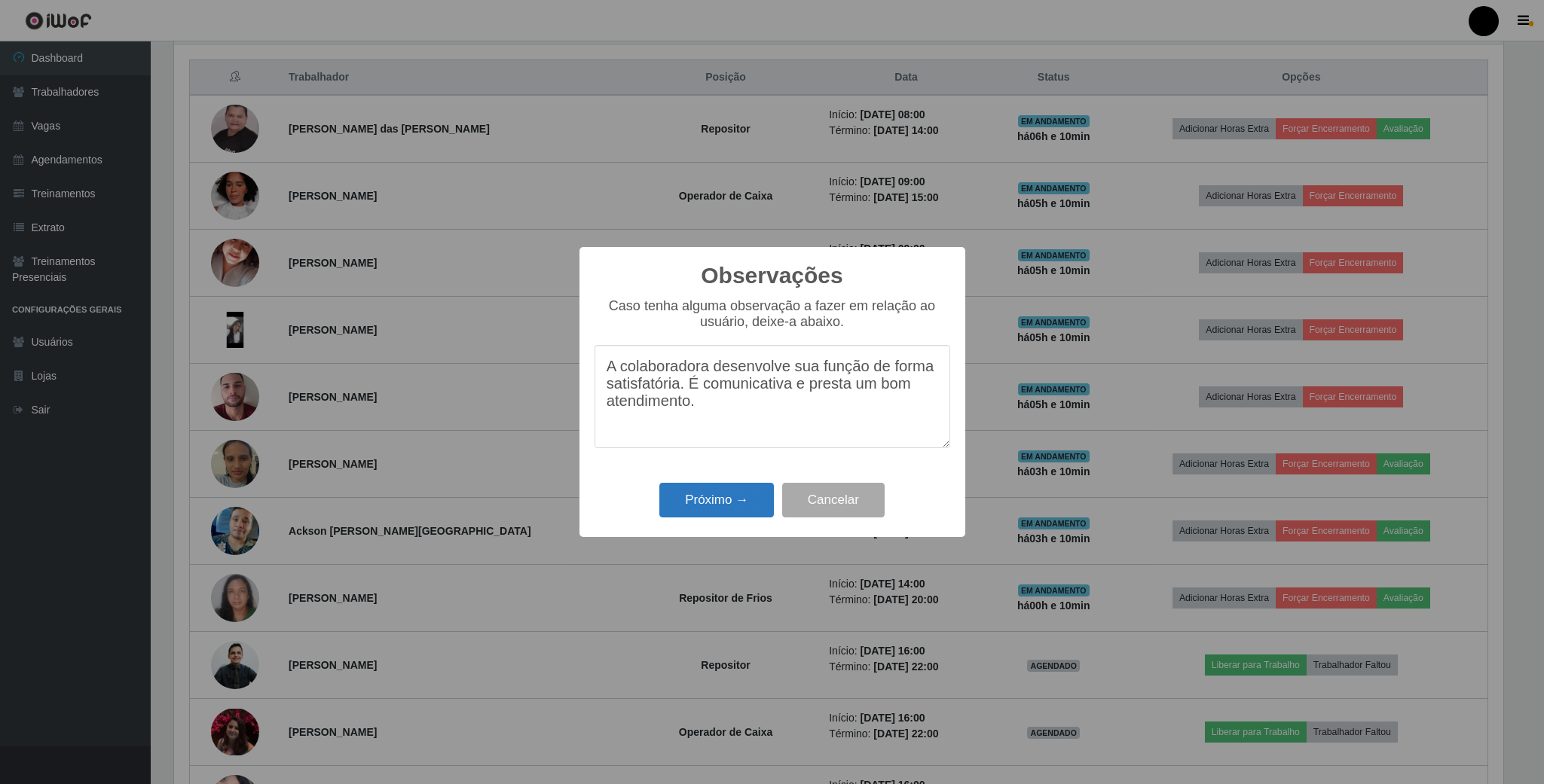
type textarea "A colaboradora desenvolve sua função de forma satisfatória. É comunicativa e pr…"
click at [696, 488] on button "Próximo →" at bounding box center [716, 501] width 115 height 36
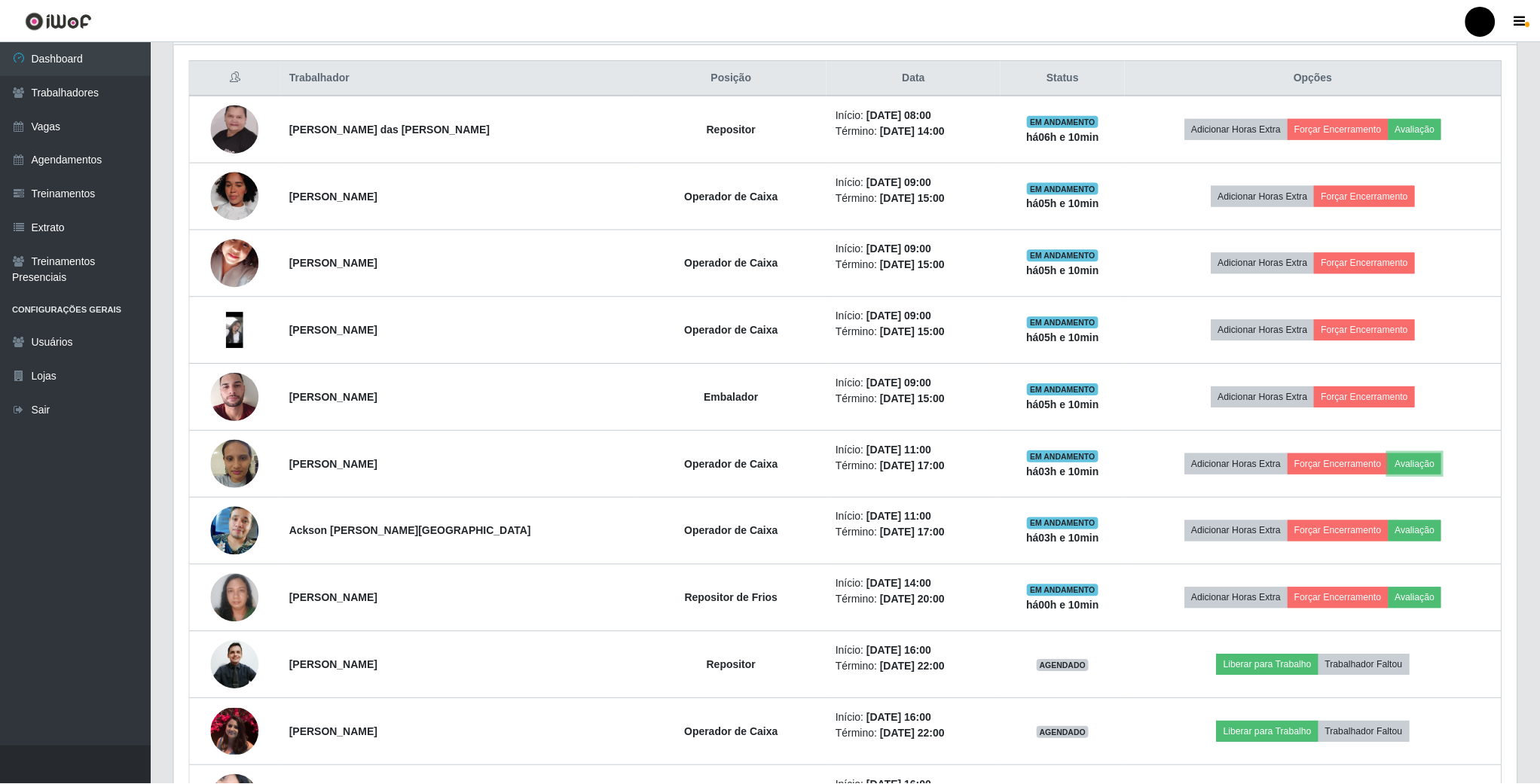
scroll to position [314, 1340]
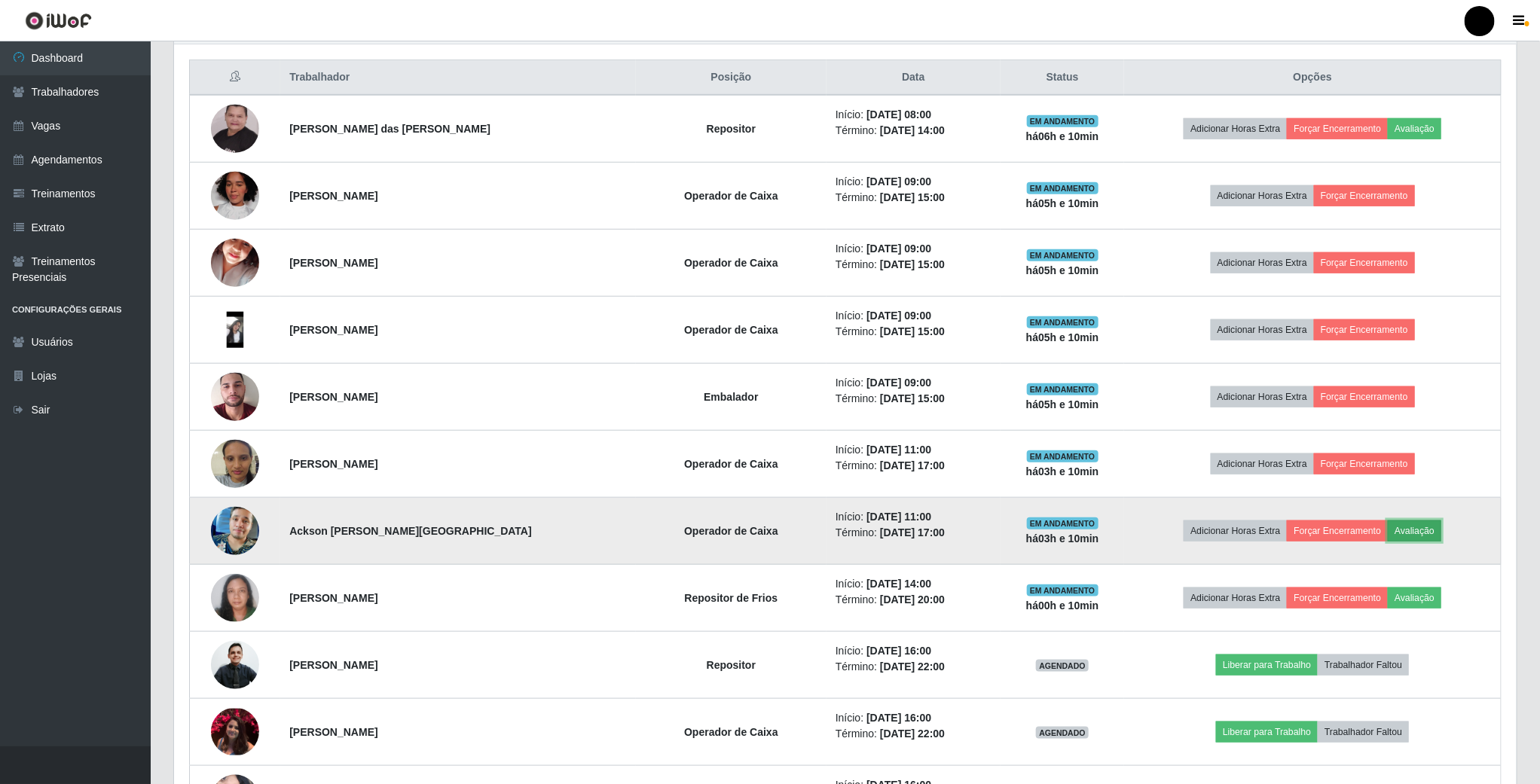
click at [1415, 535] on button "Avaliação" at bounding box center [1415, 530] width 53 height 21
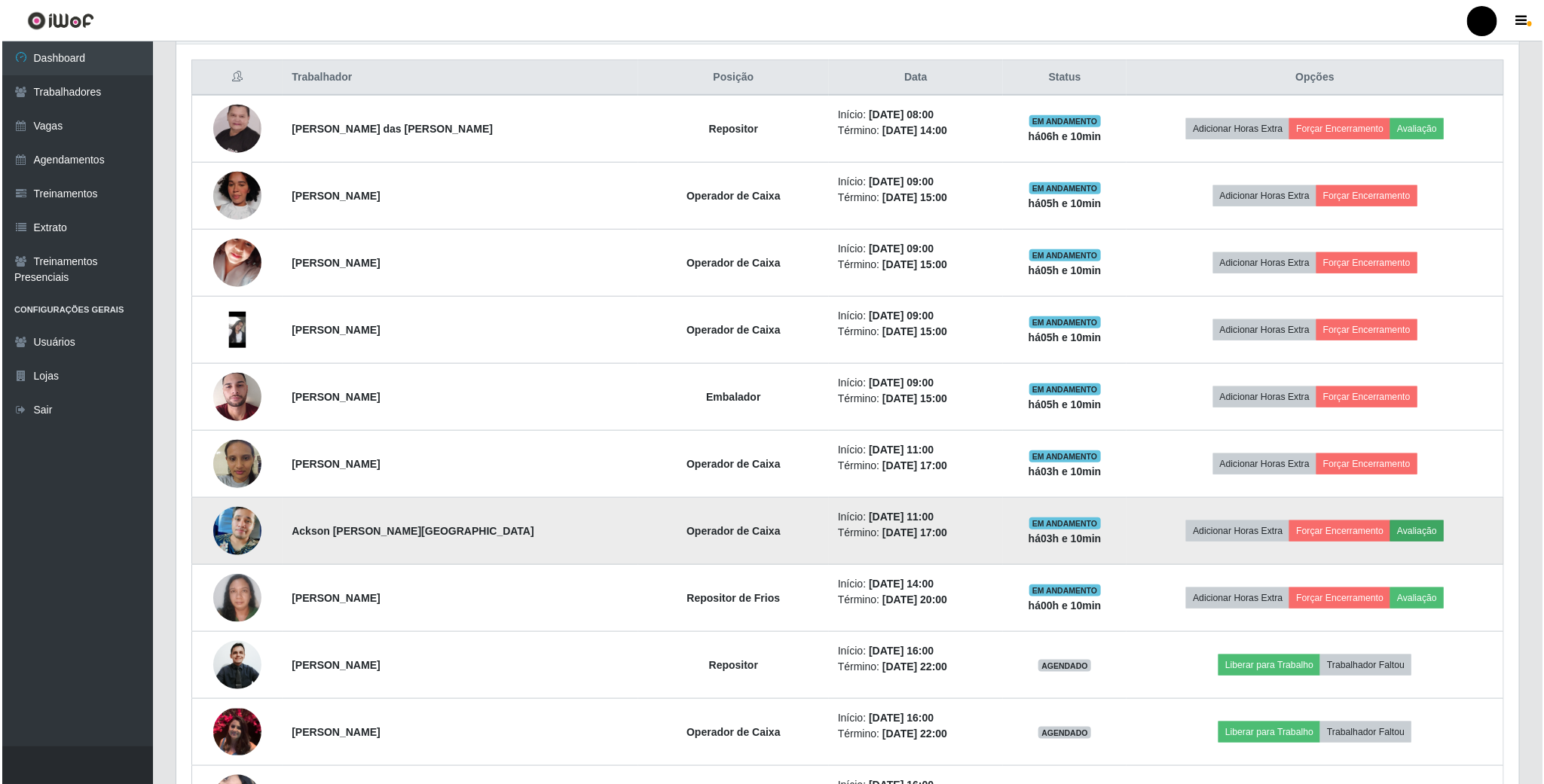
scroll to position [314, 1329]
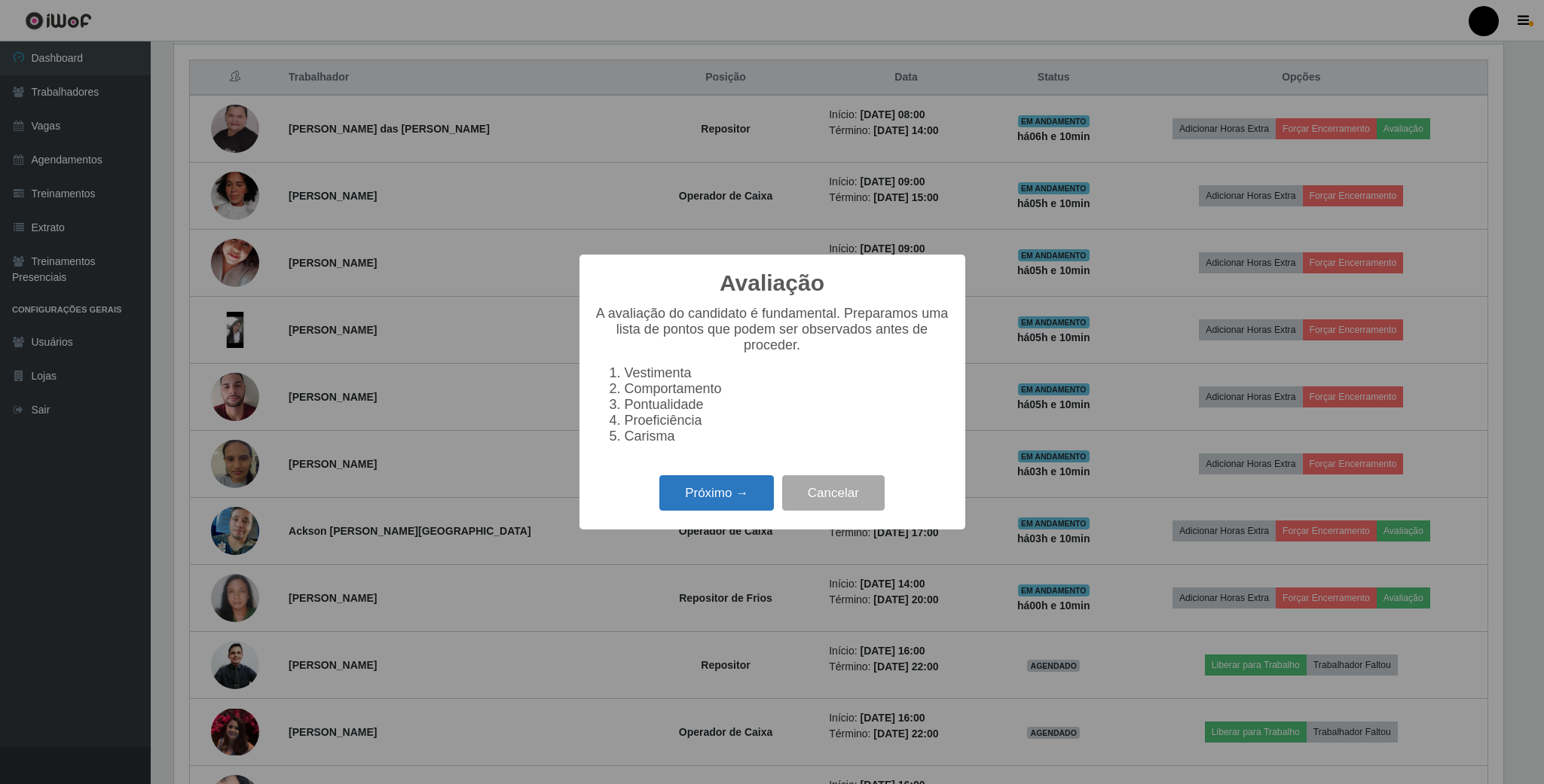
click at [719, 507] on button "Próximo →" at bounding box center [716, 493] width 115 height 36
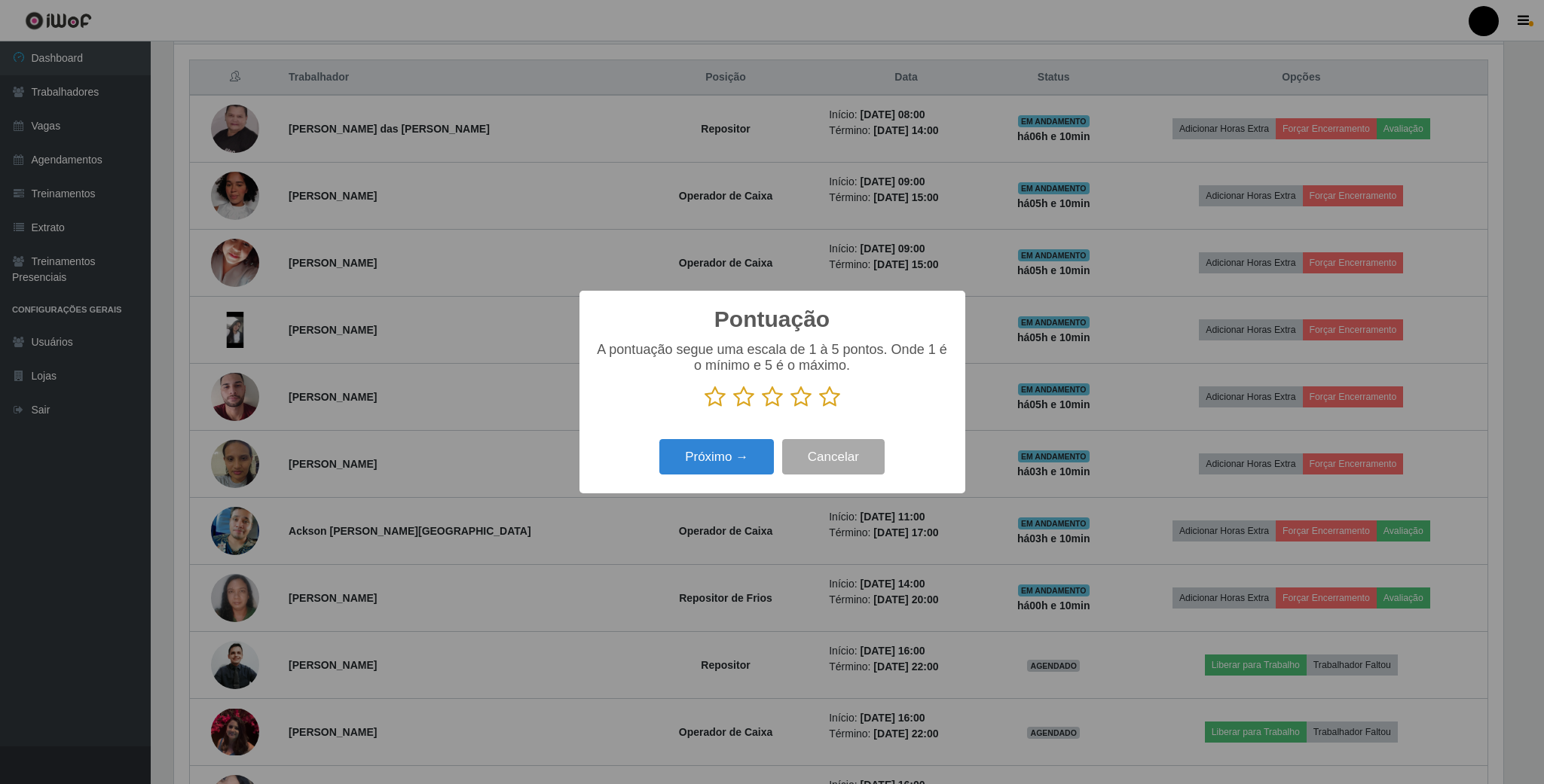
scroll to position [752683, 752002]
click at [741, 401] on icon at bounding box center [743, 396] width 21 height 23
click at [733, 408] on input "radio" at bounding box center [733, 408] width 0 height 0
click at [740, 464] on button "Próximo →" at bounding box center [716, 457] width 115 height 36
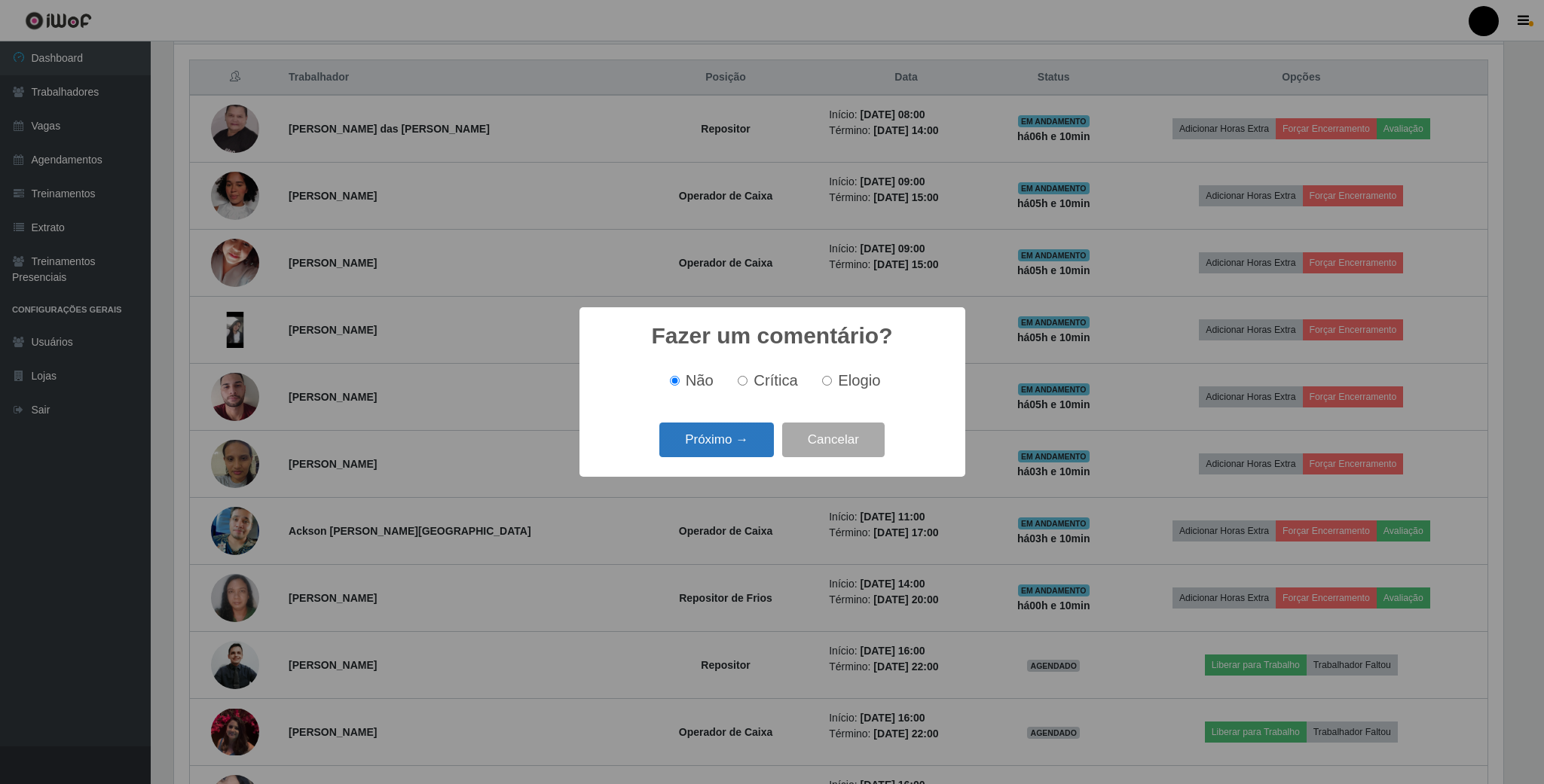
click at [735, 447] on button "Próximo →" at bounding box center [716, 440] width 115 height 36
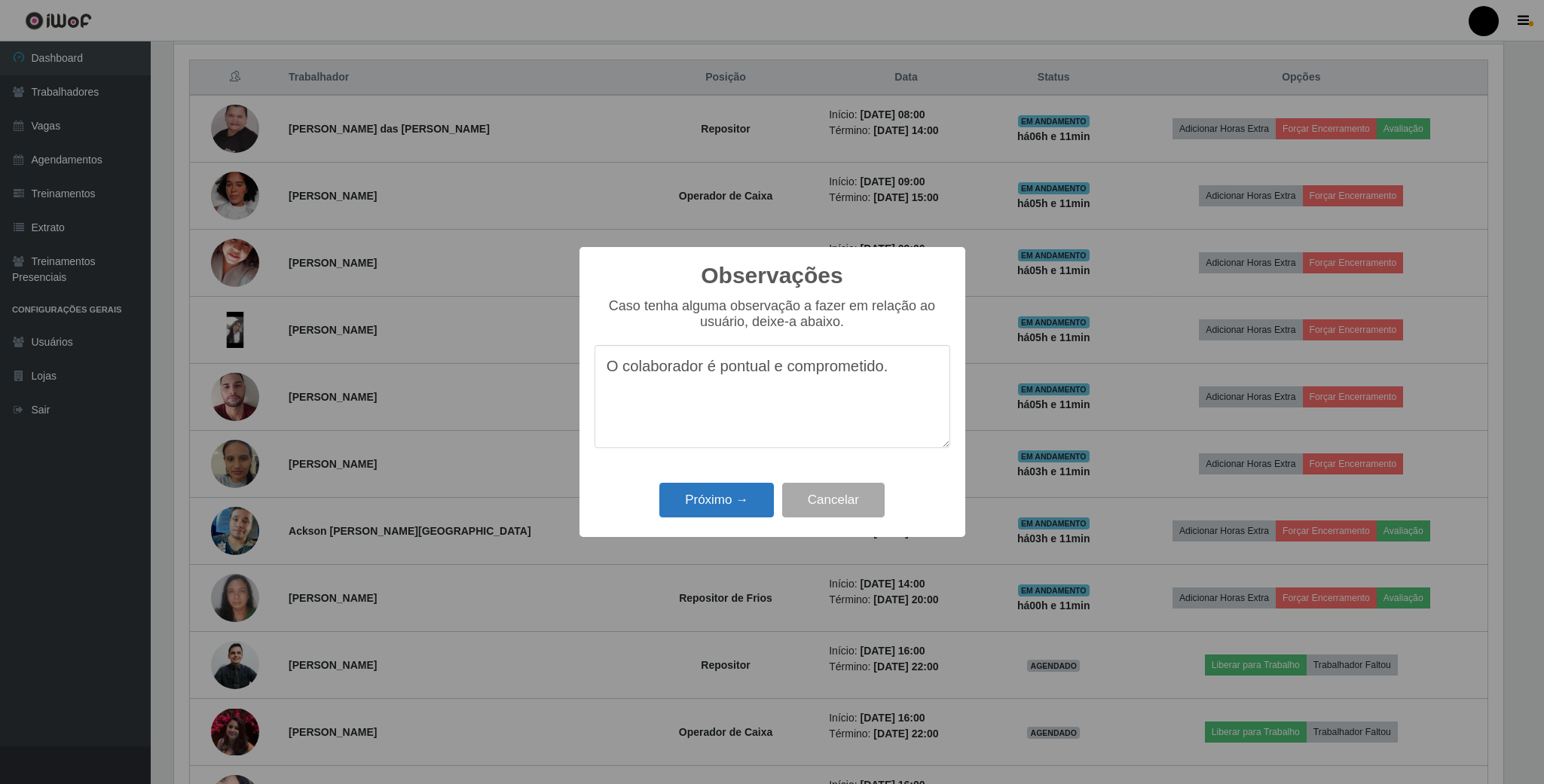
type textarea "O colaborador é pontual e comprometido."
click at [719, 503] on button "Próximo →" at bounding box center [716, 501] width 115 height 36
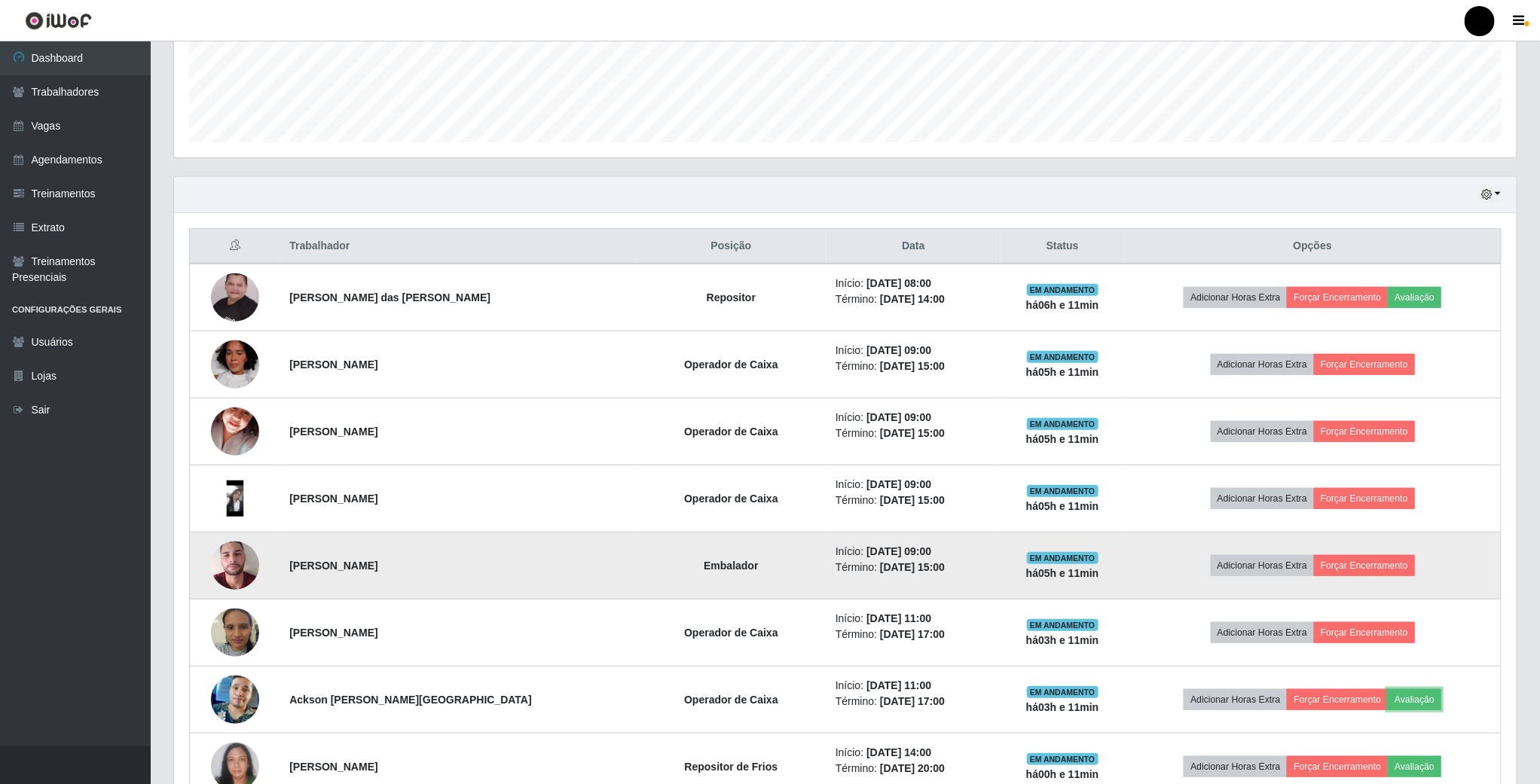
scroll to position [113, 0]
